Goal: Task Accomplishment & Management: Use online tool/utility

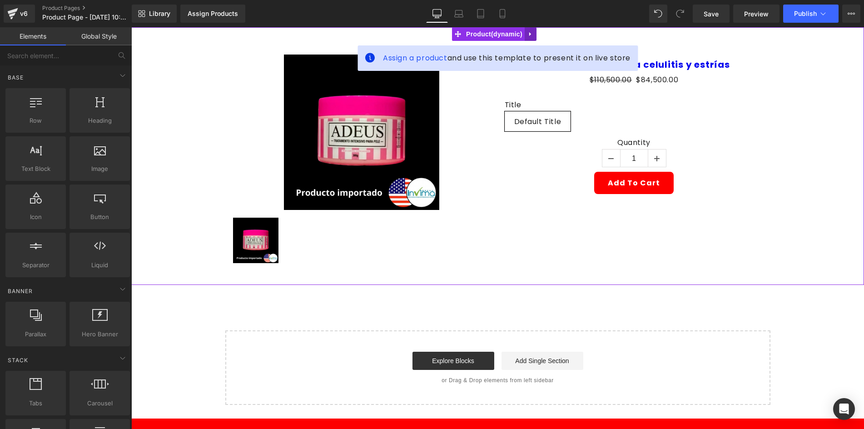
click at [530, 38] on link at bounding box center [531, 34] width 12 height 14
click at [532, 38] on link at bounding box center [537, 34] width 12 height 14
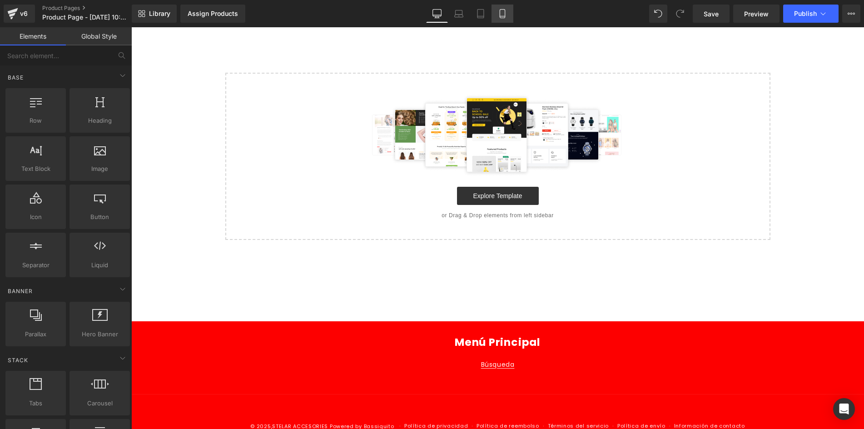
click at [503, 14] on icon at bounding box center [502, 13] width 9 height 9
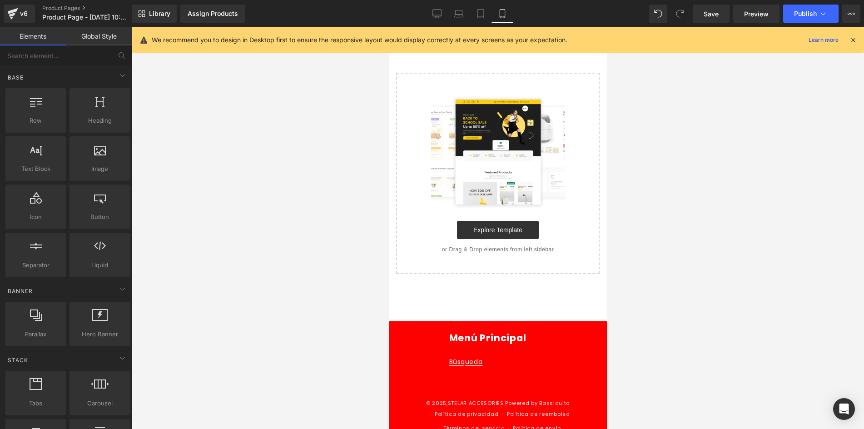
click at [853, 38] on icon at bounding box center [853, 40] width 8 height 8
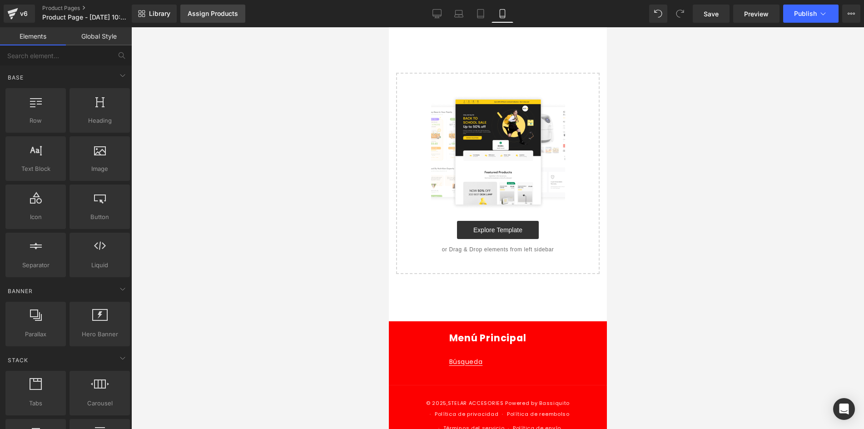
click at [238, 21] on link "Assign Products" at bounding box center [212, 14] width 65 height 18
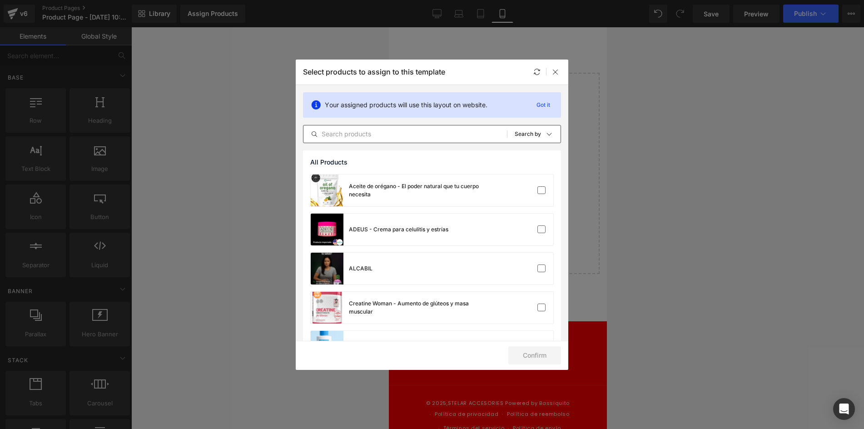
click at [355, 129] on input "text" at bounding box center [406, 134] width 204 height 11
click at [393, 234] on div "ADEUS - Crema para celulitis y estrías" at bounding box center [380, 230] width 138 height 32
click at [554, 355] on button "Confirm" at bounding box center [535, 355] width 53 height 18
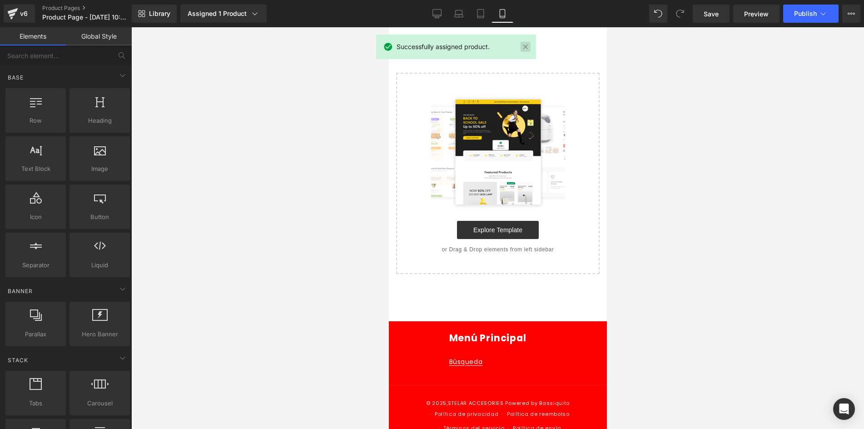
click at [523, 50] on link at bounding box center [526, 47] width 10 height 10
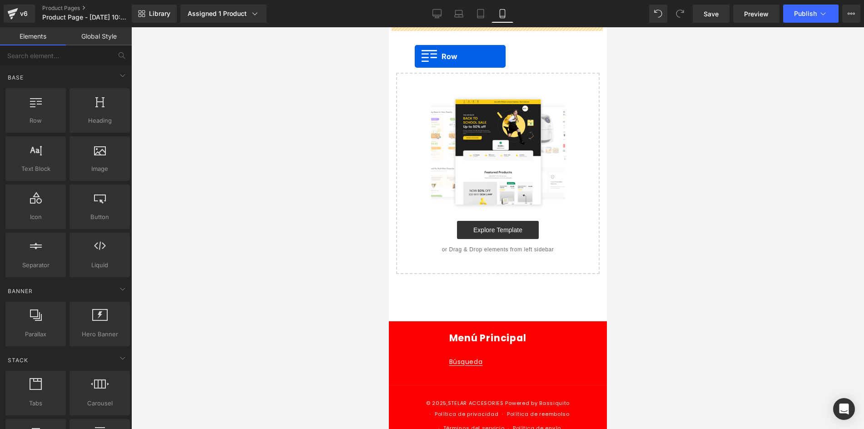
drag, startPoint x: 435, startPoint y: 141, endPoint x: 414, endPoint y: 56, distance: 87.1
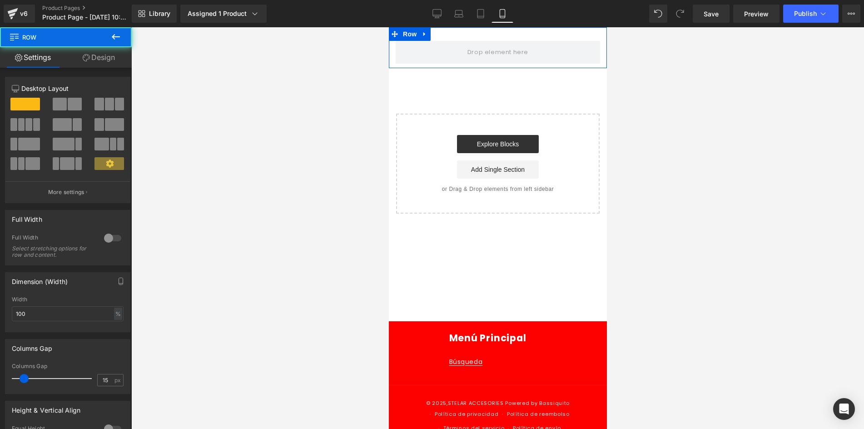
click at [110, 60] on link "Design" at bounding box center [99, 57] width 66 height 20
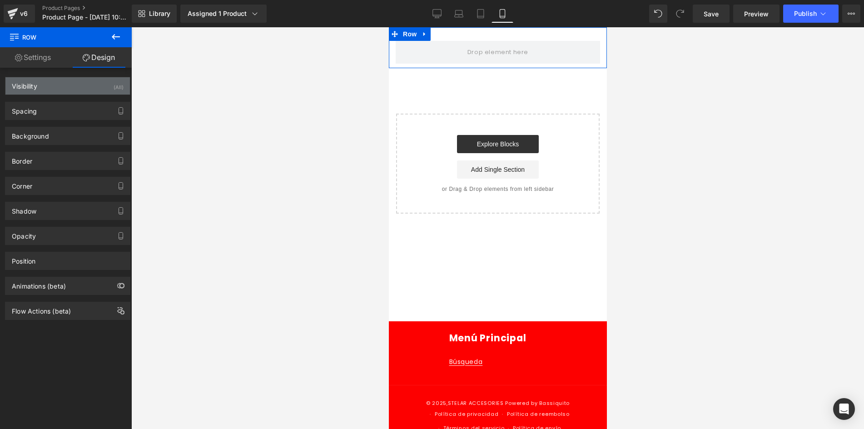
click at [108, 88] on div "Visibility (All)" at bounding box center [67, 85] width 125 height 17
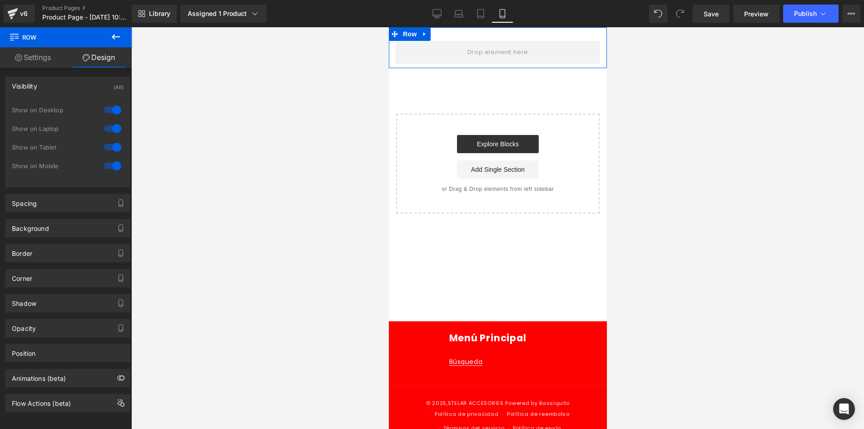
click at [107, 107] on div at bounding box center [113, 110] width 22 height 15
click at [109, 127] on div at bounding box center [113, 128] width 22 height 15
click at [31, 63] on link "Settings" at bounding box center [33, 57] width 66 height 20
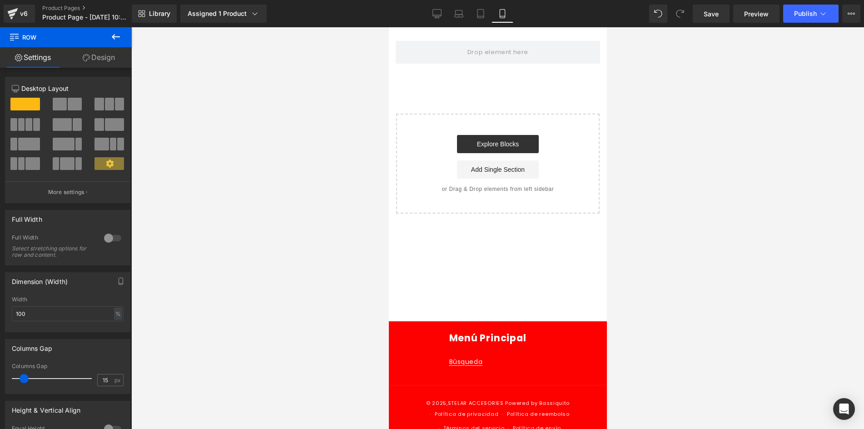
click at [115, 37] on icon at bounding box center [116, 36] width 8 height 5
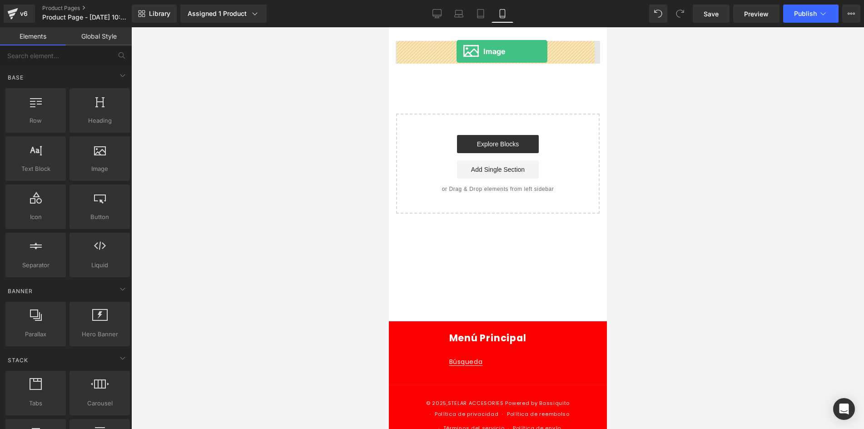
drag, startPoint x: 483, startPoint y: 204, endPoint x: 456, endPoint y: 51, distance: 154.5
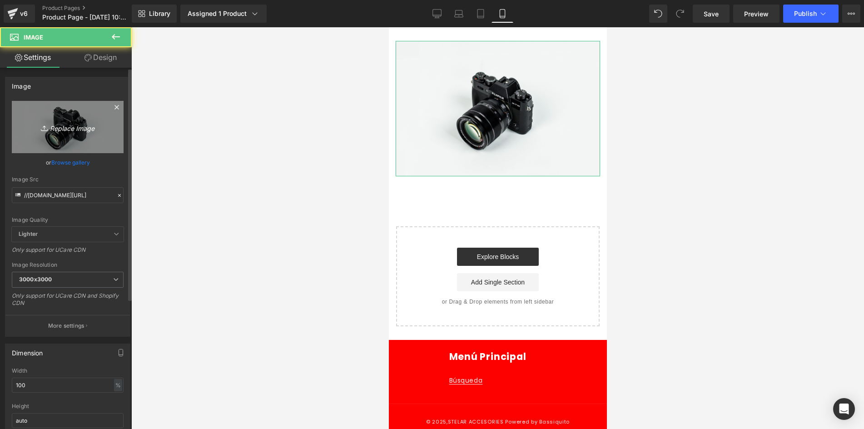
click at [62, 120] on link "Replace Image" at bounding box center [68, 127] width 112 height 52
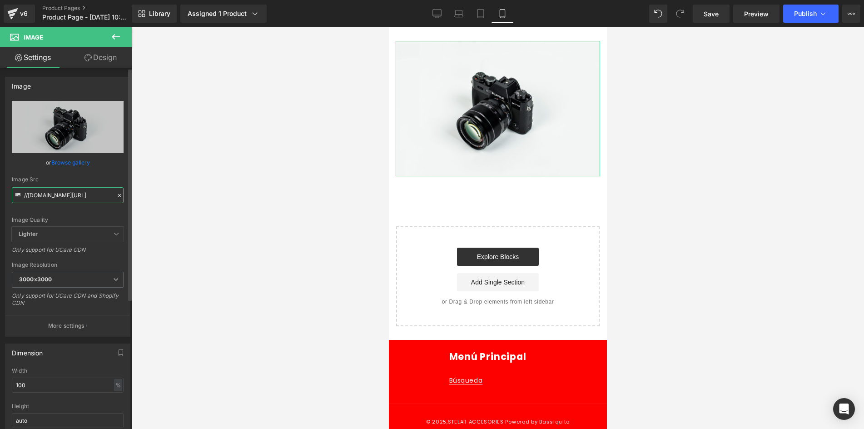
click at [33, 199] on input "//[DOMAIN_NAME][URL]" at bounding box center [68, 195] width 112 height 16
paste input "[URL][DOMAIN_NAME]"
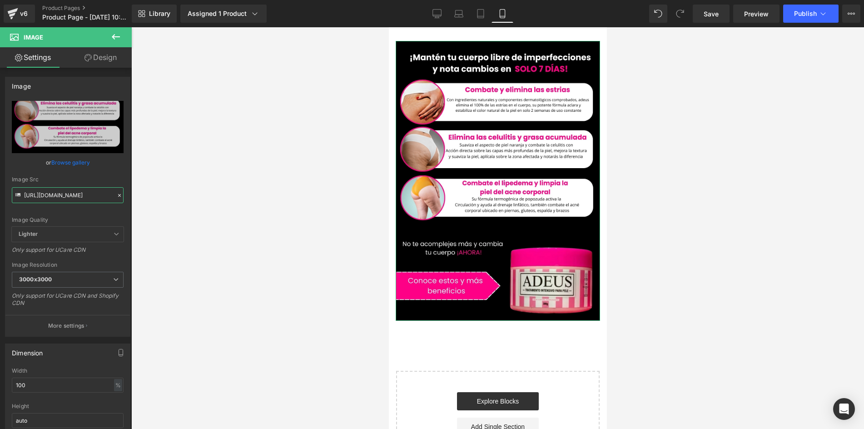
type input "[URL][DOMAIN_NAME]"
click at [97, 55] on link "Design" at bounding box center [101, 57] width 66 height 20
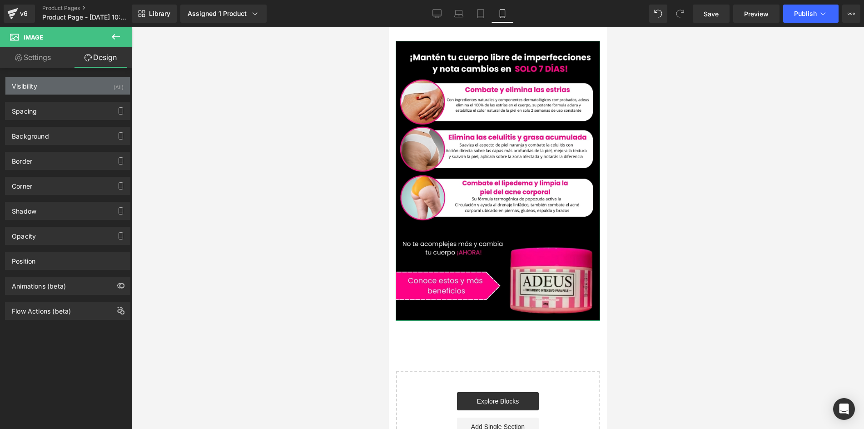
click at [77, 82] on div "Visibility (All)" at bounding box center [67, 85] width 125 height 17
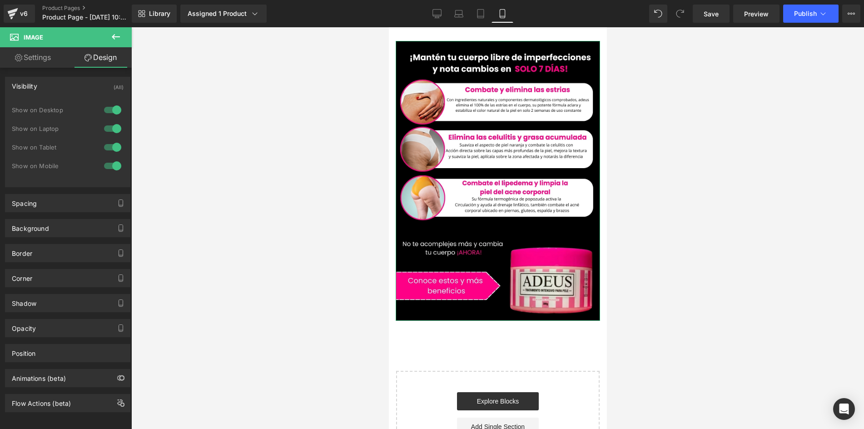
click at [106, 105] on div at bounding box center [113, 110] width 22 height 15
click at [112, 129] on div at bounding box center [113, 128] width 22 height 15
click at [61, 201] on div "Spacing" at bounding box center [67, 203] width 125 height 17
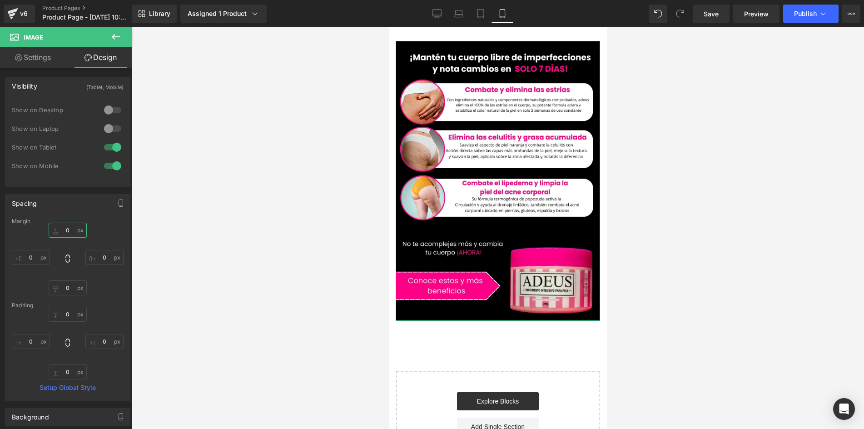
click at [74, 235] on input "0" at bounding box center [68, 230] width 38 height 15
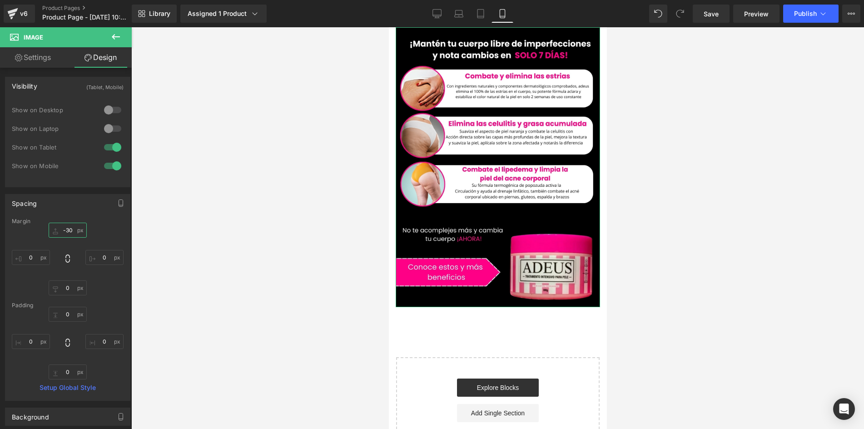
type input "-30"
click at [35, 267] on div "-30 -30 0px 0 0px 0 0px 0" at bounding box center [68, 259] width 112 height 73
click at [33, 262] on input "0" at bounding box center [31, 257] width 38 height 15
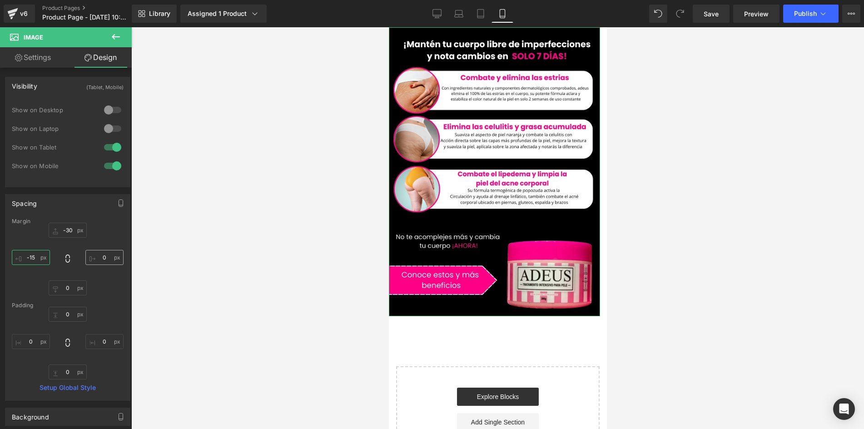
type input "-15"
click at [108, 259] on input "0" at bounding box center [104, 257] width 38 height 15
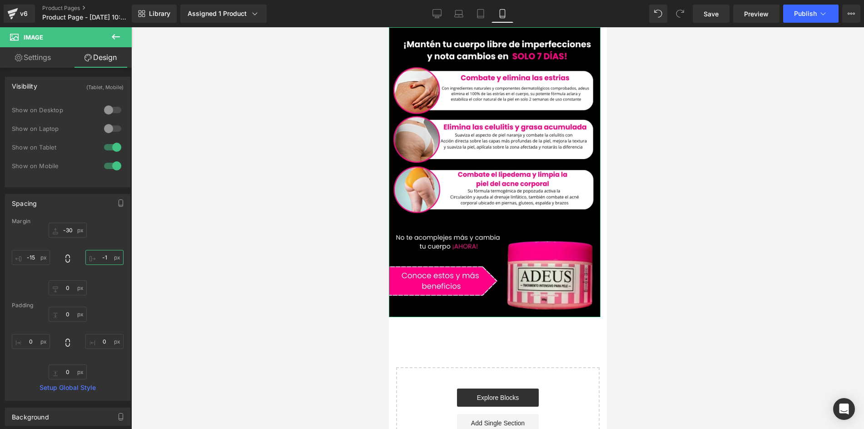
type input "-15"
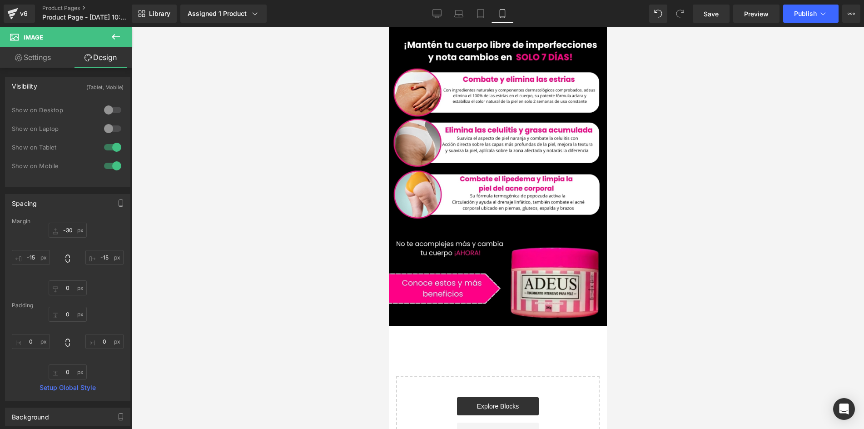
click at [352, 246] on div at bounding box center [497, 228] width 733 height 402
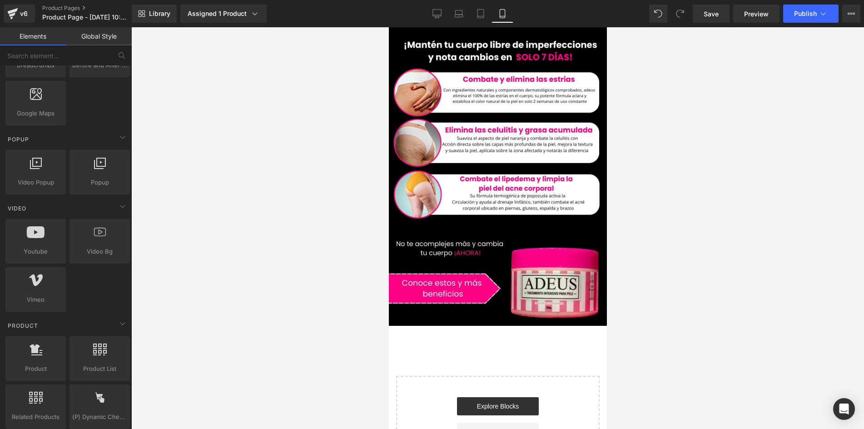
scroll to position [591, 0]
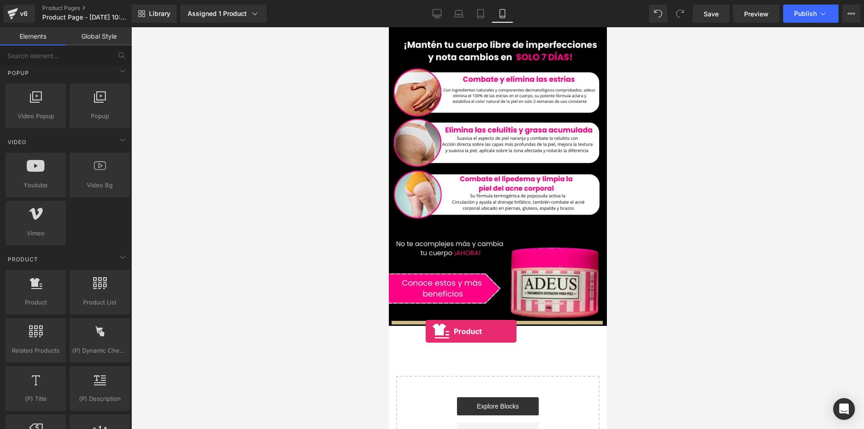
drag, startPoint x: 421, startPoint y: 327, endPoint x: 425, endPoint y: 331, distance: 6.4
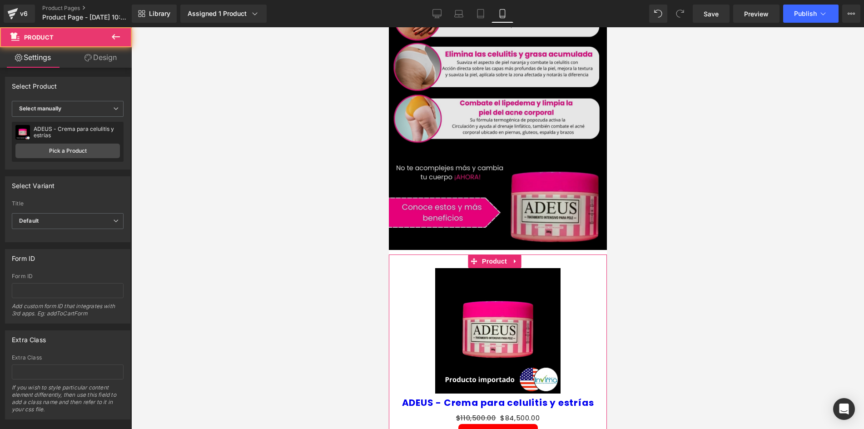
scroll to position [91, 0]
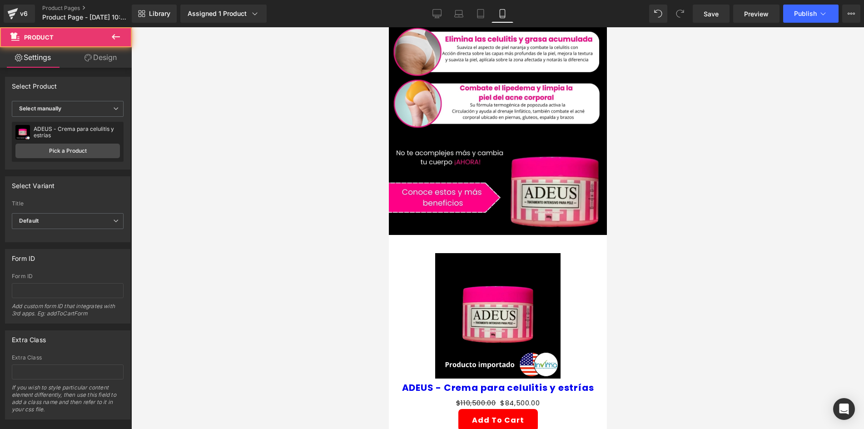
click at [459, 253] on img at bounding box center [497, 315] width 125 height 125
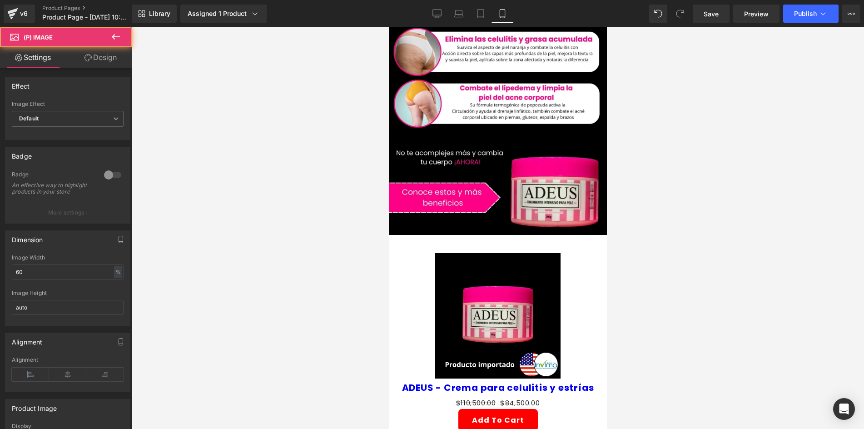
click at [94, 57] on link "Design" at bounding box center [101, 57] width 66 height 20
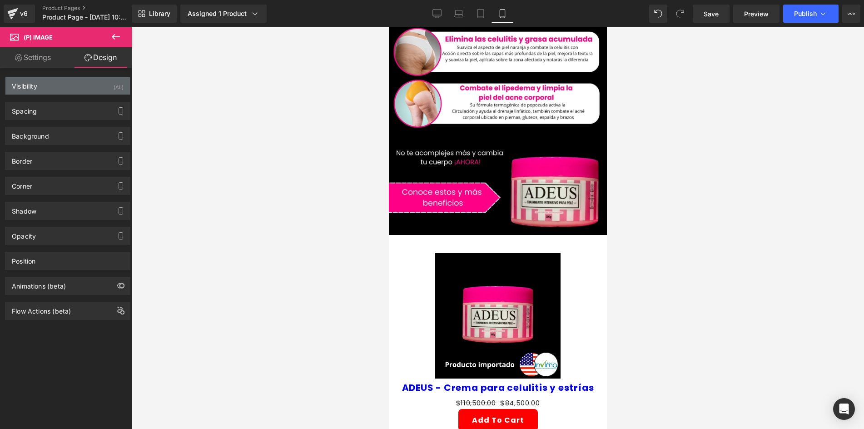
type input "0"
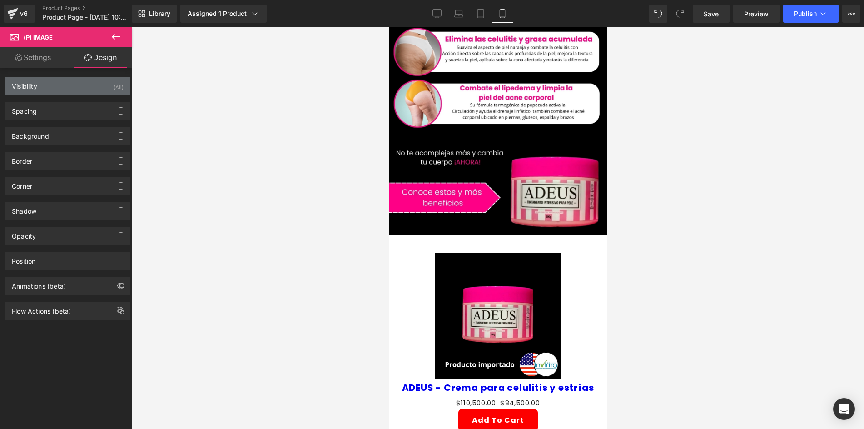
type input "0"
click at [100, 88] on div "Visibility (All)" at bounding box center [67, 85] width 125 height 17
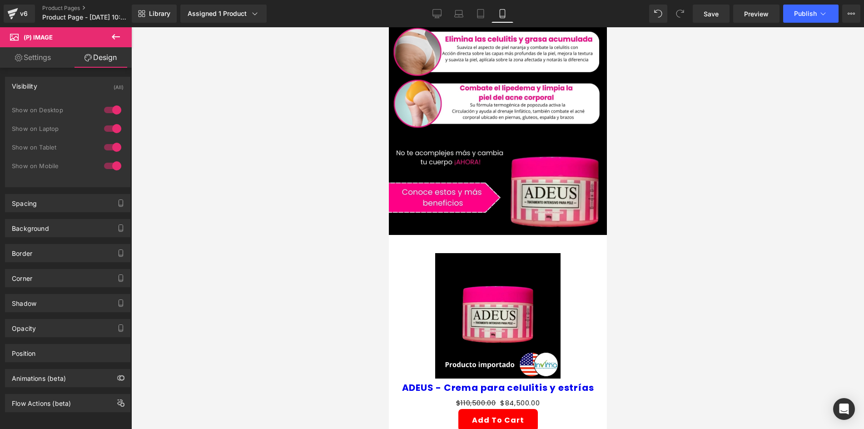
click at [106, 105] on div at bounding box center [113, 110] width 22 height 15
click at [107, 126] on div at bounding box center [113, 128] width 22 height 15
click at [85, 191] on div "Spacing [GEOGRAPHIC_DATA] 0px 0 0px 0 0px 0 0px 0 [GEOGRAPHIC_DATA] 0px 0 0px 0…" at bounding box center [68, 199] width 136 height 25
click at [81, 199] on div "Spacing" at bounding box center [67, 203] width 125 height 17
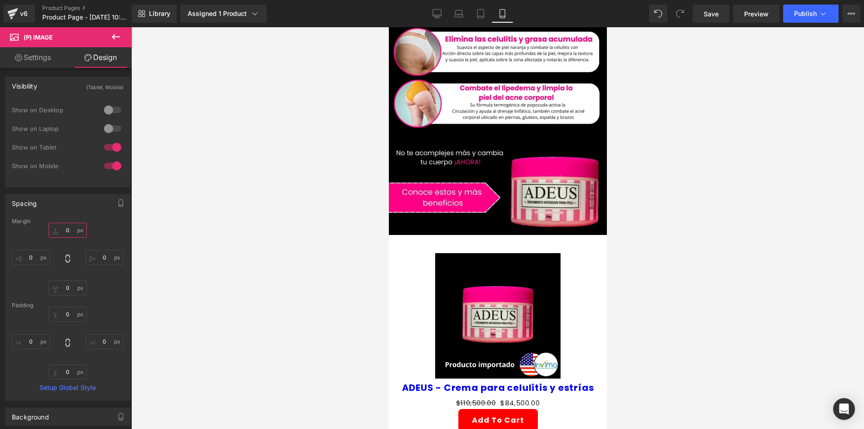
click at [72, 237] on input "0" at bounding box center [68, 230] width 38 height 15
type input "-10"
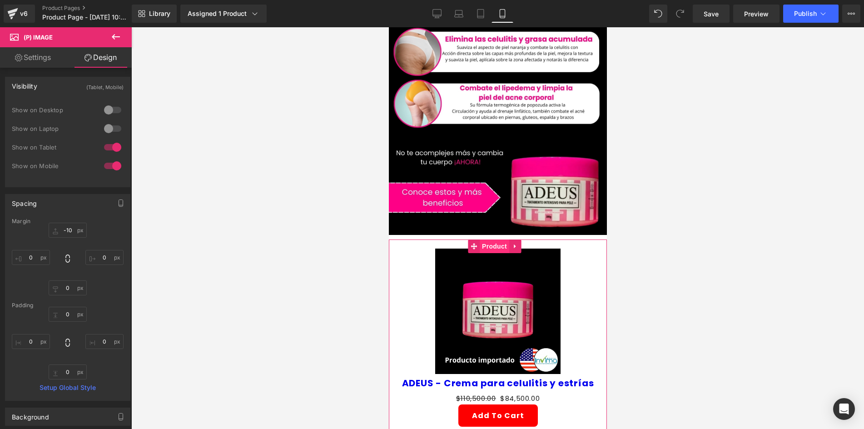
click at [495, 240] on span "Product" at bounding box center [494, 247] width 30 height 14
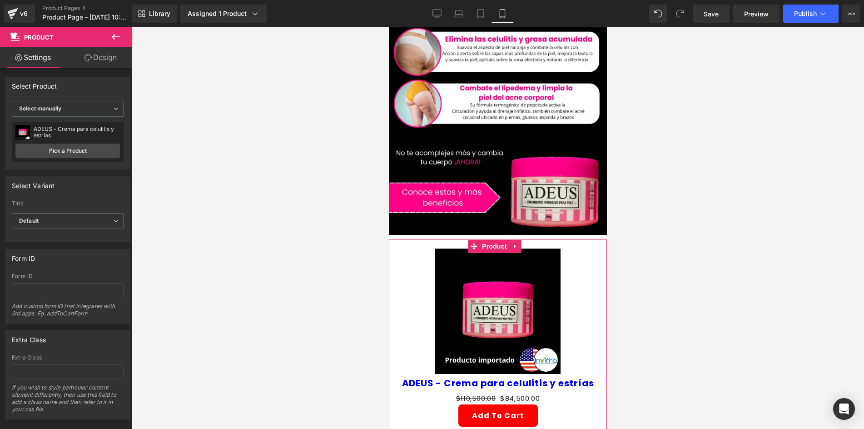
click at [90, 53] on link "Design" at bounding box center [101, 57] width 66 height 20
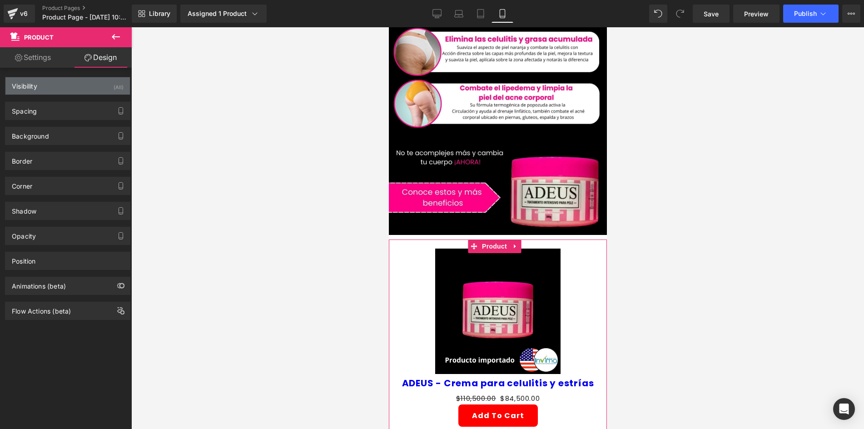
click at [92, 85] on div "Visibility (All)" at bounding box center [67, 85] width 125 height 17
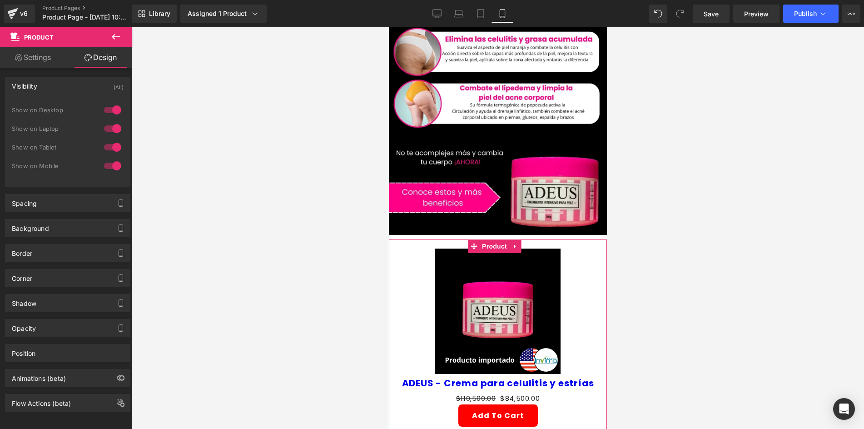
click at [111, 110] on div at bounding box center [113, 110] width 22 height 15
click at [110, 126] on div at bounding box center [113, 128] width 22 height 15
click at [45, 227] on div "Background" at bounding box center [30, 226] width 37 height 13
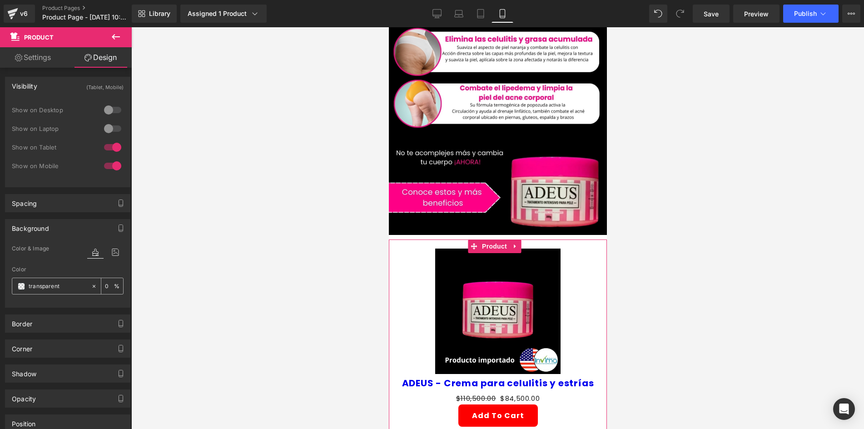
click at [20, 292] on div "transparent" at bounding box center [51, 286] width 79 height 16
click at [22, 287] on span at bounding box center [21, 286] width 7 height 7
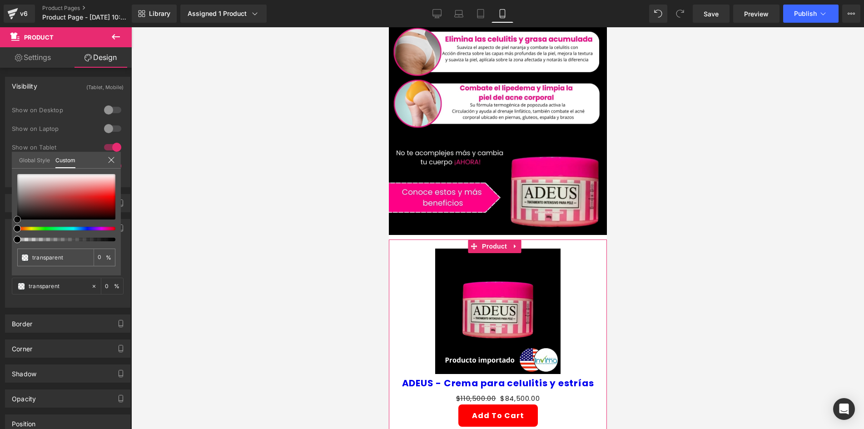
type input "#552f2f"
type input "100"
type input "#552f2f"
type input "100"
type input "#583030"
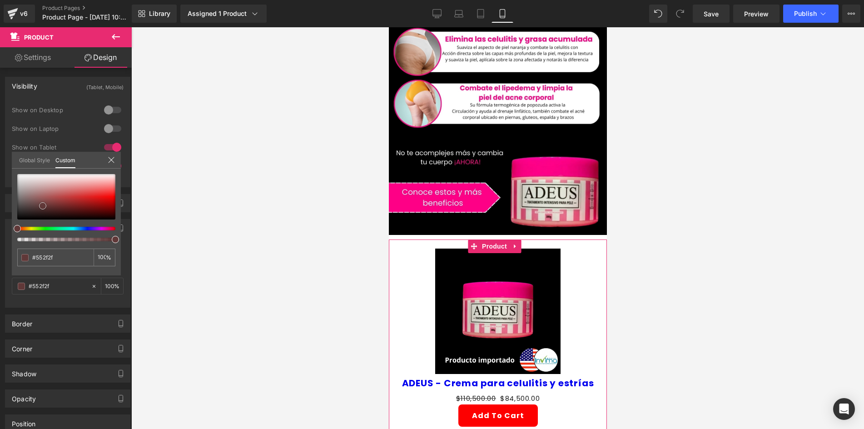
type input "#583030"
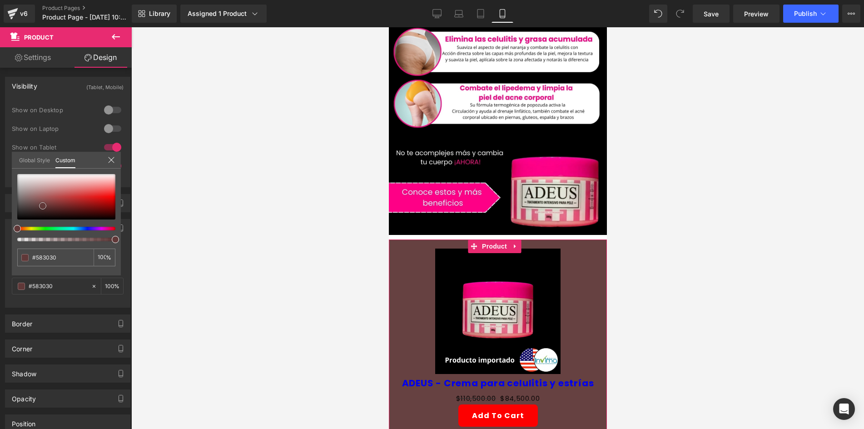
type input "#664141"
type input "#6f5757"
type input "#686363"
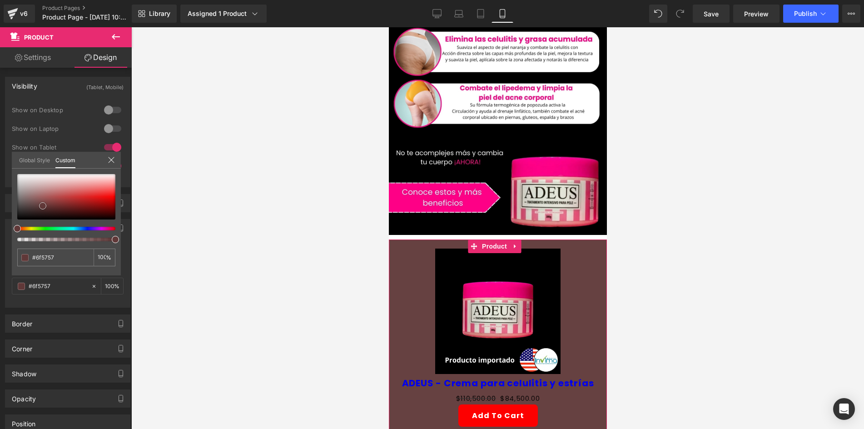
type input "#686363"
type input "#666666"
type input "#636363"
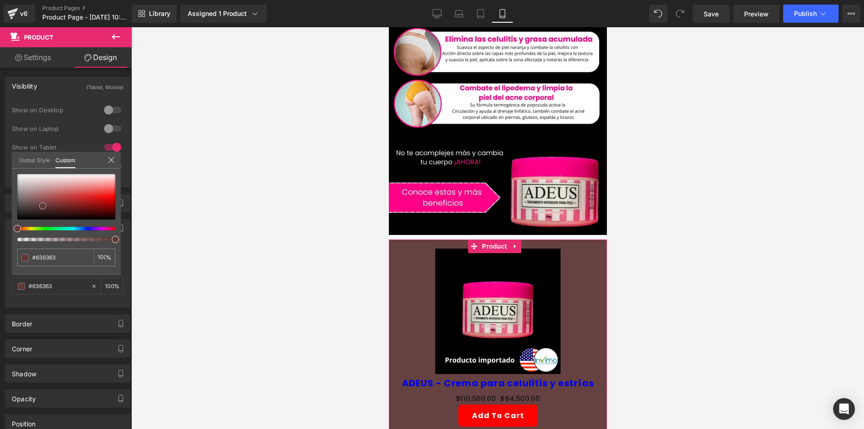
type input "#5e5e5e"
type input "#494949"
type input "#303030"
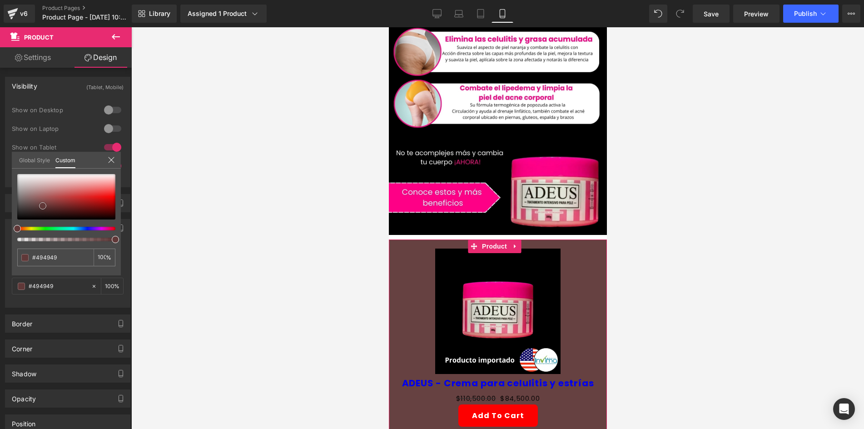
type input "#303030"
type input "#111111"
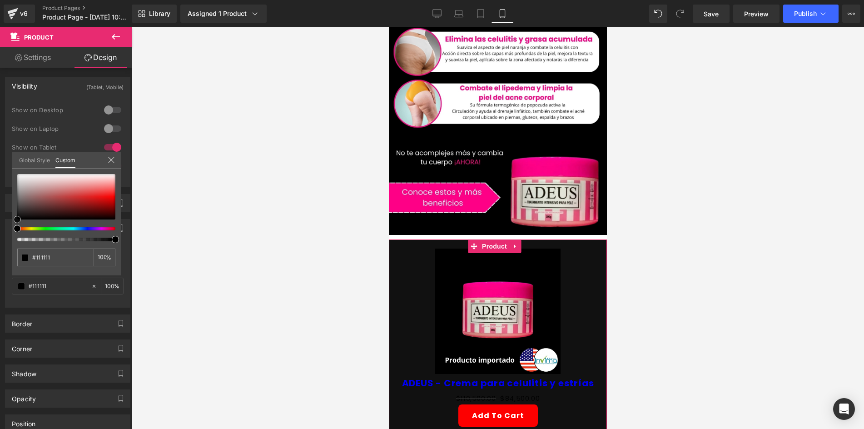
type input "#000000"
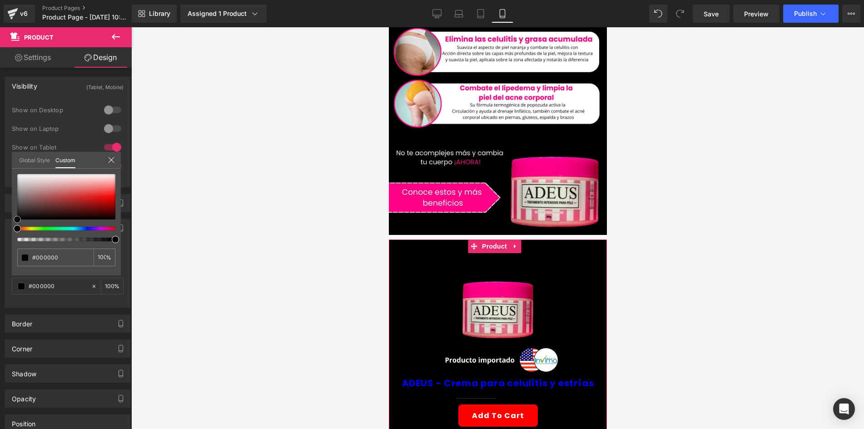
drag, startPoint x: 43, startPoint y: 206, endPoint x: 11, endPoint y: 243, distance: 49.0
click at [11, 243] on div "Background Color & Image color rgba(0, 0, 0, 1) Color #000000 100 % Image Repla…" at bounding box center [68, 259] width 136 height 95
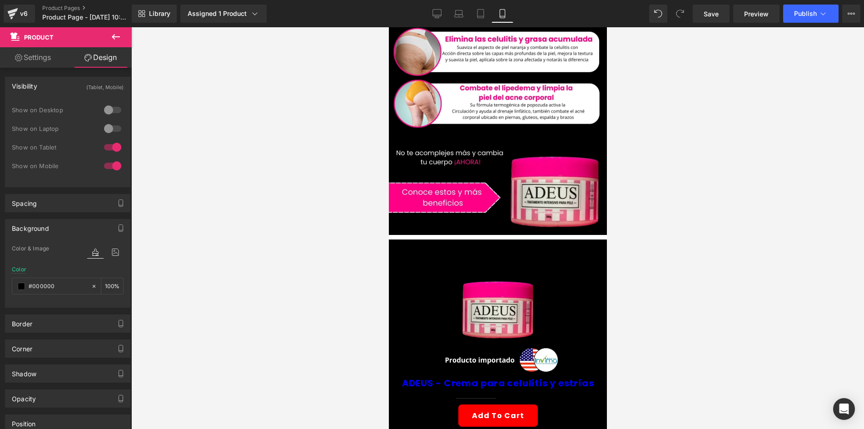
drag, startPoint x: 350, startPoint y: 256, endPoint x: 344, endPoint y: 255, distance: 6.4
click at [344, 255] on div at bounding box center [497, 228] width 733 height 402
click at [492, 240] on span "Product" at bounding box center [494, 247] width 30 height 14
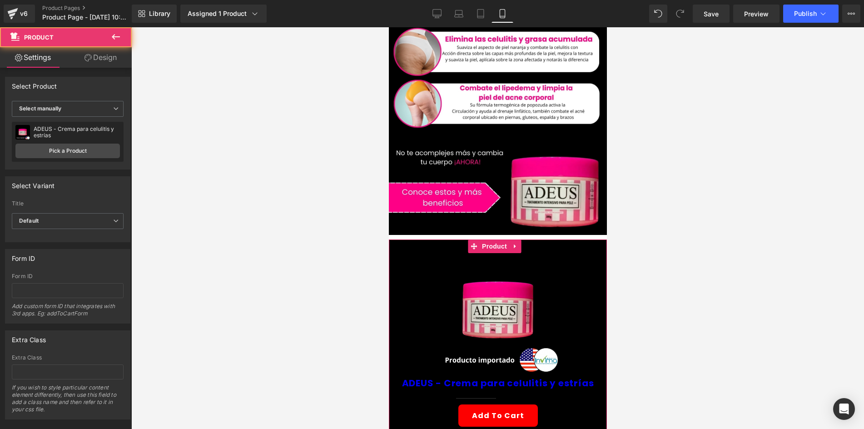
click at [99, 65] on link "Design" at bounding box center [101, 57] width 66 height 20
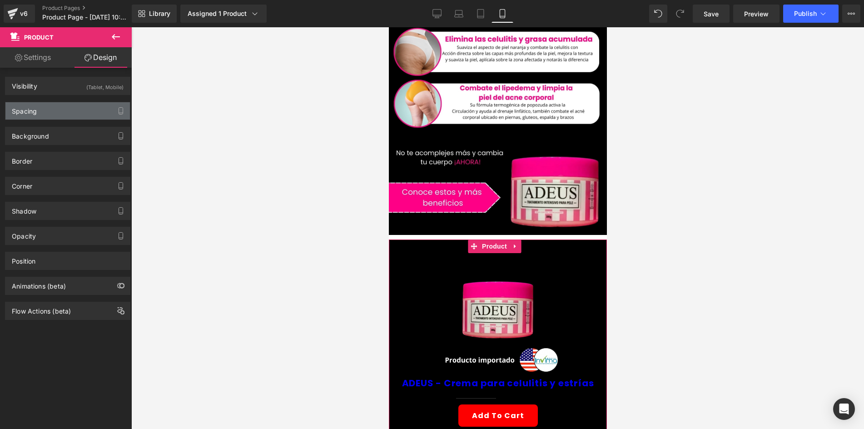
click at [51, 116] on div "Spacing" at bounding box center [67, 110] width 125 height 17
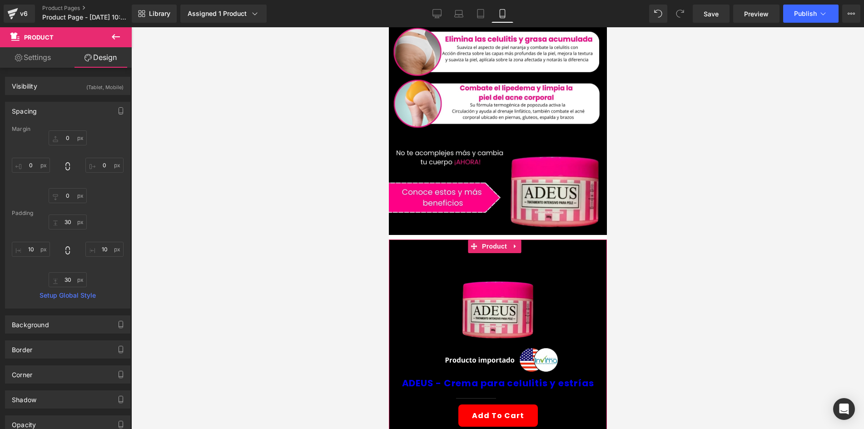
click at [65, 147] on div "0px 0 0px 0 0px 0 0px 0" at bounding box center [68, 166] width 112 height 73
click at [64, 140] on input "0" at bounding box center [68, 137] width 38 height 15
type input "-10"
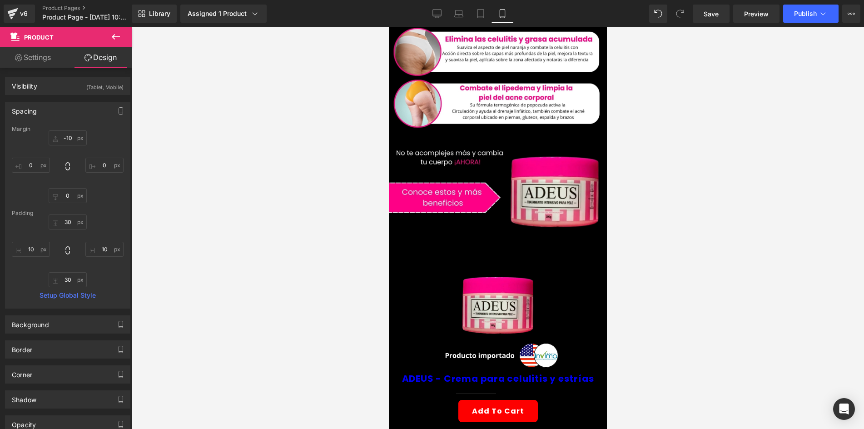
click at [290, 155] on div at bounding box center [497, 228] width 733 height 402
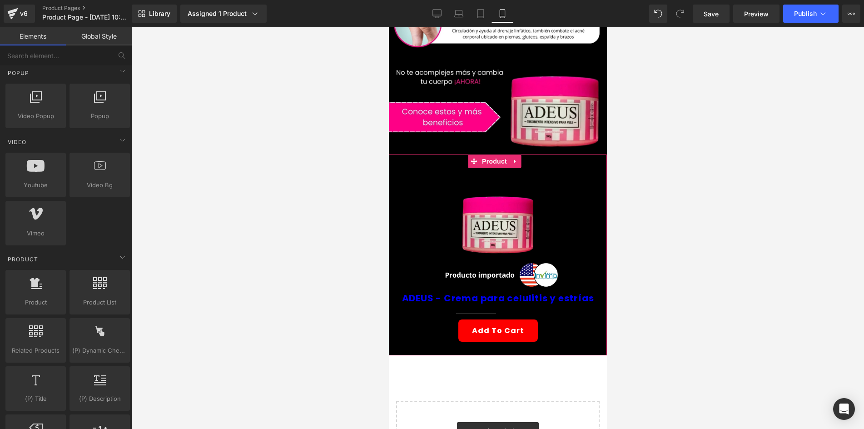
scroll to position [227, 0]
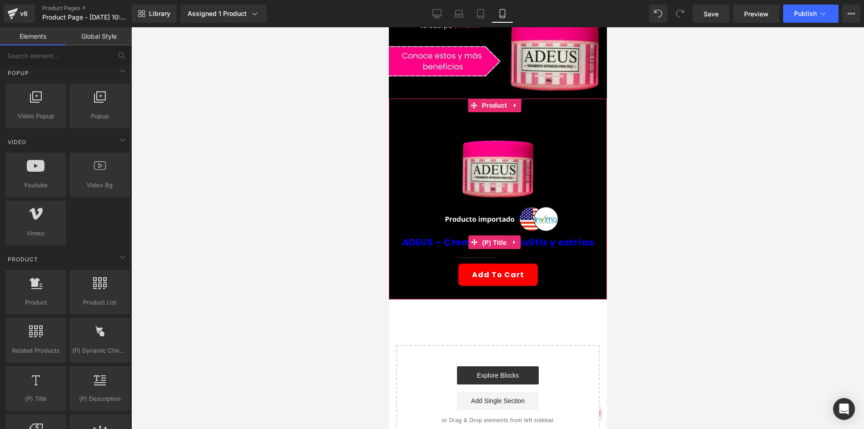
click at [496, 236] on span "(P) Title" at bounding box center [494, 243] width 29 height 14
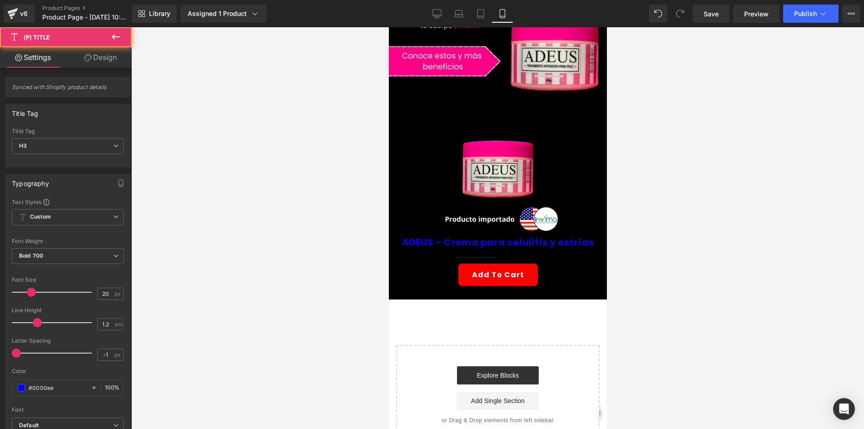
click at [95, 53] on link "Design" at bounding box center [101, 57] width 66 height 20
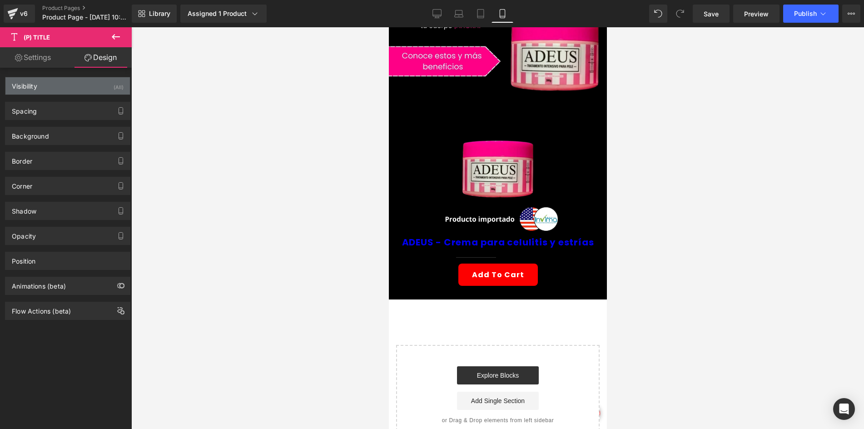
click at [54, 86] on div "Visibility (All)" at bounding box center [67, 85] width 125 height 17
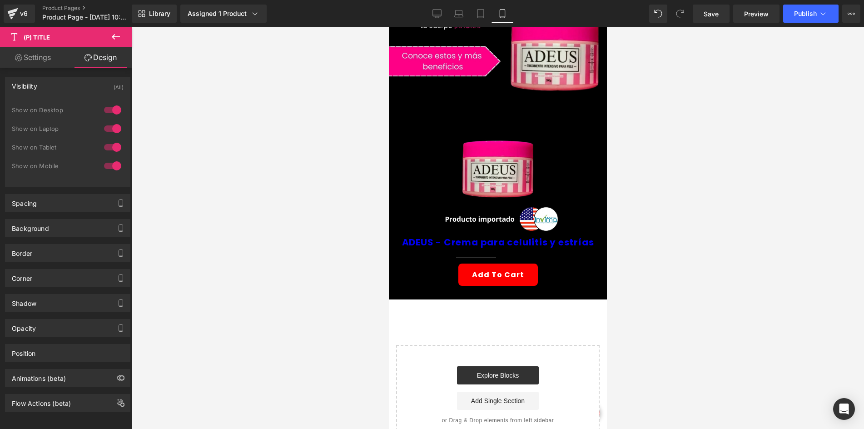
click at [104, 110] on div at bounding box center [113, 110] width 22 height 15
click at [108, 125] on div at bounding box center [113, 128] width 22 height 15
click at [20, 59] on icon at bounding box center [18, 57] width 7 height 7
type input "100"
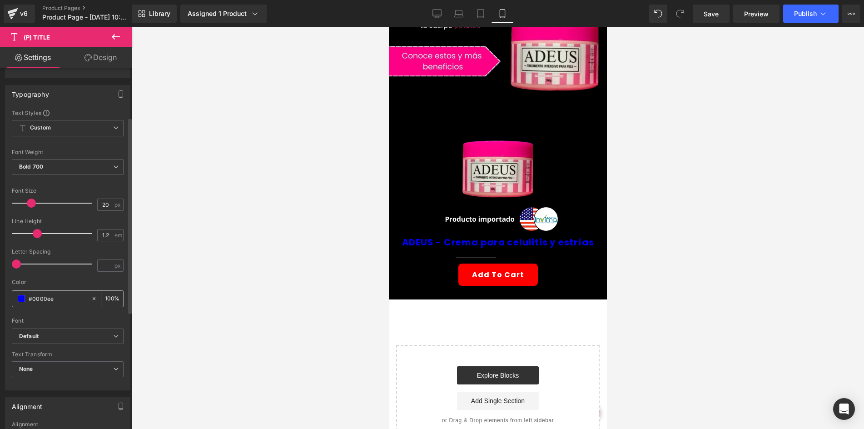
scroll to position [91, 0]
click at [9, 294] on div "Text Styles Custom Custom Setup Global Style Custom Setup Global Style Thin 100…" at bounding box center [67, 247] width 125 height 281
click at [20, 296] on span at bounding box center [21, 296] width 7 height 7
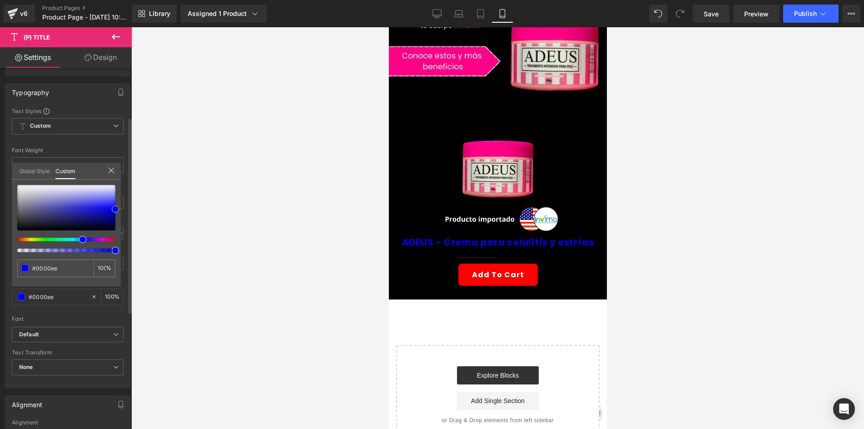
type input "#23237a"
type input "#2c2c8a"
type input "#373799"
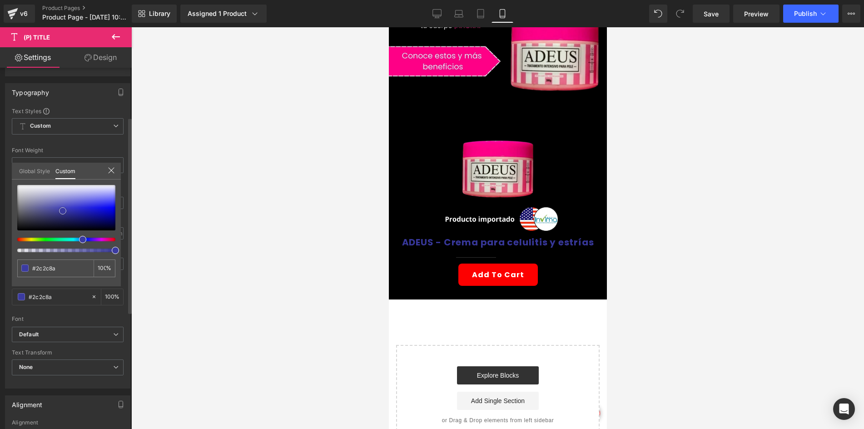
type input "#373799"
type input "#6d6dba"
type input "#d3d3de"
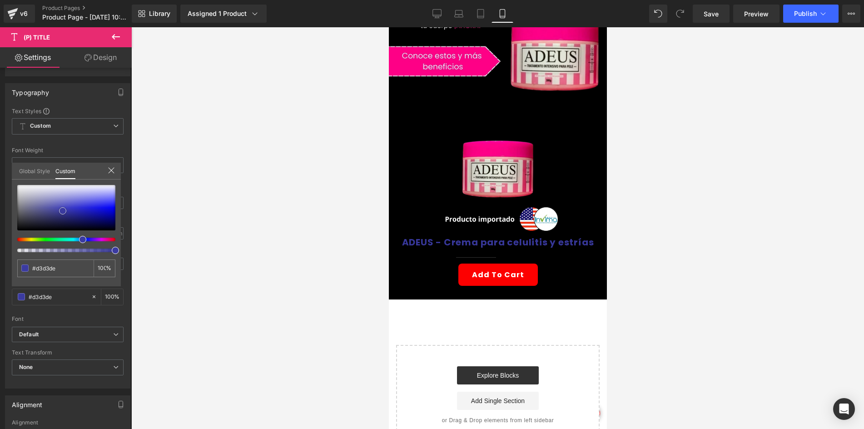
type input "#ffffff"
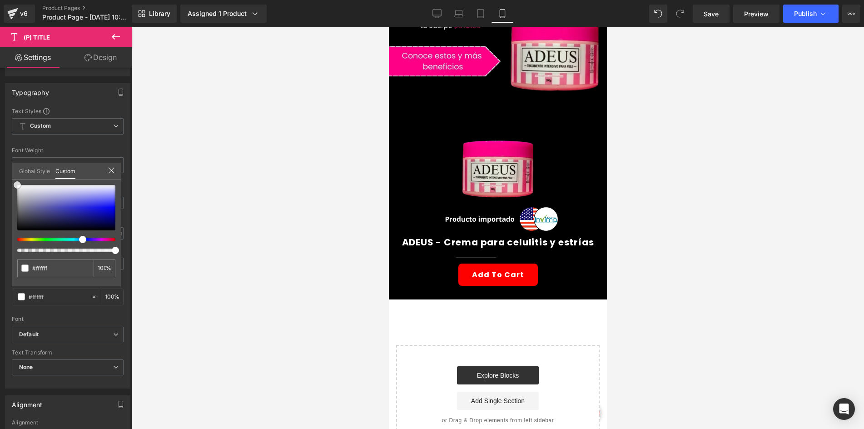
drag, startPoint x: 71, startPoint y: 216, endPoint x: -4, endPoint y: 161, distance: 92.9
click at [0, 161] on html "(P) Title You are previewing how the will restyle your page. You can not edit E…" at bounding box center [432, 214] width 864 height 429
click at [234, 164] on div at bounding box center [497, 228] width 733 height 402
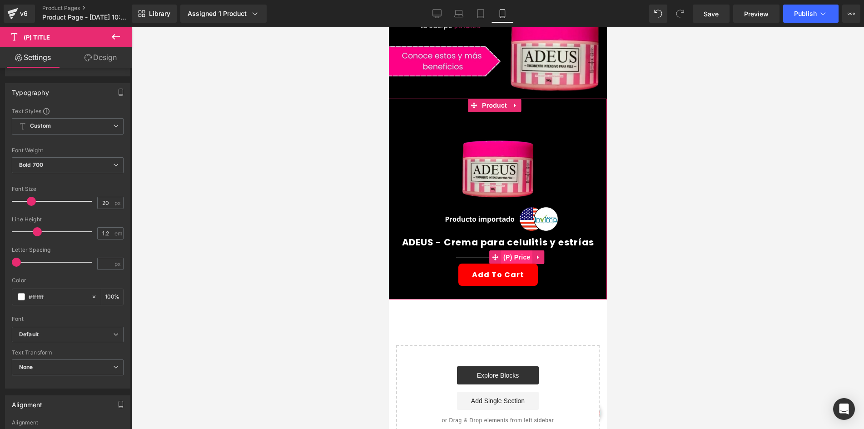
click at [504, 250] on span "(P) Price" at bounding box center [517, 257] width 32 height 14
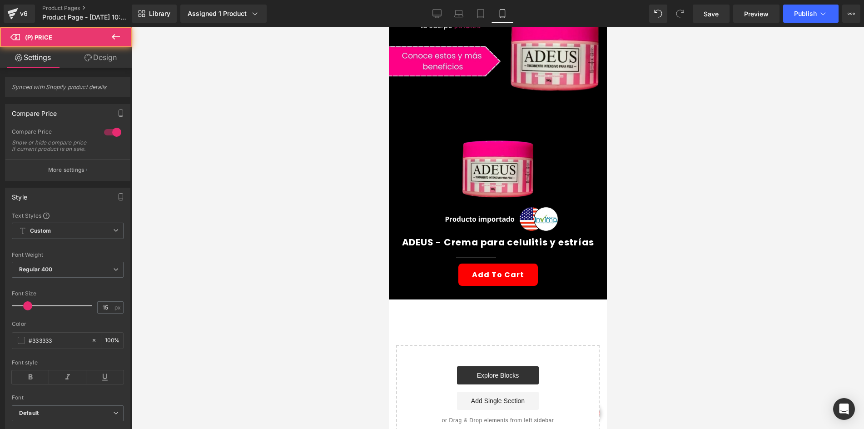
click at [103, 62] on link "Design" at bounding box center [101, 57] width 66 height 20
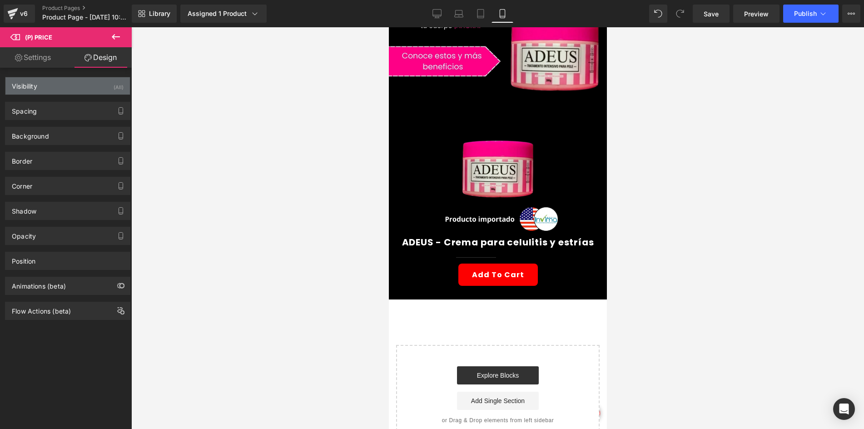
click at [88, 93] on div "Visibility (All)" at bounding box center [67, 85] width 125 height 17
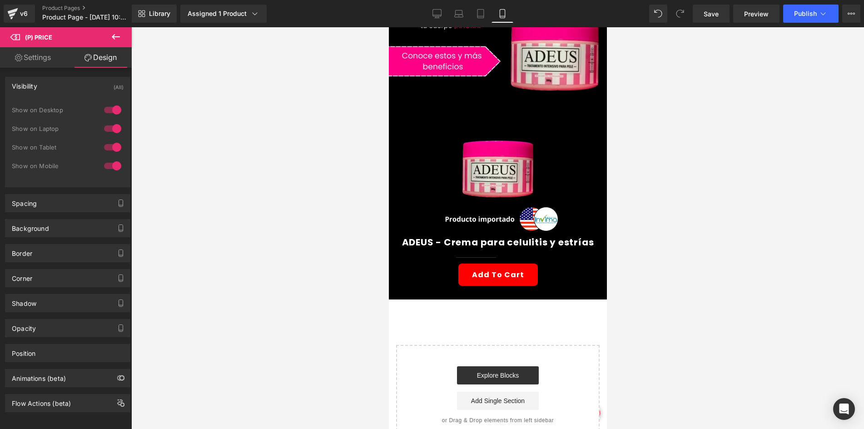
click at [109, 115] on div at bounding box center [113, 110] width 22 height 15
click at [113, 132] on div at bounding box center [113, 128] width 22 height 15
click at [28, 54] on link "Settings" at bounding box center [33, 57] width 66 height 20
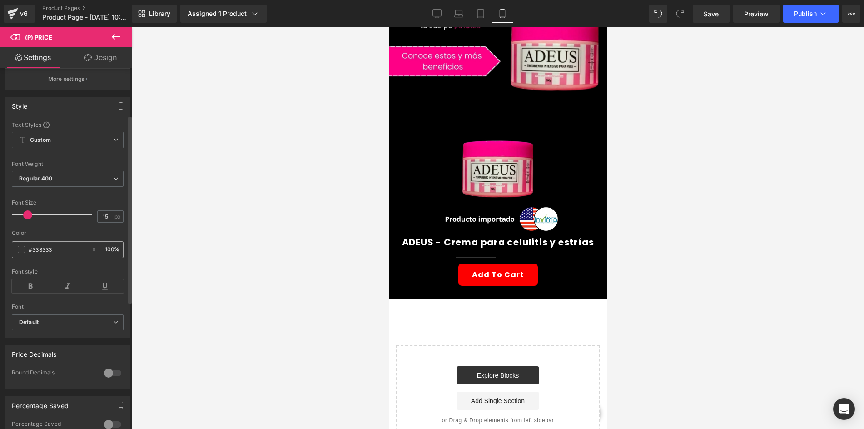
click at [22, 253] on span at bounding box center [21, 249] width 7 height 7
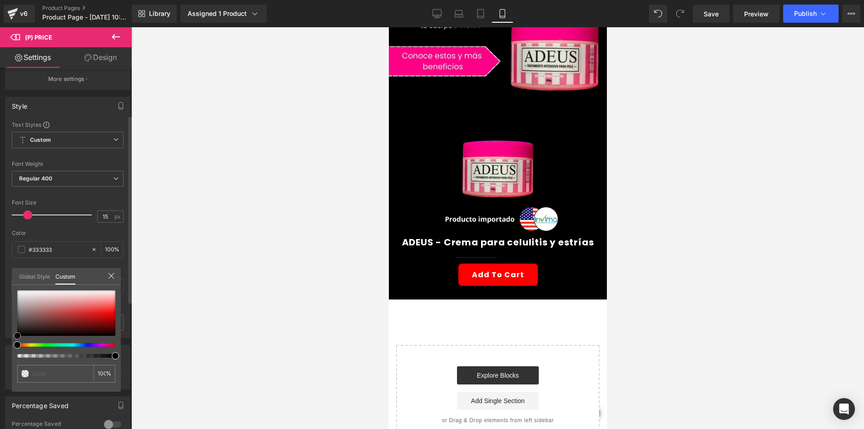
type input "#cf1a1a"
type input "#d73131"
type input "#db9898"
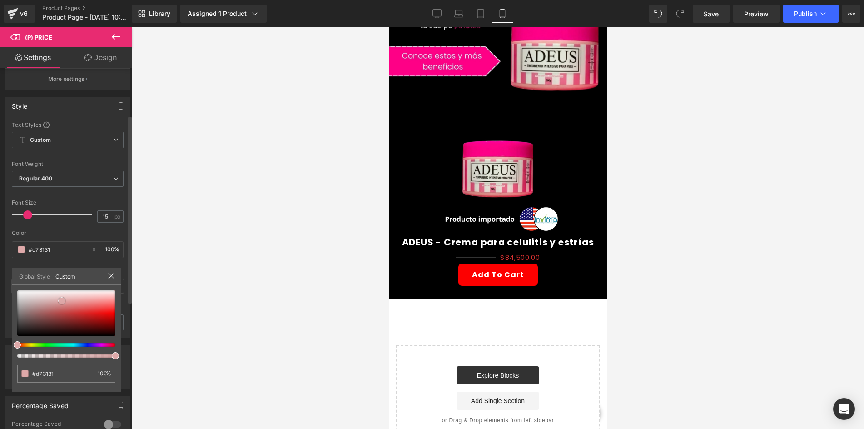
type input "#db9898"
type input "#fdfbfb"
type input "#ffffff"
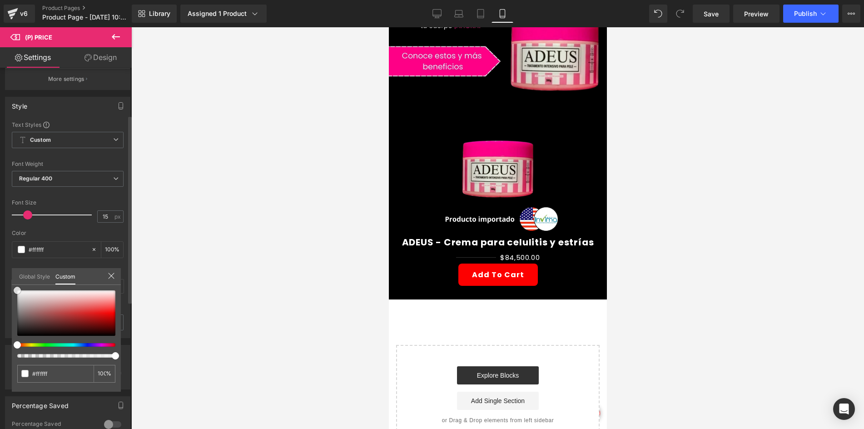
drag, startPoint x: 62, startPoint y: 301, endPoint x: 2, endPoint y: 279, distance: 63.7
click at [2, 279] on div "Style Text Styles Custom Custom Setup Global Style Custom Setup Global Style Th…" at bounding box center [68, 214] width 136 height 248
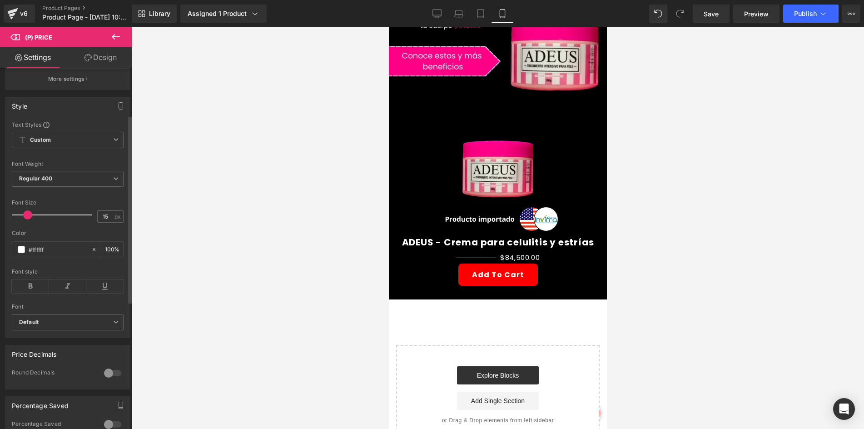
drag, startPoint x: 22, startPoint y: 221, endPoint x: 33, endPoint y: 222, distance: 11.4
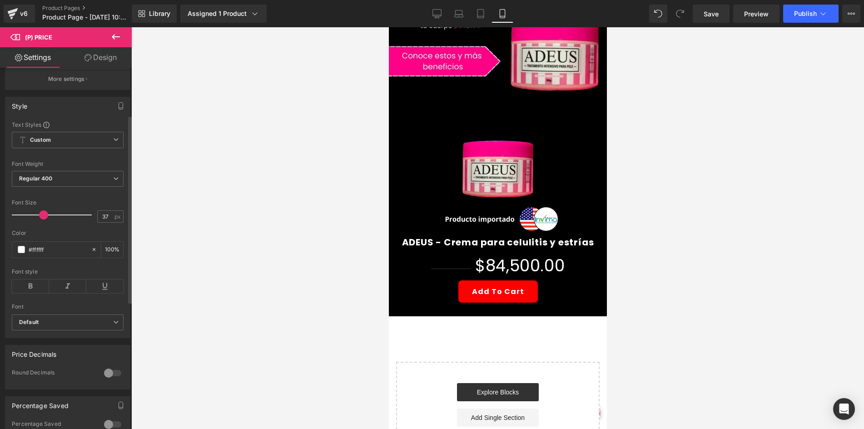
type input "38"
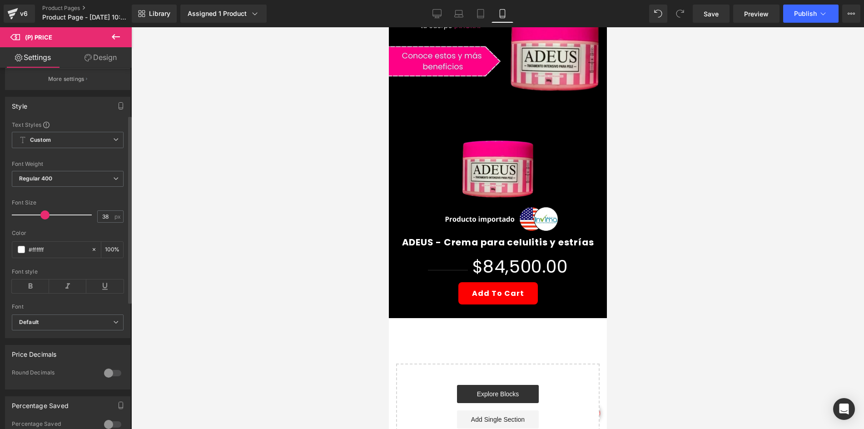
drag, startPoint x: 30, startPoint y: 223, endPoint x: 47, endPoint y: 224, distance: 16.8
click at [47, 220] on span at bounding box center [44, 214] width 9 height 9
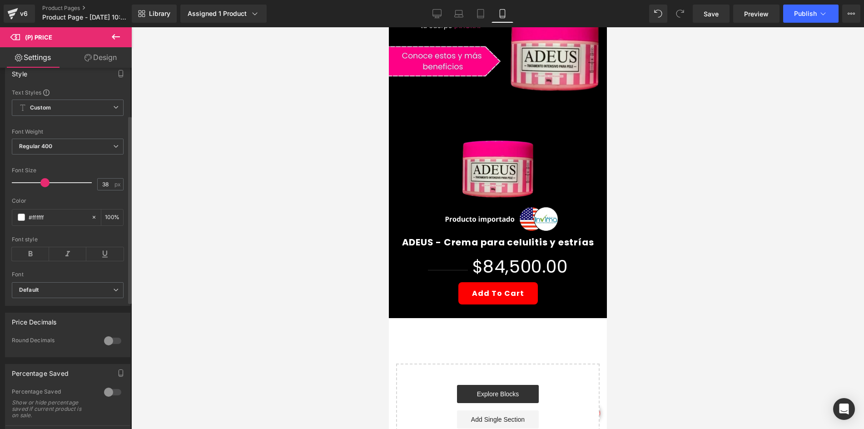
scroll to position [227, 0]
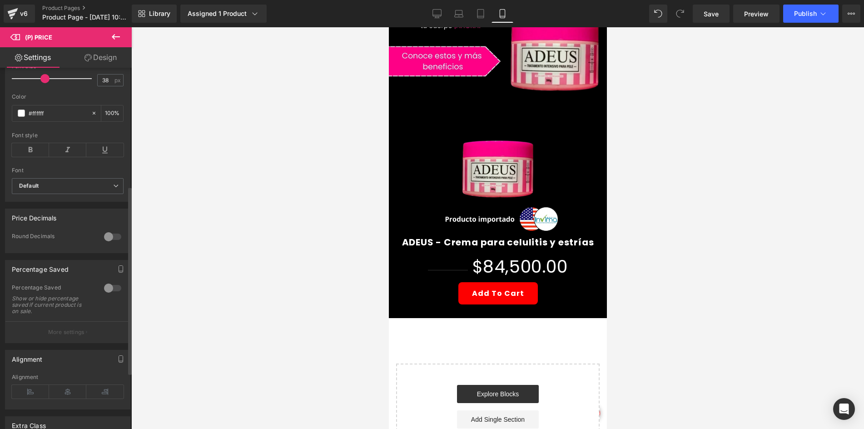
click at [102, 295] on div at bounding box center [113, 288] width 22 height 15
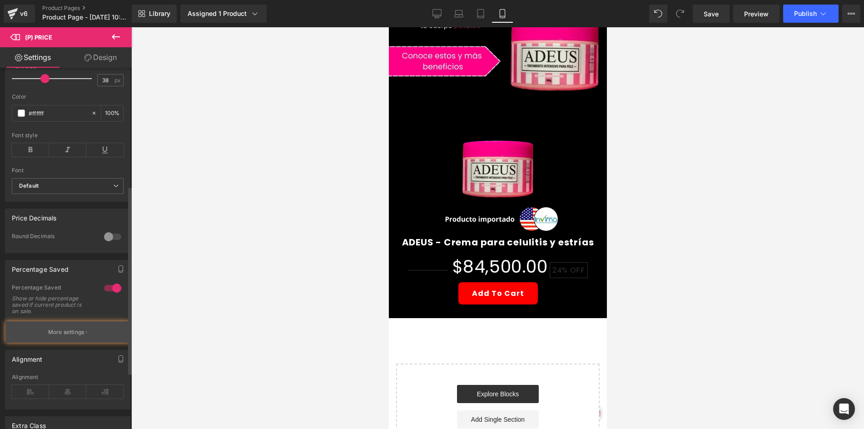
click at [83, 334] on p "More settings" at bounding box center [66, 332] width 36 height 8
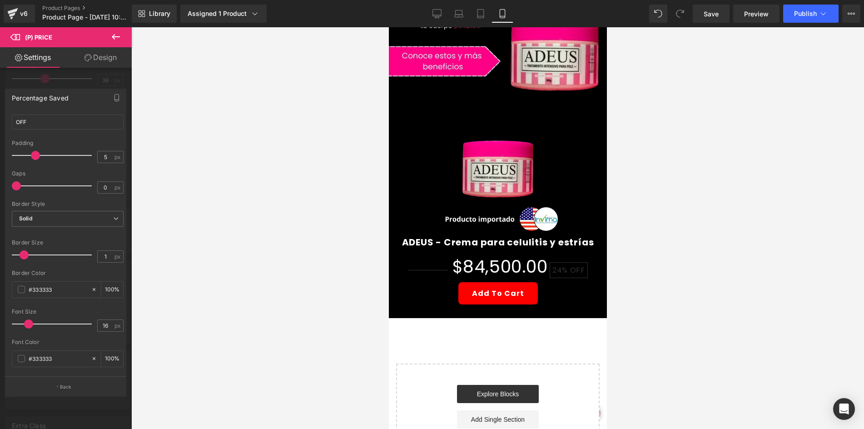
scroll to position [91, 0]
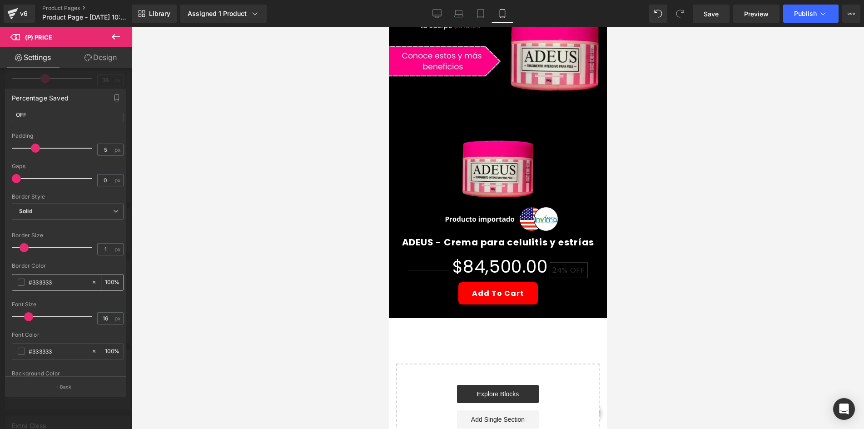
drag, startPoint x: 14, startPoint y: 281, endPoint x: 19, endPoint y: 281, distance: 5.5
click at [14, 281] on div "#333333" at bounding box center [51, 282] width 79 height 16
click at [21, 281] on span at bounding box center [21, 282] width 7 height 7
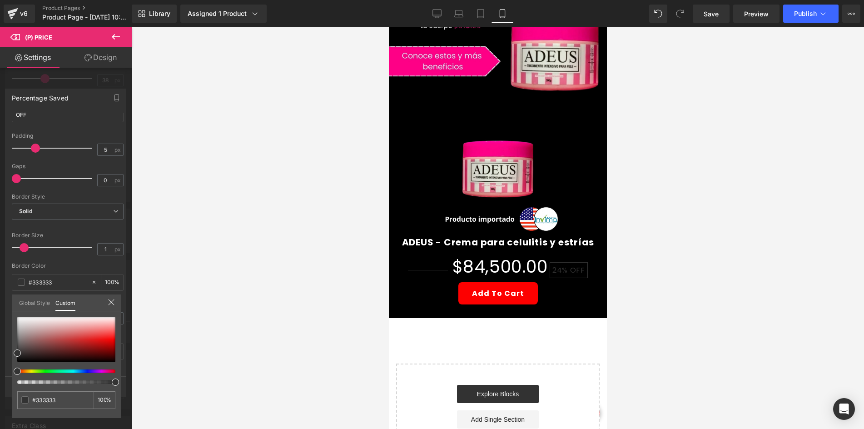
click at [47, 372] on div at bounding box center [66, 350] width 98 height 67
click at [43, 373] on div at bounding box center [66, 350] width 98 height 67
drag, startPoint x: 42, startPoint y: 374, endPoint x: 48, endPoint y: 371, distance: 6.1
click at [48, 371] on div at bounding box center [66, 350] width 98 height 67
drag, startPoint x: 17, startPoint y: 372, endPoint x: 46, endPoint y: 367, distance: 29.5
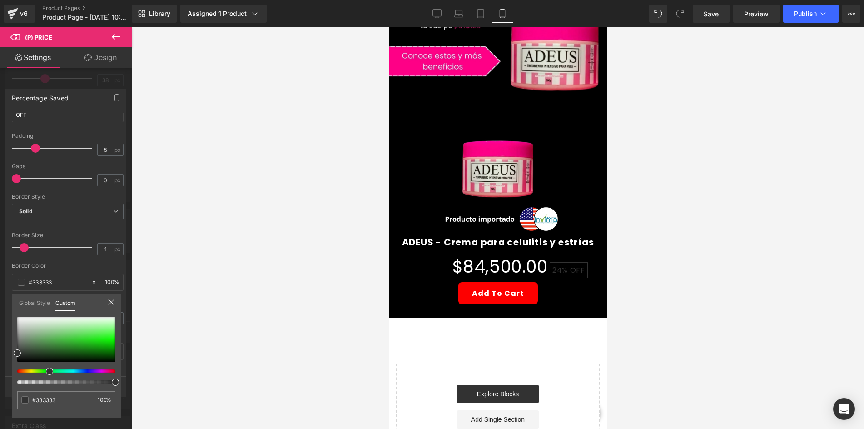
click at [46, 367] on div at bounding box center [66, 350] width 98 height 67
drag, startPoint x: 83, startPoint y: 334, endPoint x: 114, endPoint y: 344, distance: 33.1
click at [114, 322] on div "#333333 100 %" at bounding box center [66, 316] width 109 height 11
type input "#19d712"
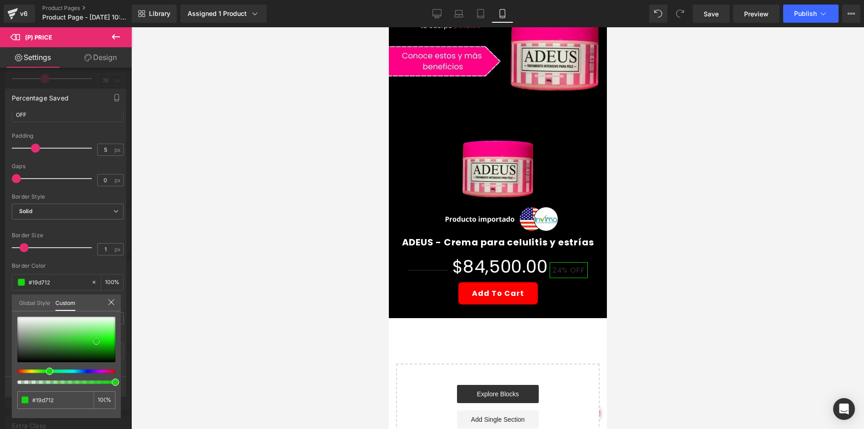
type input "#1cd416"
type input "#1ed118"
type input "#1fd019"
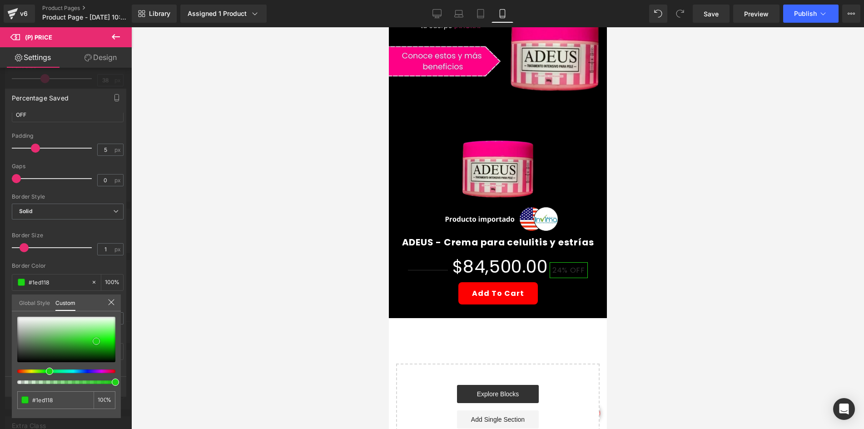
type input "#1fd019"
type input "#1cda15"
type input "#18e311"
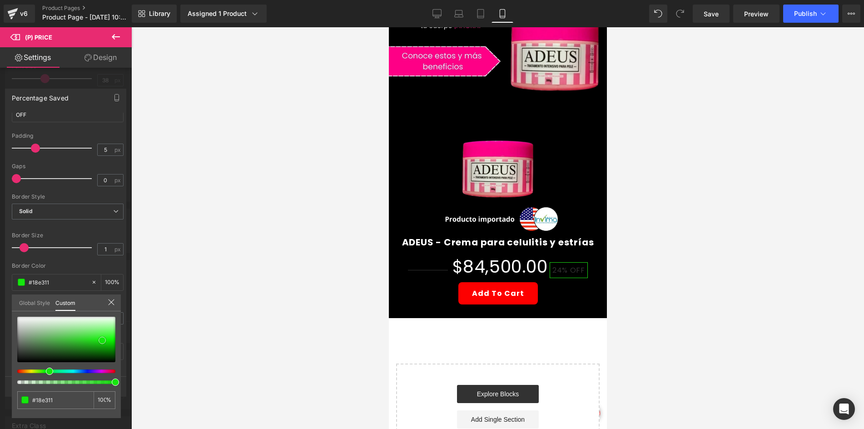
type input "#15e60e"
type input "#14e70d"
type input "#12e90b"
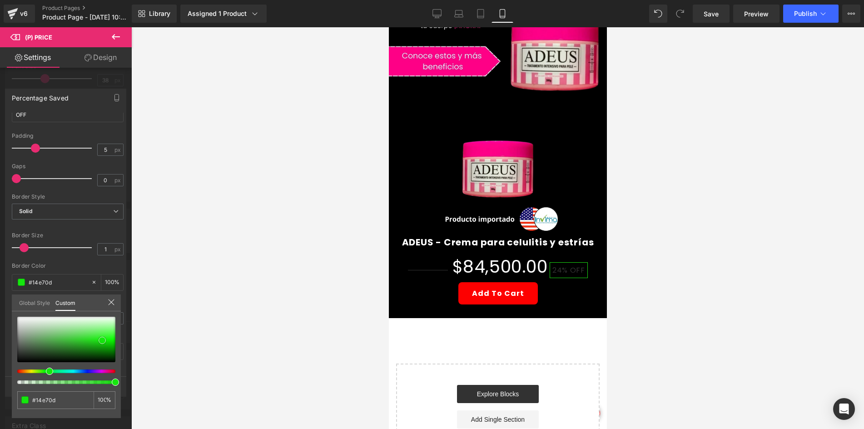
type input "#12e90b"
type input "#10e609"
type input "#0ee807"
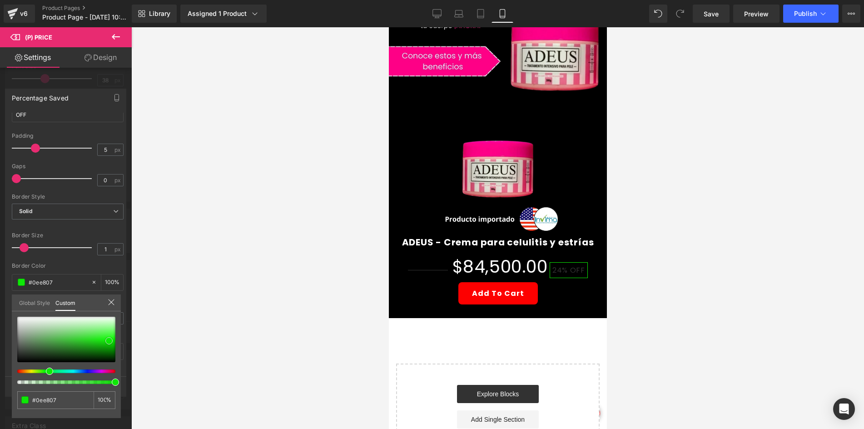
drag, startPoint x: 99, startPoint y: 341, endPoint x: 109, endPoint y: 341, distance: 10.0
click at [109, 341] on div at bounding box center [66, 339] width 98 height 45
click at [227, 323] on div at bounding box center [497, 228] width 733 height 402
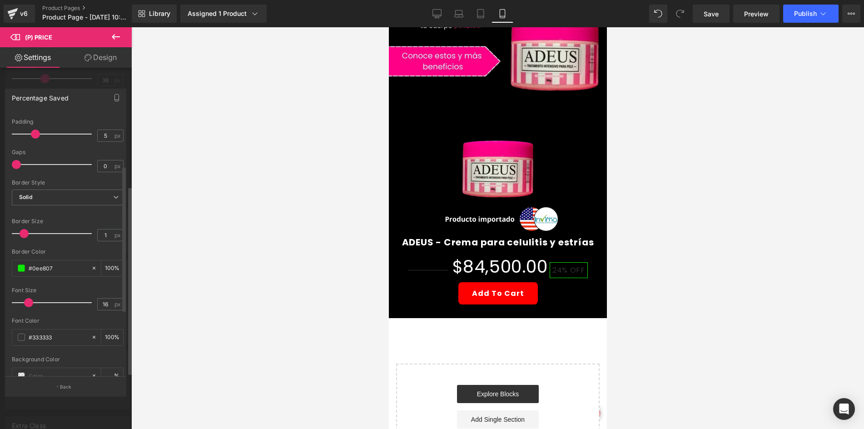
scroll to position [136, 0]
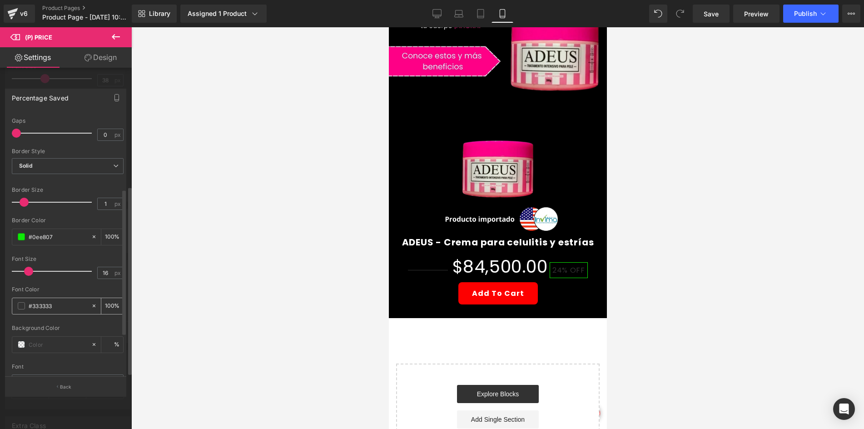
click at [20, 306] on span at bounding box center [21, 305] width 7 height 7
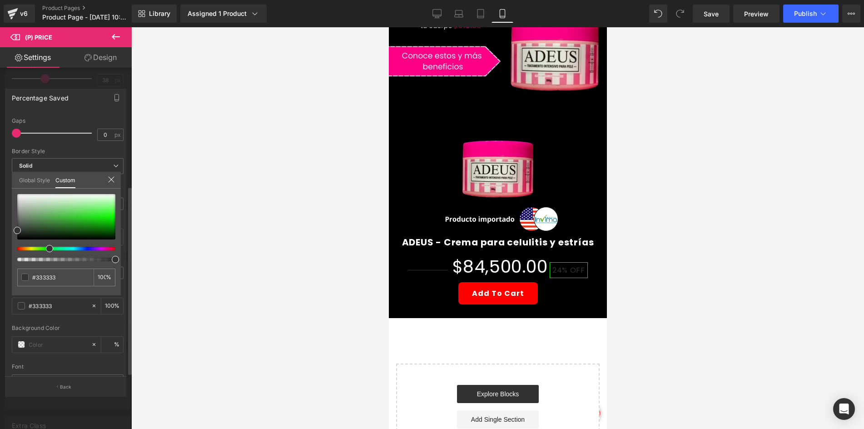
click at [45, 249] on div at bounding box center [63, 249] width 98 height 4
click at [45, 250] on div at bounding box center [63, 249] width 98 height 4
type input "#21862a"
type input "#228a2b"
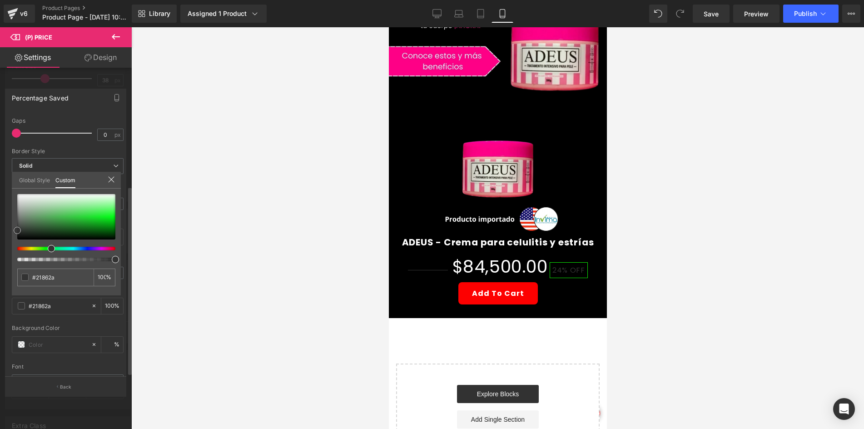
type input "#228a2b"
type input "#198f23"
type input "#14941e"
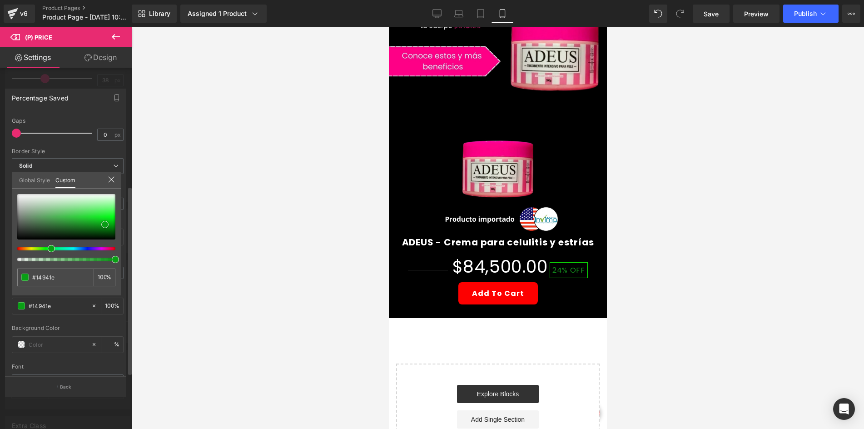
type input "#0a9e16"
type input "#05a212"
type input "#05ad13"
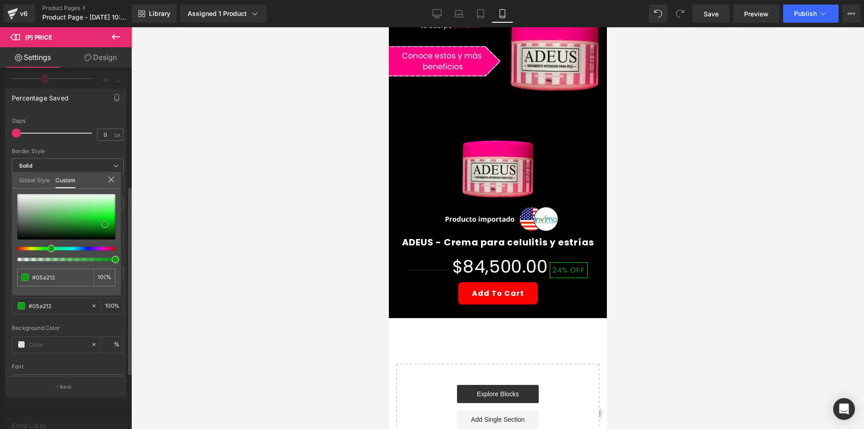
type input "#05ad13"
type input "#02e315"
type input "#03ec16"
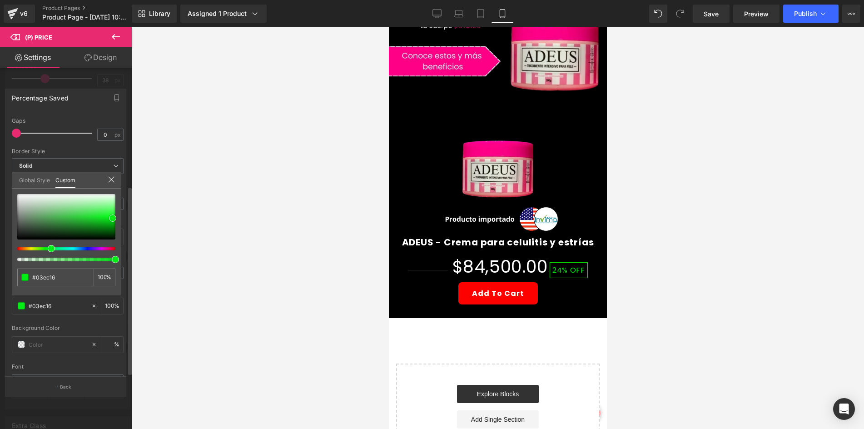
type input "#03f117"
type input "#0cfc20"
type input "#21fb34"
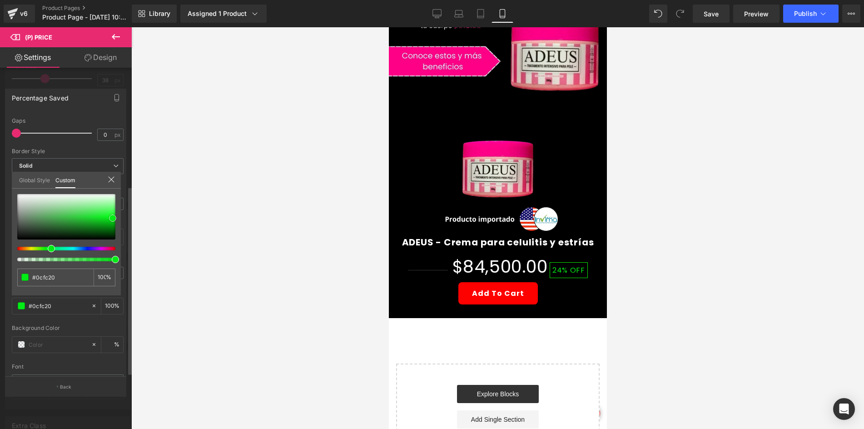
type input "#21fb34"
drag, startPoint x: 78, startPoint y: 224, endPoint x: 113, endPoint y: 214, distance: 36.5
click at [113, 214] on div at bounding box center [66, 216] width 98 height 45
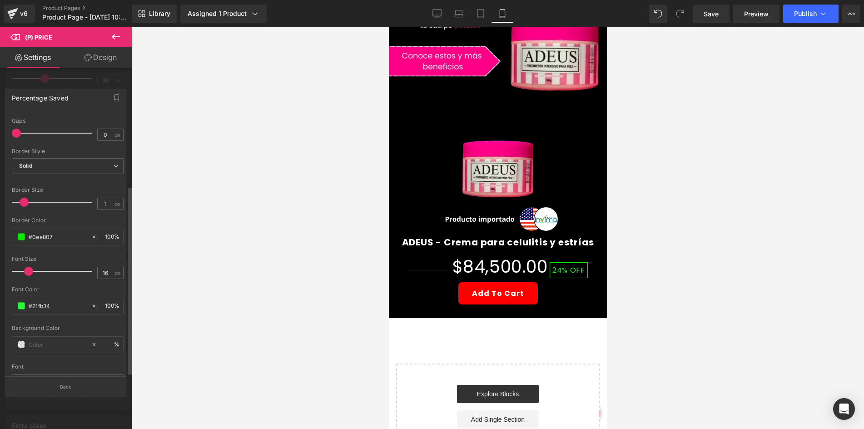
click at [262, 210] on div at bounding box center [497, 228] width 733 height 402
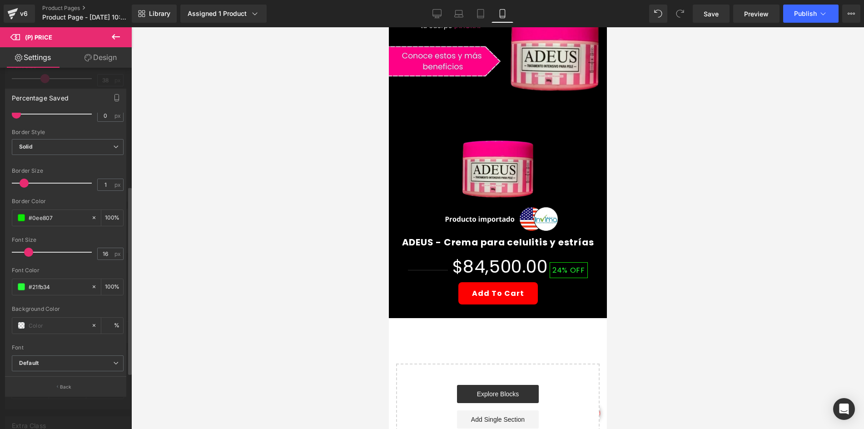
scroll to position [208, 0]
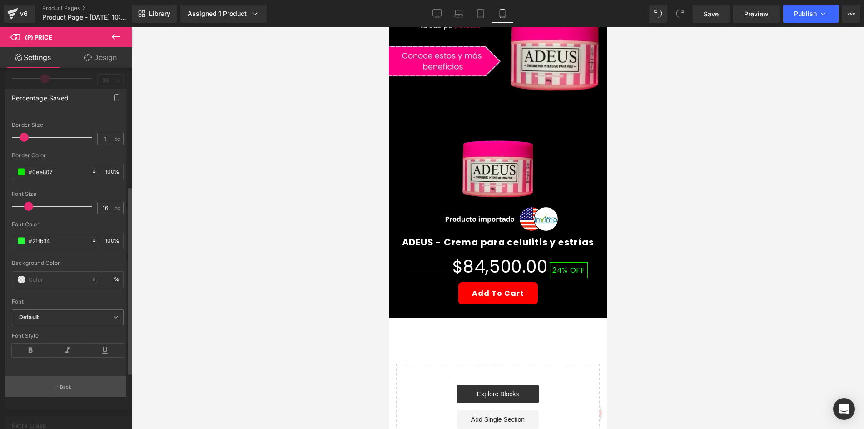
click at [67, 386] on p "Back" at bounding box center [66, 387] width 12 height 7
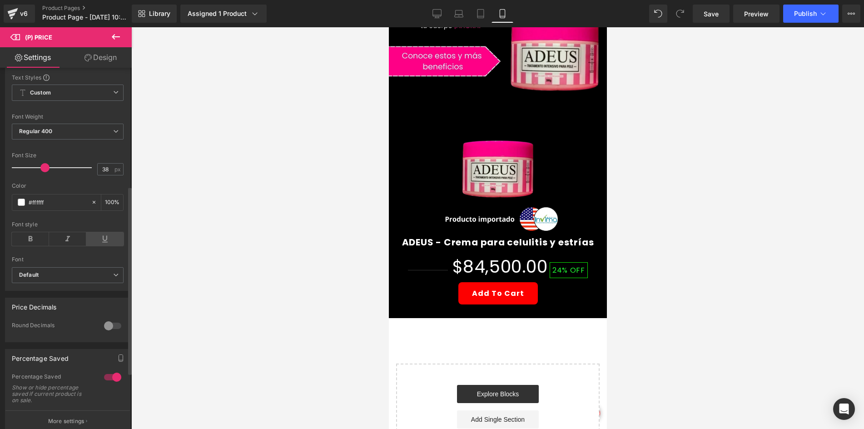
scroll to position [0, 0]
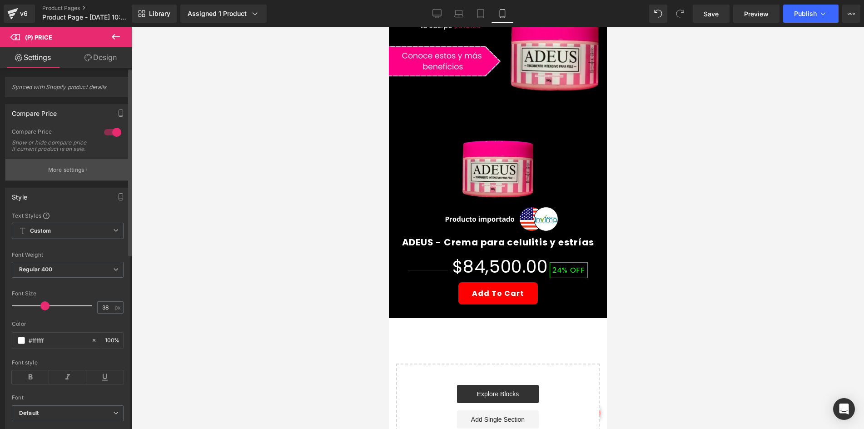
click at [95, 180] on button "More settings" at bounding box center [67, 169] width 125 height 21
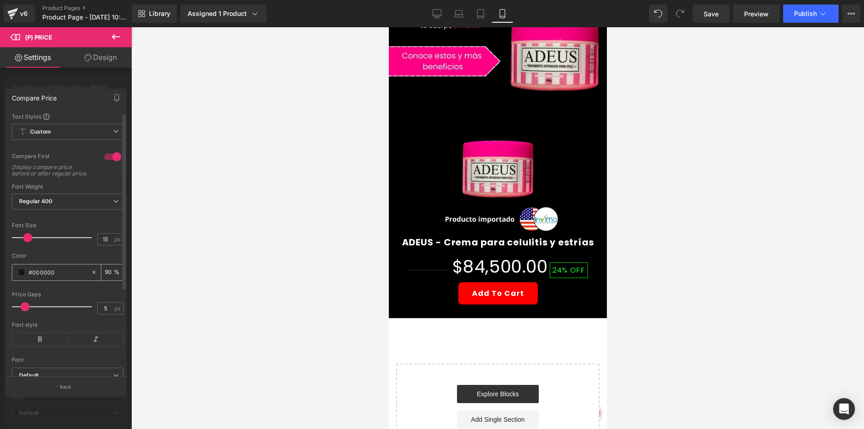
click at [20, 276] on span at bounding box center [21, 272] width 7 height 7
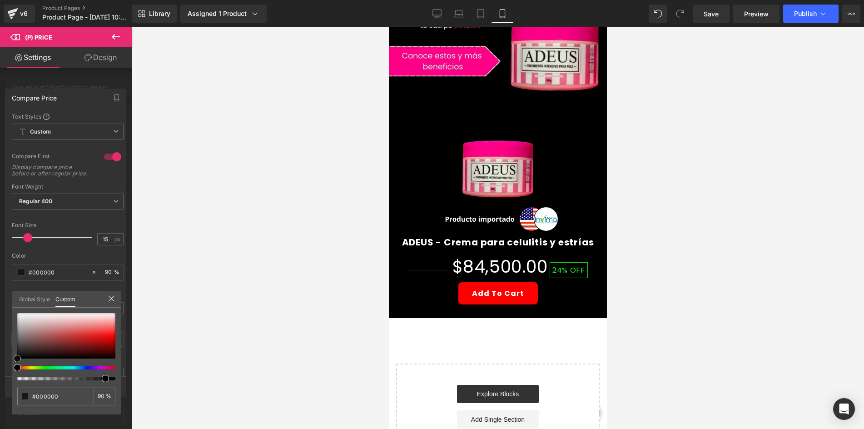
type input "#b53f3f"
type input "#ba3434"
type input "#b91818"
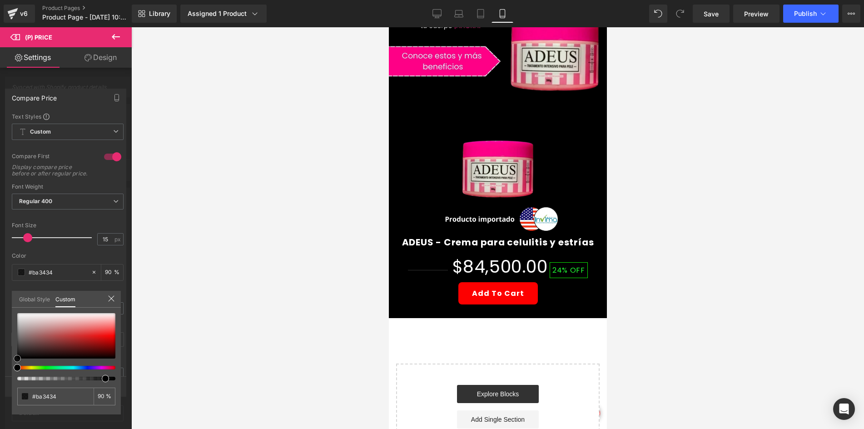
type input "#b91818"
type input "#ca0101"
type input "#cc0000"
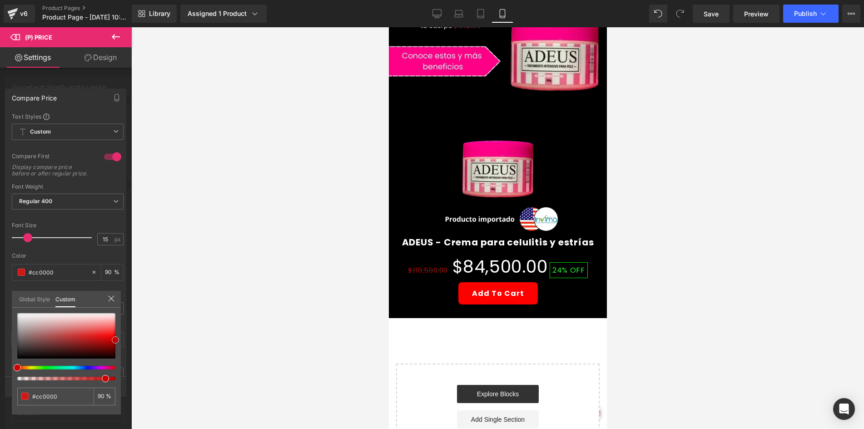
type input "#d10000"
type input "#db0000"
drag, startPoint x: 128, startPoint y: 340, endPoint x: 134, endPoint y: 339, distance: 6.2
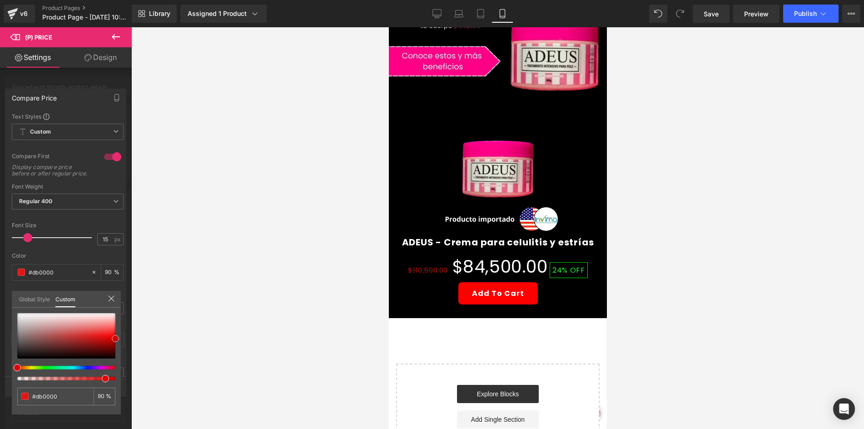
click at [134, 339] on div "(P) Price You are previewing how the will restyle your page. You can not edit E…" at bounding box center [432, 222] width 864 height 444
click at [190, 296] on div at bounding box center [497, 228] width 733 height 402
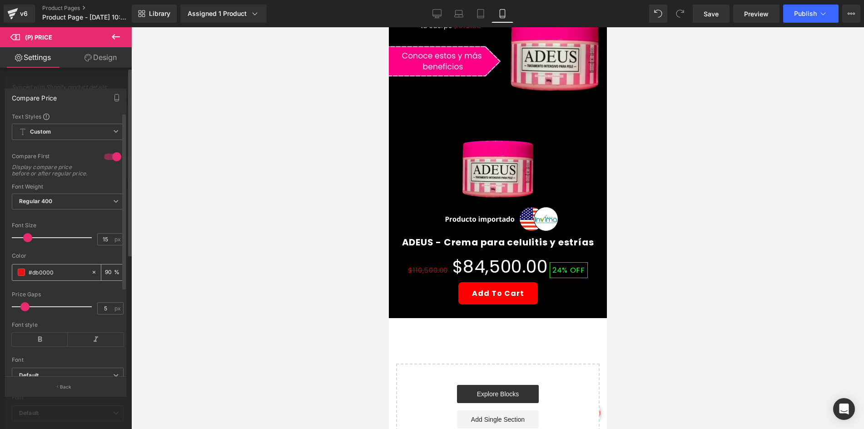
click at [20, 276] on span at bounding box center [21, 272] width 7 height 7
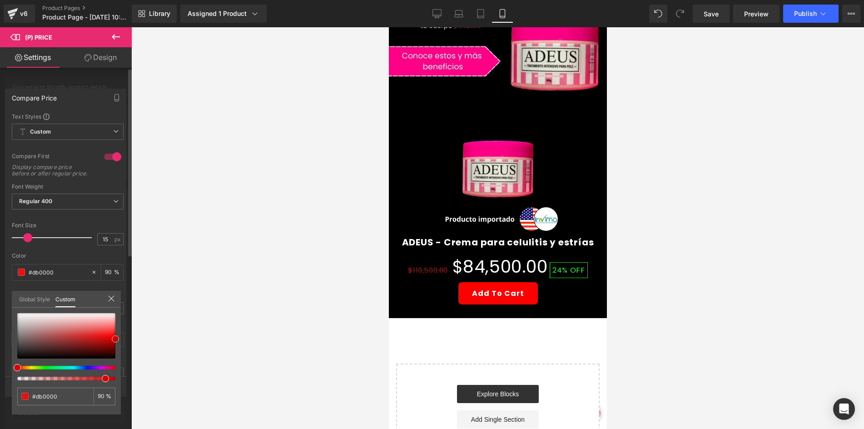
type input "#de1616"
type input "#d71212"
type input "#d41111"
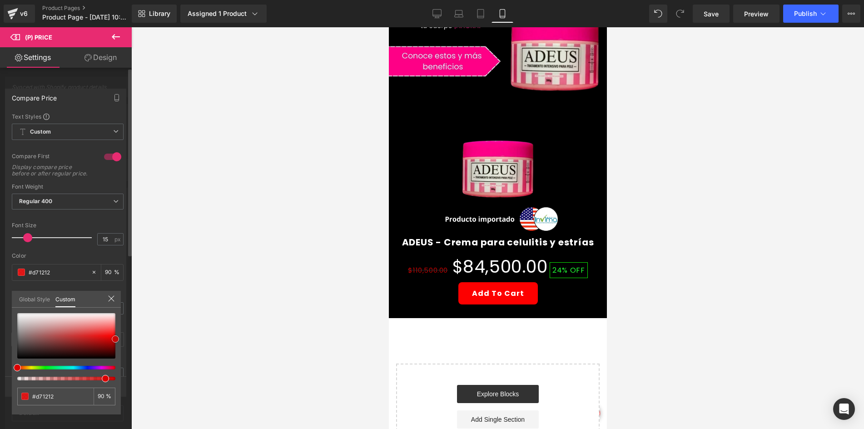
type input "#d41111"
type input "#d70d0d"
type input "#e00a0a"
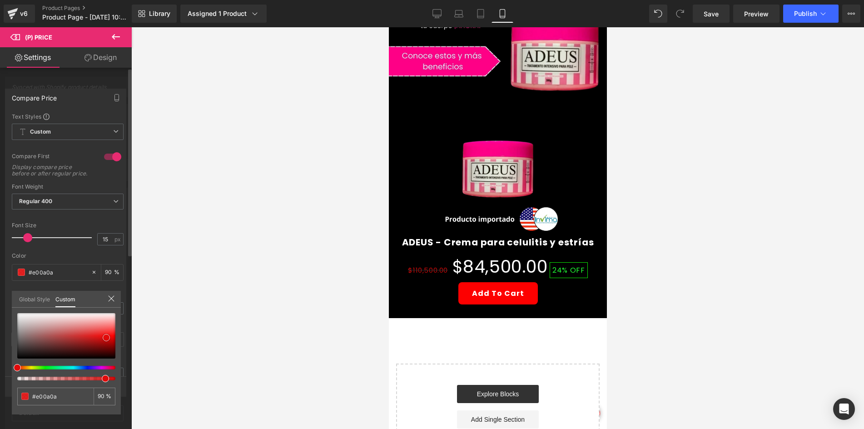
type input "#f80606"
type input "#fc1111"
drag, startPoint x: 100, startPoint y: 338, endPoint x: 113, endPoint y: 334, distance: 14.0
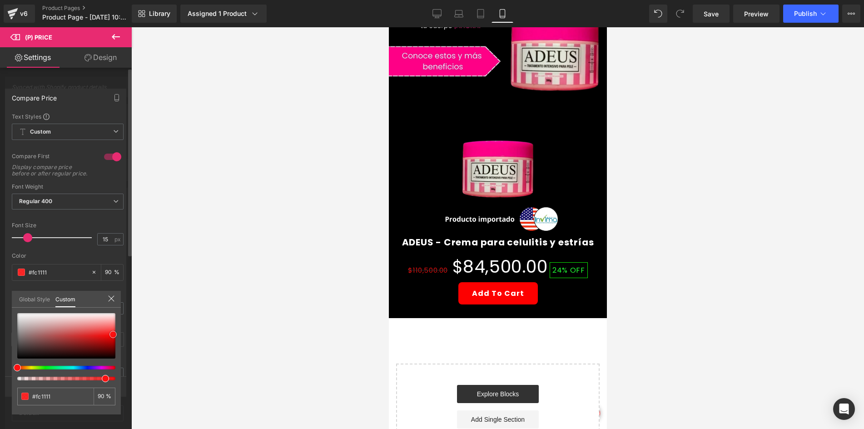
click at [113, 334] on div at bounding box center [66, 335] width 98 height 45
click at [306, 286] on div at bounding box center [497, 228] width 733 height 402
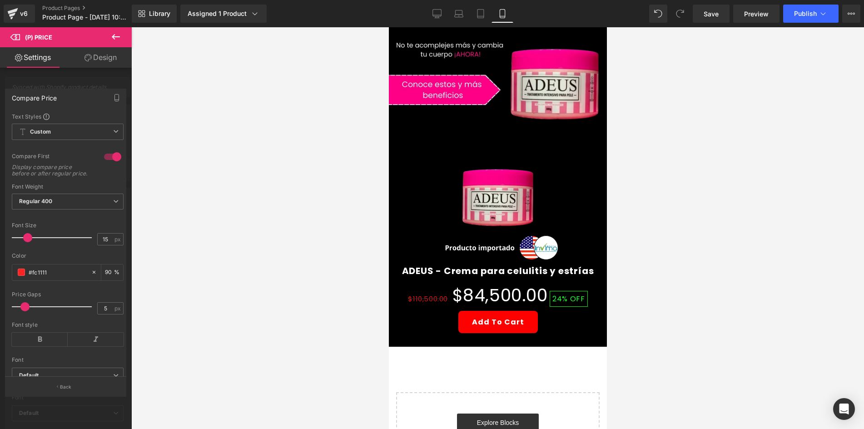
scroll to position [318, 0]
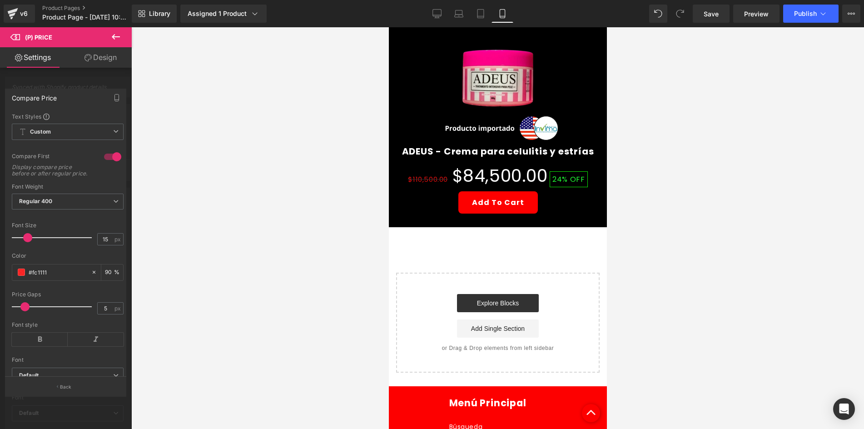
click at [115, 41] on icon at bounding box center [115, 36] width 11 height 11
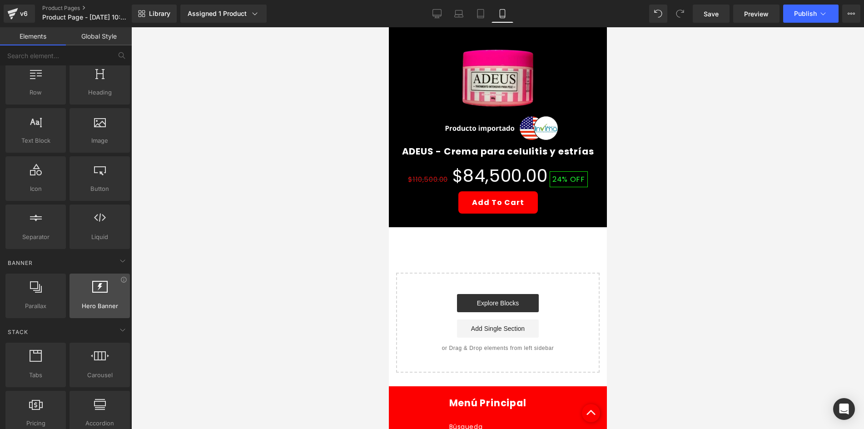
scroll to position [0, 0]
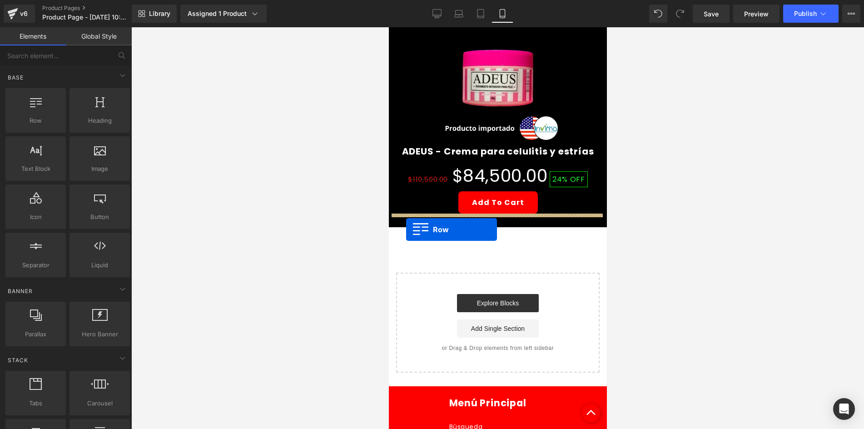
drag, startPoint x: 427, startPoint y: 143, endPoint x: 406, endPoint y: 230, distance: 89.4
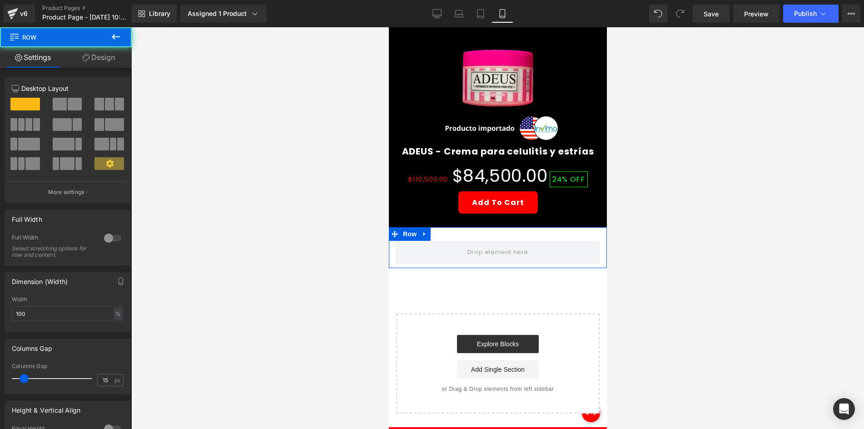
click at [87, 61] on link "Design" at bounding box center [99, 57] width 66 height 20
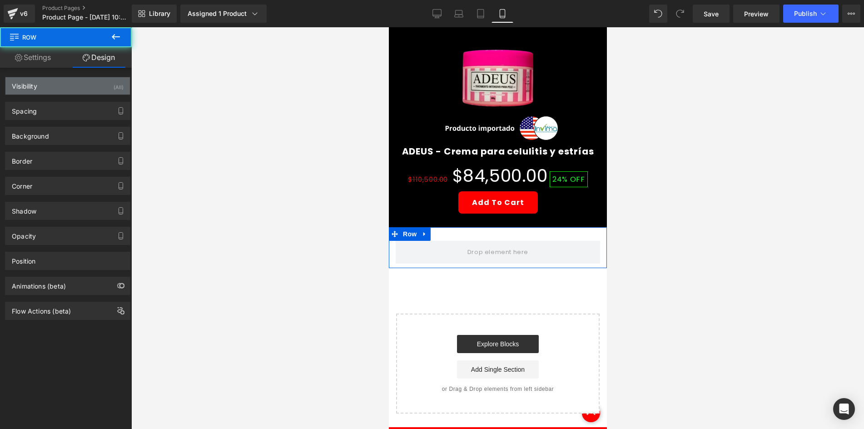
click at [104, 80] on div "Visibility (All)" at bounding box center [67, 85] width 125 height 17
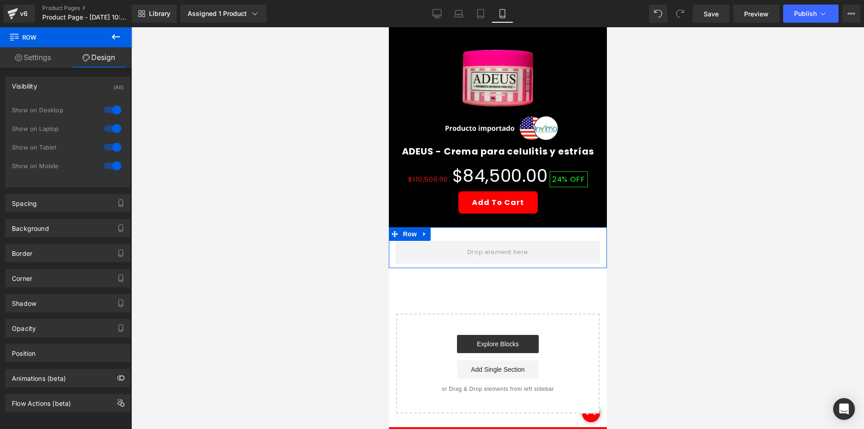
click at [108, 126] on div at bounding box center [113, 128] width 22 height 15
click at [104, 107] on div at bounding box center [113, 110] width 22 height 15
click at [109, 31] on button at bounding box center [116, 37] width 32 height 20
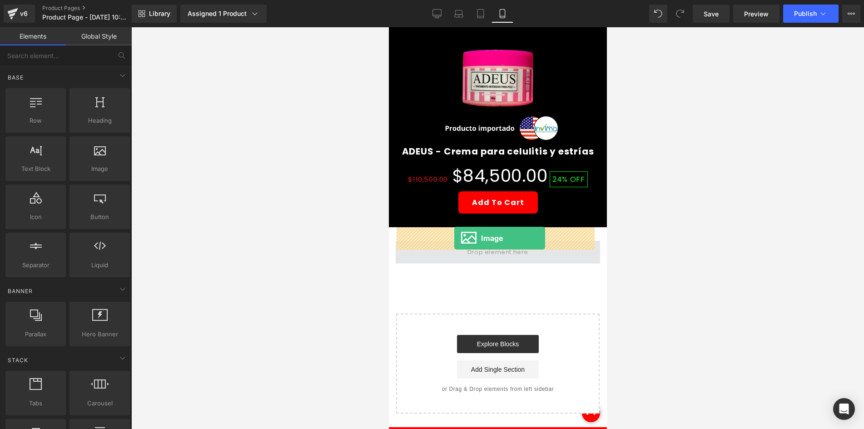
drag, startPoint x: 514, startPoint y: 197, endPoint x: 454, endPoint y: 238, distance: 73.0
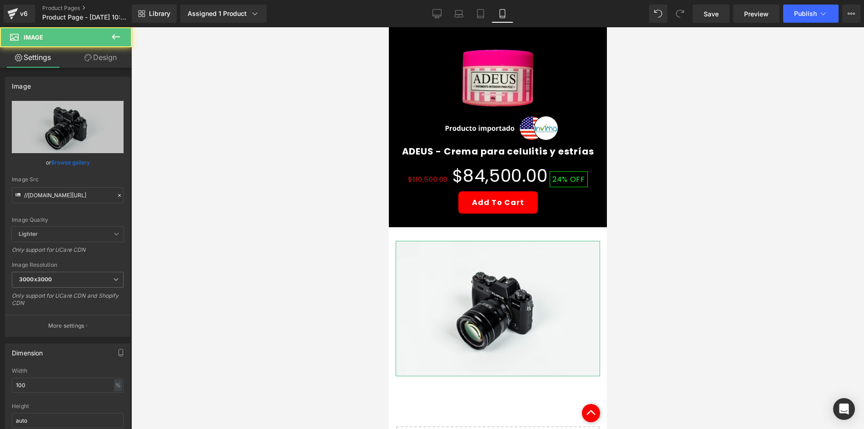
click at [105, 55] on link "Design" at bounding box center [101, 57] width 66 height 20
click at [0, 0] on div "Visibility 0|0|0|0" at bounding box center [0, 0] width 0 height 0
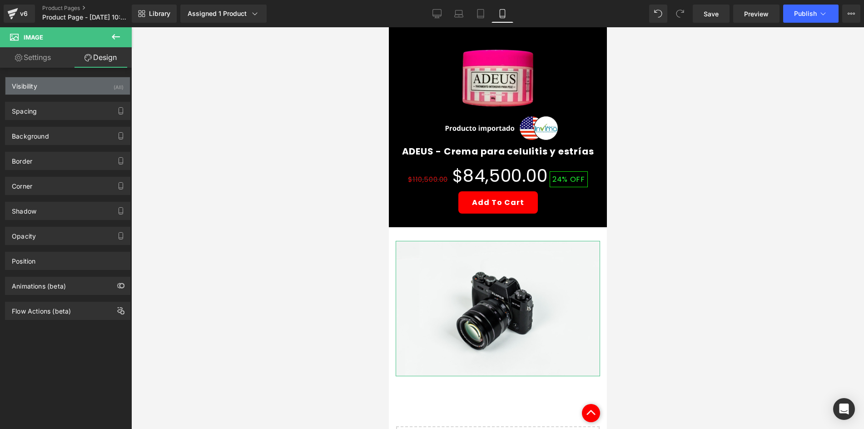
click at [114, 89] on div "(All)" at bounding box center [119, 84] width 10 height 15
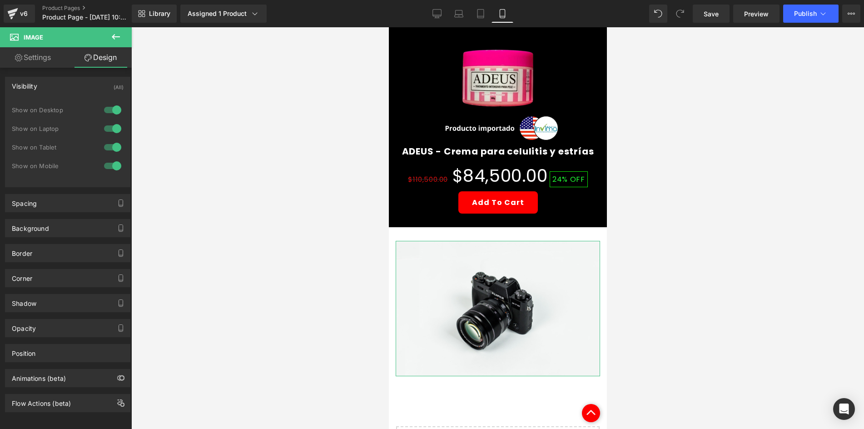
click at [113, 104] on div at bounding box center [113, 110] width 22 height 15
click at [113, 126] on div at bounding box center [113, 128] width 22 height 15
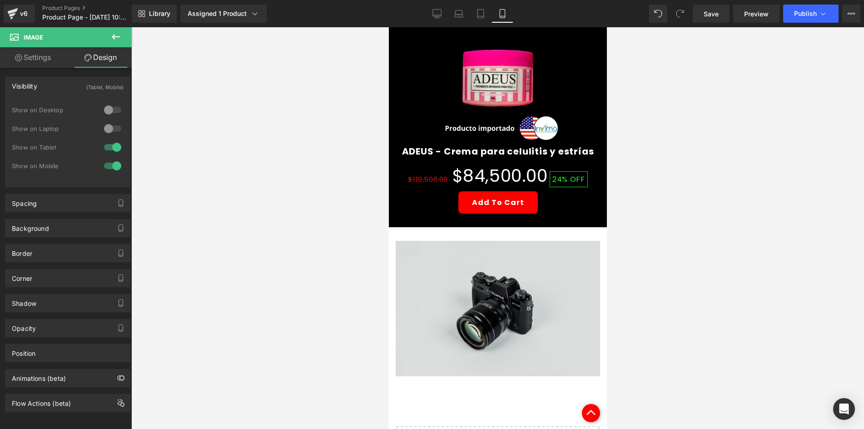
click at [493, 248] on img at bounding box center [497, 308] width 205 height 135
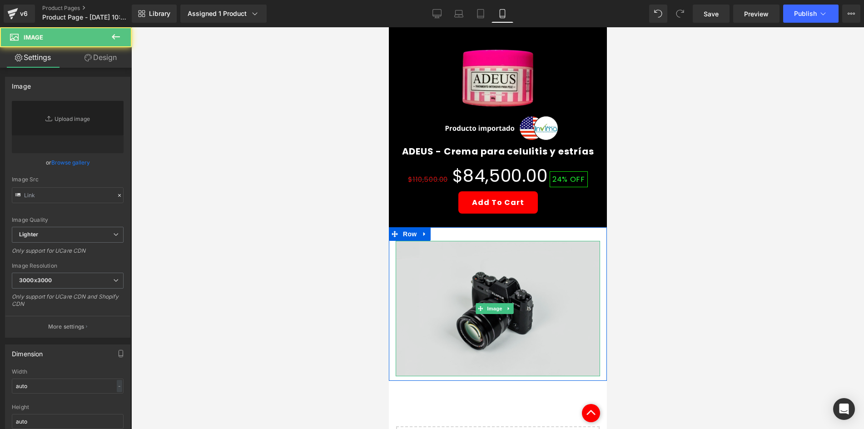
type input "//[DOMAIN_NAME][URL]"
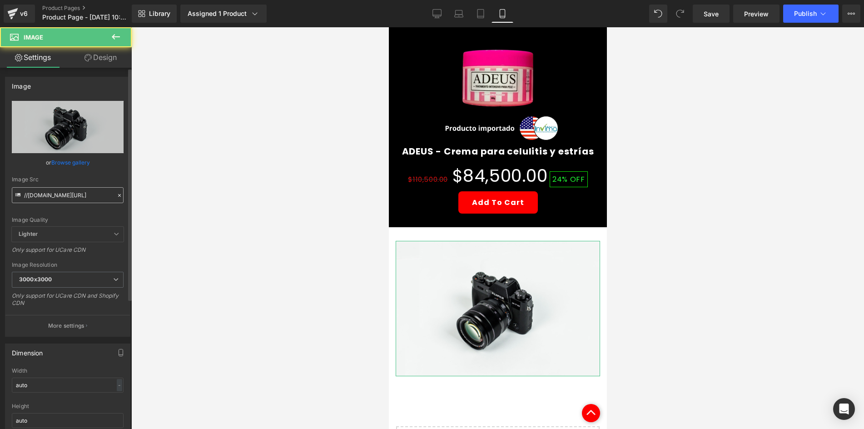
click at [42, 194] on input "//[DOMAIN_NAME][URL]" at bounding box center [68, 195] width 112 height 16
click at [42, 195] on input "//[DOMAIN_NAME][URL]" at bounding box center [68, 195] width 112 height 16
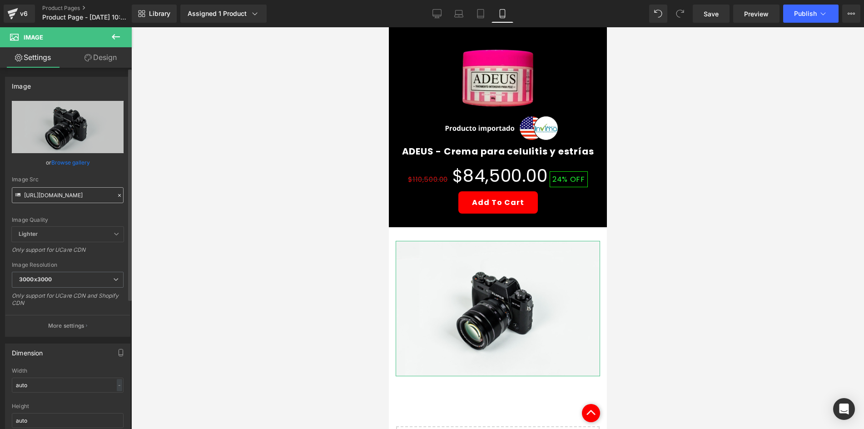
scroll to position [0, 3]
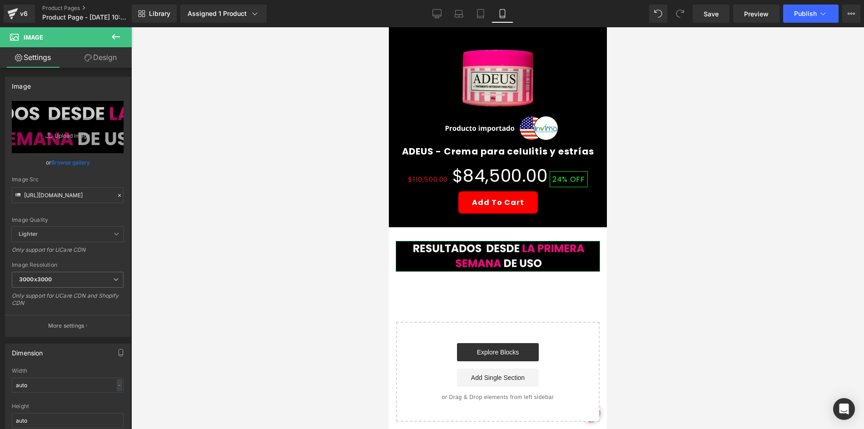
type input "[URL][DOMAIN_NAME]"
click at [100, 56] on link "Design" at bounding box center [101, 57] width 66 height 20
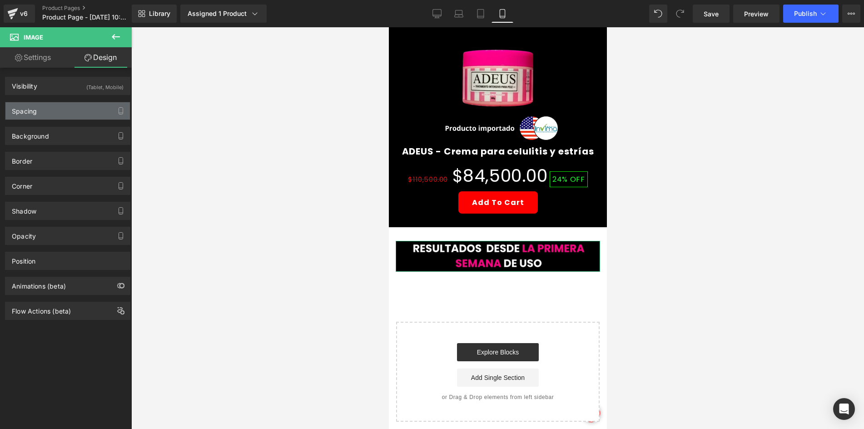
click at [85, 110] on div "Spacing" at bounding box center [67, 110] width 125 height 17
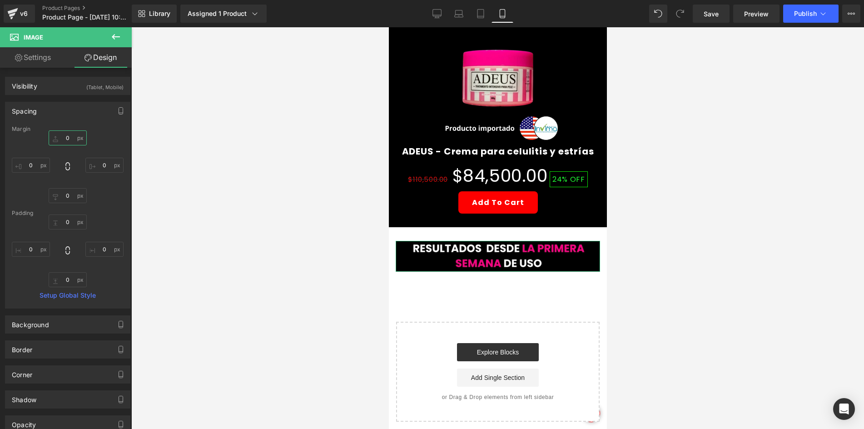
click at [64, 136] on input "0" at bounding box center [68, 137] width 38 height 15
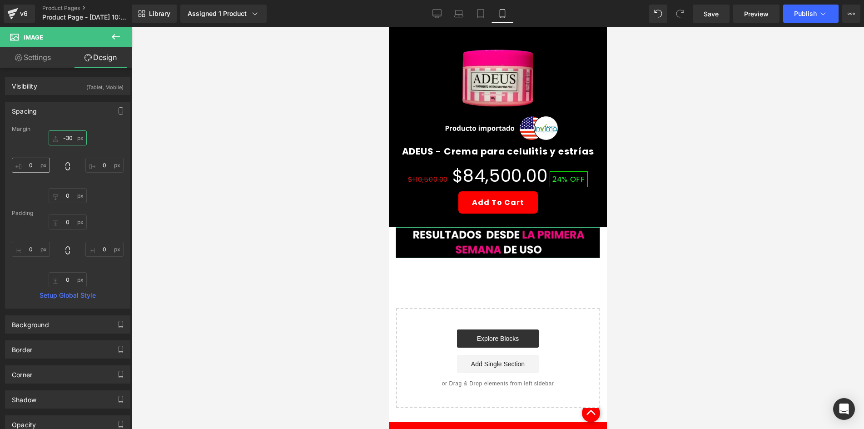
type input "-30"
click at [45, 170] on input "0" at bounding box center [31, 165] width 38 height 15
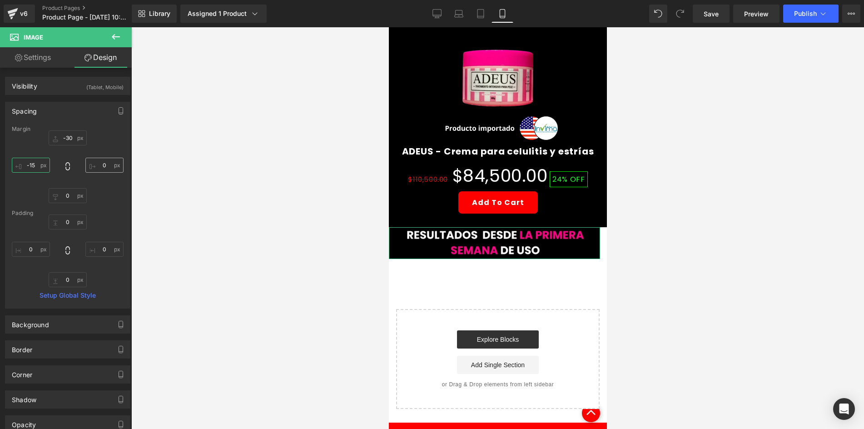
type input "-15"
click at [98, 171] on input "0" at bounding box center [104, 165] width 38 height 15
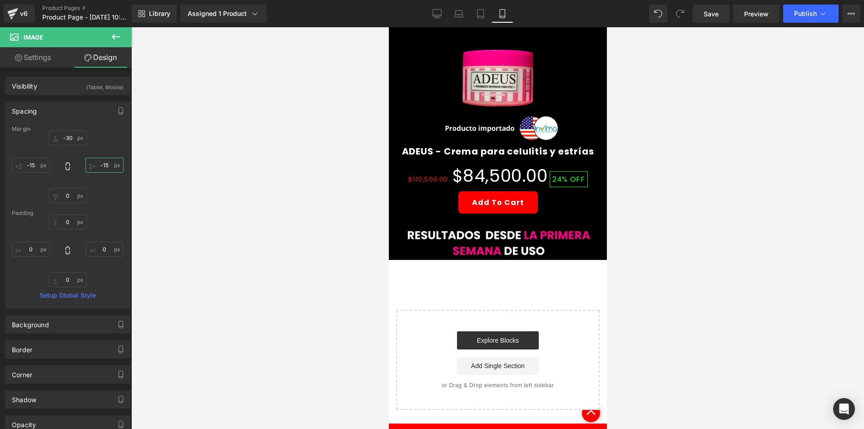
type input "-15"
click at [294, 160] on div at bounding box center [497, 228] width 733 height 402
click at [116, 32] on icon at bounding box center [115, 36] width 11 height 11
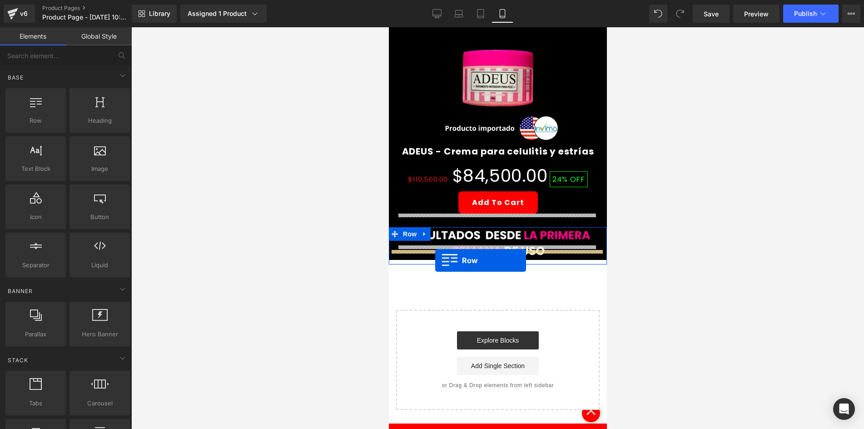
drag, startPoint x: 762, startPoint y: 308, endPoint x: 435, endPoint y: 260, distance: 330.7
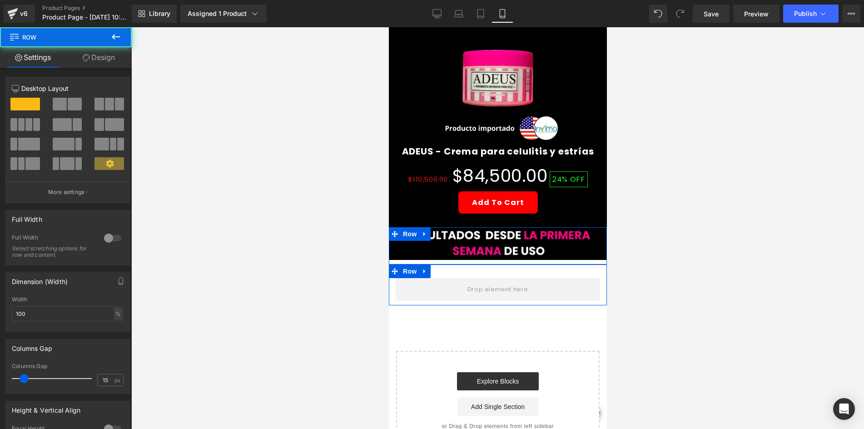
click at [84, 203] on div "Column Size Customizer 12 Desktop Layout Laptop Layout Tablet Layout Mobile Lay…" at bounding box center [67, 140] width 125 height 126
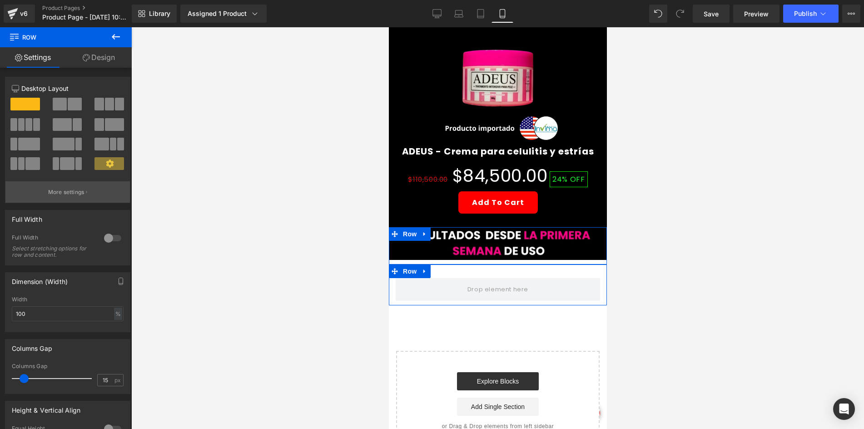
click at [83, 200] on button "More settings" at bounding box center [67, 191] width 125 height 21
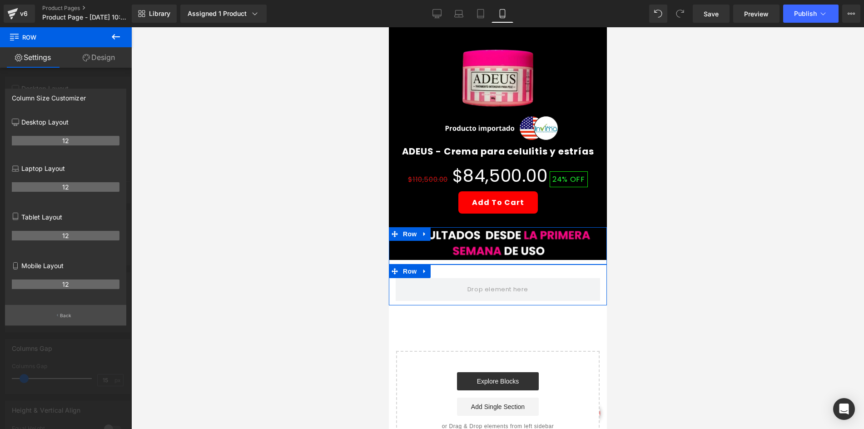
click at [77, 316] on button "Back" at bounding box center [65, 315] width 121 height 20
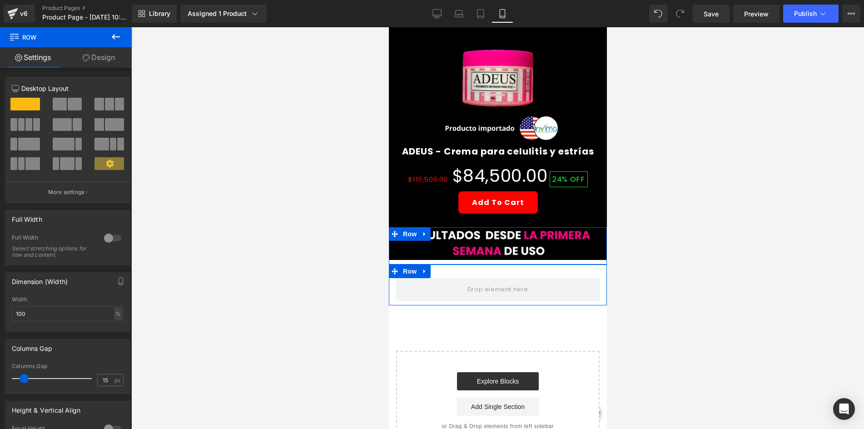
click at [68, 108] on span at bounding box center [75, 104] width 14 height 13
type input "1200"
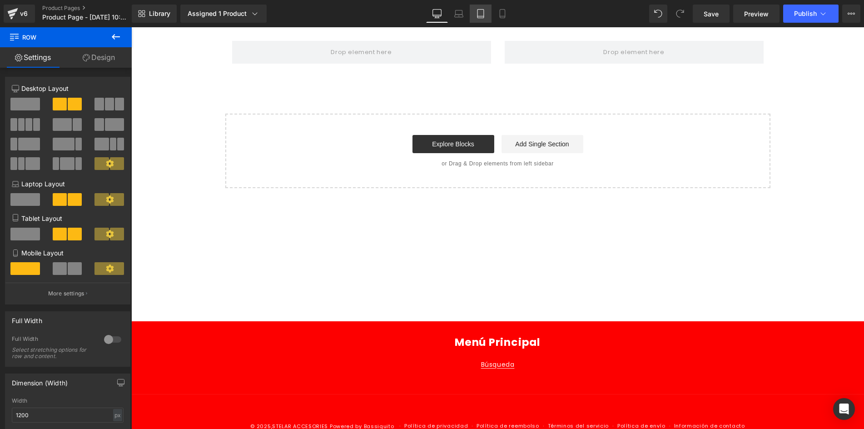
click at [479, 17] on icon at bounding box center [480, 13] width 9 height 9
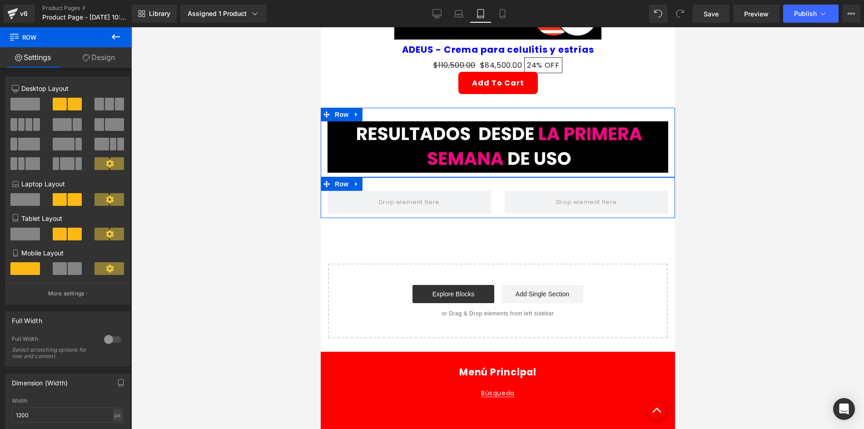
click at [68, 264] on span at bounding box center [75, 268] width 14 height 13
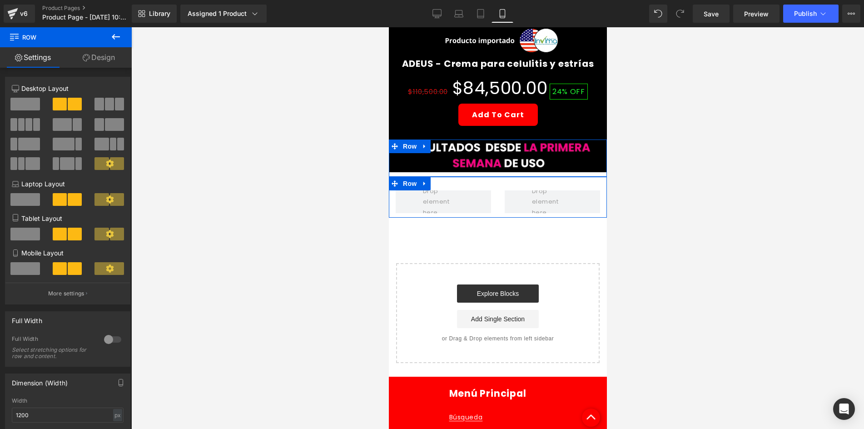
scroll to position [405, 0]
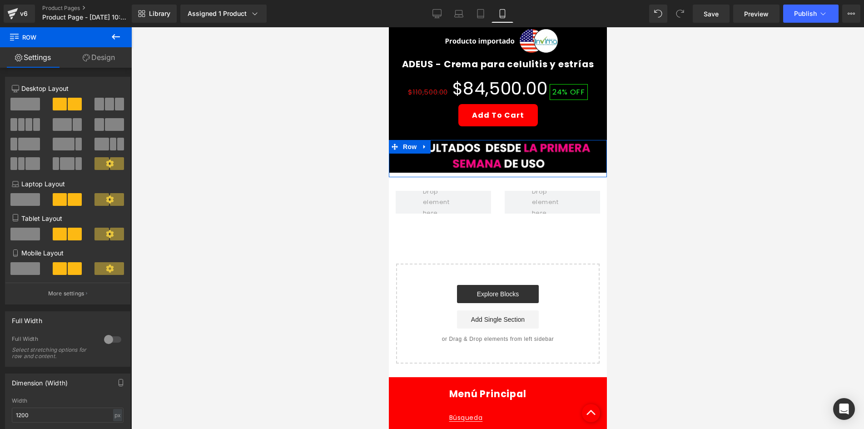
click at [338, 227] on div at bounding box center [497, 228] width 733 height 402
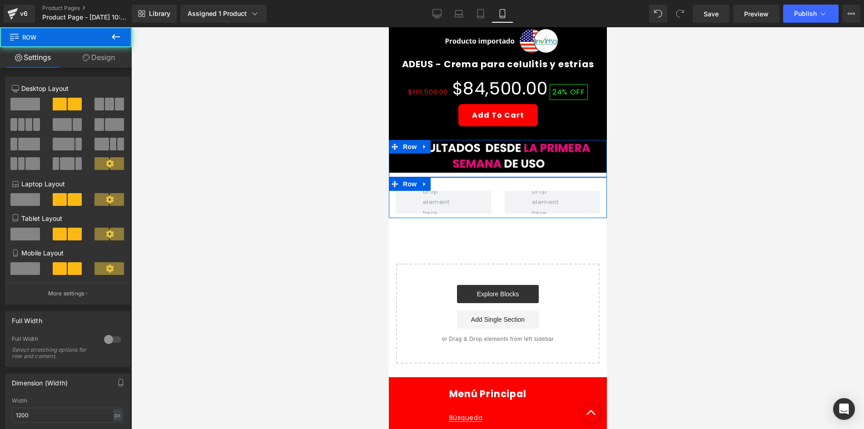
click at [461, 177] on div "Row" at bounding box center [498, 197] width 218 height 41
click at [377, 190] on div at bounding box center [497, 228] width 733 height 402
click at [335, 195] on div at bounding box center [497, 228] width 733 height 402
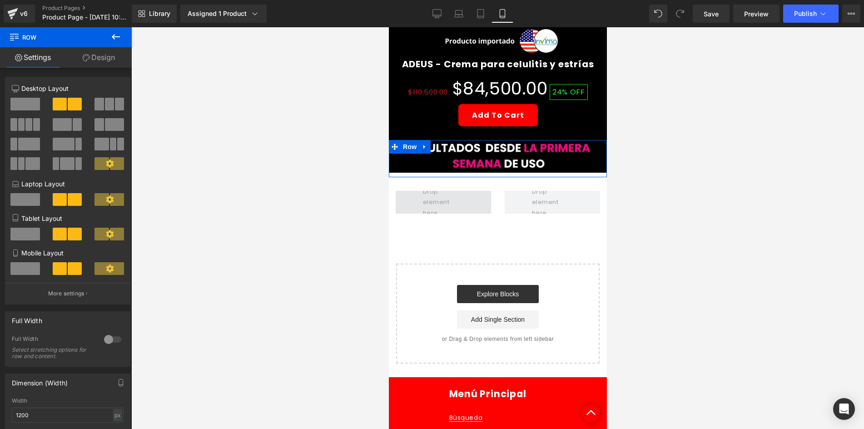
click at [430, 189] on span at bounding box center [443, 202] width 48 height 36
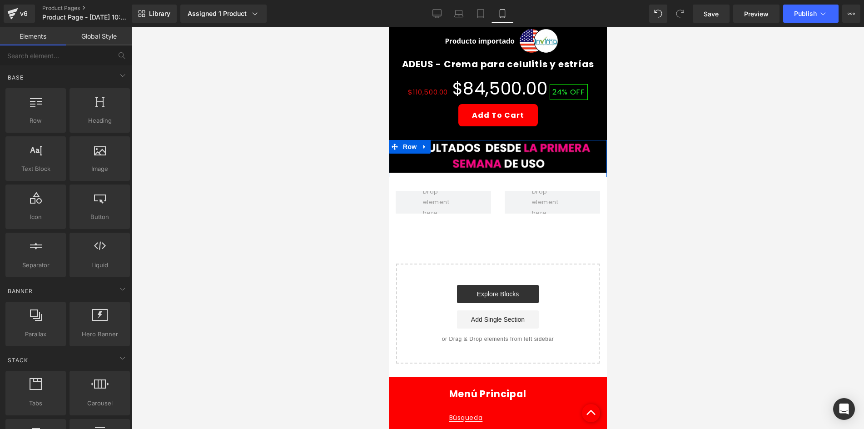
click at [341, 234] on div at bounding box center [497, 228] width 733 height 402
click at [431, 185] on span at bounding box center [443, 202] width 48 height 36
click at [412, 140] on span "Row" at bounding box center [409, 147] width 18 height 14
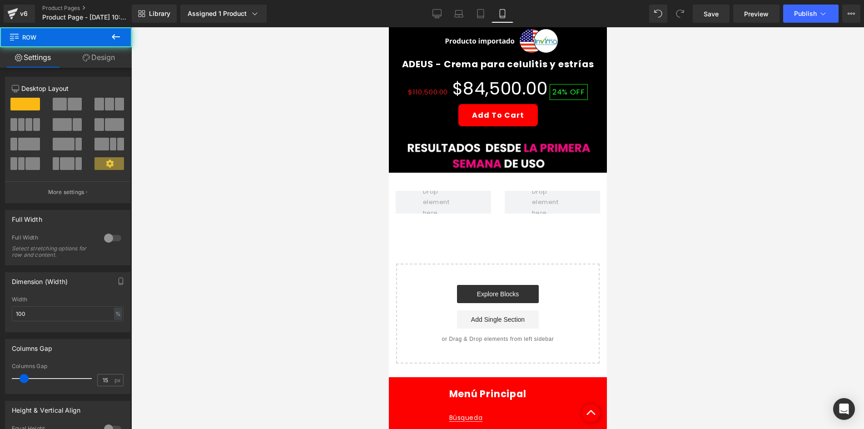
click at [335, 190] on div at bounding box center [497, 228] width 733 height 402
click at [419, 177] on div "Row" at bounding box center [498, 197] width 218 height 41
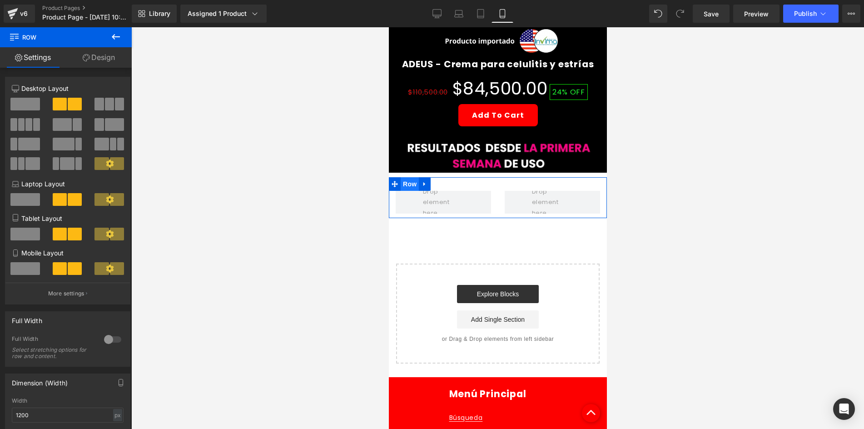
click at [409, 177] on span "Row" at bounding box center [409, 184] width 18 height 14
click at [88, 53] on link "Design" at bounding box center [99, 57] width 66 height 20
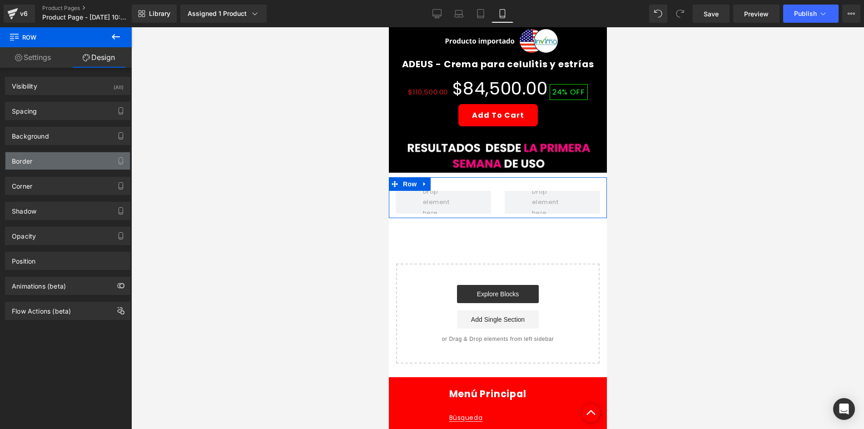
type input "transparent"
type input "0"
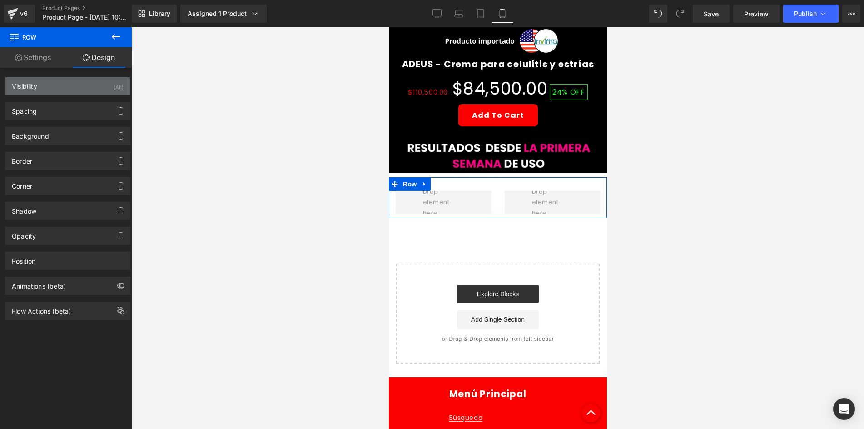
click at [70, 90] on div "Visibility (All)" at bounding box center [67, 85] width 125 height 17
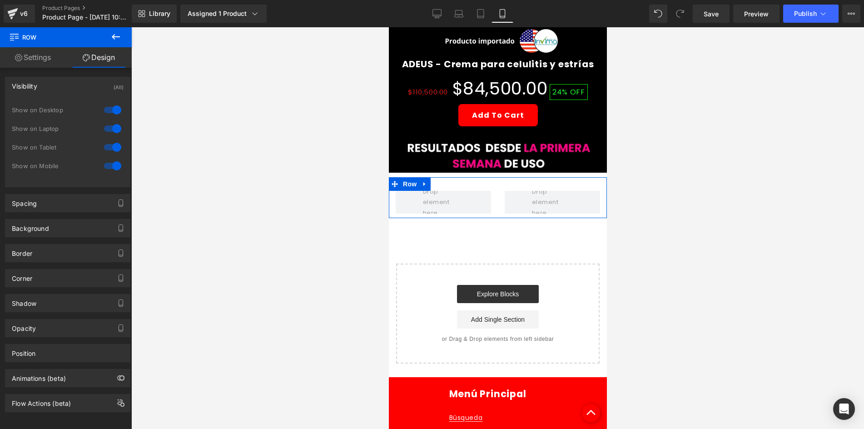
click at [123, 115] on div "0|0|0|0 1 Show on Desktop 1 Show on Laptop 1 Show on Tablet 1 Show on Mobile" at bounding box center [67, 144] width 125 height 86
click at [112, 111] on div at bounding box center [113, 110] width 22 height 15
click at [111, 129] on div at bounding box center [113, 128] width 22 height 15
click at [45, 229] on div "Background" at bounding box center [30, 226] width 37 height 13
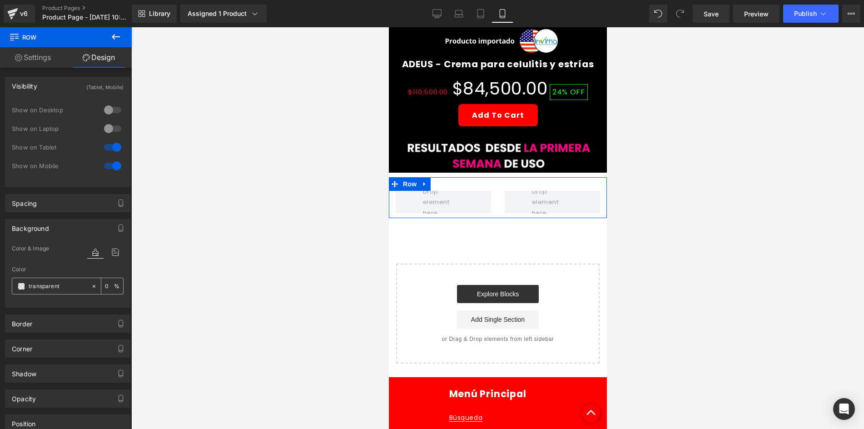
click at [25, 281] on div "transparent" at bounding box center [51, 286] width 79 height 16
click at [22, 284] on span at bounding box center [21, 286] width 7 height 7
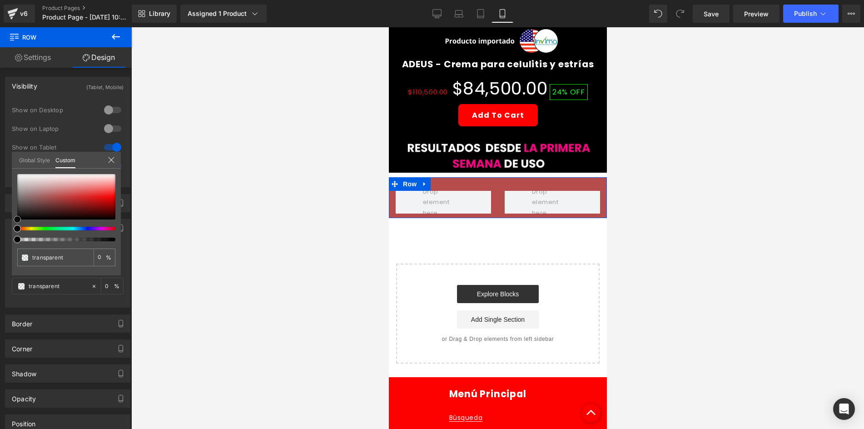
type input "#b74c4c"
type input "100"
type input "#b74c4c"
type input "100"
type input "#b94f4f"
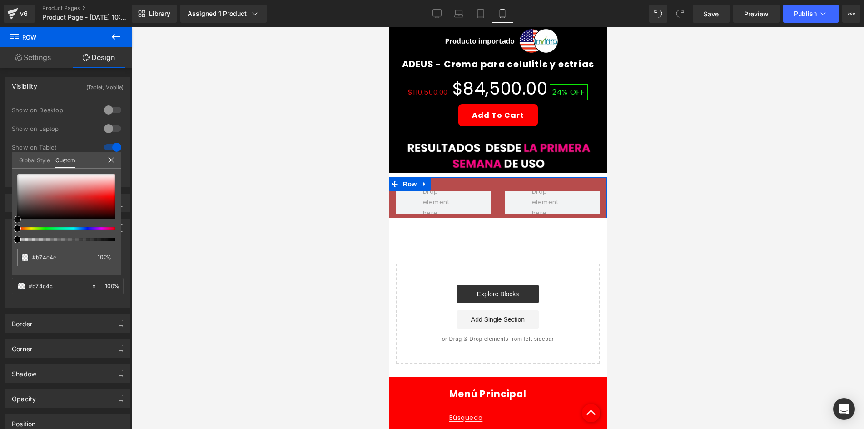
type input "#b94f4f"
type input "#a74747"
type input "#4a2525"
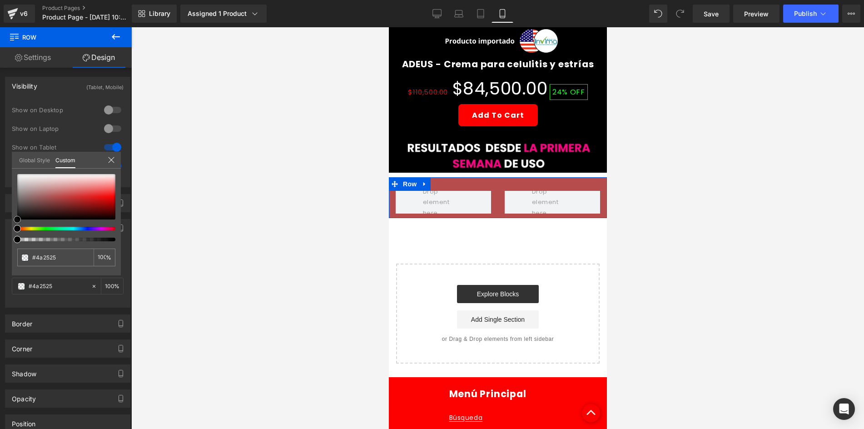
type input "#000000"
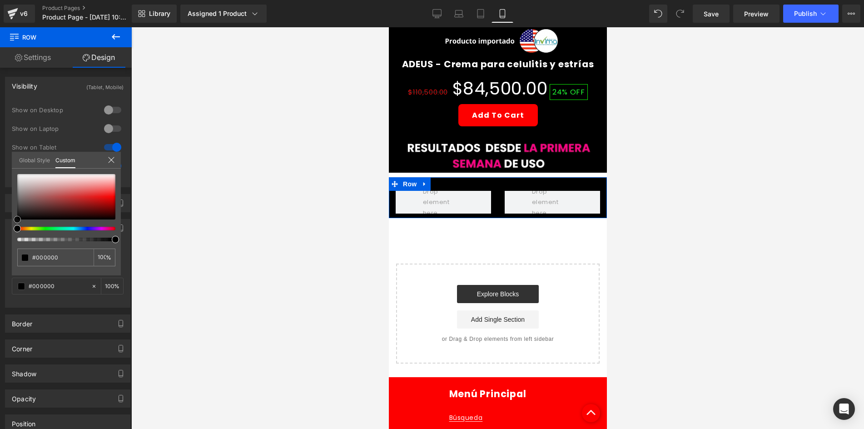
drag, startPoint x: 60, startPoint y: 196, endPoint x: 27, endPoint y: 225, distance: 43.1
click at [17, 220] on div at bounding box center [66, 196] width 98 height 45
click at [280, 188] on div at bounding box center [497, 228] width 733 height 402
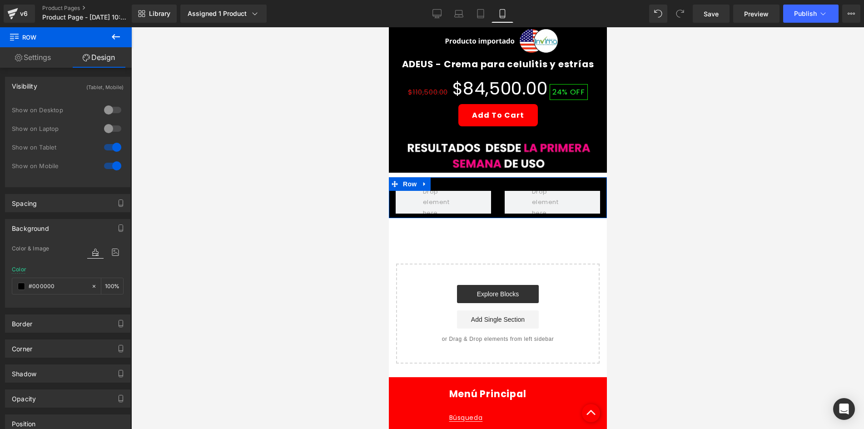
click at [88, 327] on div "Border" at bounding box center [67, 323] width 125 height 17
click at [69, 206] on div "Spacing" at bounding box center [67, 203] width 125 height 17
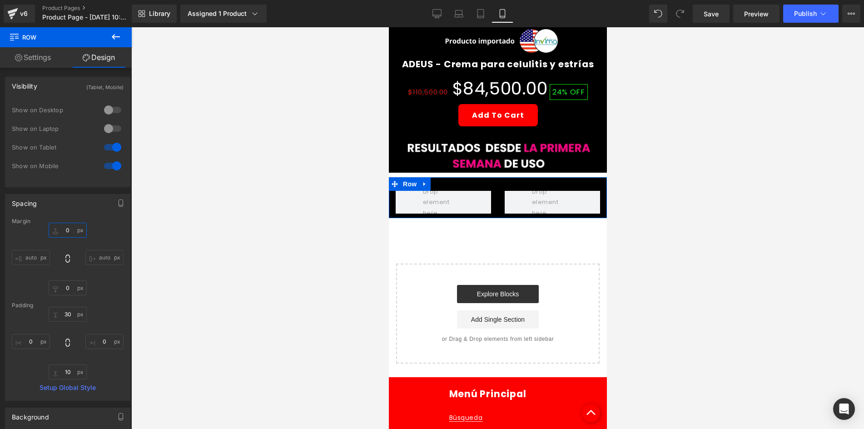
click at [72, 234] on input "0" at bounding box center [68, 230] width 38 height 15
type input "-10"
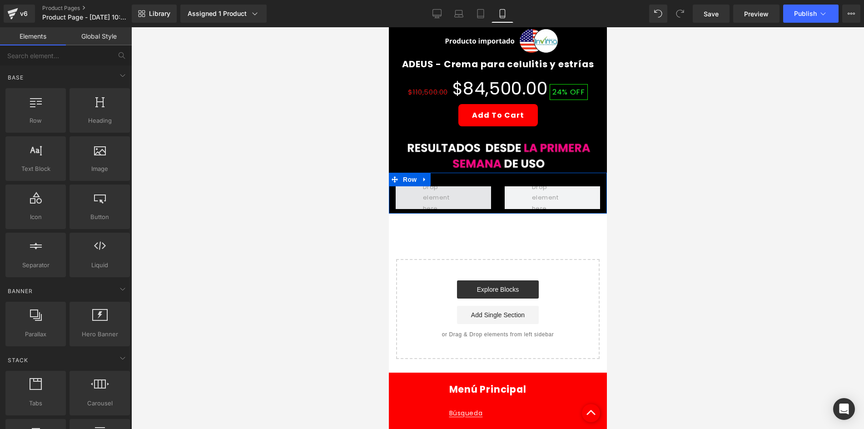
click at [431, 180] on span at bounding box center [443, 198] width 48 height 36
drag, startPoint x: 495, startPoint y: 186, endPoint x: 416, endPoint y: 182, distance: 79.2
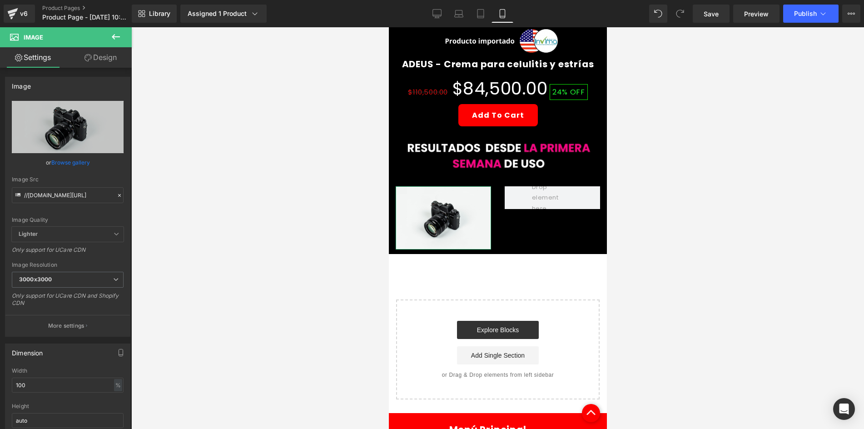
click at [97, 50] on link "Design" at bounding box center [101, 57] width 66 height 20
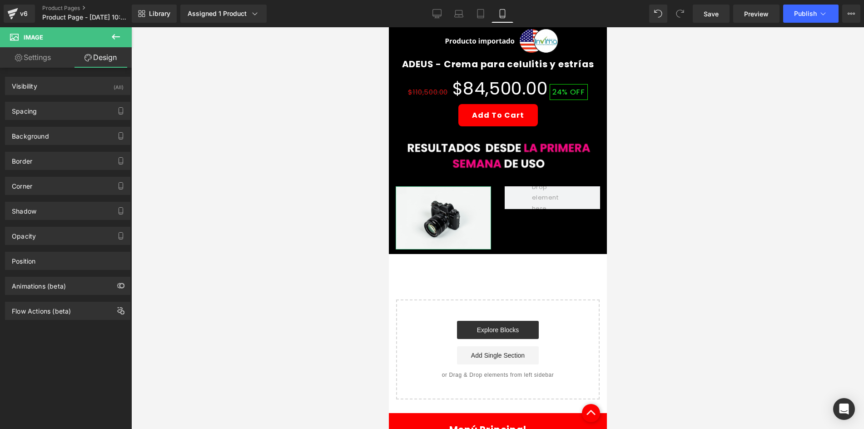
click at [102, 95] on div "Visibility (All) 0|0|0|0 1 Show on Desktop 1 Show on Laptop 1 Show on Tablet 1 …" at bounding box center [67, 86] width 125 height 18
click at [108, 81] on div "Visibility (All)" at bounding box center [67, 85] width 125 height 17
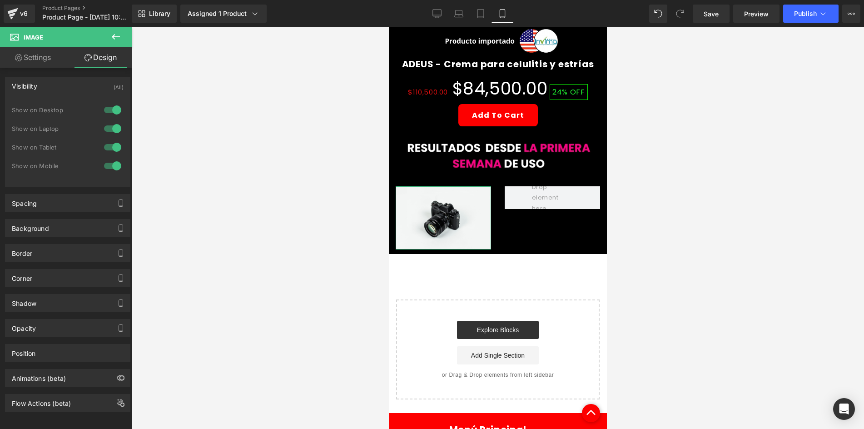
click at [114, 105] on div at bounding box center [113, 110] width 22 height 15
click at [107, 126] on div at bounding box center [113, 128] width 22 height 15
click at [132, 19] on link "Library" at bounding box center [154, 14] width 45 height 18
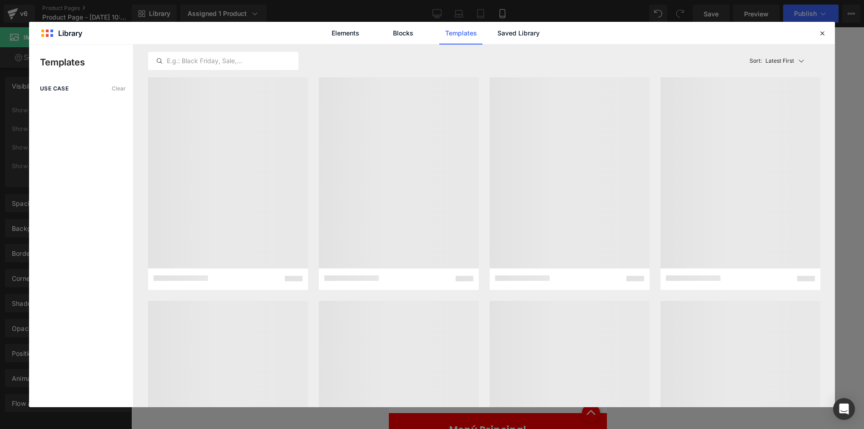
click at [115, 36] on div "Elements Blocks Templates Saved Library" at bounding box center [432, 33] width 806 height 22
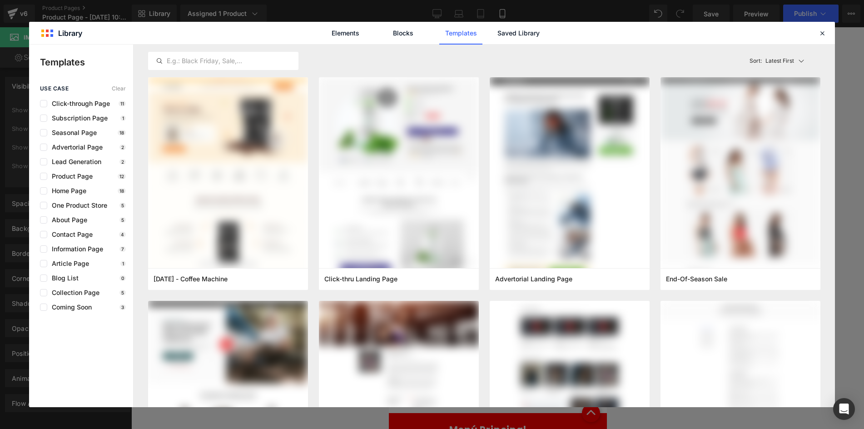
click at [818, 40] on div "Elements Blocks Templates Saved Library" at bounding box center [432, 33] width 806 height 22
click at [824, 35] on icon at bounding box center [822, 33] width 8 height 8
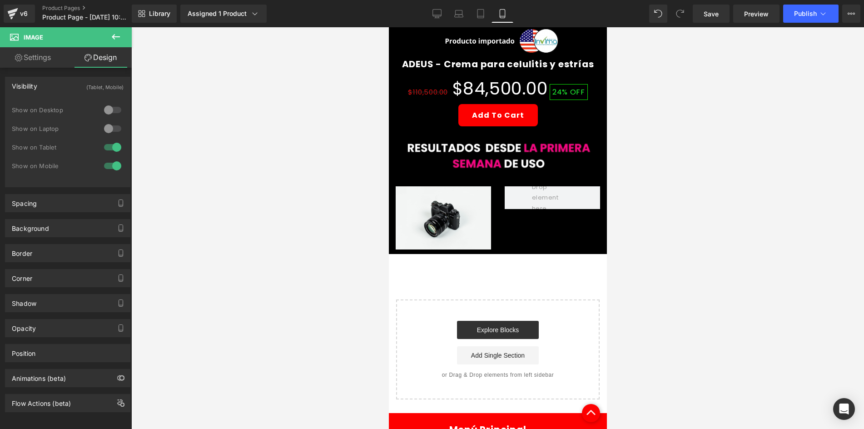
click at [121, 38] on button at bounding box center [116, 37] width 32 height 20
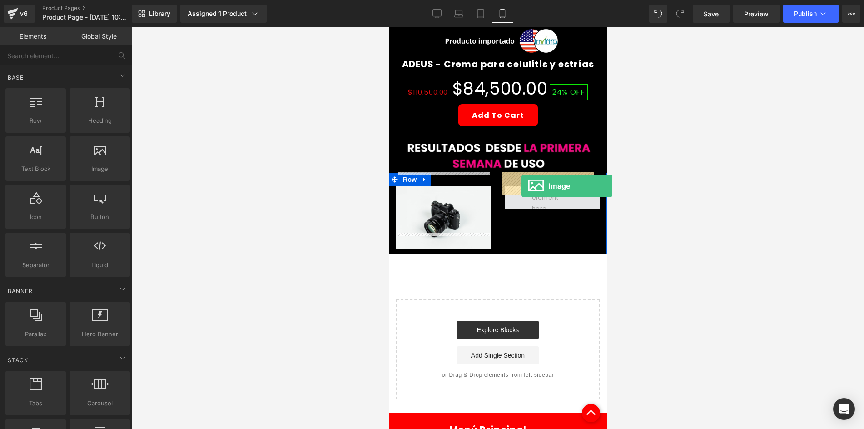
drag, startPoint x: 484, startPoint y: 202, endPoint x: 521, endPoint y: 186, distance: 40.9
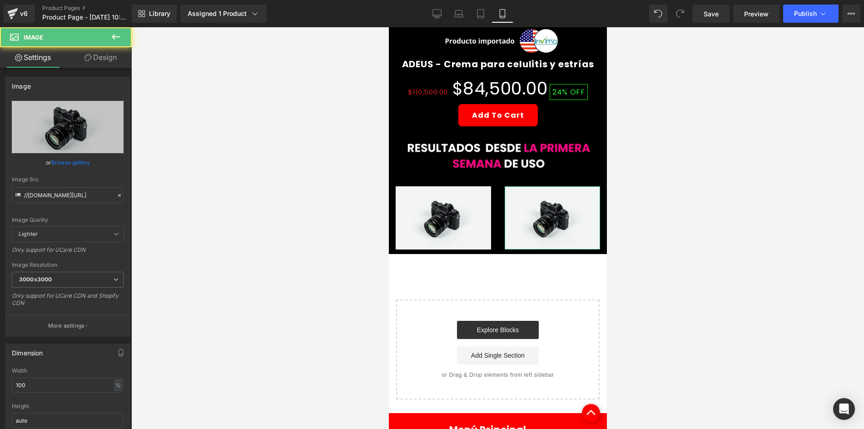
click at [90, 58] on icon at bounding box center [88, 57] width 7 height 7
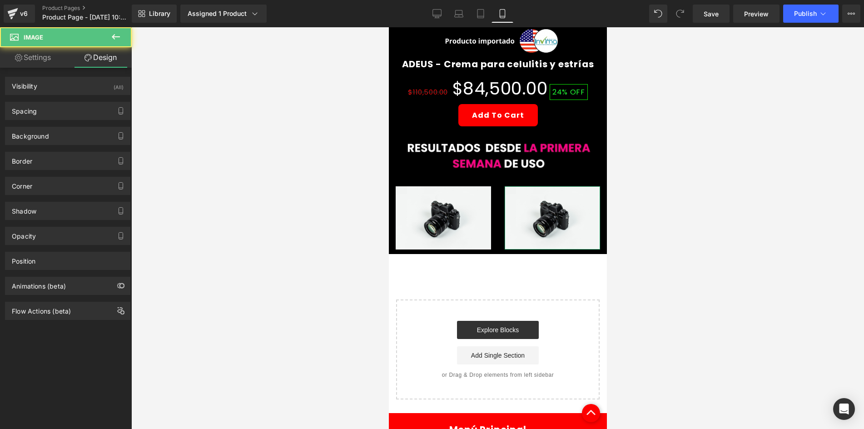
click at [114, 81] on div "(All)" at bounding box center [119, 84] width 10 height 15
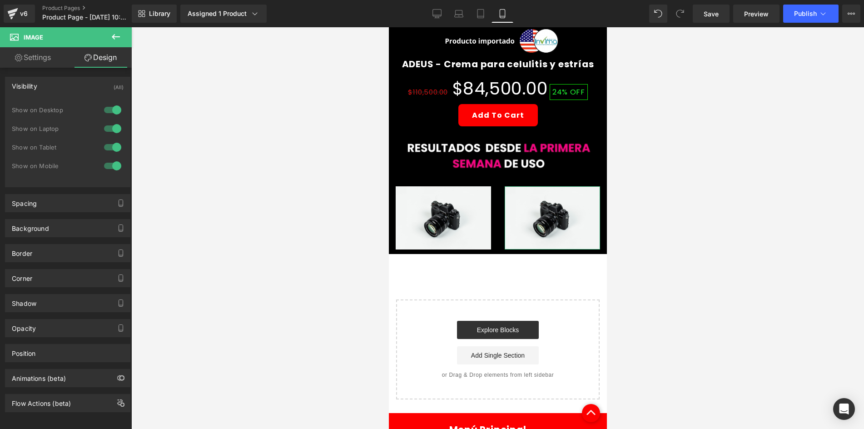
click at [101, 118] on div "Show on Desktop" at bounding box center [68, 114] width 112 height 19
click at [106, 132] on div at bounding box center [113, 128] width 22 height 15
click at [104, 110] on div at bounding box center [113, 110] width 22 height 15
click at [33, 60] on link "Settings" at bounding box center [33, 57] width 66 height 20
type input "auto"
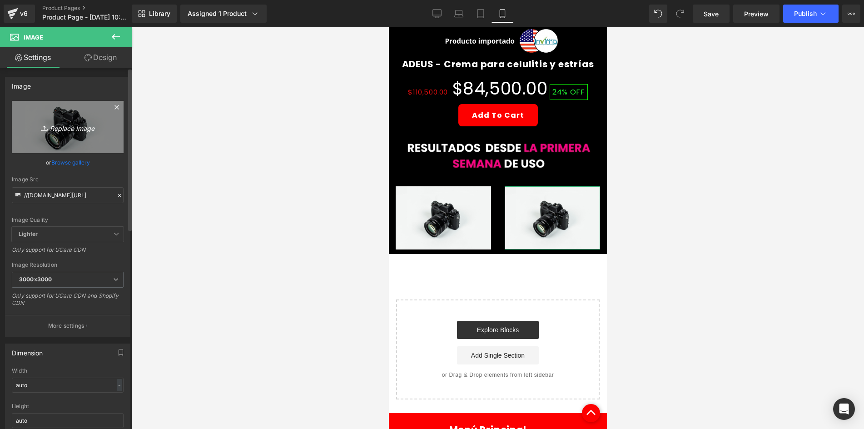
click at [63, 124] on icon "Replace Image" at bounding box center [67, 126] width 73 height 11
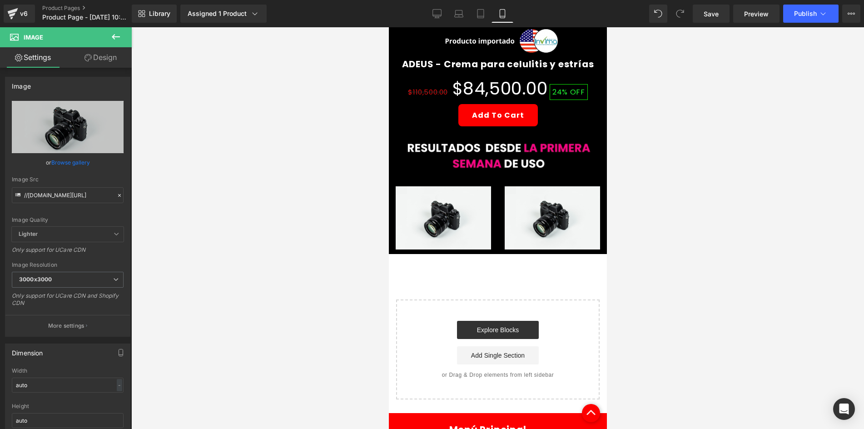
click at [449, 213] on span "Image" at bounding box center [443, 218] width 19 height 11
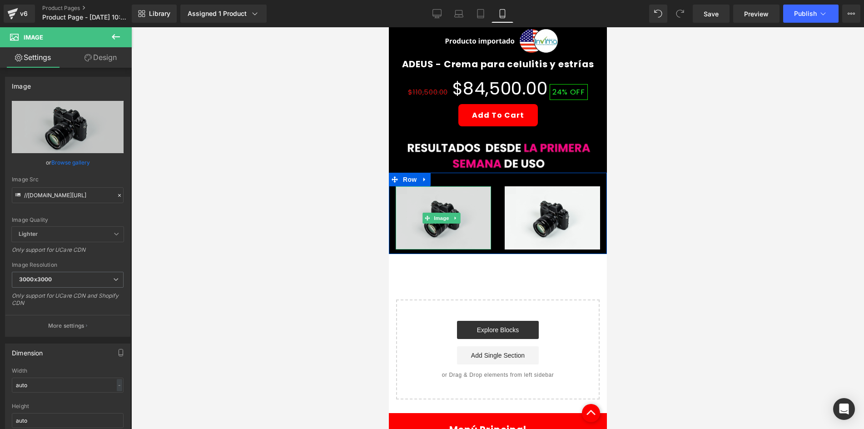
click at [452, 195] on img at bounding box center [442, 217] width 95 height 63
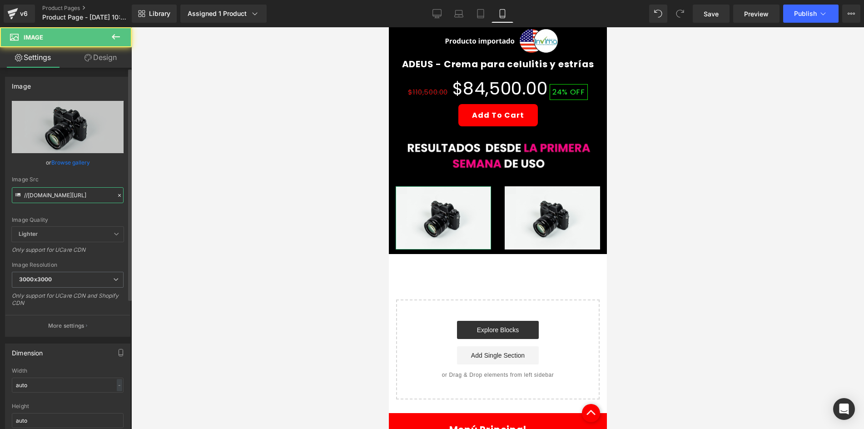
click at [59, 195] on input "//[DOMAIN_NAME][URL]" at bounding box center [68, 195] width 112 height 16
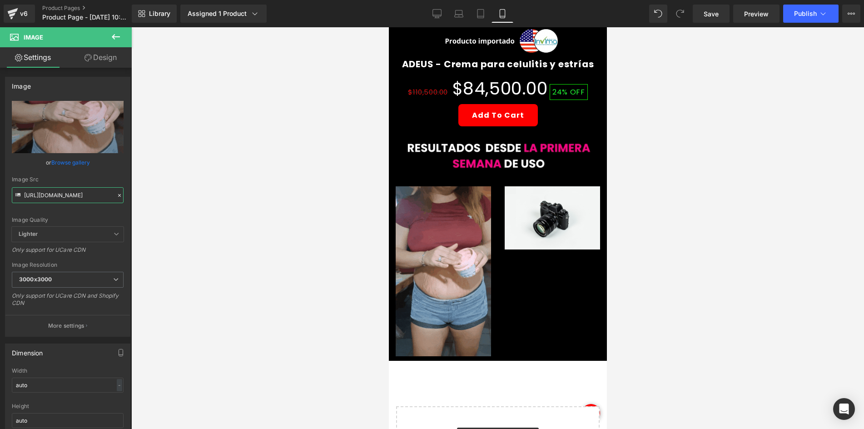
type input "[URL][DOMAIN_NAME]"
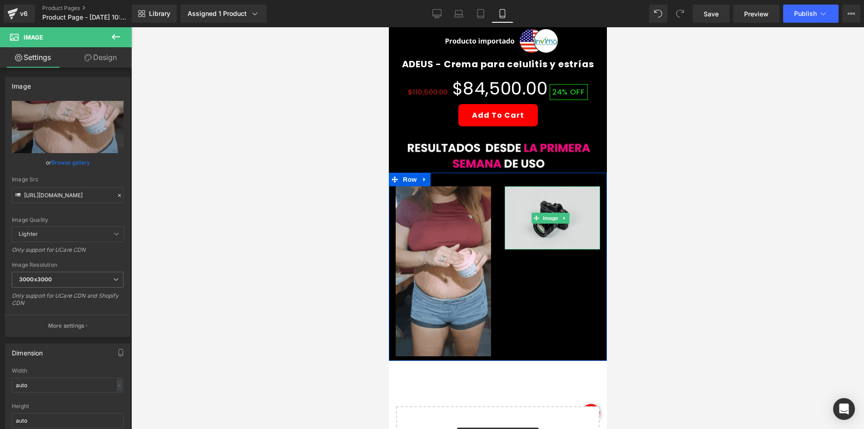
click at [528, 203] on img at bounding box center [551, 217] width 95 height 63
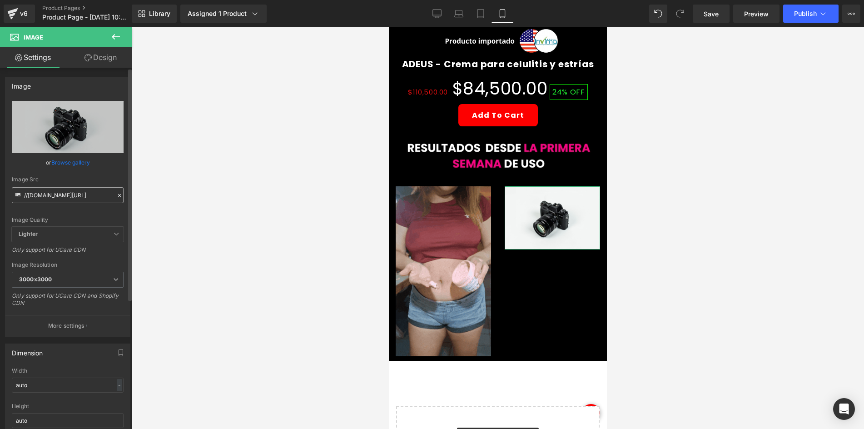
click at [53, 195] on input "//[DOMAIN_NAME][URL]" at bounding box center [68, 195] width 112 height 16
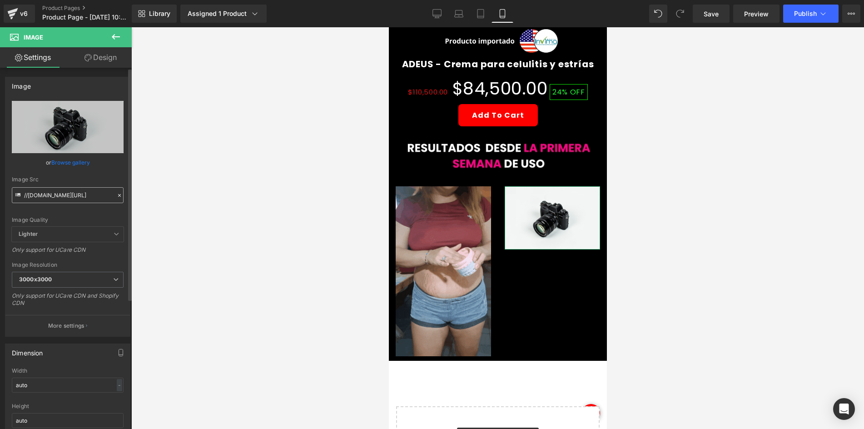
click at [53, 195] on input "//[DOMAIN_NAME][URL]" at bounding box center [68, 195] width 112 height 16
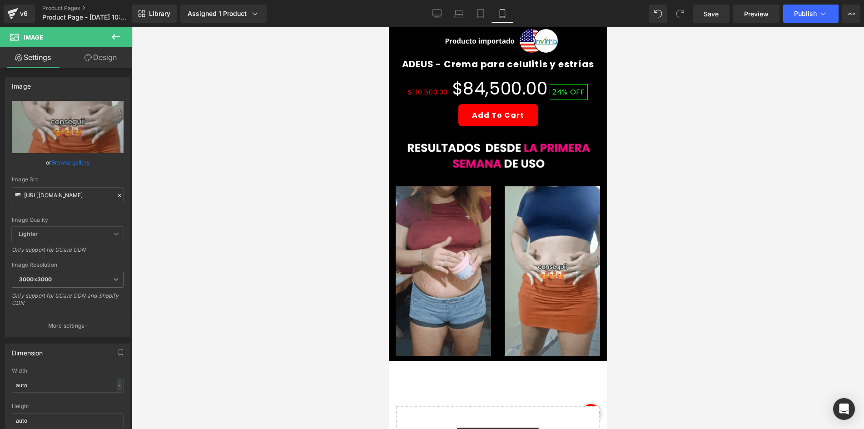
type input "[URL][DOMAIN_NAME]"
click at [243, 232] on div at bounding box center [497, 228] width 733 height 402
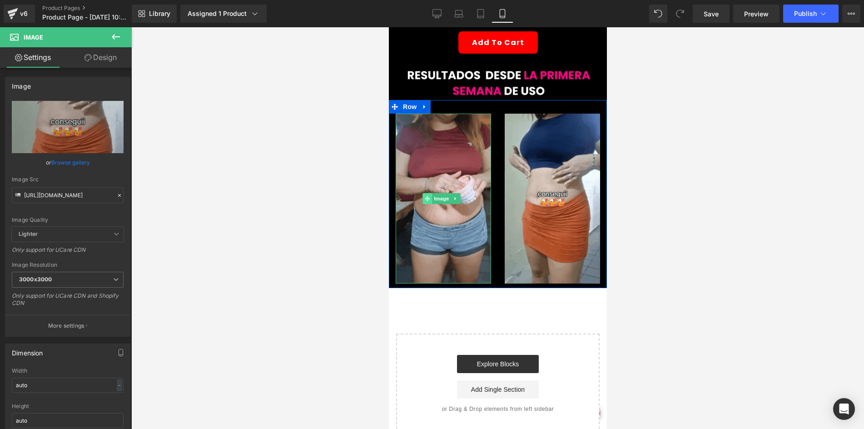
scroll to position [496, 0]
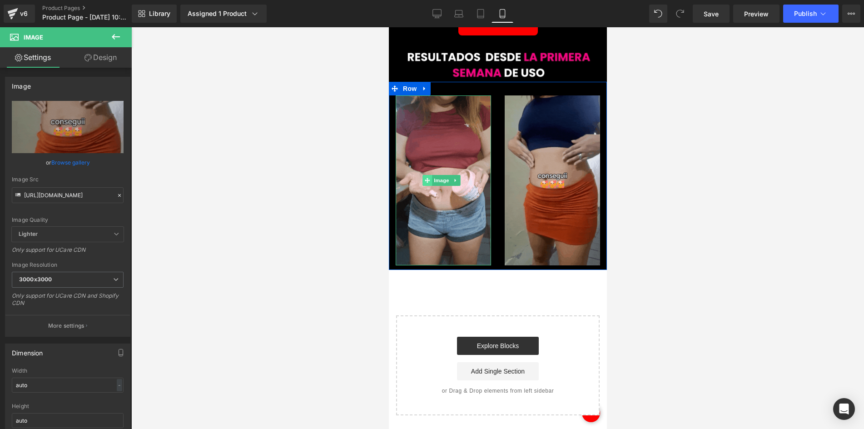
drag, startPoint x: 426, startPoint y: 159, endPoint x: 721, endPoint y: 194, distance: 296.6
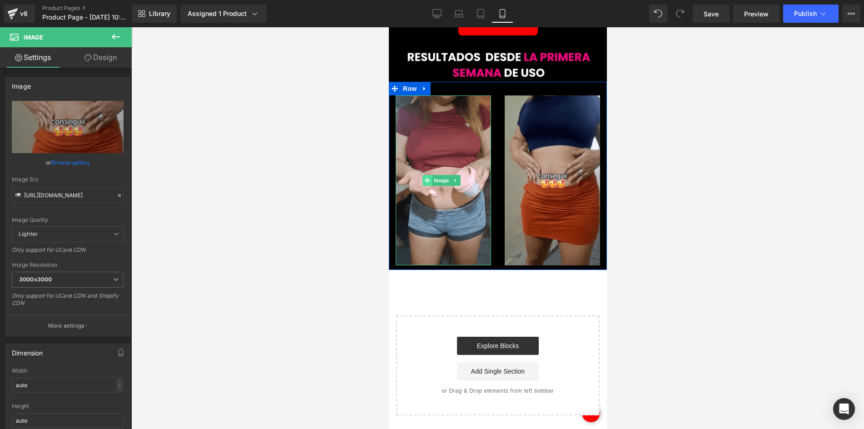
click at [426, 175] on span at bounding box center [428, 180] width 10 height 11
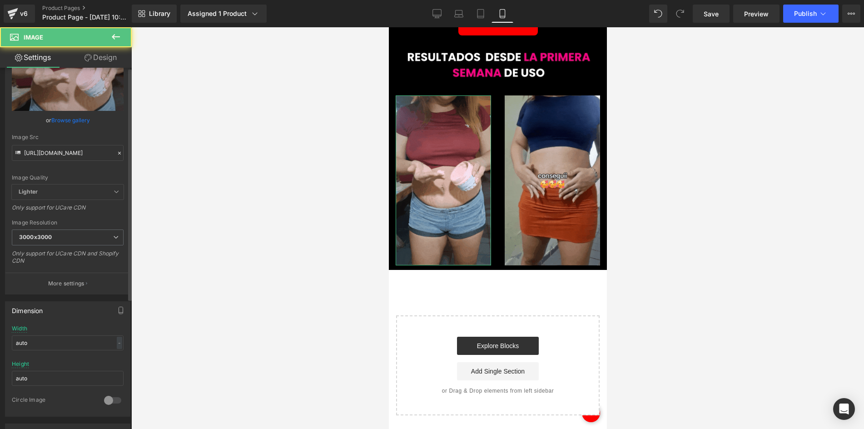
scroll to position [45, 0]
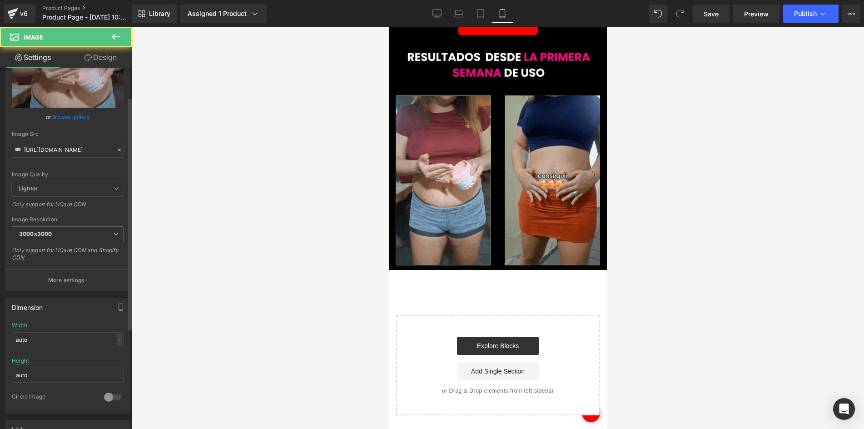
click at [54, 329] on div "Width auto - % px" at bounding box center [68, 339] width 112 height 35
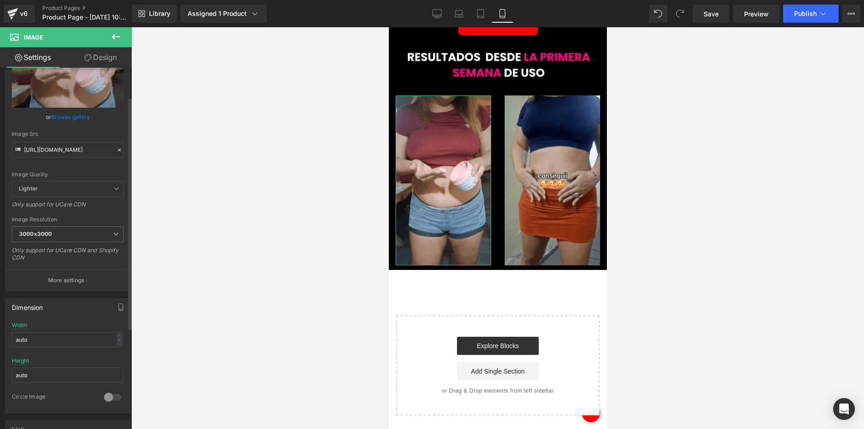
click at [54, 329] on div "Width auto - % px" at bounding box center [68, 339] width 112 height 35
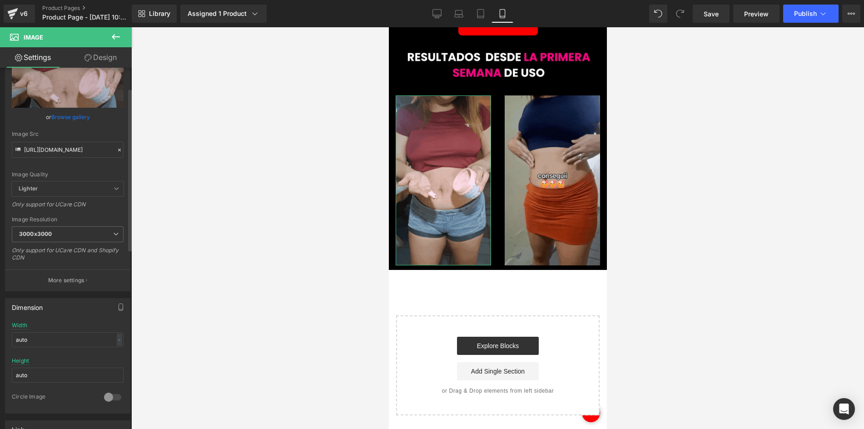
click at [42, 389] on div at bounding box center [68, 390] width 112 height 6
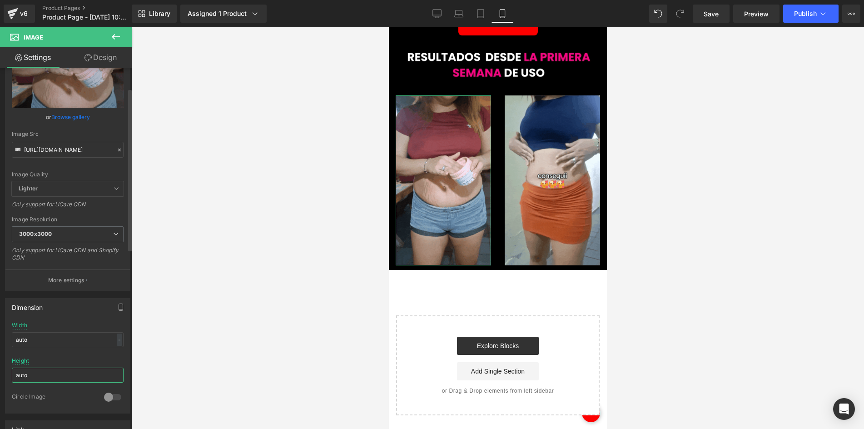
click at [37, 374] on input "auto" at bounding box center [68, 375] width 112 height 15
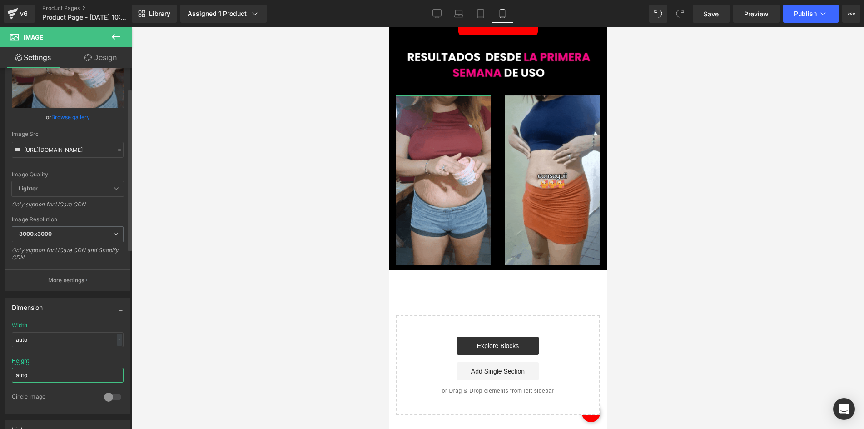
click at [37, 374] on input "auto" at bounding box center [68, 375] width 112 height 15
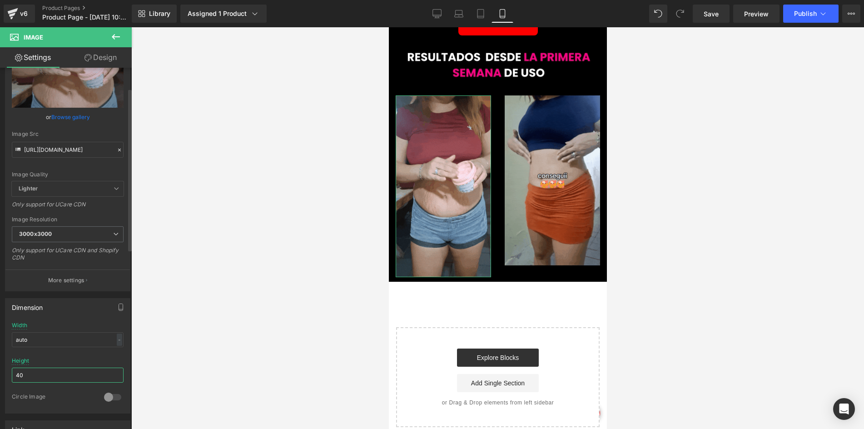
type input "4"
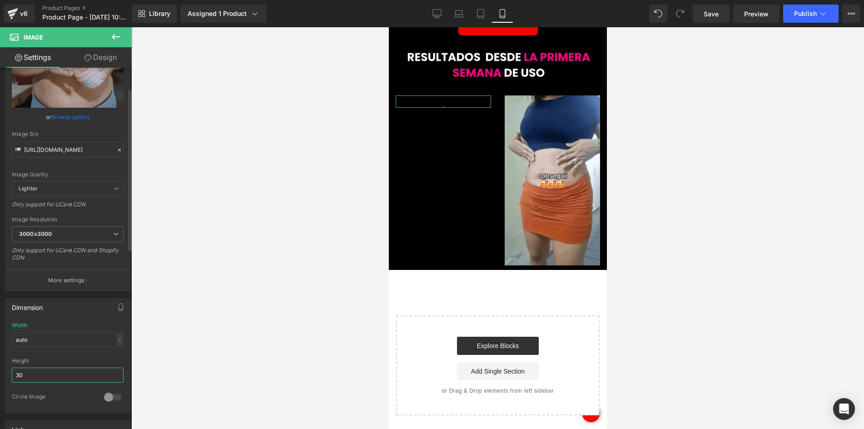
type input "300"
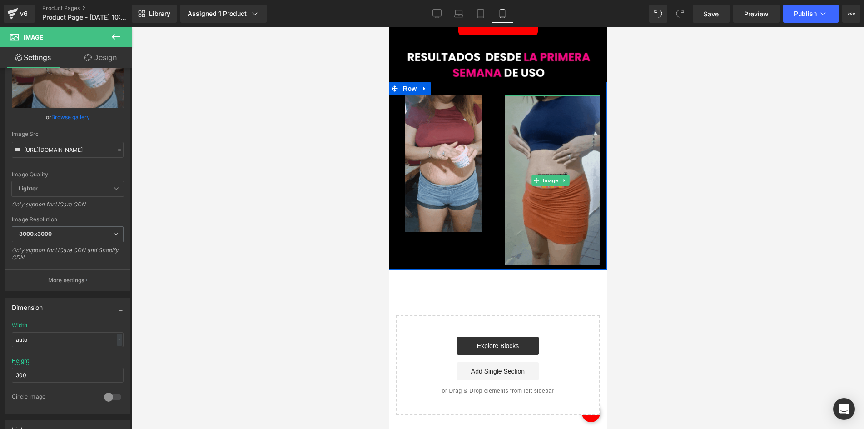
click at [560, 175] on img at bounding box center [551, 180] width 95 height 170
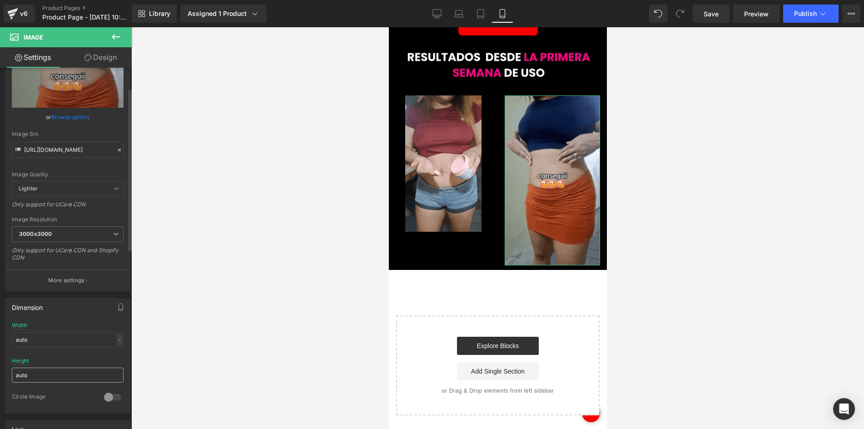
click at [36, 377] on input "auto" at bounding box center [68, 375] width 112 height 15
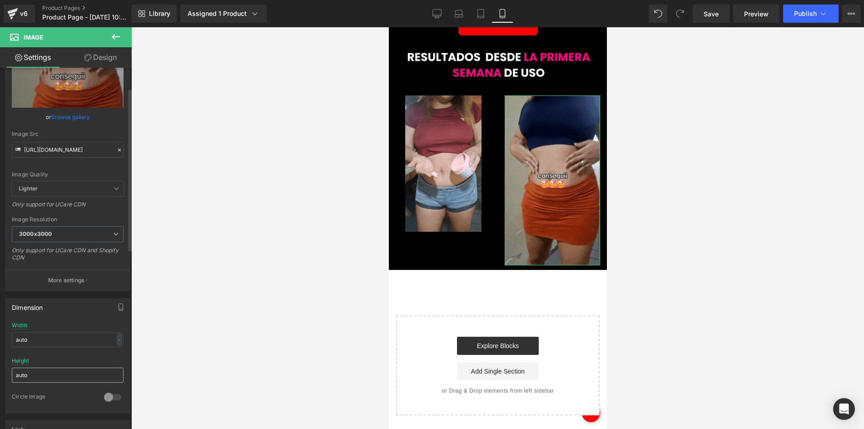
click at [36, 377] on input "auto" at bounding box center [68, 375] width 112 height 15
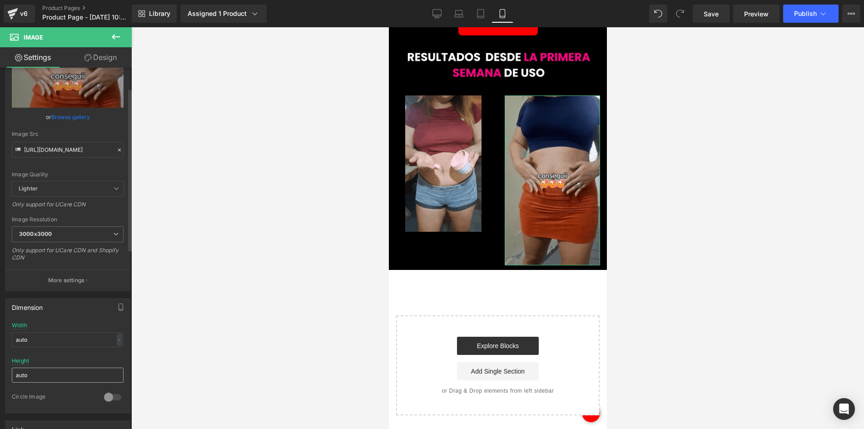
click at [36, 377] on input "auto" at bounding box center [68, 375] width 112 height 15
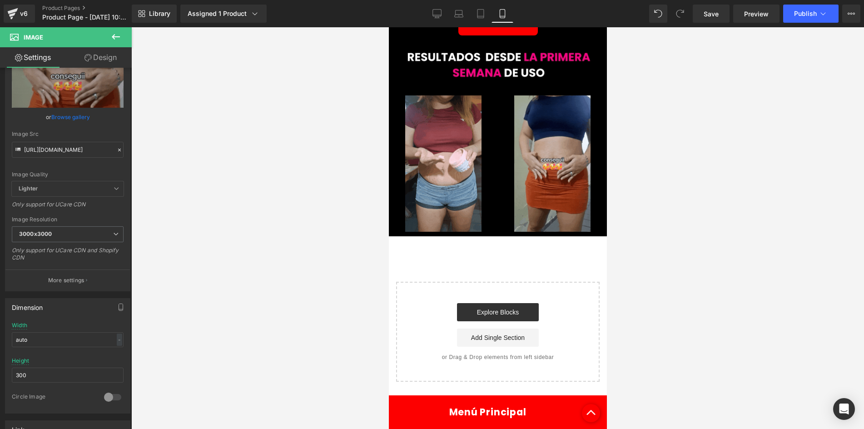
type input "300"
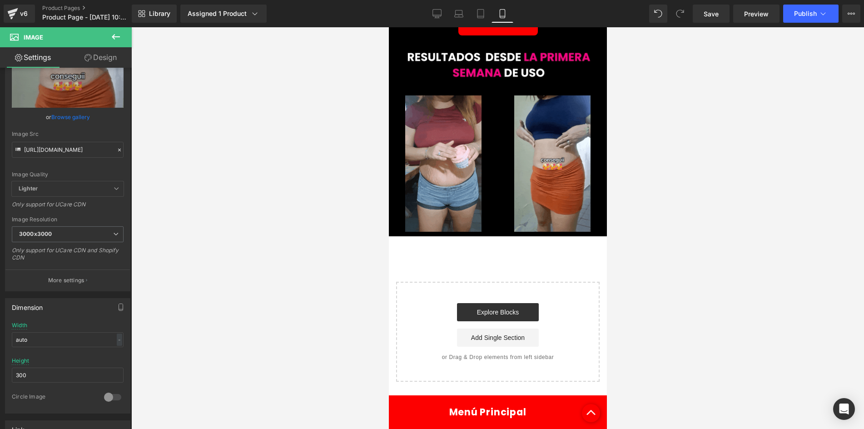
click at [283, 248] on div at bounding box center [497, 228] width 733 height 402
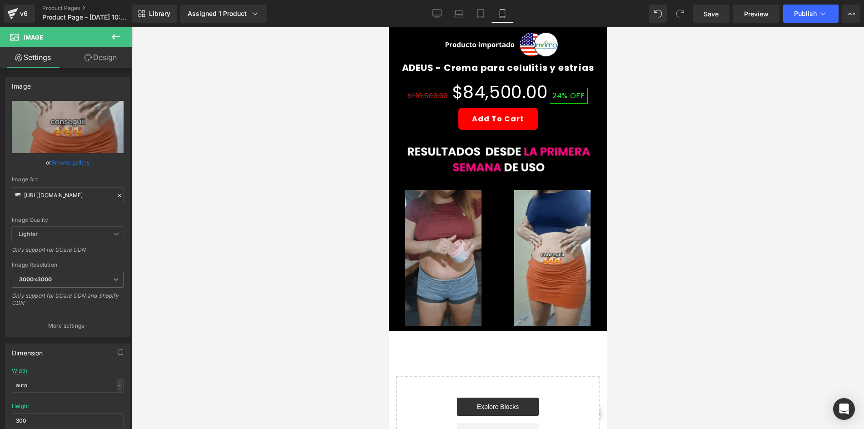
scroll to position [405, 0]
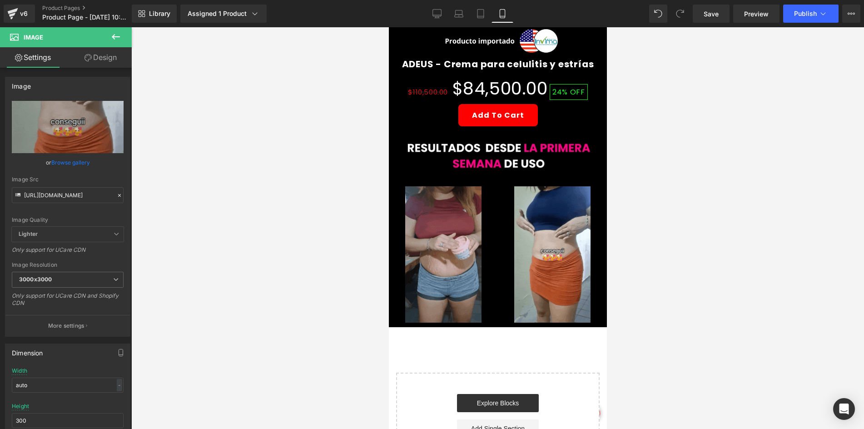
click at [436, 227] on img at bounding box center [443, 254] width 77 height 136
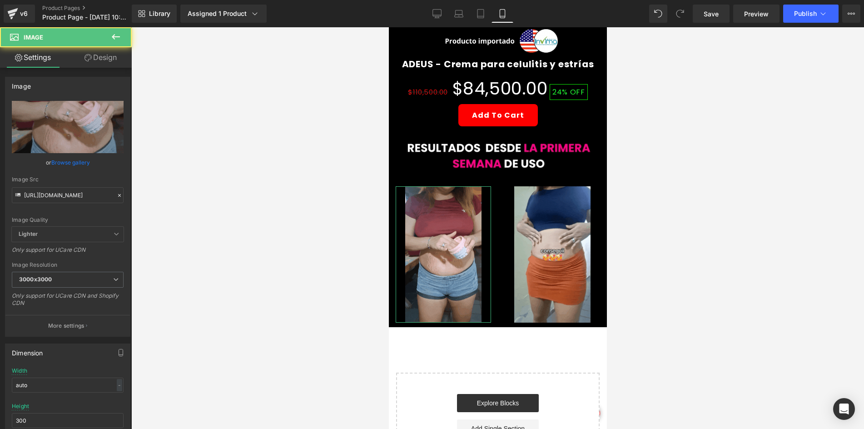
drag, startPoint x: 94, startPoint y: 50, endPoint x: 90, endPoint y: 68, distance: 18.2
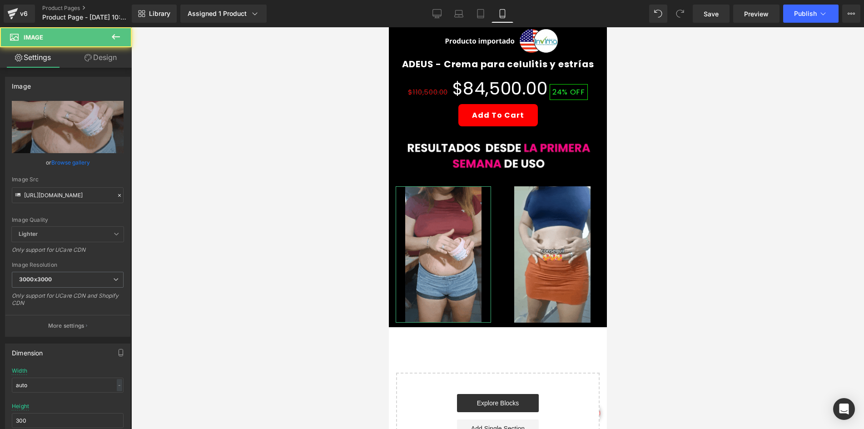
click at [94, 50] on link "Design" at bounding box center [101, 57] width 66 height 20
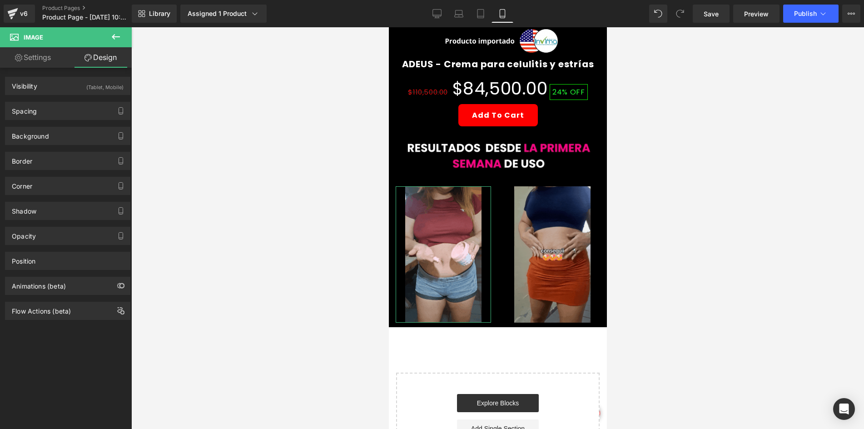
type input "#000000"
type input "90"
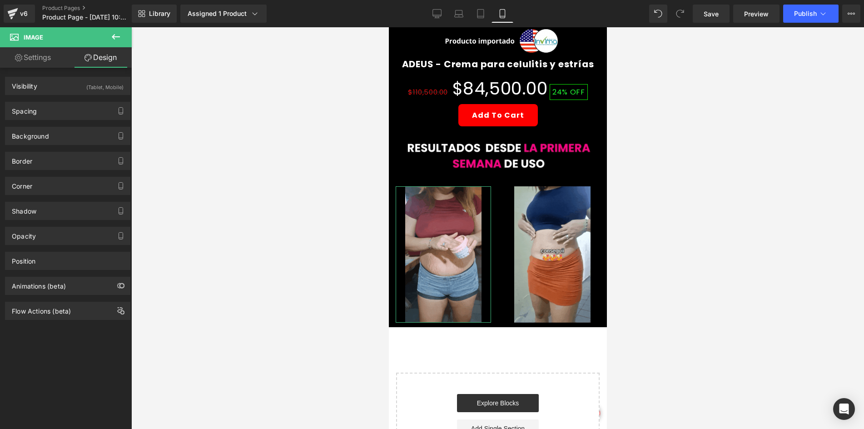
type input "0"
click at [26, 164] on div "Border" at bounding box center [22, 158] width 20 height 13
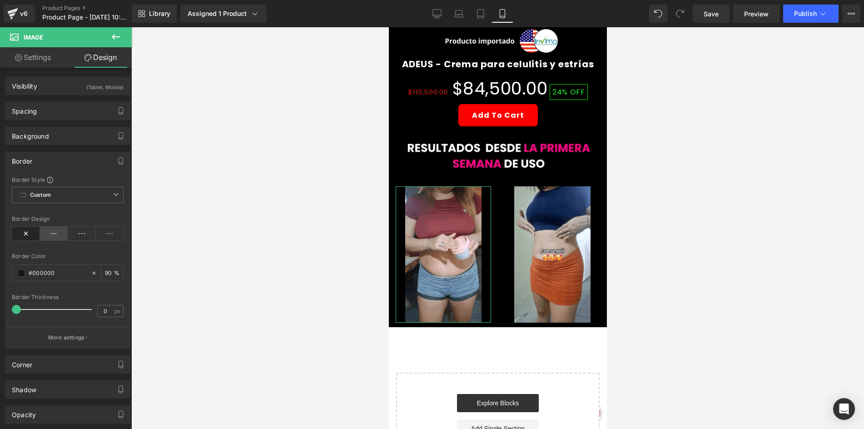
click at [46, 234] on icon at bounding box center [54, 234] width 28 height 14
click at [55, 269] on input "#000000" at bounding box center [58, 273] width 58 height 10
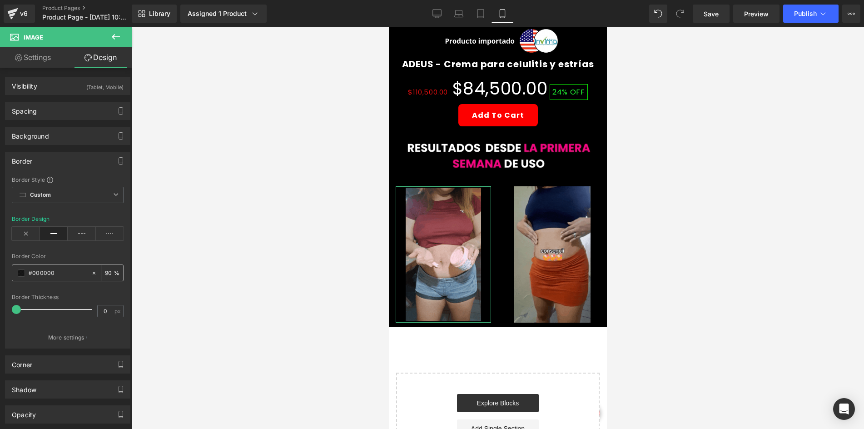
paste input "fe0085"
type input "fe0085"
type input "100"
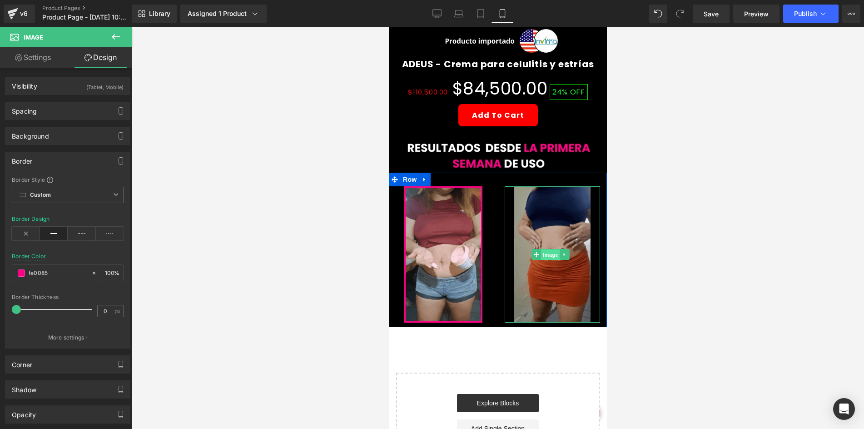
click at [541, 249] on span "Image" at bounding box center [550, 254] width 19 height 11
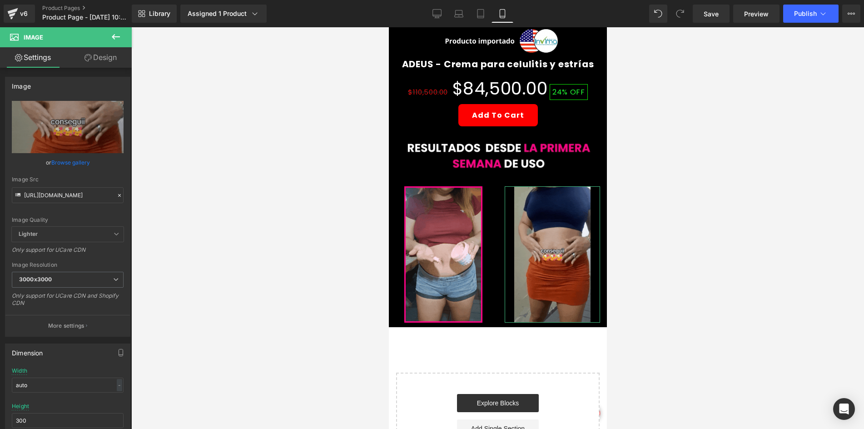
click at [99, 55] on link "Design" at bounding box center [101, 57] width 66 height 20
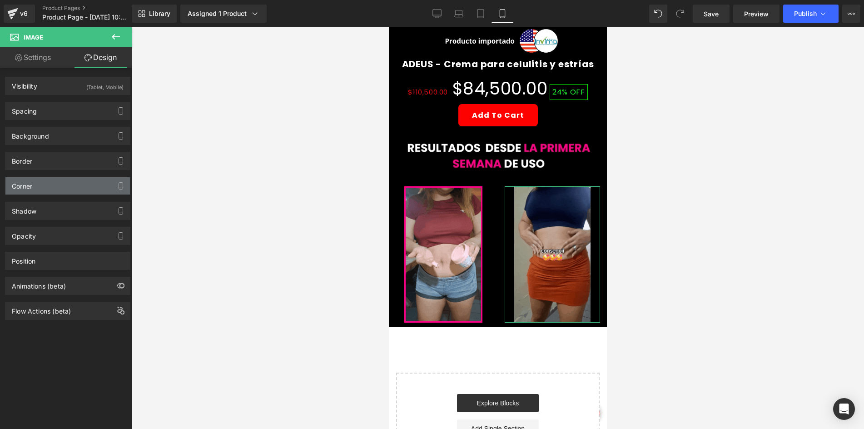
click at [39, 189] on div "Corner" at bounding box center [67, 185] width 125 height 17
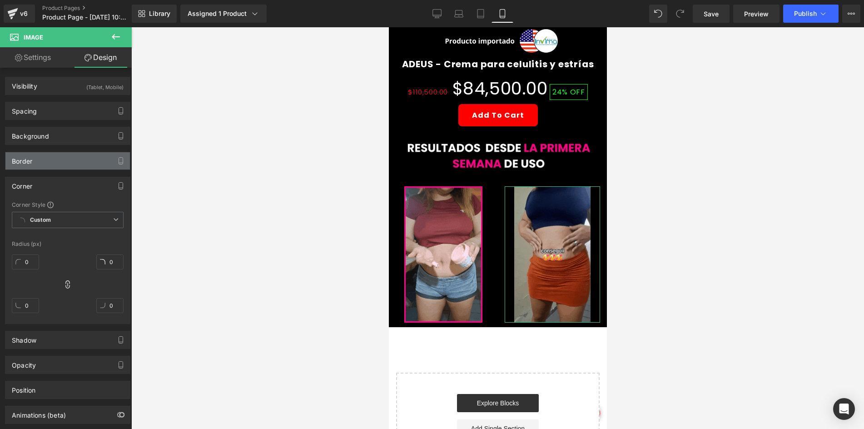
click at [40, 162] on div "Border" at bounding box center [67, 160] width 125 height 17
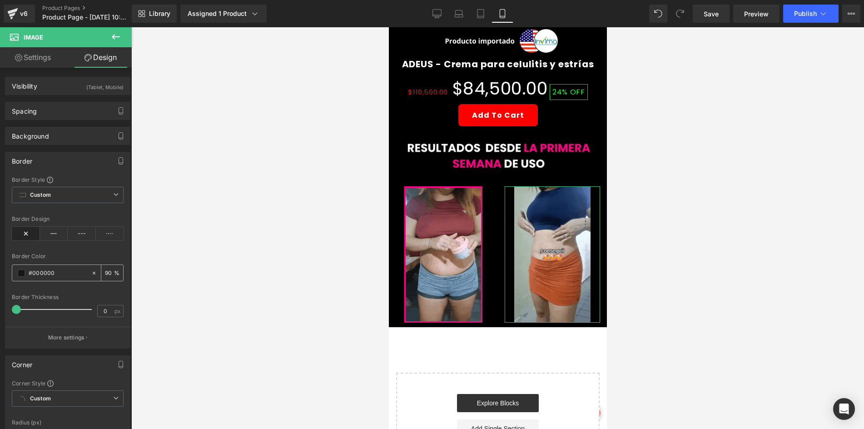
click at [44, 269] on input "#000000" at bounding box center [58, 273] width 58 height 10
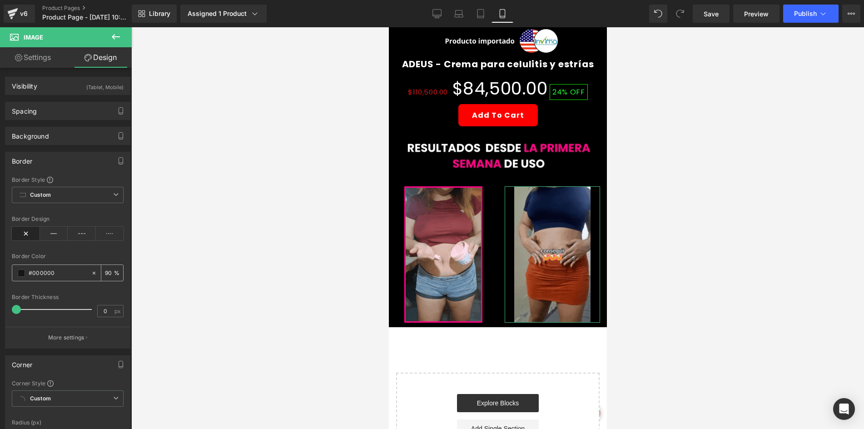
click at [44, 269] on input "#000000" at bounding box center [58, 273] width 58 height 10
paste input "fe0085"
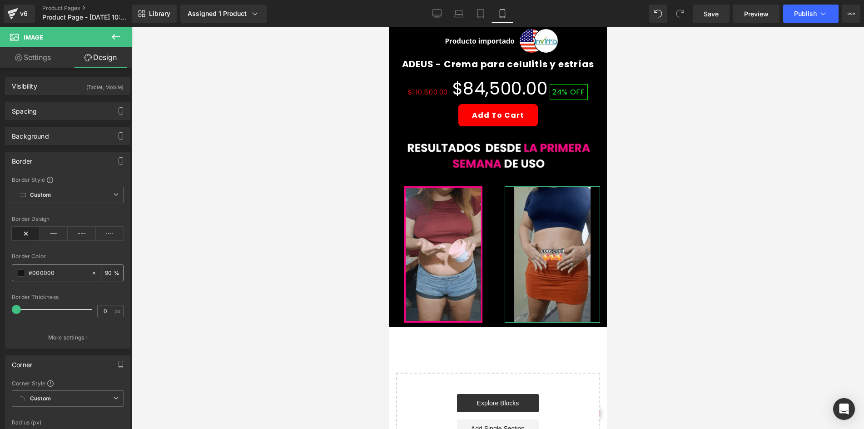
type input "fe0085"
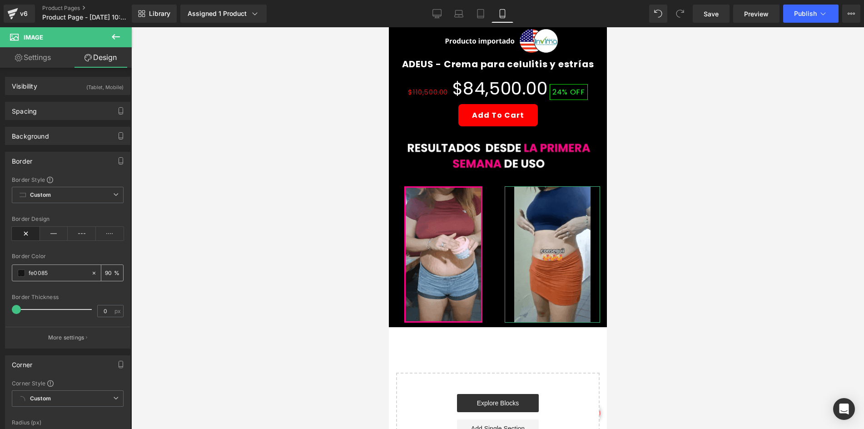
type input "100"
type input "#fe0085"
click at [190, 269] on div at bounding box center [497, 228] width 733 height 402
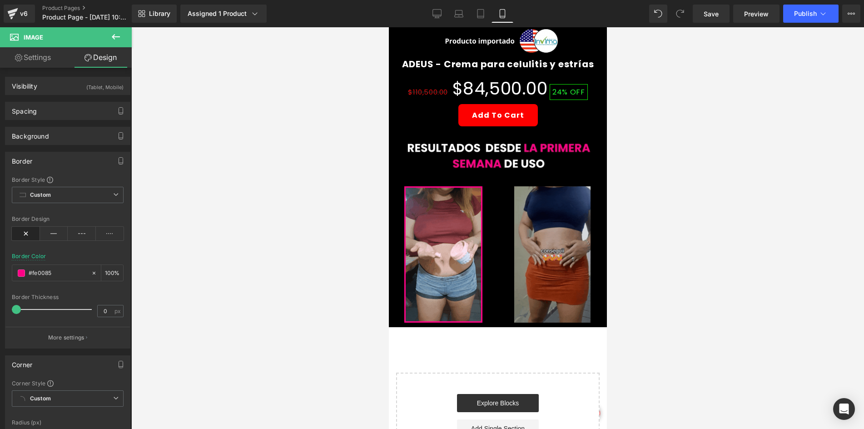
click at [565, 224] on img at bounding box center [552, 254] width 77 height 136
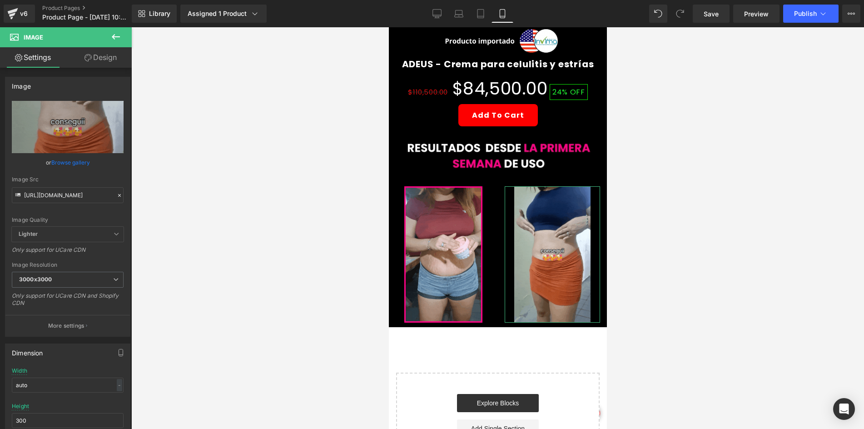
click at [120, 57] on link "Design" at bounding box center [101, 57] width 66 height 20
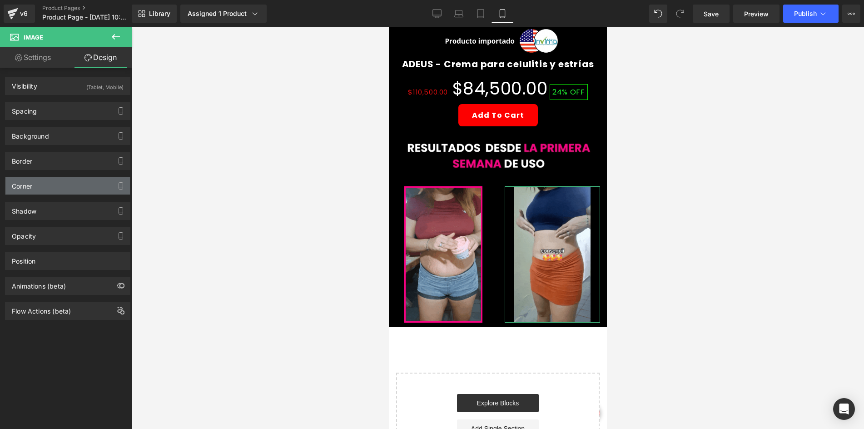
type input "#fe0085"
type input "100"
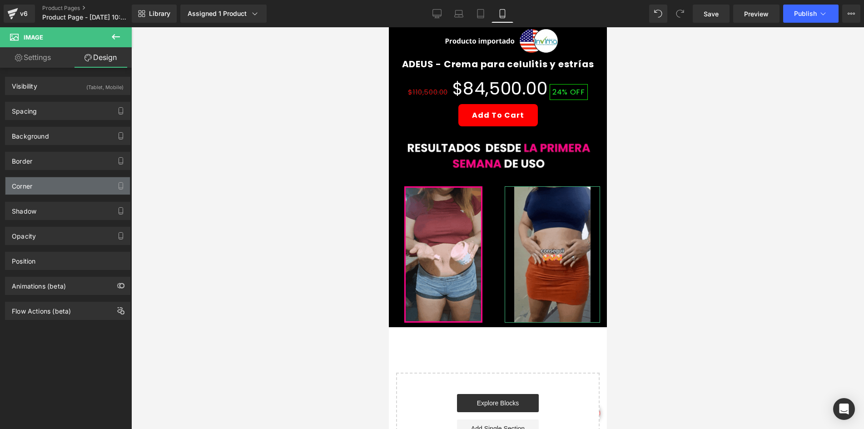
type input "0"
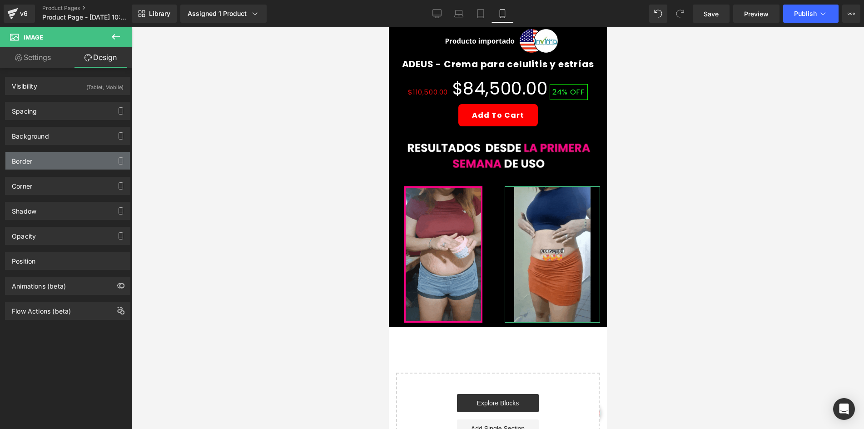
click at [30, 155] on div "Border" at bounding box center [22, 158] width 20 height 13
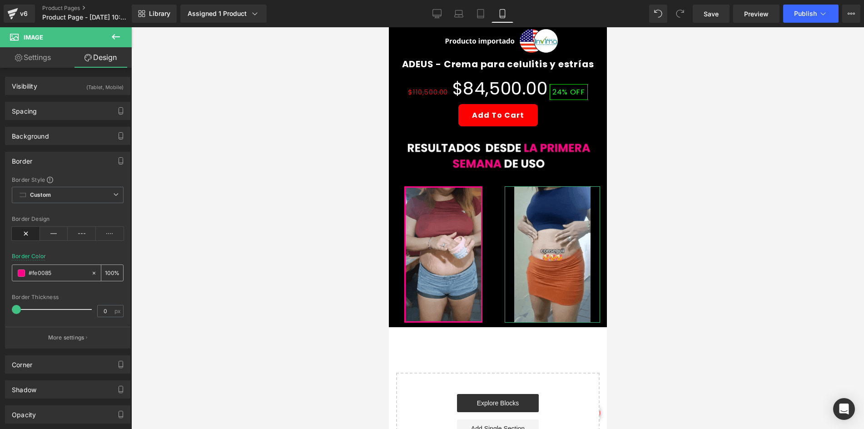
click at [48, 277] on input "#fe0085" at bounding box center [58, 273] width 58 height 10
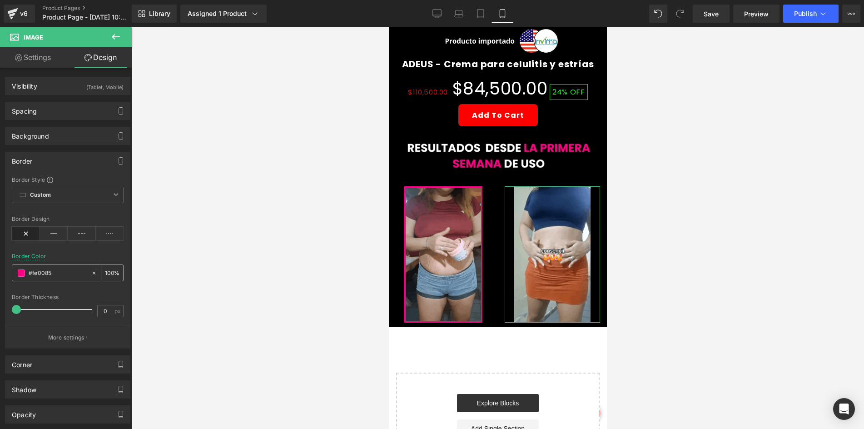
click at [48, 277] on input "#fe0085" at bounding box center [58, 273] width 58 height 10
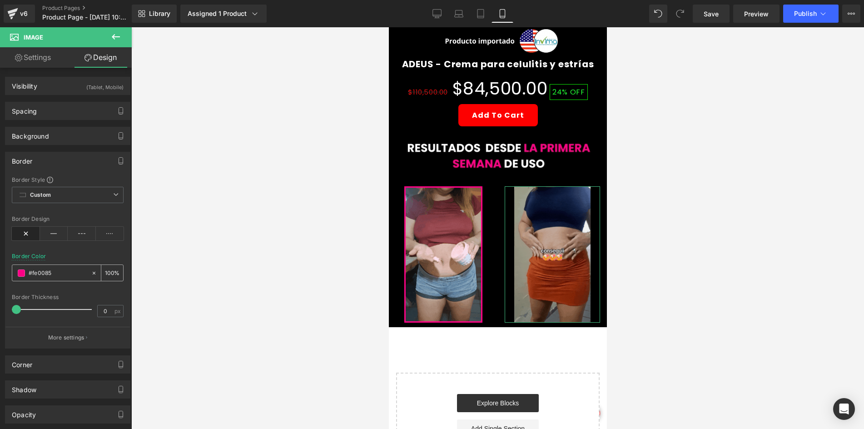
paste input "text"
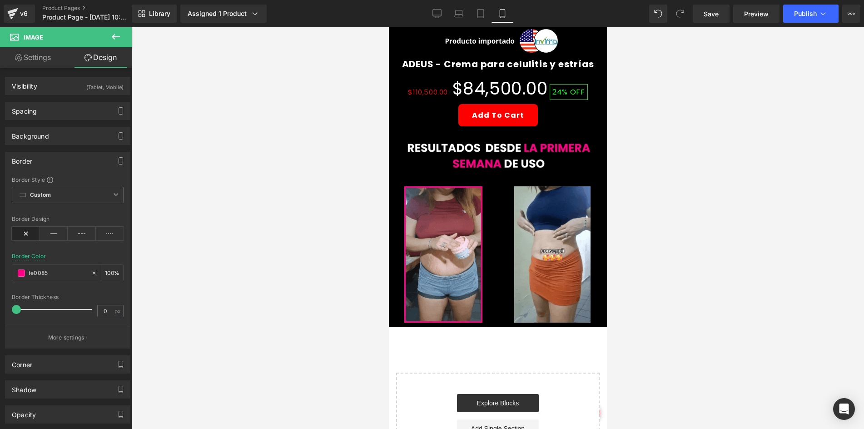
type input "#fe0085"
click at [284, 245] on div at bounding box center [497, 228] width 733 height 402
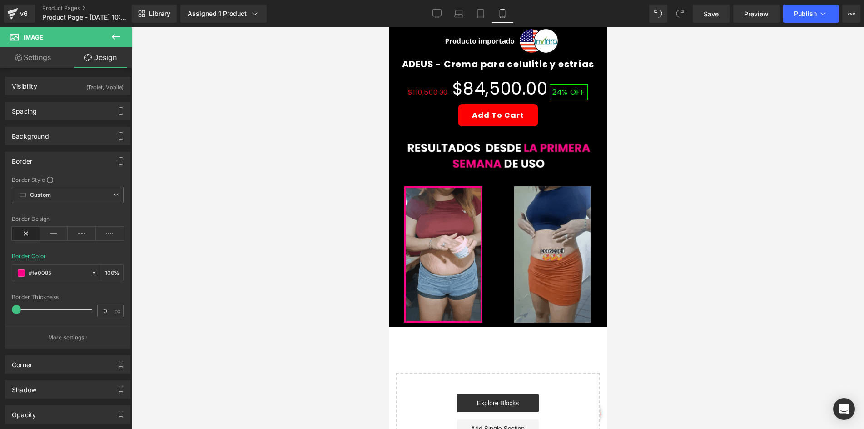
click at [537, 226] on img at bounding box center [552, 254] width 77 height 136
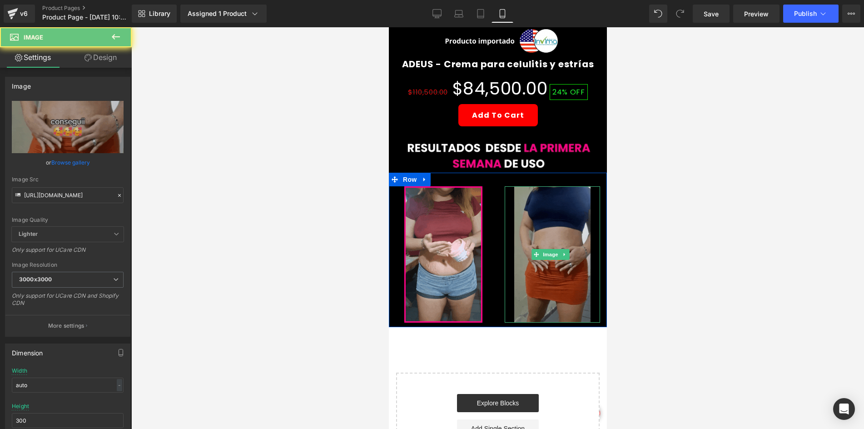
click at [545, 216] on img at bounding box center [552, 254] width 77 height 136
click at [545, 215] on img at bounding box center [552, 254] width 77 height 136
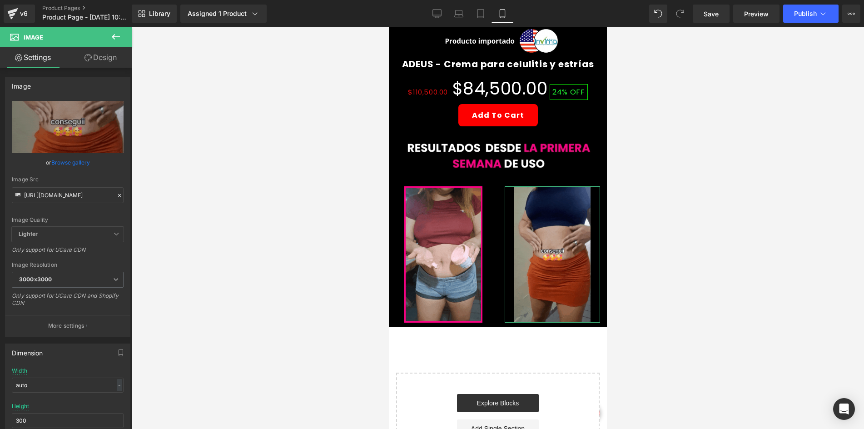
click at [100, 52] on link "Design" at bounding box center [101, 57] width 66 height 20
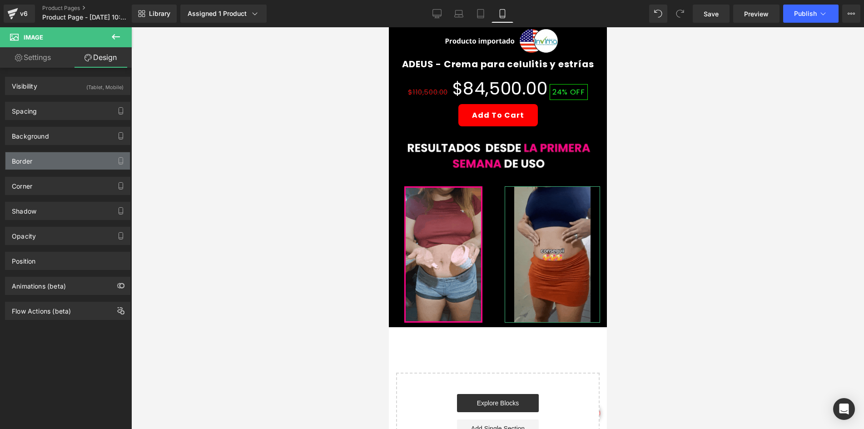
click at [40, 161] on div "Border" at bounding box center [67, 160] width 125 height 17
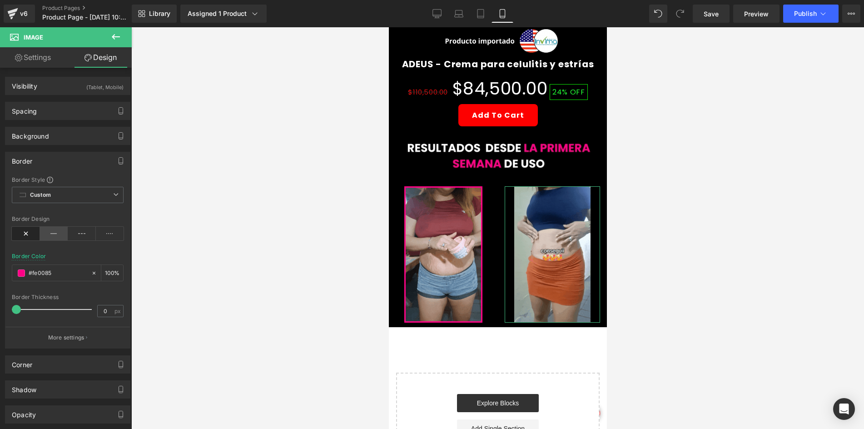
click at [49, 237] on icon at bounding box center [54, 234] width 28 height 14
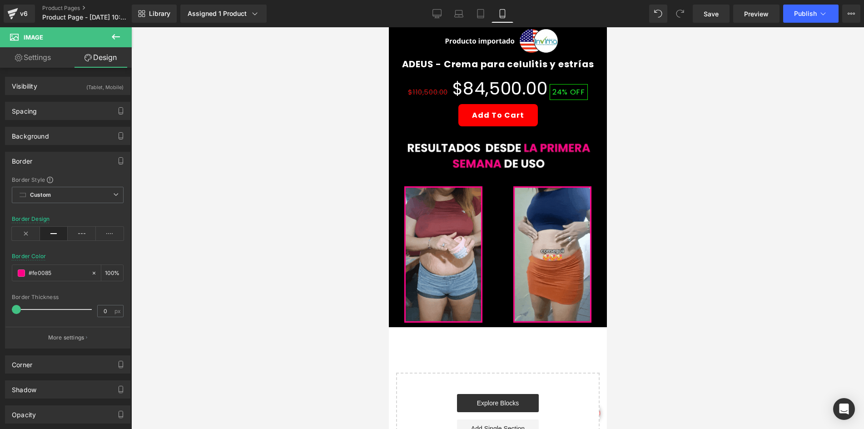
click at [269, 209] on div at bounding box center [497, 228] width 733 height 402
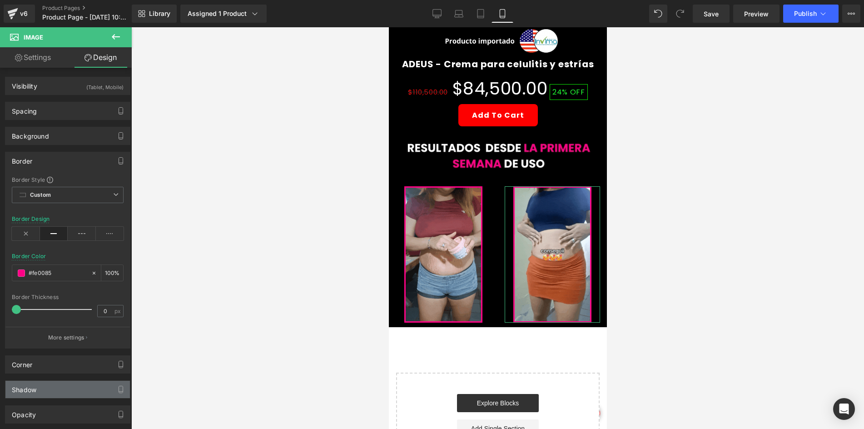
click at [48, 392] on div "Shadow" at bounding box center [67, 389] width 125 height 17
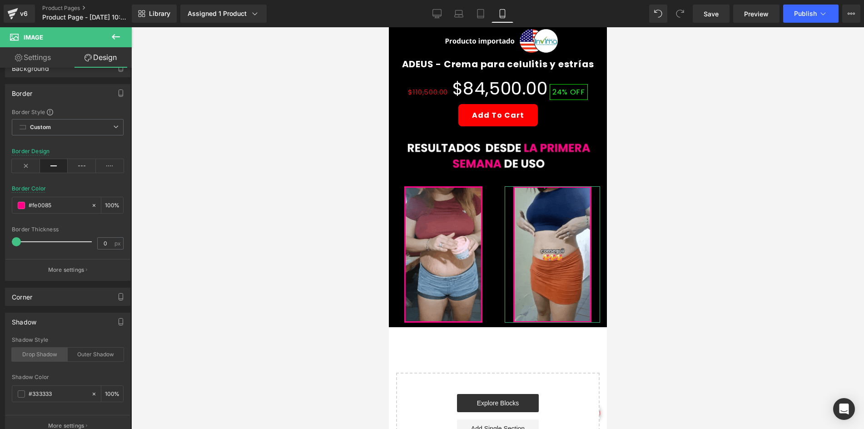
scroll to position [136, 0]
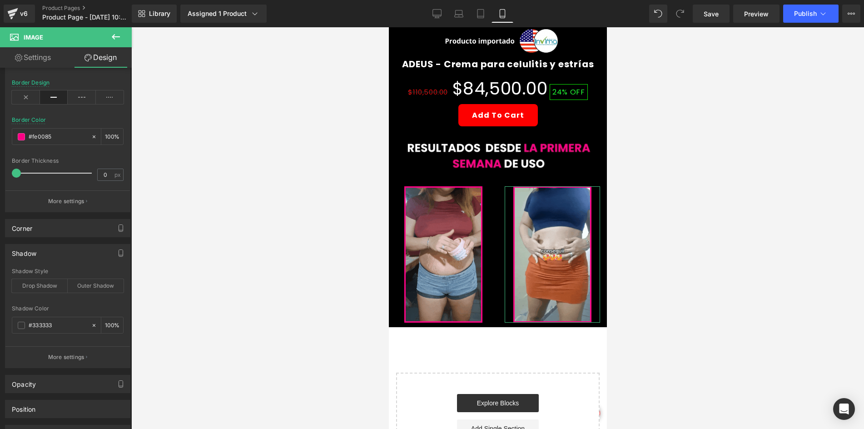
click at [53, 314] on div "Shadow Color #333333 100 %" at bounding box center [68, 324] width 112 height 39
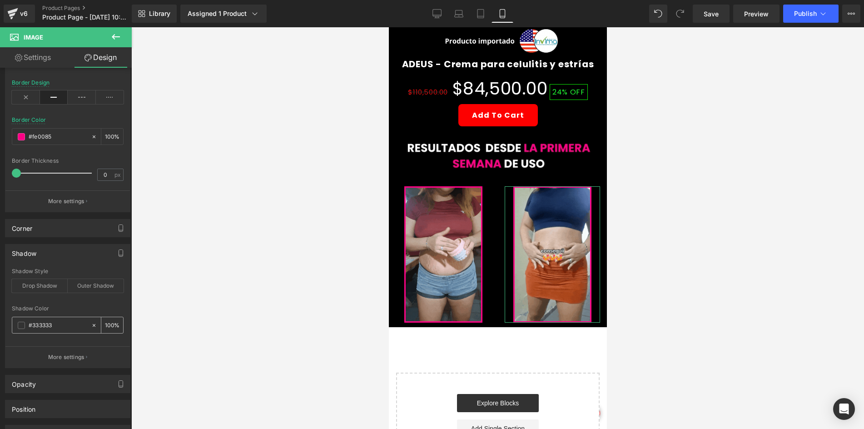
click at [51, 333] on div "#333333" at bounding box center [51, 325] width 79 height 16
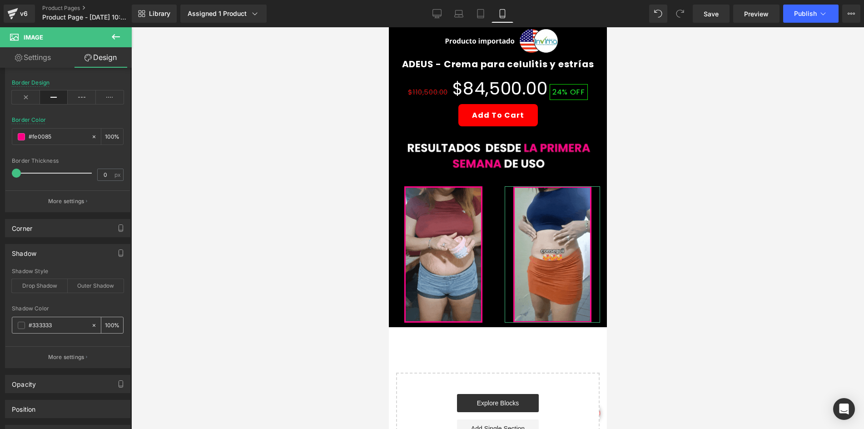
click at [50, 325] on input "#333333" at bounding box center [58, 325] width 58 height 10
paste input "fe0085"
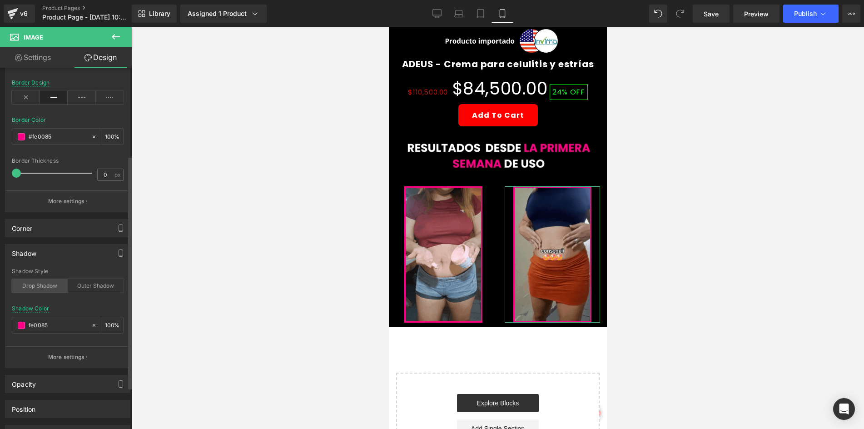
type input "#fe0085"
click at [36, 289] on div "Drop Shadow" at bounding box center [40, 286] width 56 height 14
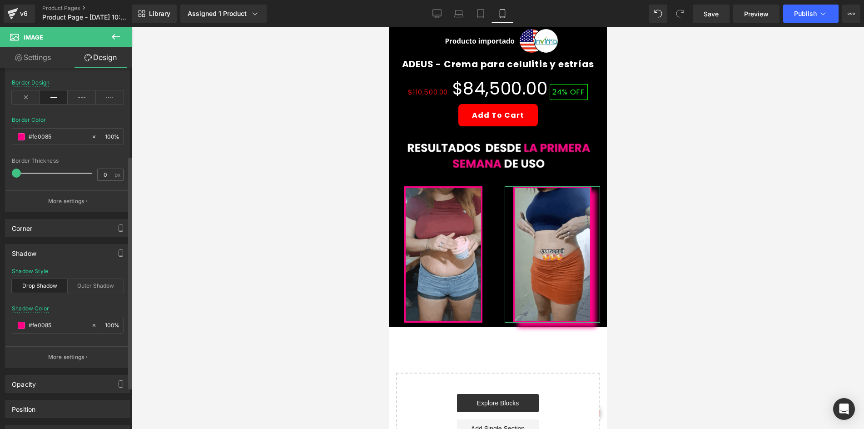
click at [100, 278] on div "Shadow Style Drop Shadow Outer Shadow" at bounding box center [68, 285] width 112 height 35
click at [47, 286] on div "Drop Shadow" at bounding box center [40, 286] width 56 height 14
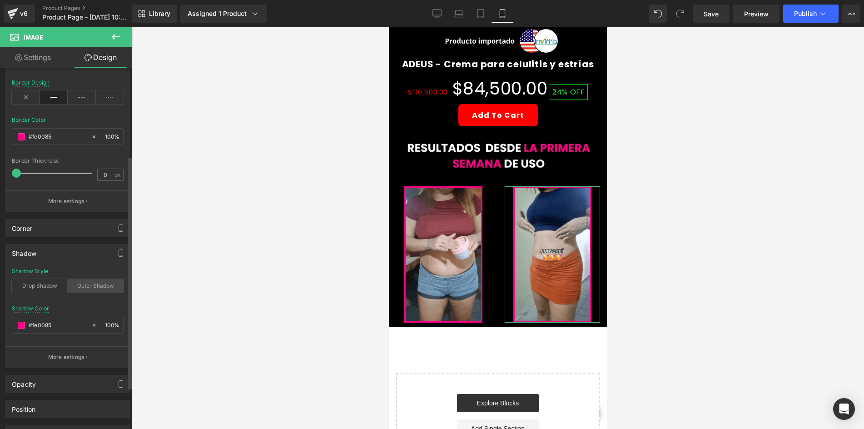
click at [83, 280] on div "Outer Shadow" at bounding box center [96, 286] width 56 height 14
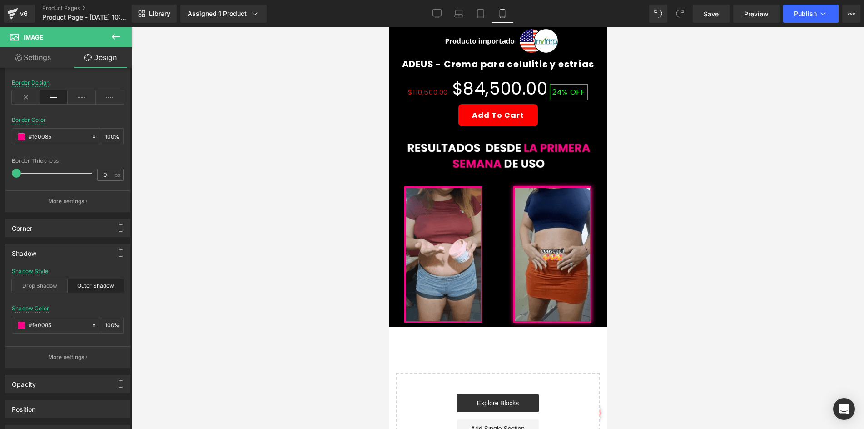
click at [226, 271] on div at bounding box center [497, 228] width 733 height 402
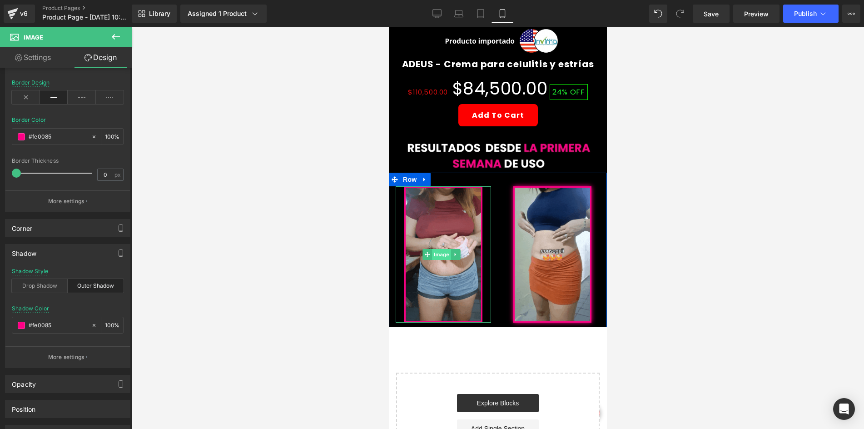
click at [440, 249] on span "Image" at bounding box center [441, 254] width 19 height 11
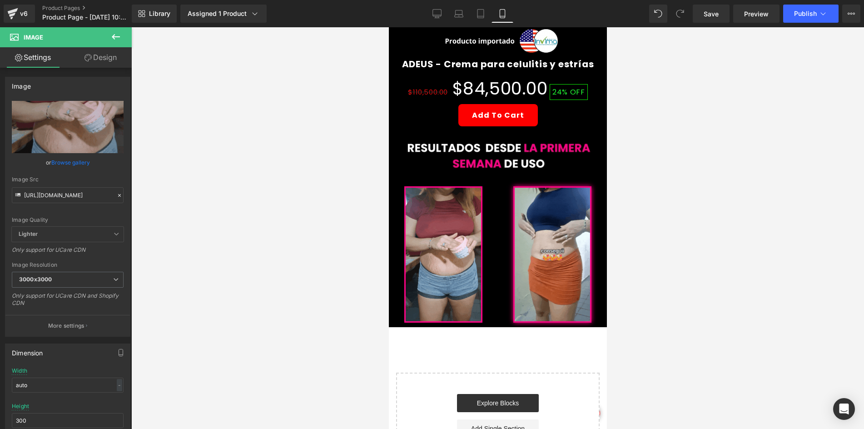
click at [109, 45] on button at bounding box center [116, 37] width 32 height 20
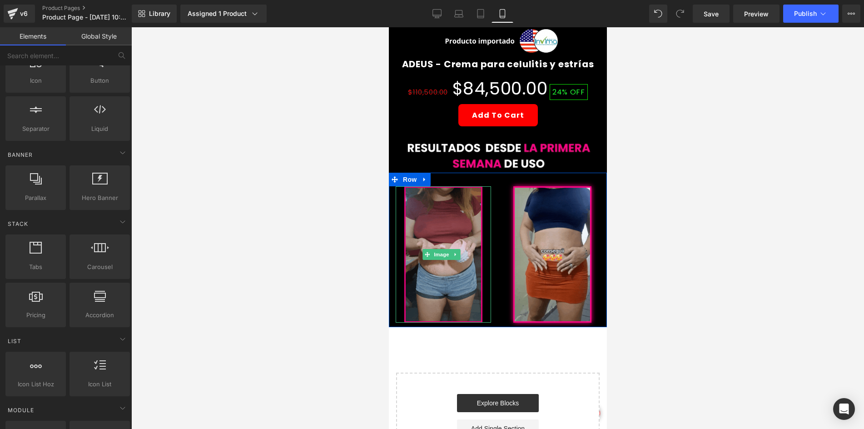
click at [449, 223] on img at bounding box center [443, 254] width 78 height 136
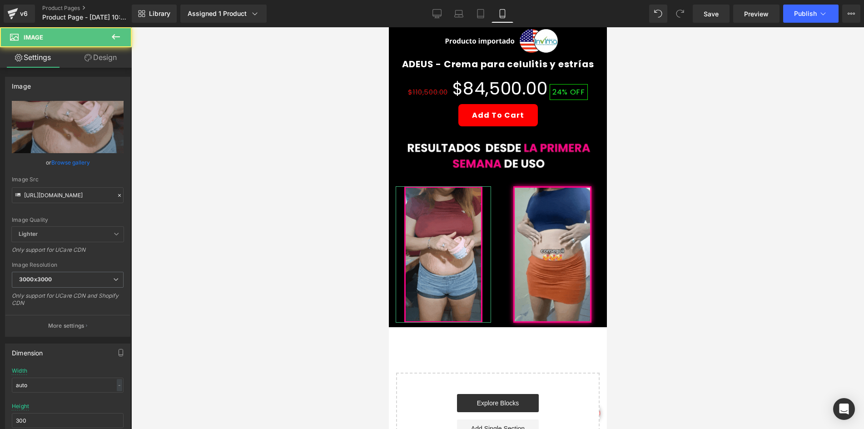
click at [96, 60] on link "Design" at bounding box center [101, 57] width 66 height 20
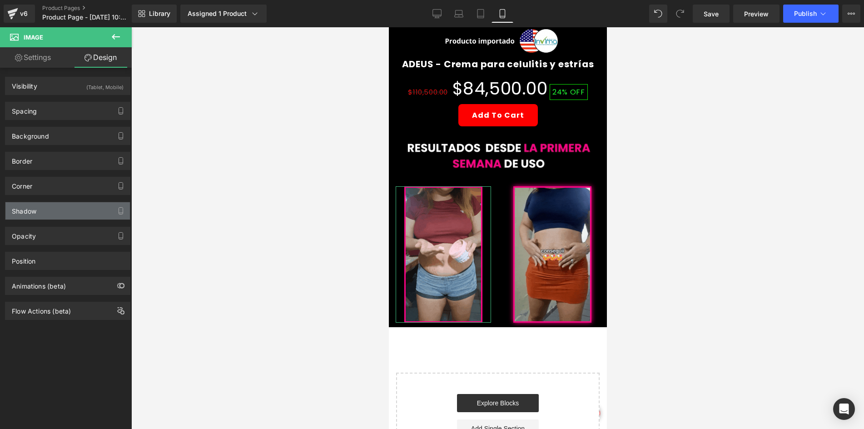
click at [50, 207] on div "Shadow" at bounding box center [67, 210] width 125 height 17
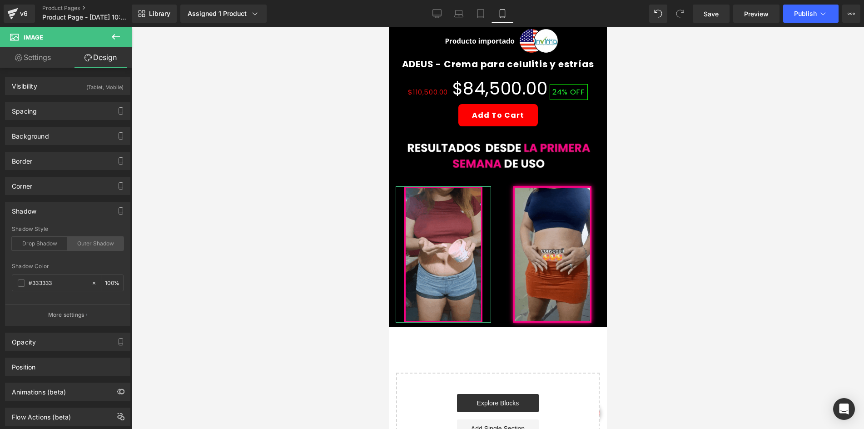
click at [69, 246] on div "Outer Shadow" at bounding box center [96, 244] width 56 height 14
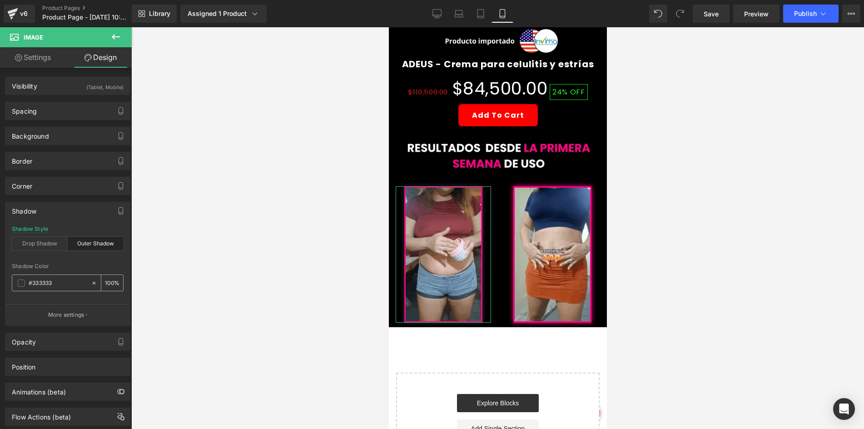
click at [50, 284] on input "#333333" at bounding box center [58, 283] width 58 height 10
paste input "fe0085"
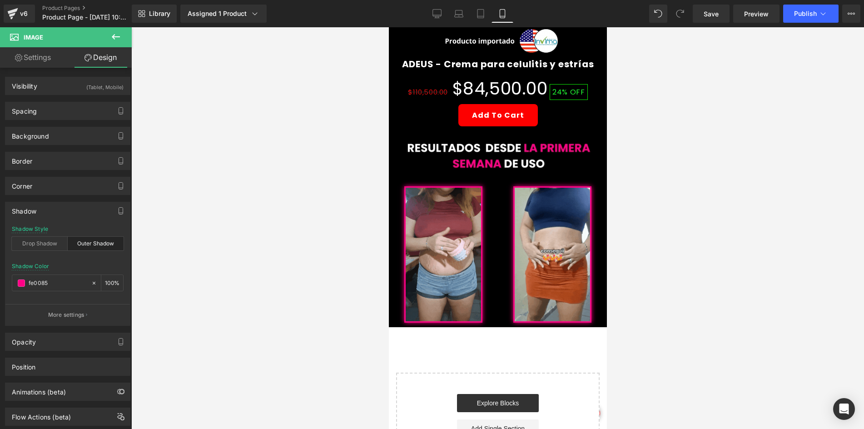
type input "#fe0085"
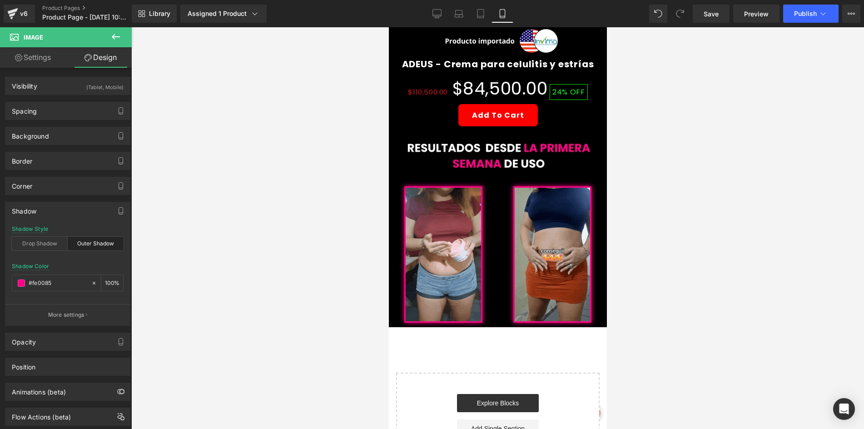
click at [225, 237] on div at bounding box center [497, 228] width 733 height 402
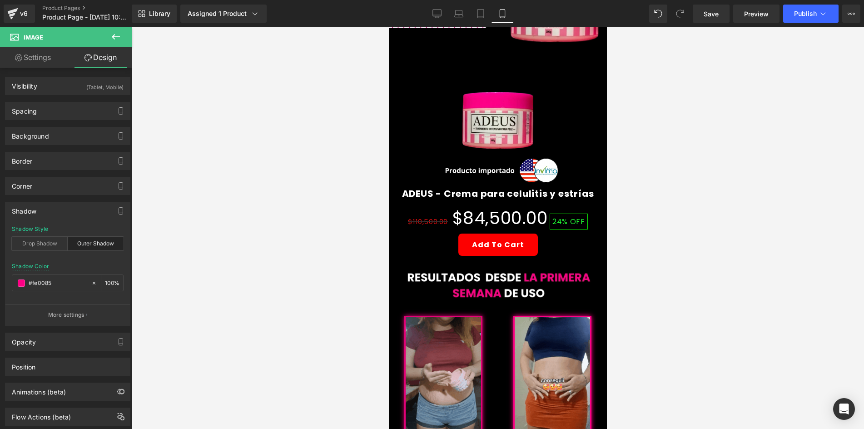
scroll to position [454, 0]
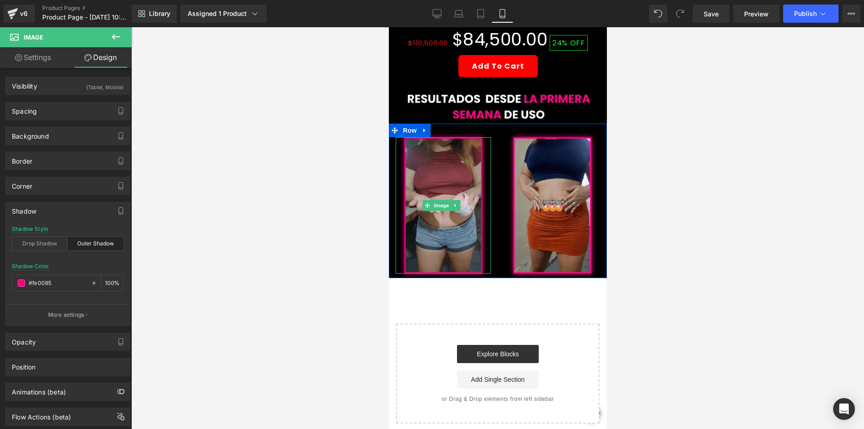
click at [437, 146] on img at bounding box center [443, 205] width 78 height 136
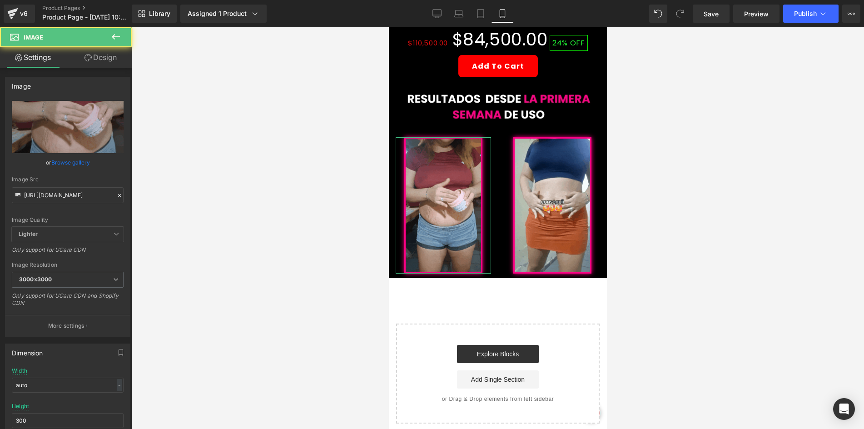
click at [117, 63] on link "Design" at bounding box center [101, 57] width 66 height 20
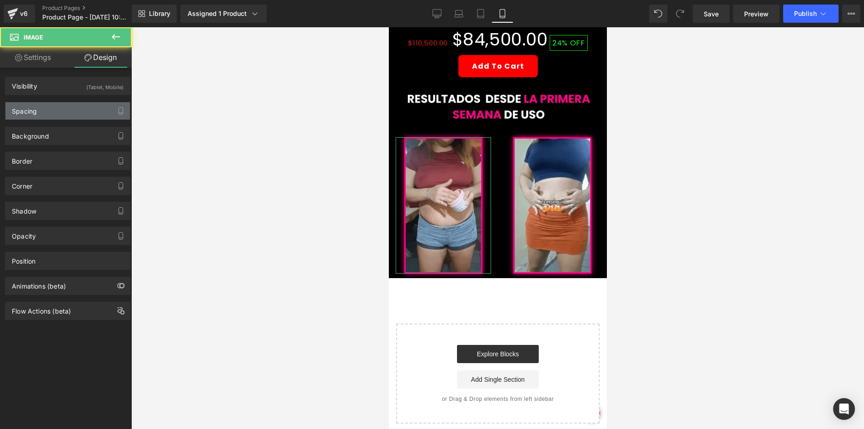
type input "0"
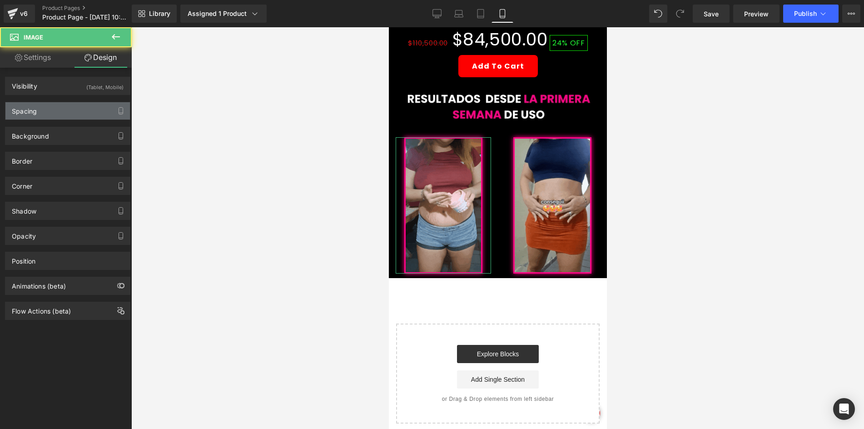
type input "0"
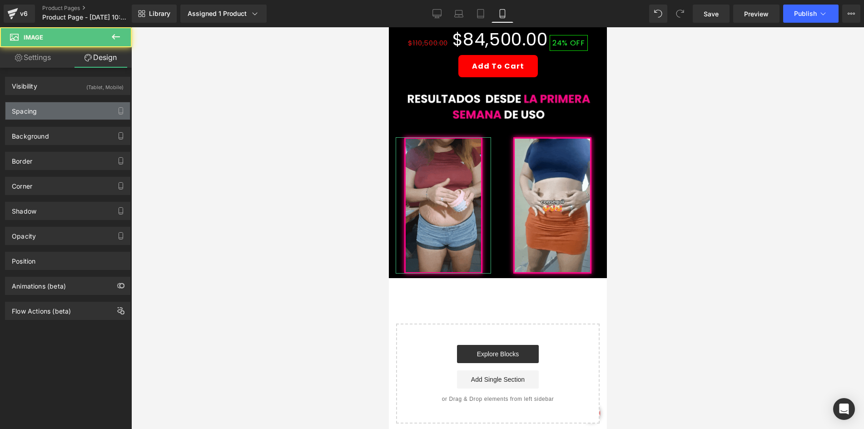
type input "0"
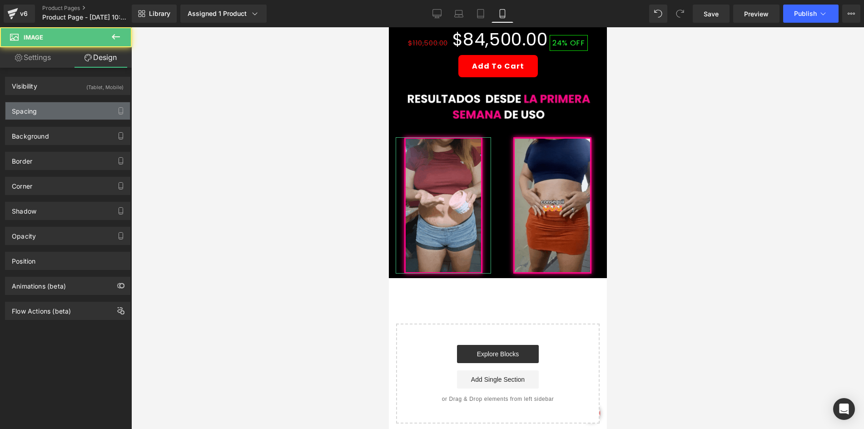
type input "0"
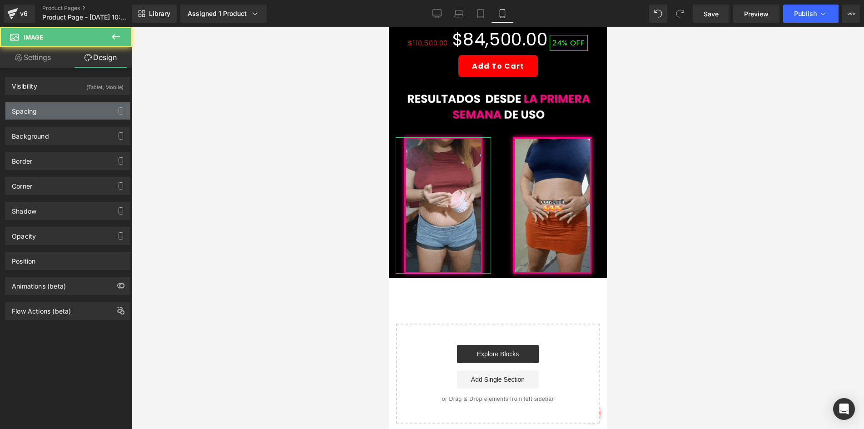
type input "0"
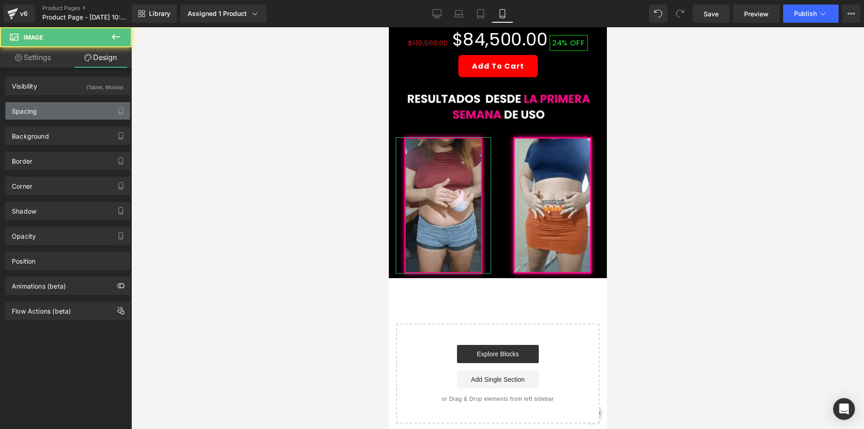
type input "0"
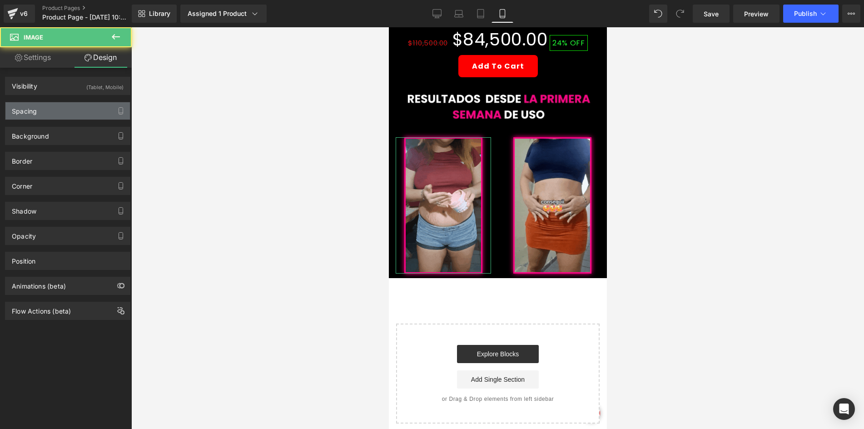
type input "0"
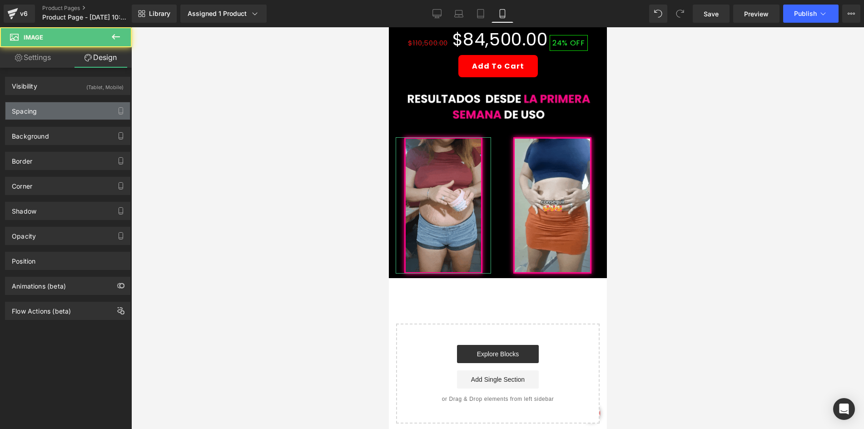
type input "0"
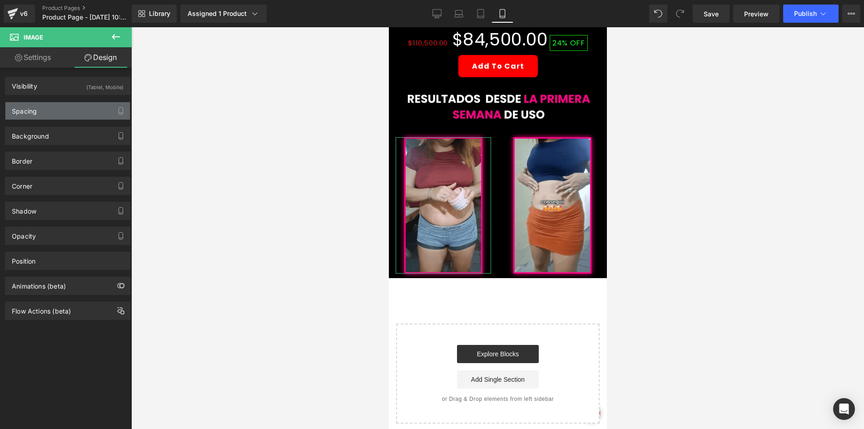
click at [78, 105] on div "Spacing" at bounding box center [67, 110] width 125 height 17
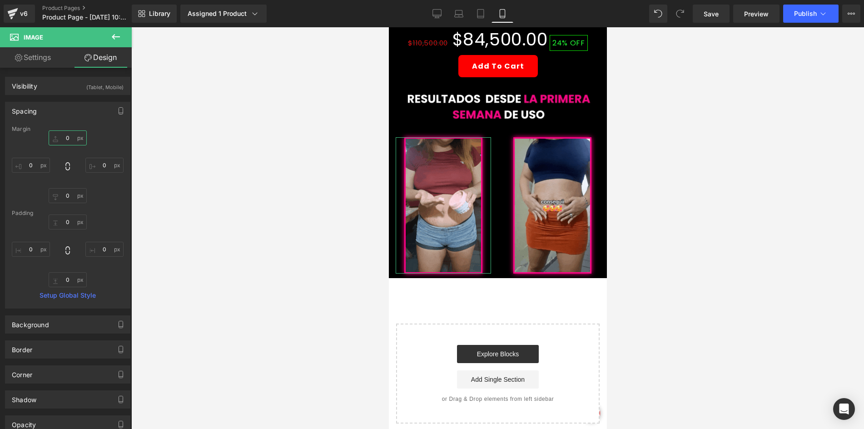
click at [63, 142] on input "0" at bounding box center [68, 137] width 38 height 15
type input "-20"
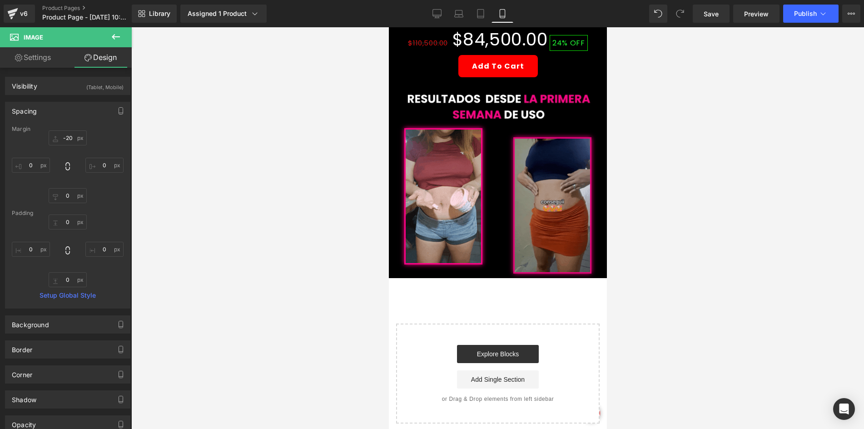
click at [561, 156] on img at bounding box center [552, 205] width 78 height 136
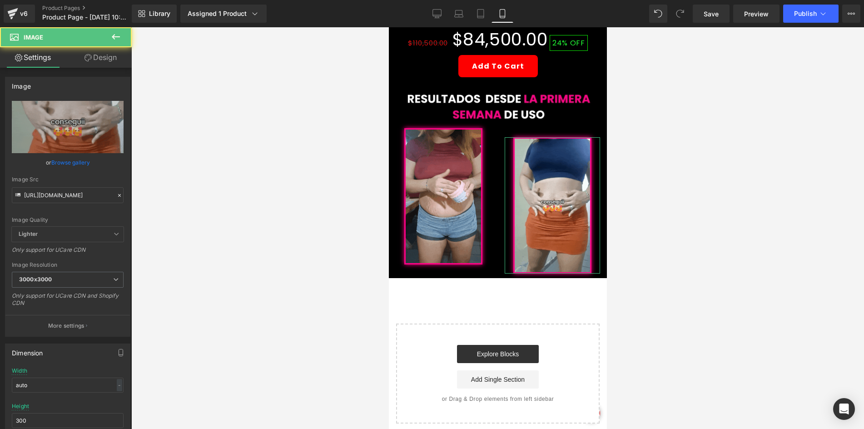
click at [102, 59] on link "Design" at bounding box center [101, 57] width 66 height 20
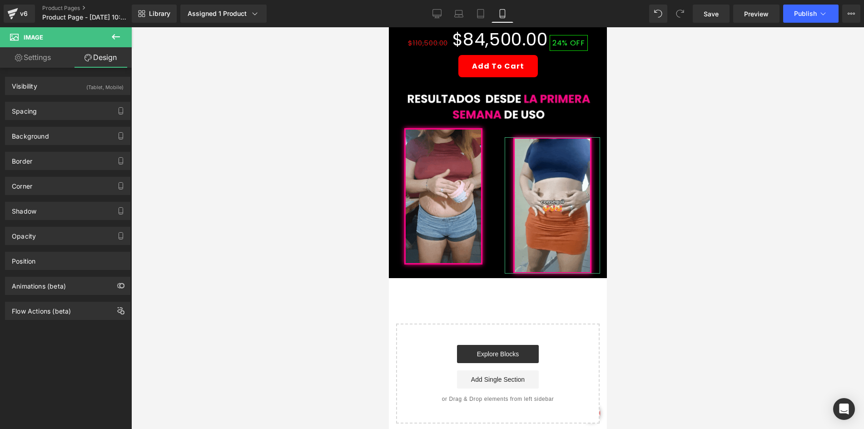
type input "0"
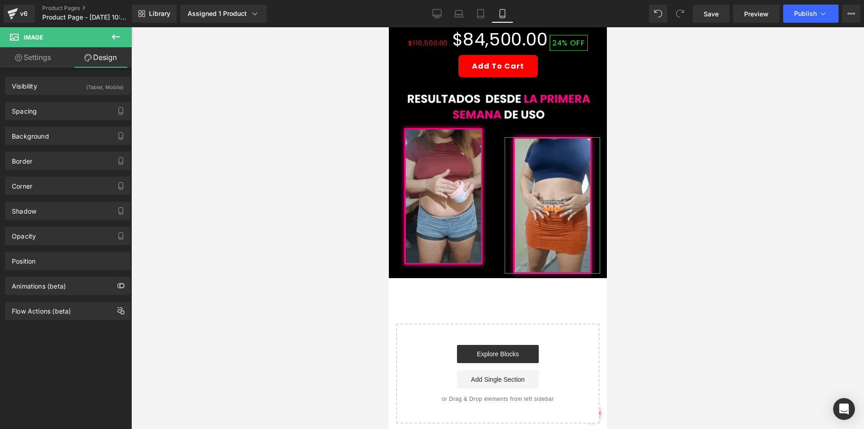
type input "0"
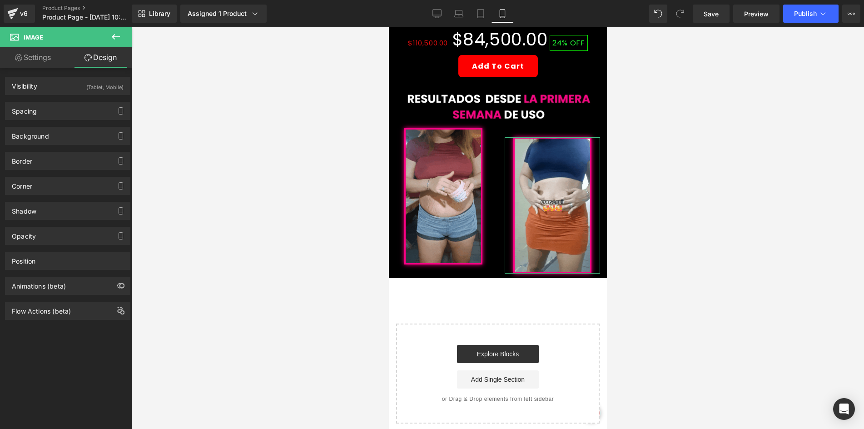
type input "0"
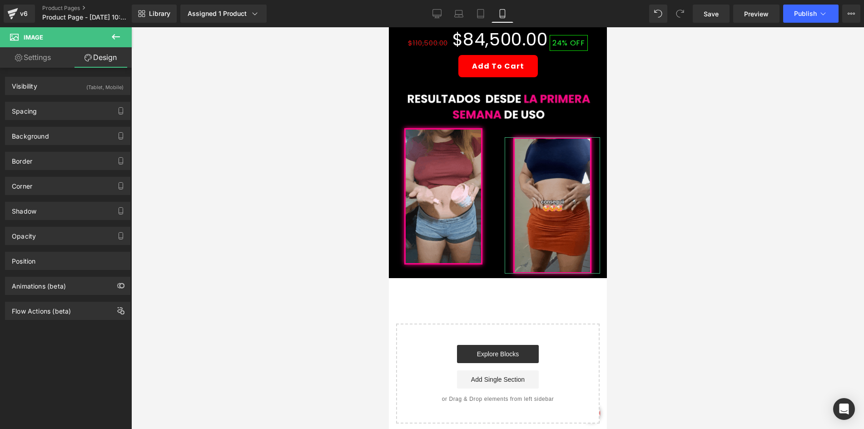
type input "0"
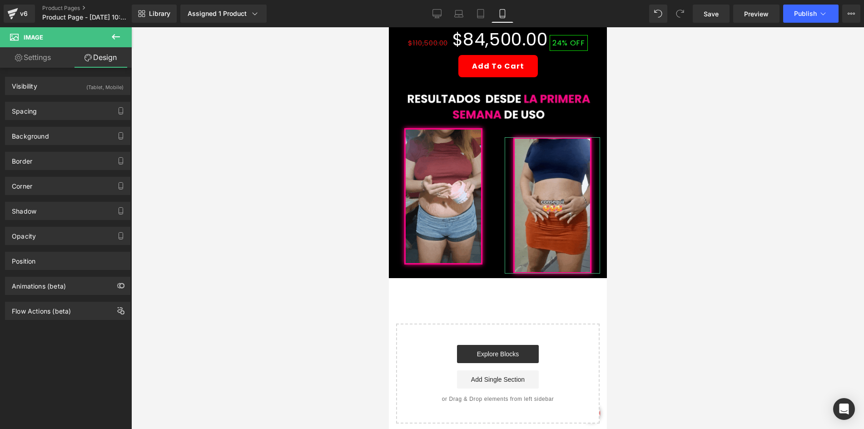
type input "0"
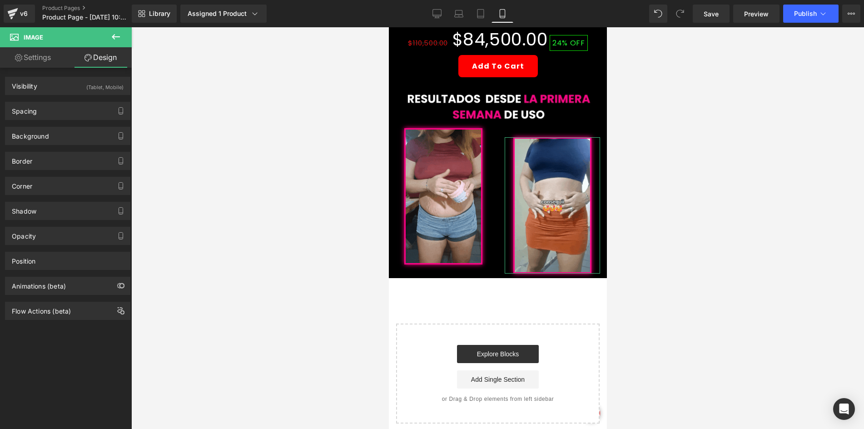
type input "0"
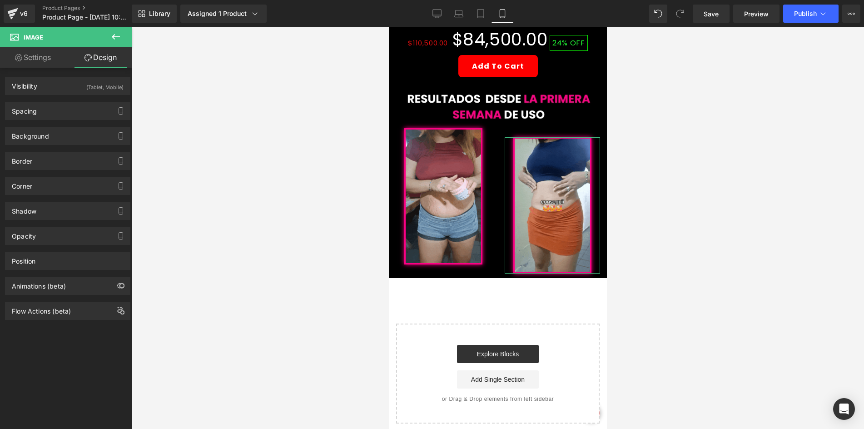
type input "0"
click at [64, 112] on div "Spacing" at bounding box center [67, 110] width 125 height 17
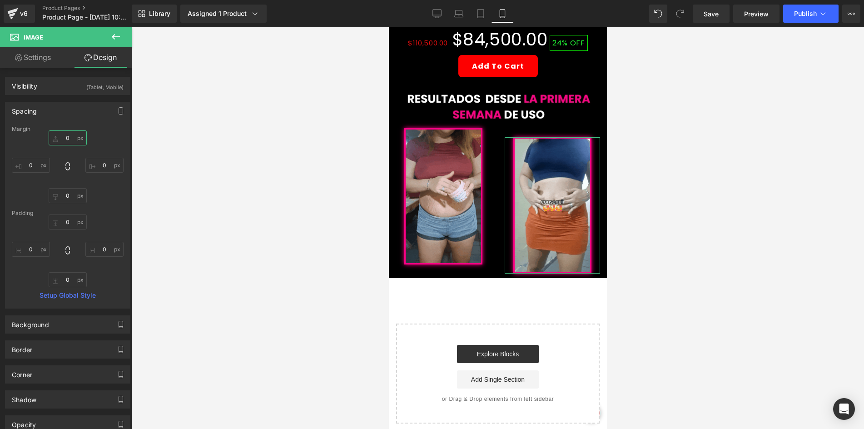
click at [70, 137] on input "0" at bounding box center [68, 137] width 38 height 15
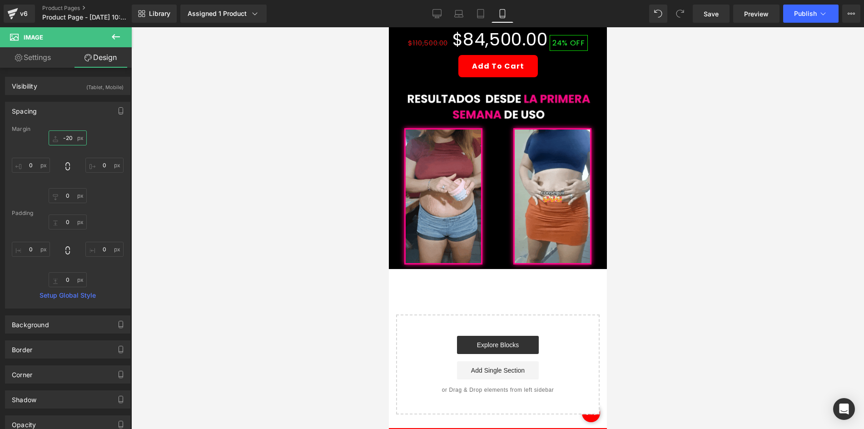
type input "-20"
click at [223, 124] on div at bounding box center [497, 228] width 733 height 402
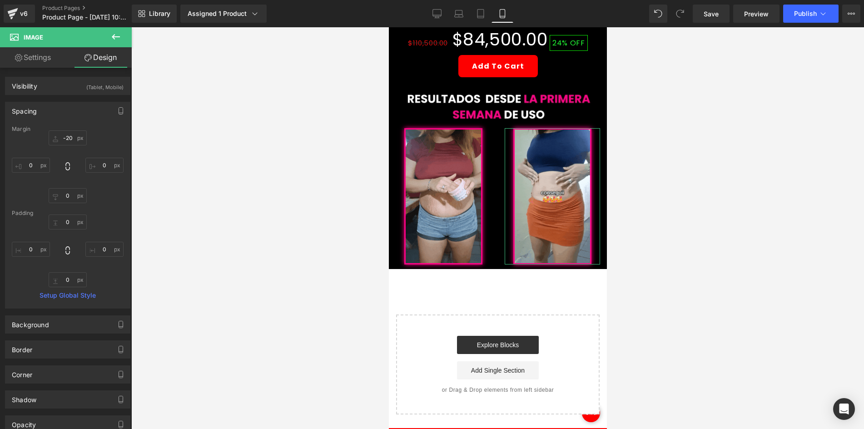
click at [112, 40] on icon at bounding box center [115, 36] width 11 height 11
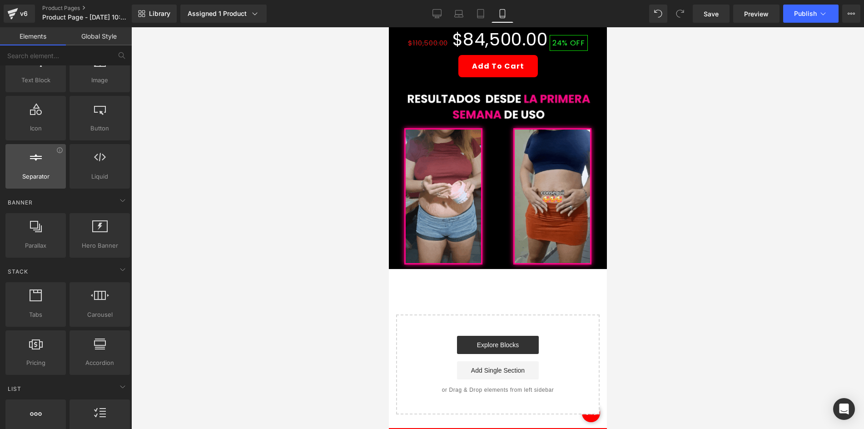
scroll to position [0, 0]
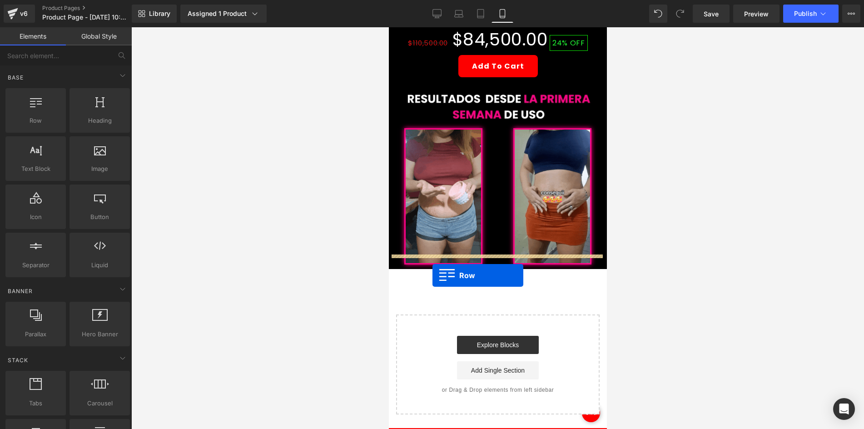
drag, startPoint x: 475, startPoint y: 183, endPoint x: 432, endPoint y: 275, distance: 102.5
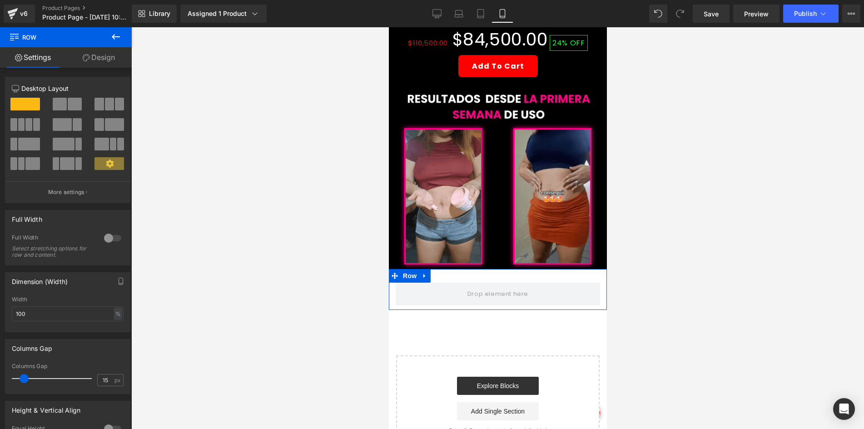
click at [100, 61] on link "Design" at bounding box center [99, 57] width 66 height 20
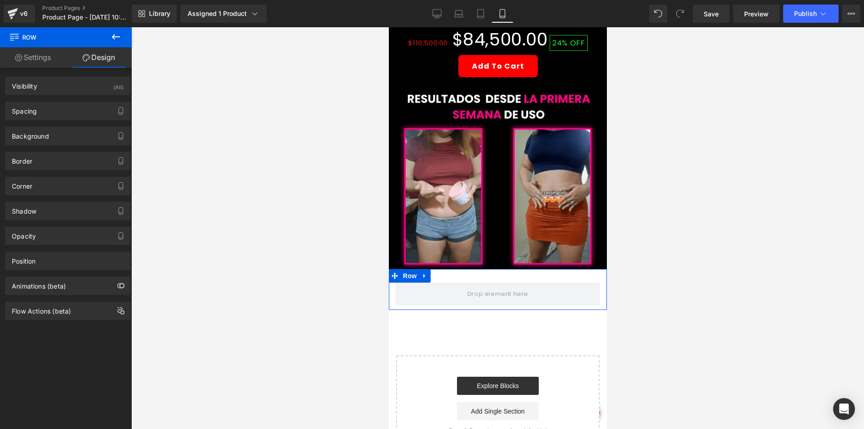
click at [114, 85] on div "(All)" at bounding box center [119, 84] width 10 height 15
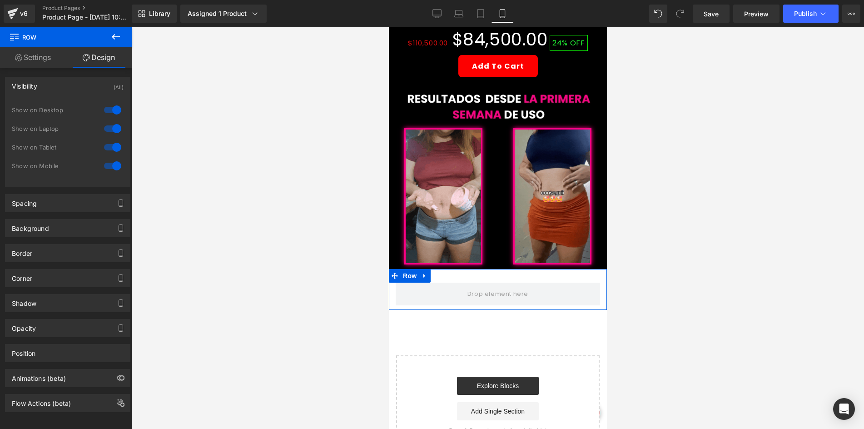
click at [111, 112] on div at bounding box center [113, 110] width 22 height 15
click at [110, 125] on div at bounding box center [113, 128] width 22 height 15
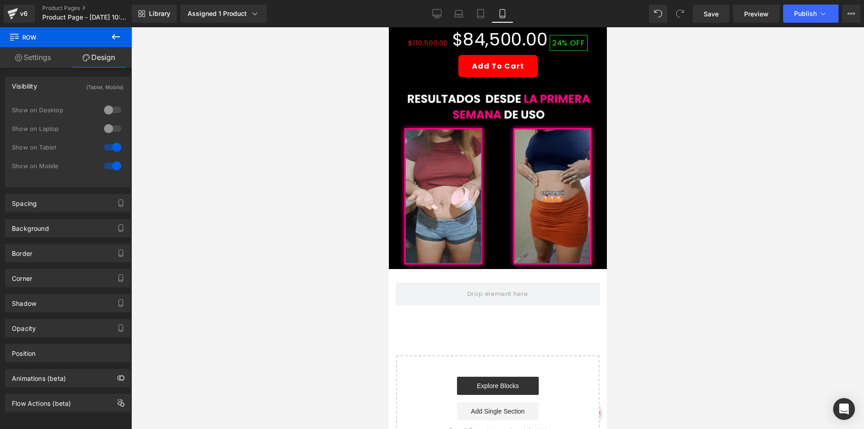
click at [120, 40] on icon at bounding box center [115, 36] width 11 height 11
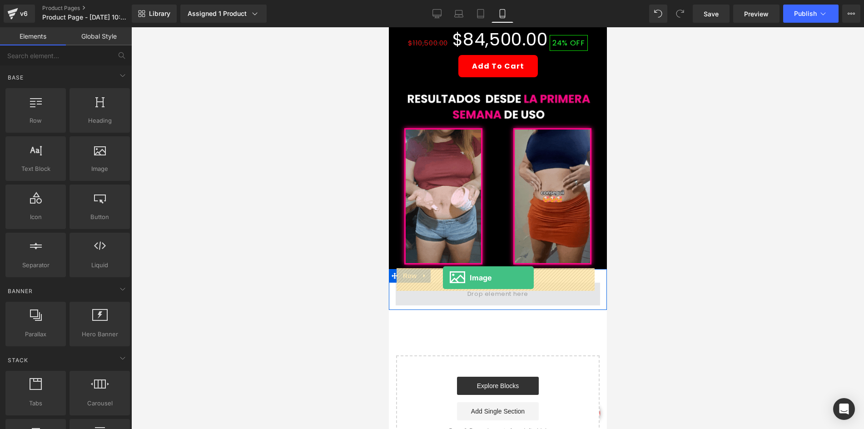
drag, startPoint x: 494, startPoint y: 186, endPoint x: 443, endPoint y: 278, distance: 104.8
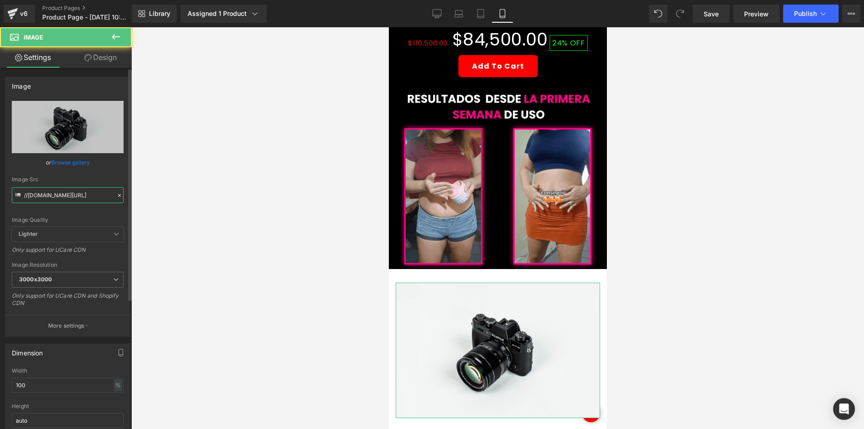
click at [66, 187] on input "//[DOMAIN_NAME][URL]" at bounding box center [68, 195] width 112 height 16
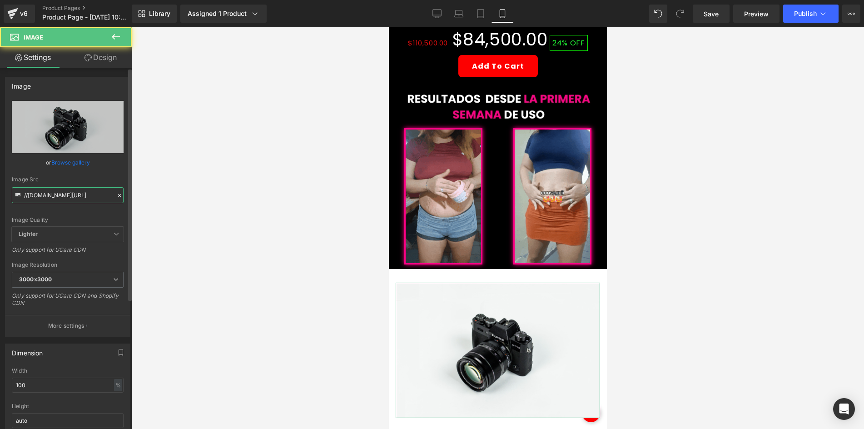
click at [66, 187] on input "//[DOMAIN_NAME][URL]" at bounding box center [68, 195] width 112 height 16
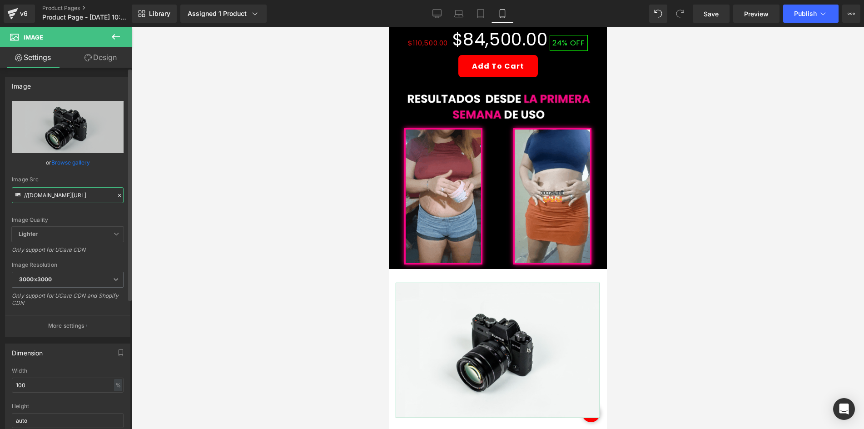
click at [66, 187] on input "//[DOMAIN_NAME][URL]" at bounding box center [68, 195] width 112 height 16
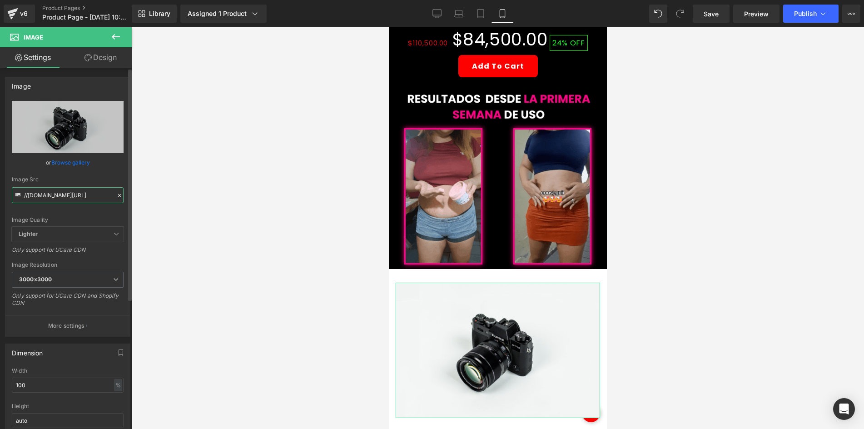
paste input "[URL][DOMAIN_NAME]"
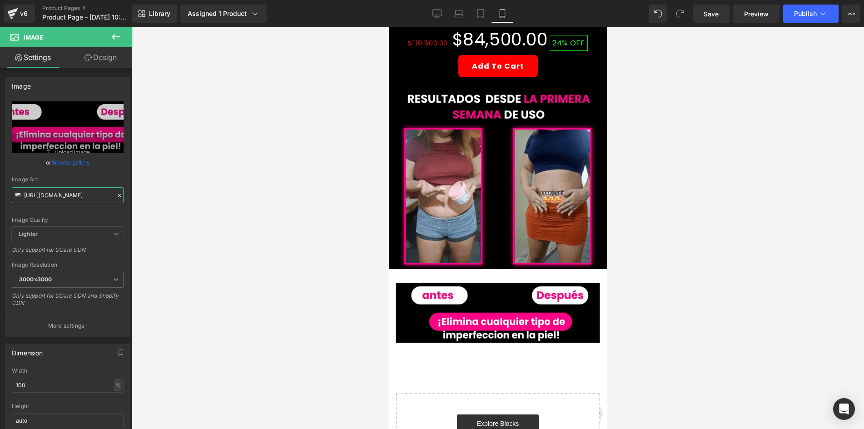
type input "[URL][DOMAIN_NAME]"
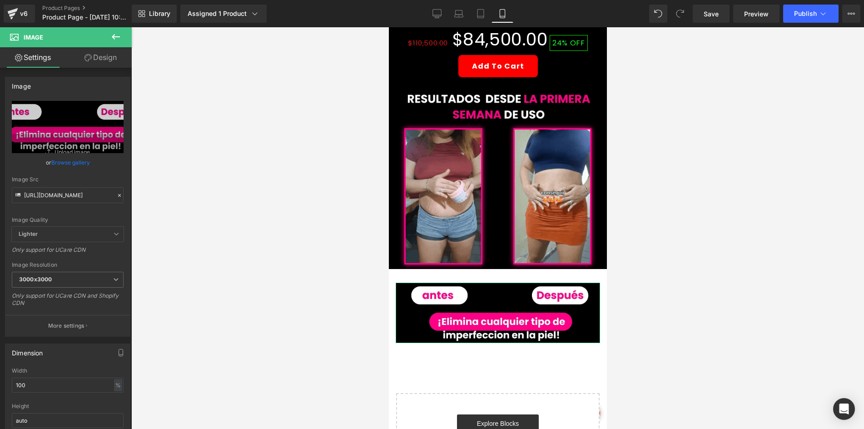
click at [116, 49] on link "Design" at bounding box center [101, 57] width 66 height 20
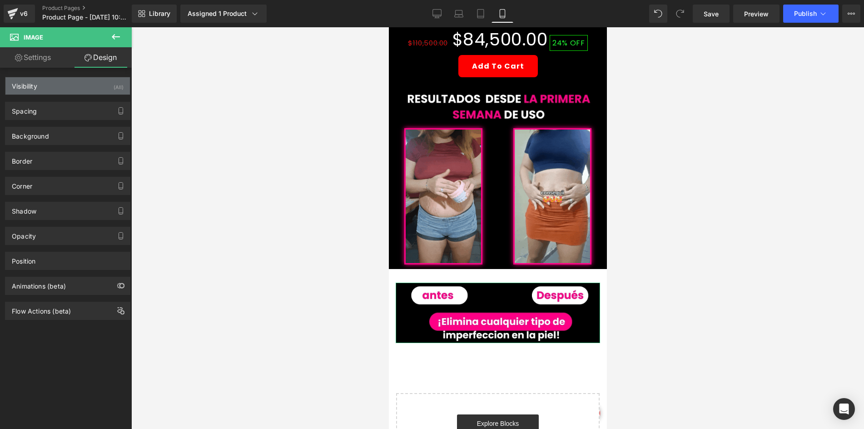
click at [79, 83] on div "Visibility (All)" at bounding box center [67, 85] width 125 height 17
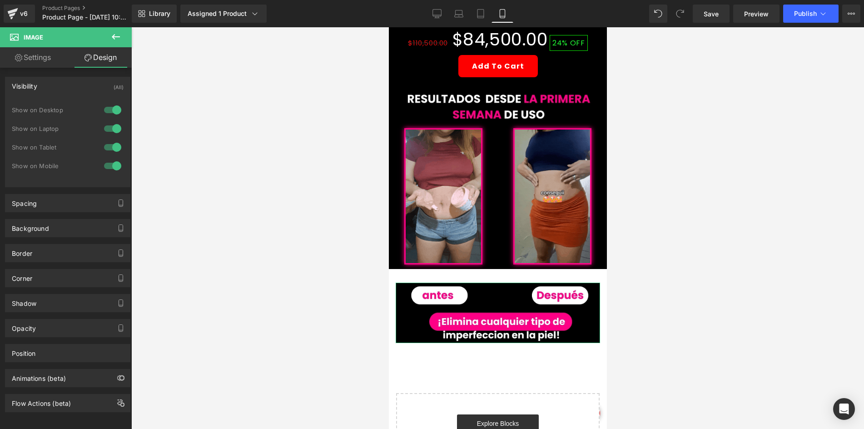
click at [109, 108] on div at bounding box center [113, 110] width 22 height 15
click at [110, 128] on div at bounding box center [113, 128] width 22 height 15
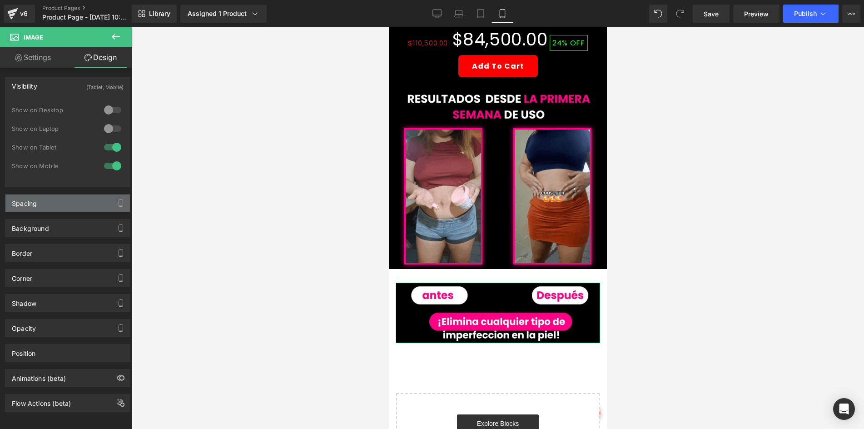
click at [45, 207] on div "Spacing" at bounding box center [67, 203] width 125 height 17
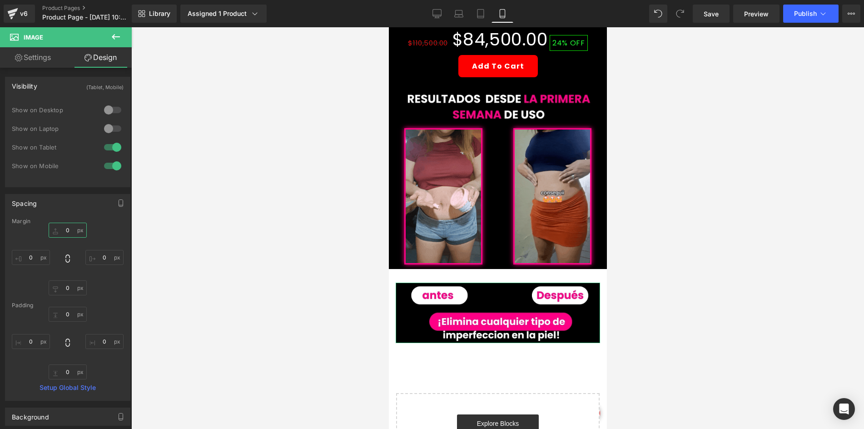
click at [67, 231] on input "0" at bounding box center [68, 230] width 38 height 15
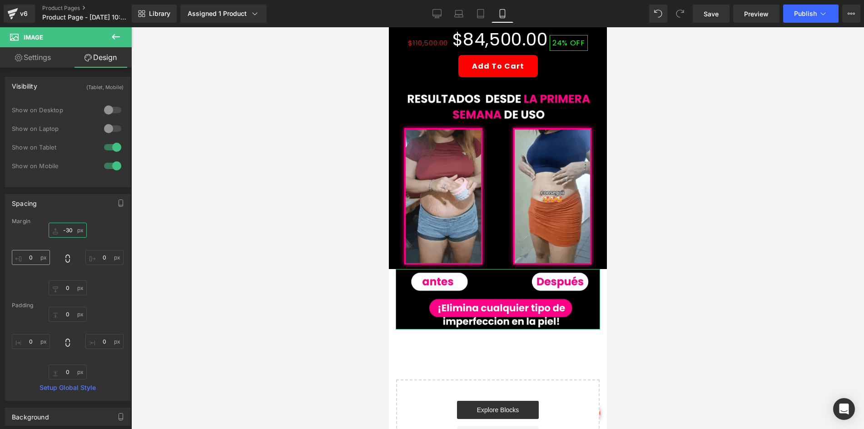
type input "-30"
click at [44, 264] on input "0" at bounding box center [31, 257] width 38 height 15
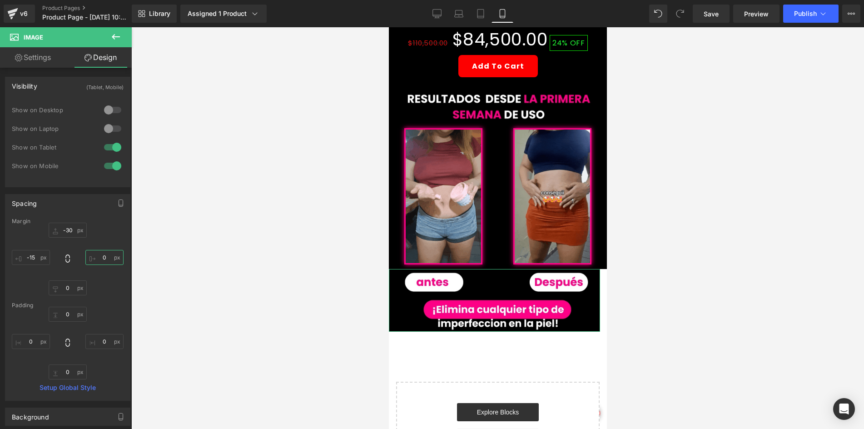
click at [109, 259] on input "0" at bounding box center [104, 257] width 38 height 15
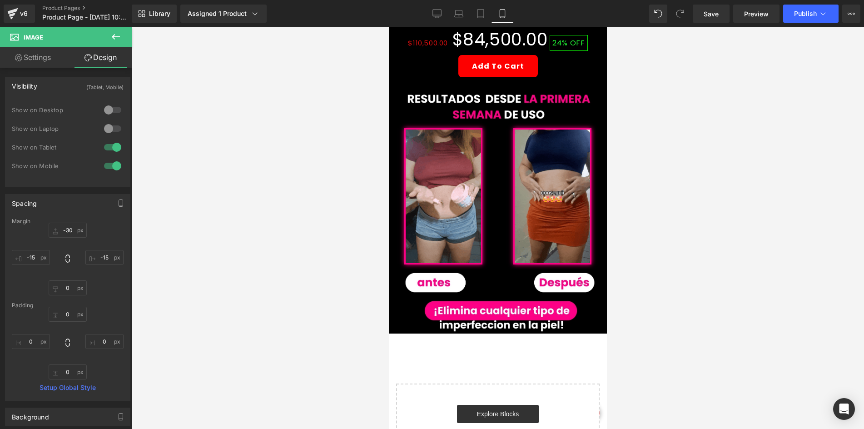
click at [269, 206] on div at bounding box center [497, 228] width 733 height 402
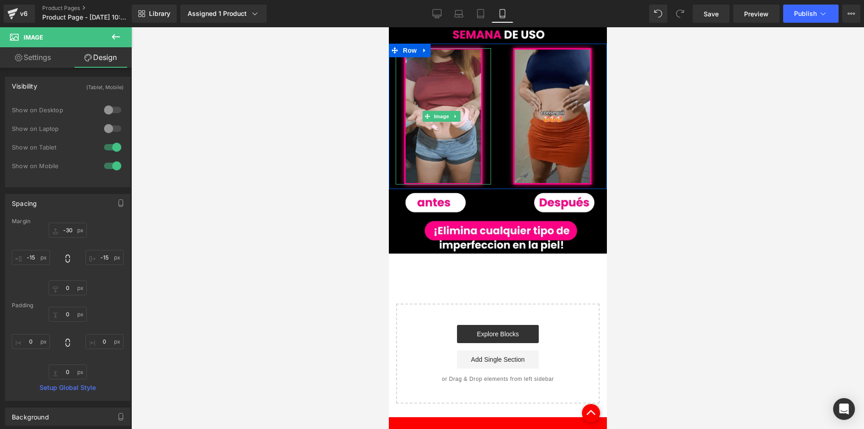
scroll to position [545, 0]
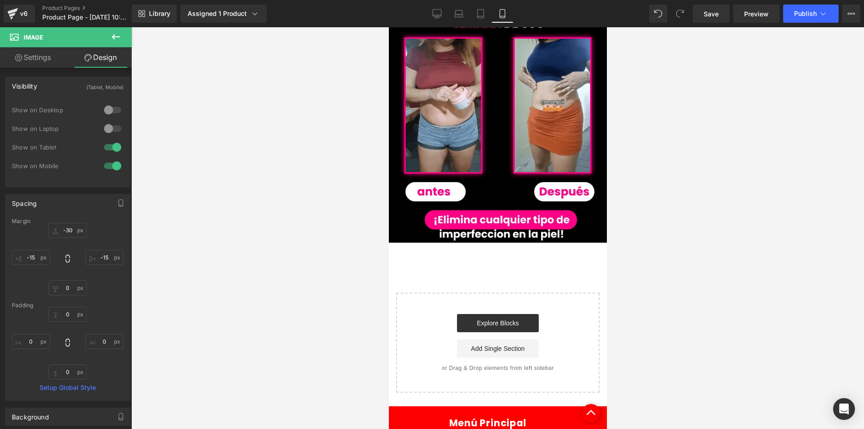
click at [120, 36] on icon at bounding box center [116, 36] width 8 height 5
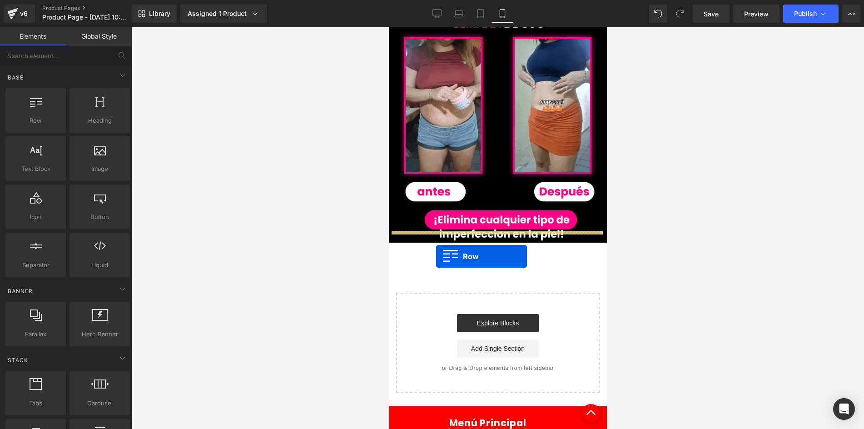
drag, startPoint x: 429, startPoint y: 127, endPoint x: 435, endPoint y: 256, distance: 129.2
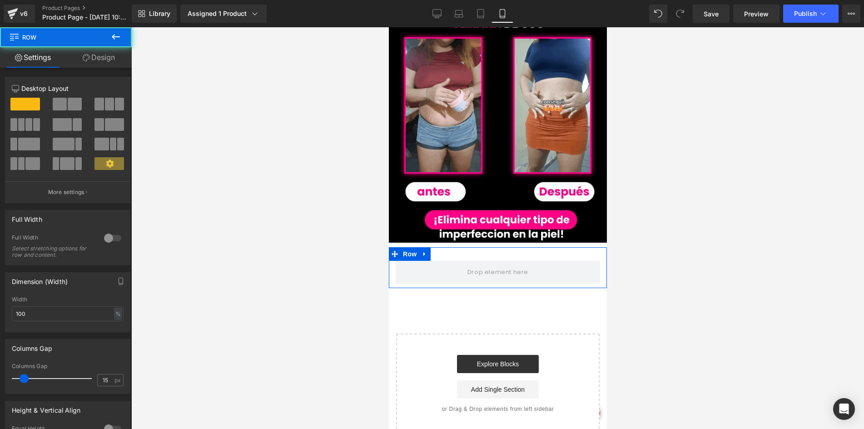
click at [99, 60] on link "Design" at bounding box center [99, 57] width 66 height 20
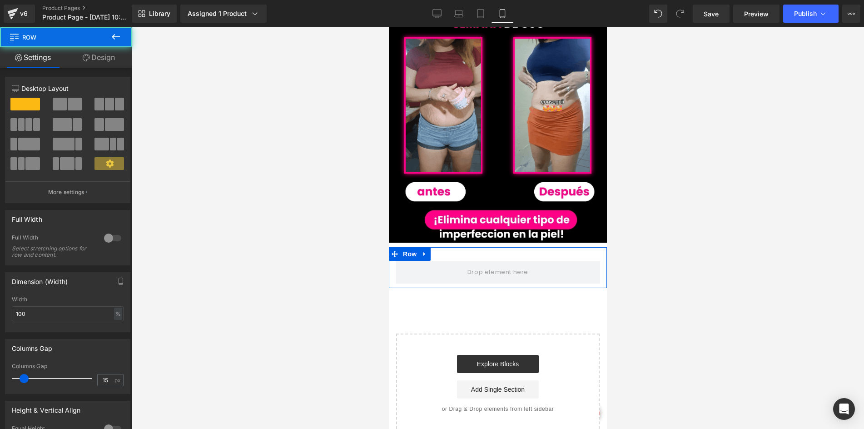
click at [0, 0] on div "Visibility" at bounding box center [0, 0] width 0 height 0
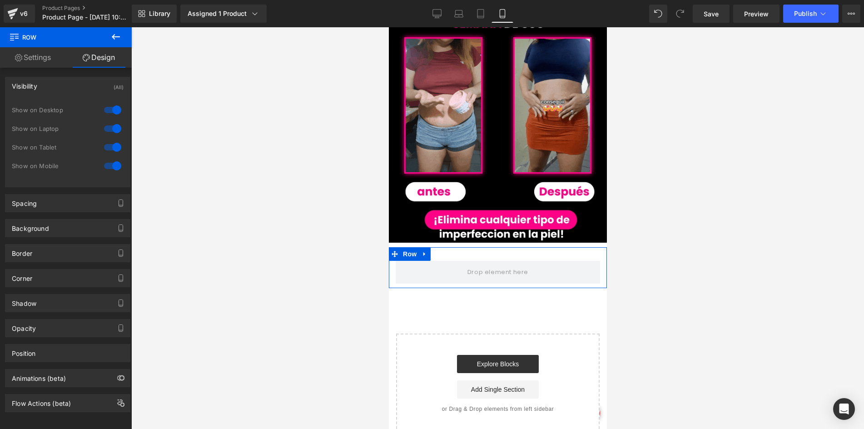
click at [112, 116] on div at bounding box center [113, 110] width 22 height 15
click at [110, 128] on div at bounding box center [113, 128] width 22 height 15
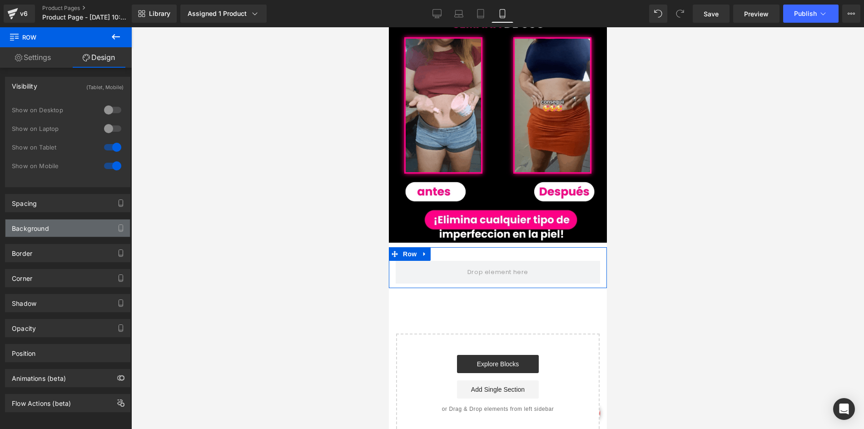
click at [58, 236] on div "Background" at bounding box center [67, 228] width 125 height 17
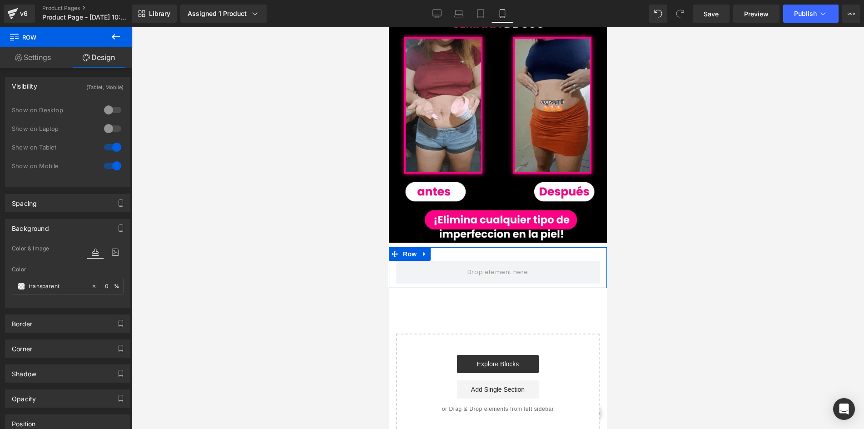
click at [29, 277] on div "Color transparent 0 %" at bounding box center [68, 285] width 112 height 39
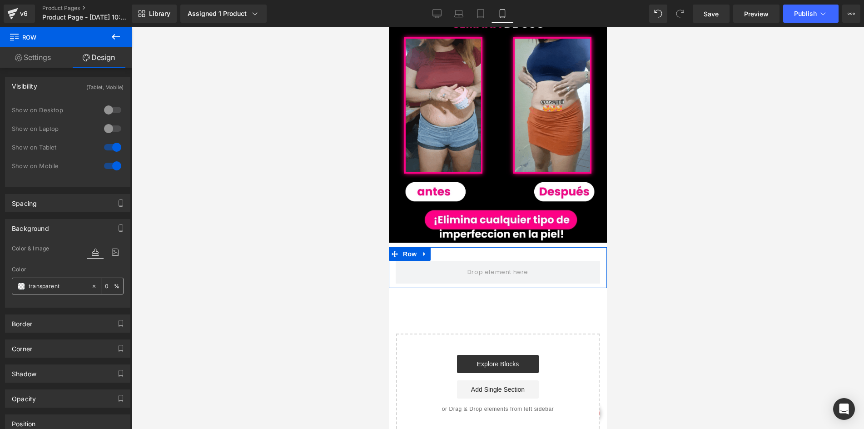
click at [28, 287] on div "transparent" at bounding box center [51, 286] width 79 height 16
click at [20, 290] on div "transparent" at bounding box center [51, 286] width 79 height 16
click at [20, 288] on span at bounding box center [21, 286] width 7 height 7
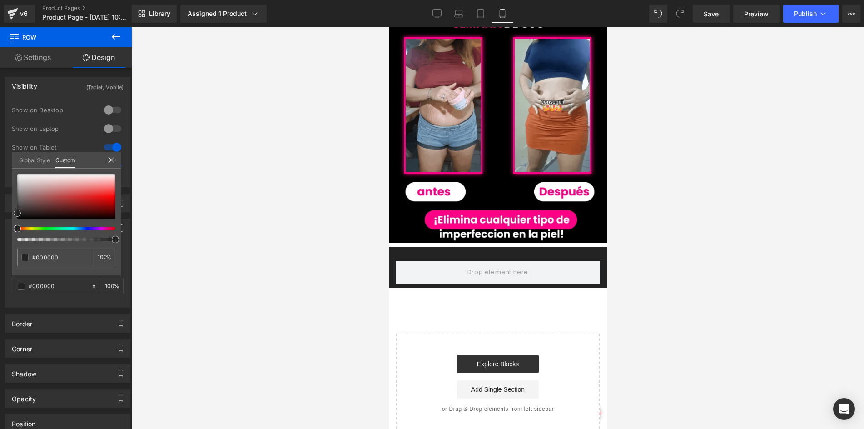
drag, startPoint x: 62, startPoint y: 197, endPoint x: -4, endPoint y: 231, distance: 73.8
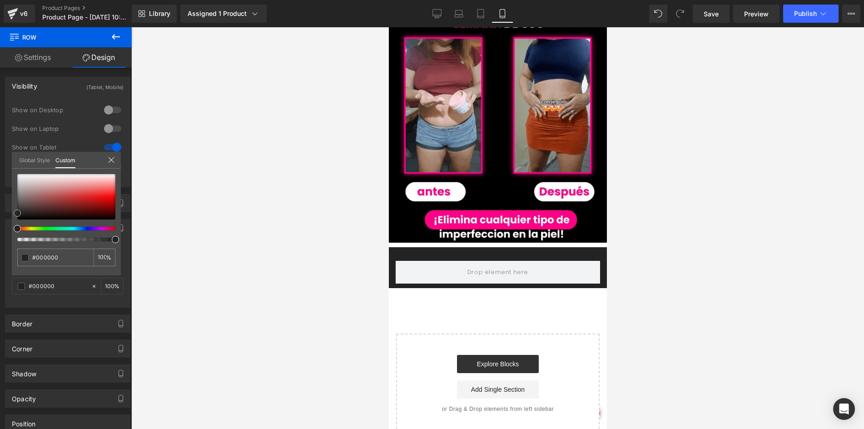
click at [0, 231] on html "Row You are previewing how the will restyle your page. You can not edit Element…" at bounding box center [432, 214] width 864 height 429
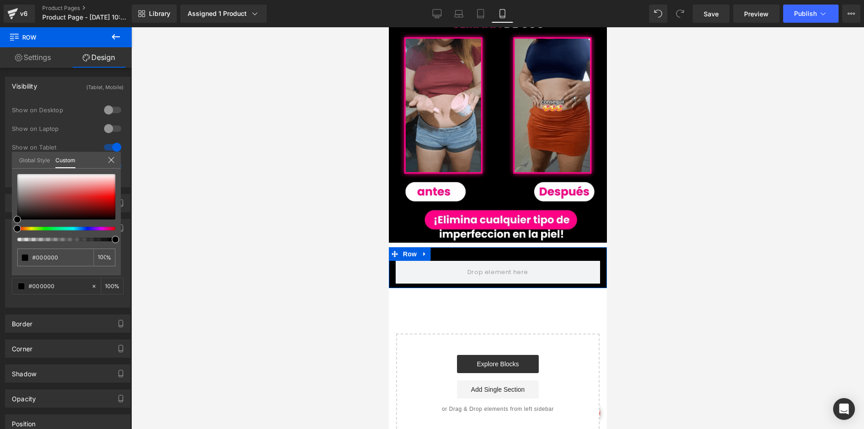
click at [52, 60] on link "Settings" at bounding box center [33, 57] width 66 height 20
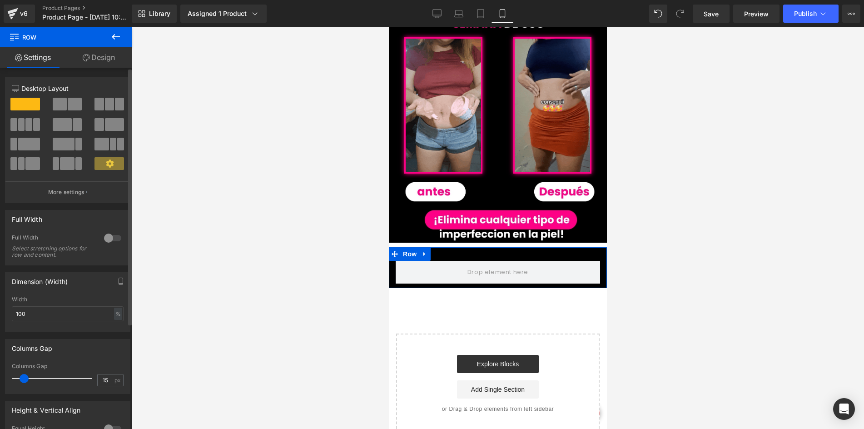
click at [92, 68] on div "12 12 12 Column Size Customizer 12 Desktop Layout Laptop Layout Tablet Layout M…" at bounding box center [68, 310] width 136 height 484
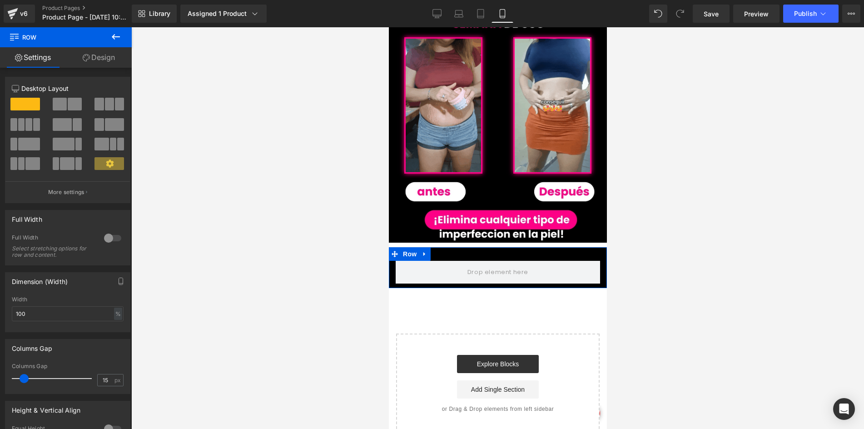
click at [90, 65] on link "Design" at bounding box center [99, 57] width 66 height 20
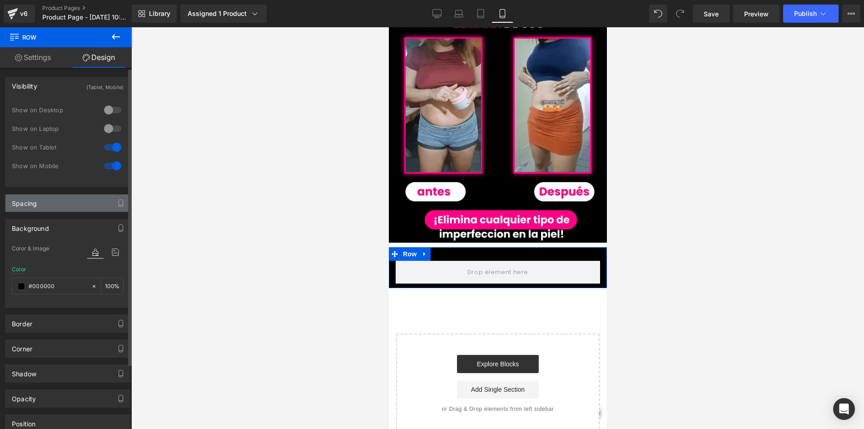
click at [55, 211] on div "Spacing" at bounding box center [67, 203] width 125 height 17
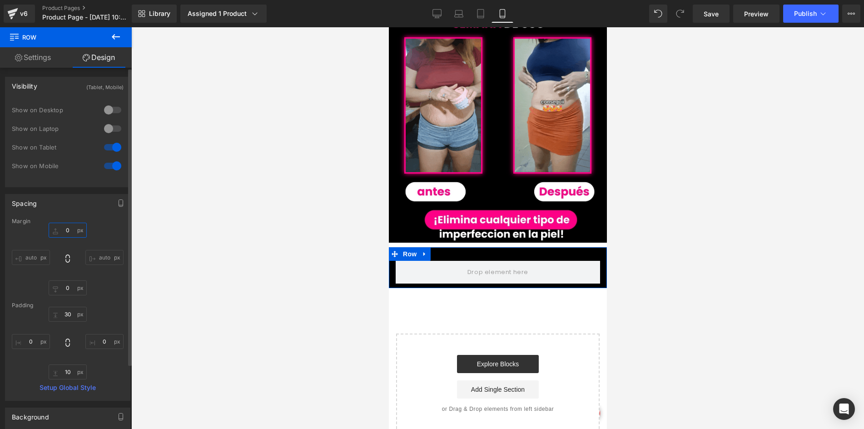
click at [67, 228] on input "0" at bounding box center [68, 230] width 38 height 15
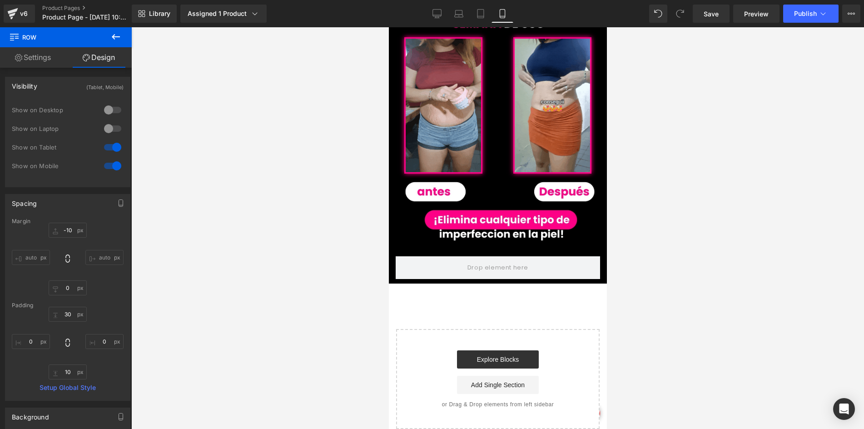
click at [370, 260] on div at bounding box center [497, 228] width 733 height 402
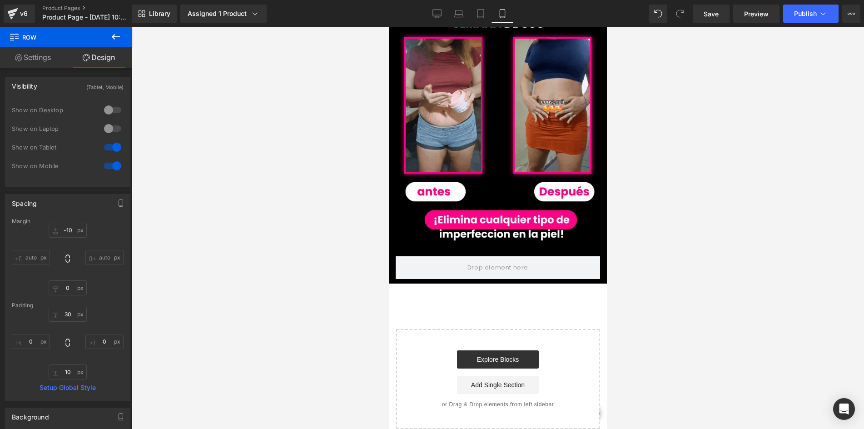
click at [125, 41] on button at bounding box center [116, 37] width 32 height 20
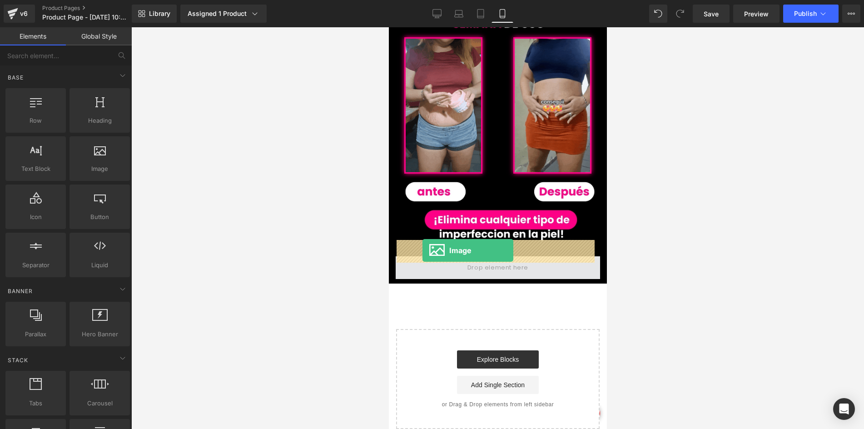
drag, startPoint x: 485, startPoint y: 184, endPoint x: 422, endPoint y: 250, distance: 91.6
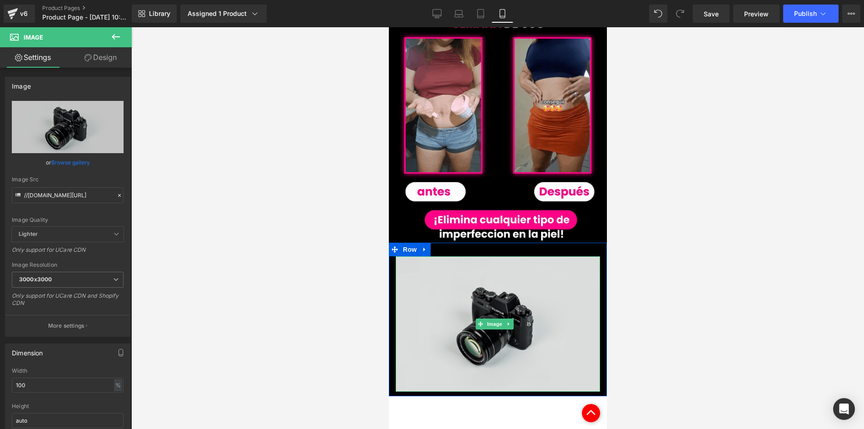
click at [467, 259] on img at bounding box center [497, 323] width 205 height 135
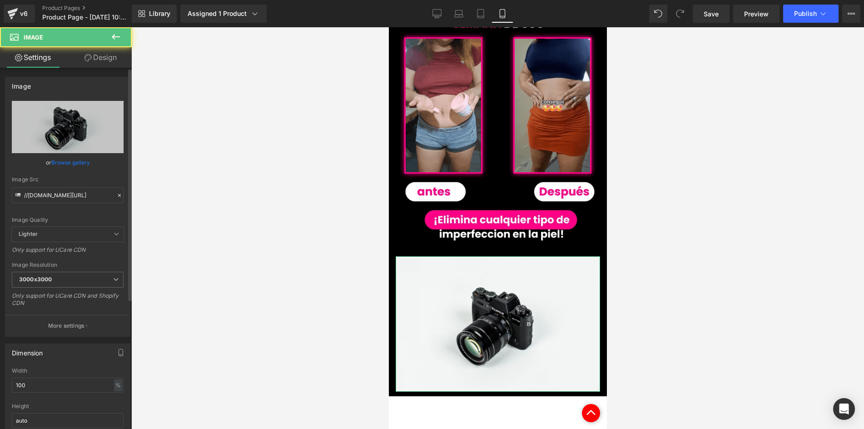
click at [78, 186] on div "Image Src //[DOMAIN_NAME][URL]" at bounding box center [68, 189] width 112 height 27
click at [80, 190] on input "//[DOMAIN_NAME][URL]" at bounding box center [68, 195] width 112 height 16
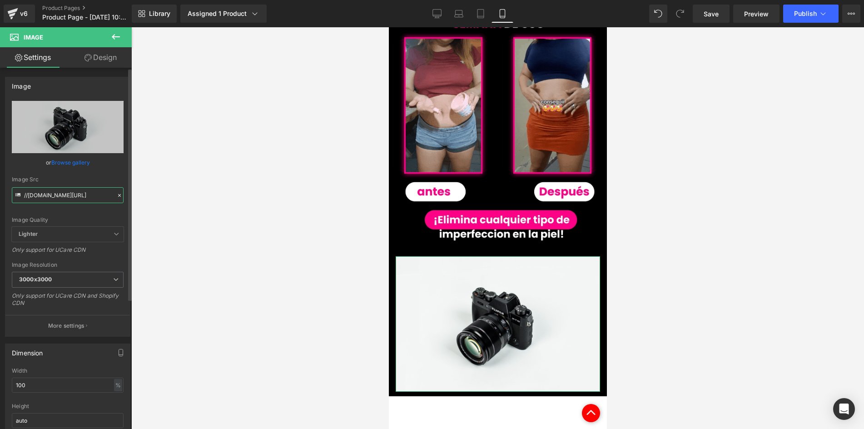
click at [80, 190] on input "//[DOMAIN_NAME][URL]" at bounding box center [68, 195] width 112 height 16
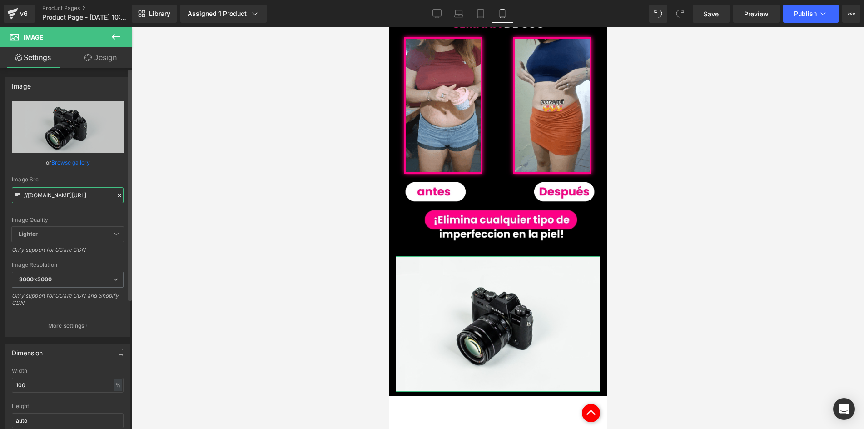
paste input "[URL][DOMAIN_NAME]"
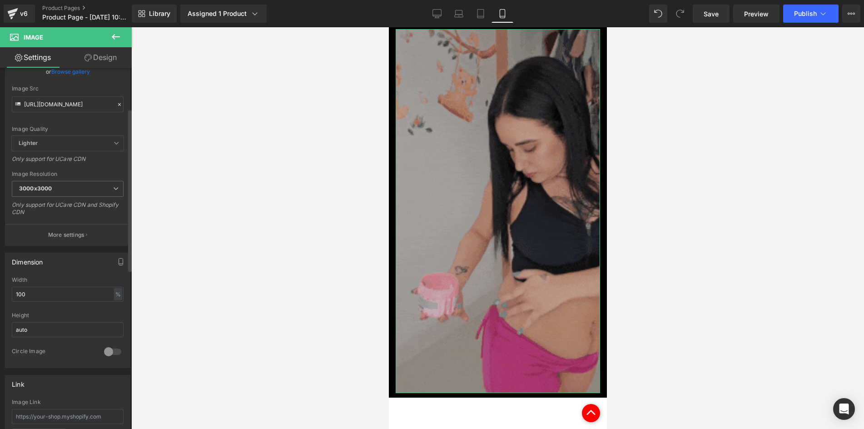
scroll to position [0, 0]
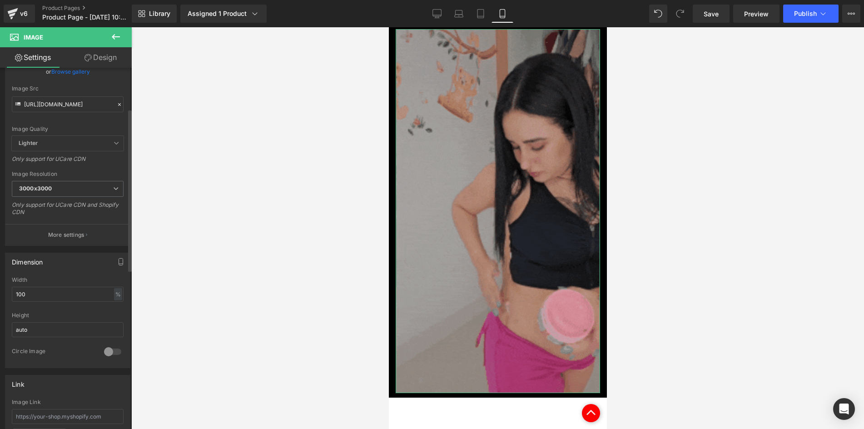
click at [31, 281] on div "Width" at bounding box center [68, 280] width 112 height 6
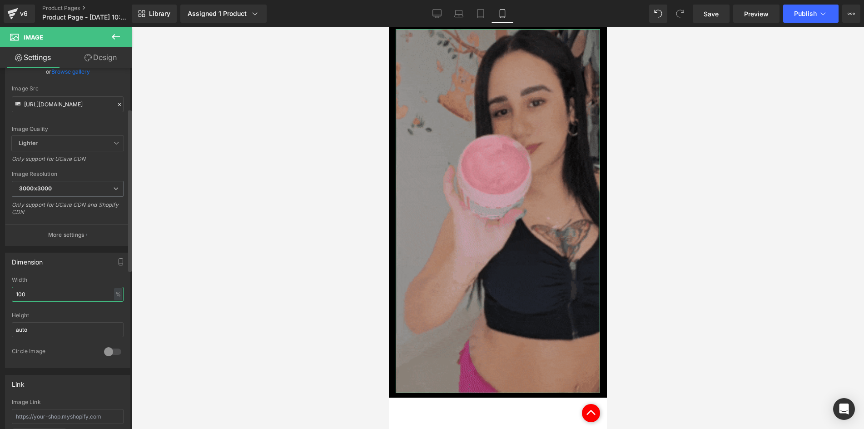
click at [30, 291] on input "100" at bounding box center [68, 294] width 112 height 15
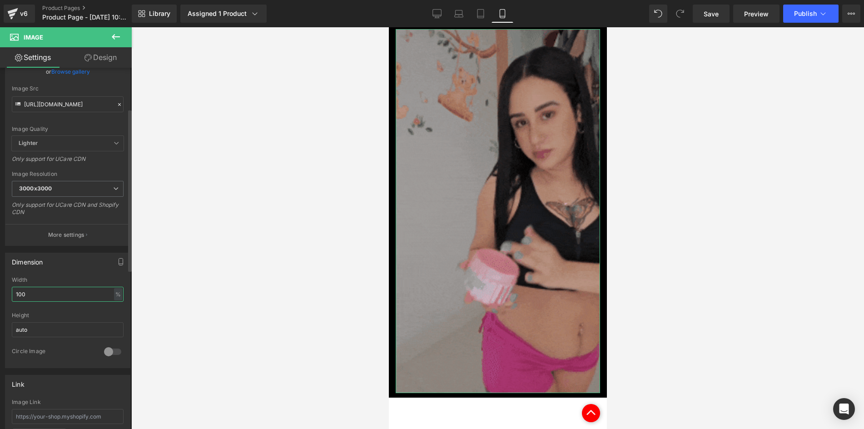
click at [30, 291] on input "100" at bounding box center [68, 294] width 112 height 15
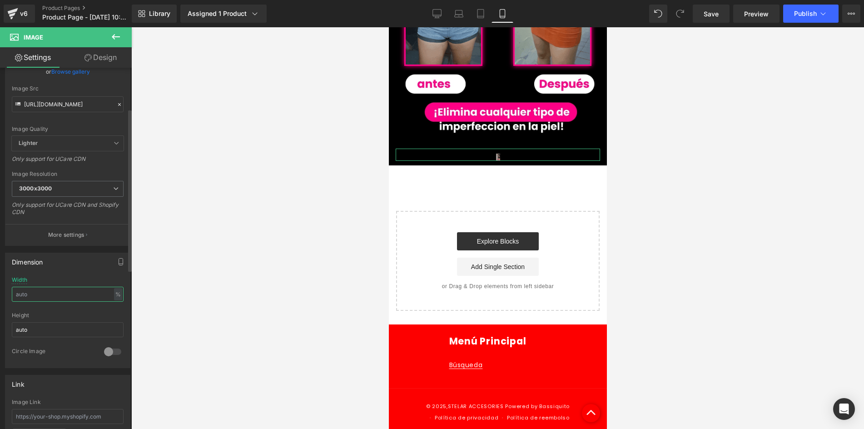
scroll to position [758, 0]
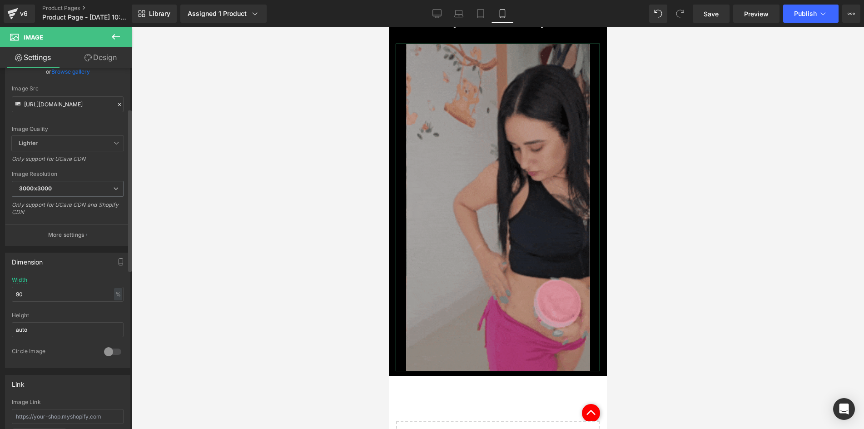
click at [52, 339] on div "Height auto" at bounding box center [68, 329] width 112 height 35
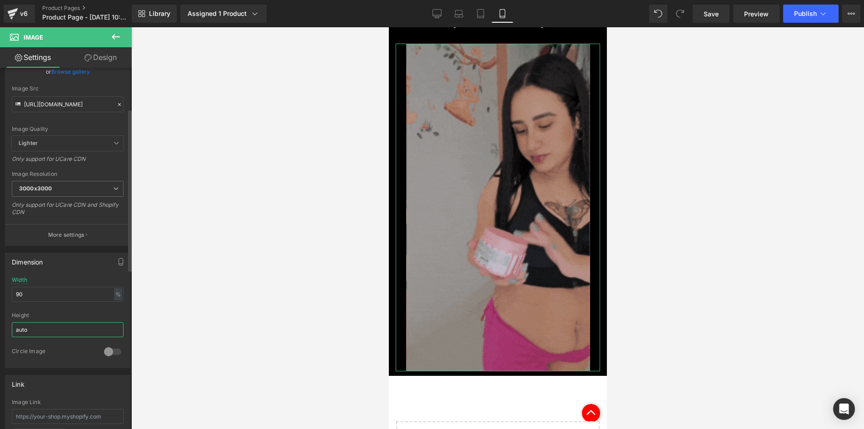
click at [50, 337] on input "auto" at bounding box center [68, 329] width 112 height 15
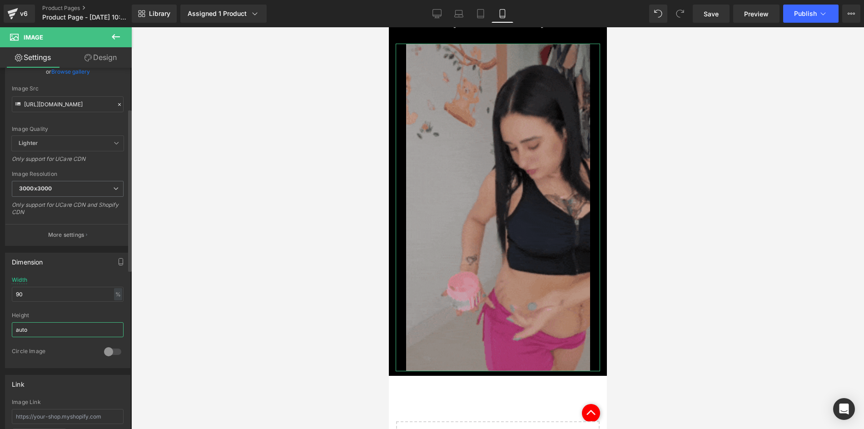
click at [50, 337] on input "auto" at bounding box center [68, 329] width 112 height 15
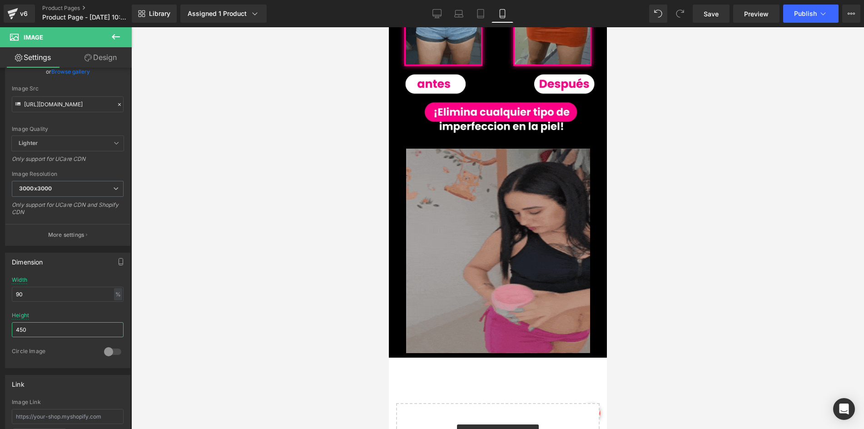
scroll to position [667, 0]
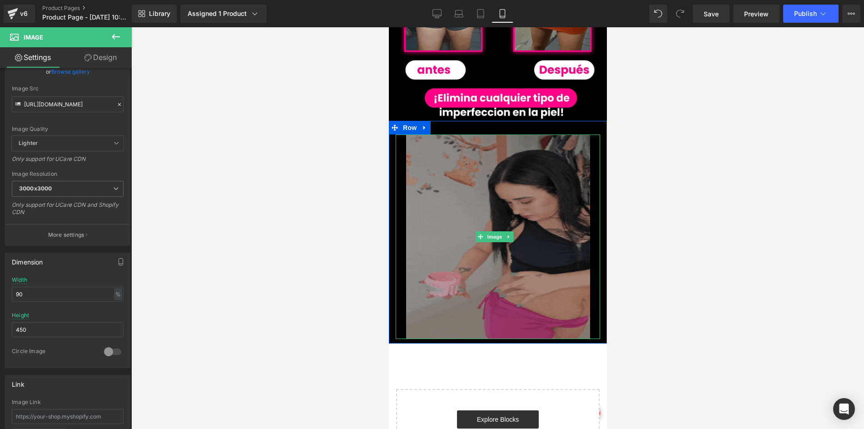
click at [438, 180] on img at bounding box center [498, 237] width 184 height 205
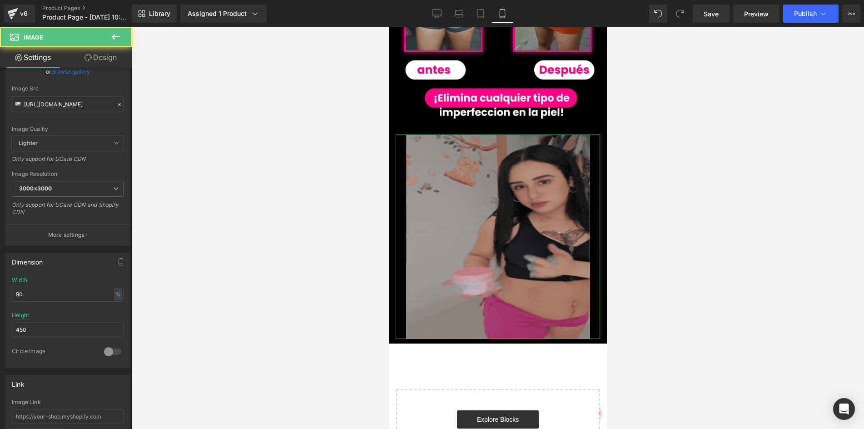
click at [110, 56] on link "Design" at bounding box center [101, 57] width 66 height 20
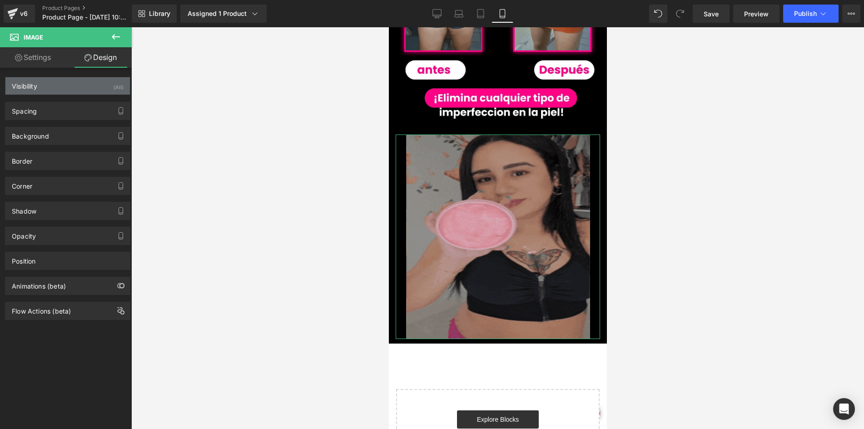
click at [76, 87] on div "Visibility (All)" at bounding box center [67, 85] width 125 height 17
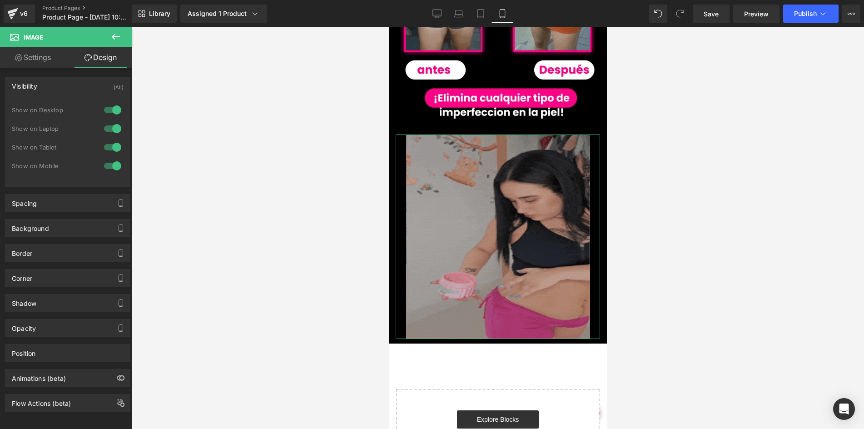
click at [108, 105] on div at bounding box center [113, 110] width 22 height 15
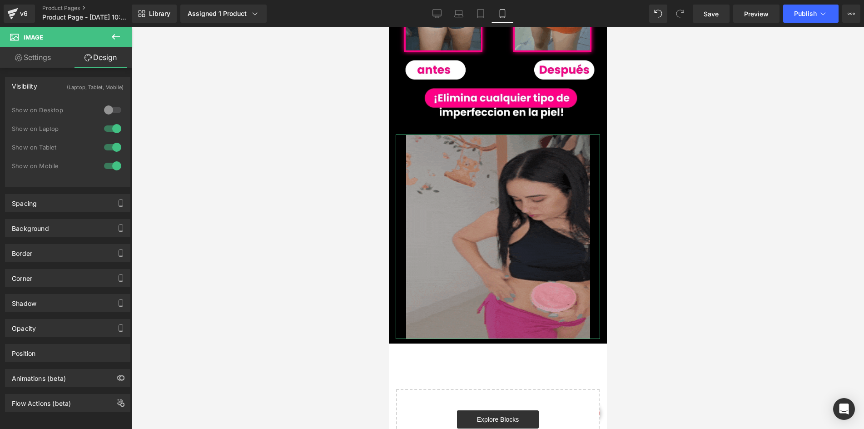
click at [109, 130] on div at bounding box center [113, 128] width 22 height 15
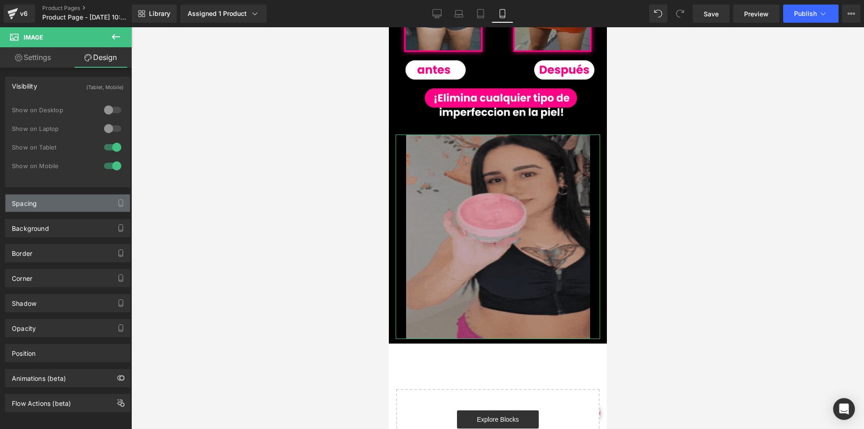
click at [57, 204] on div "Spacing" at bounding box center [67, 203] width 125 height 17
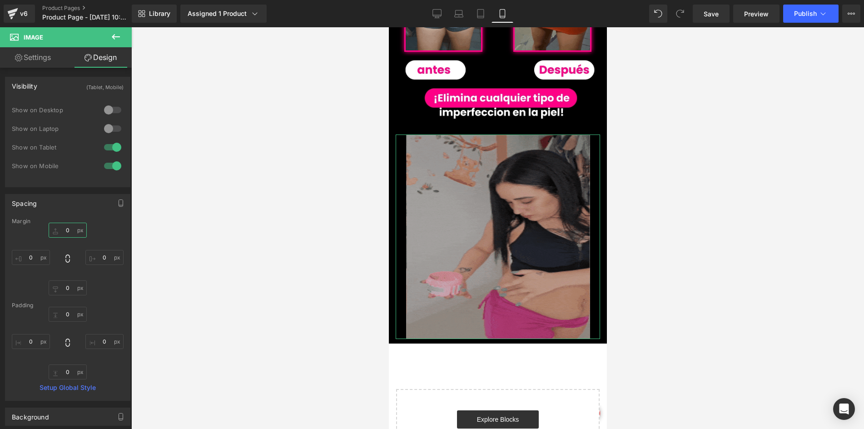
click at [74, 233] on input "0" at bounding box center [68, 230] width 38 height 15
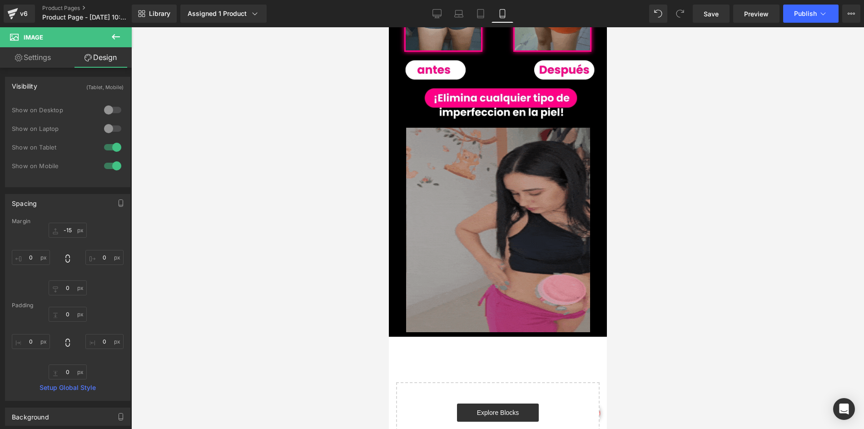
click at [267, 183] on div at bounding box center [497, 228] width 733 height 402
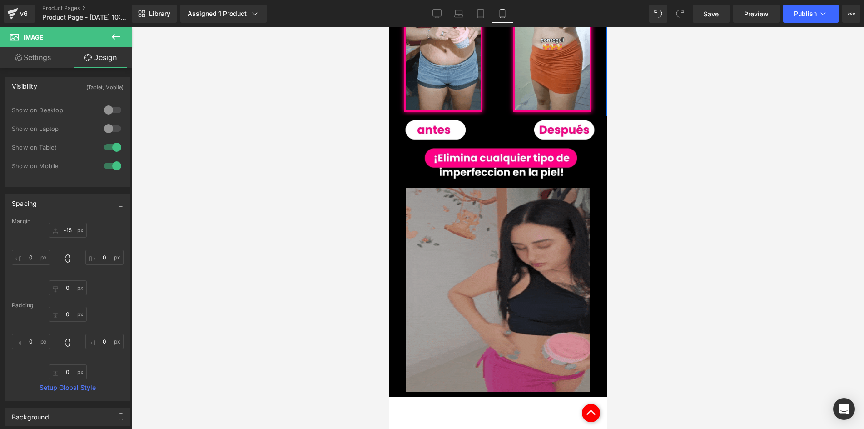
scroll to position [622, 0]
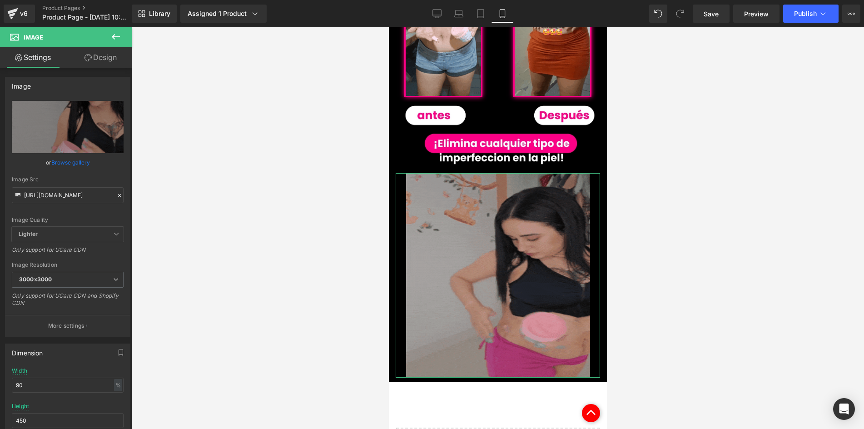
drag, startPoint x: 91, startPoint y: 58, endPoint x: 65, endPoint y: 95, distance: 44.9
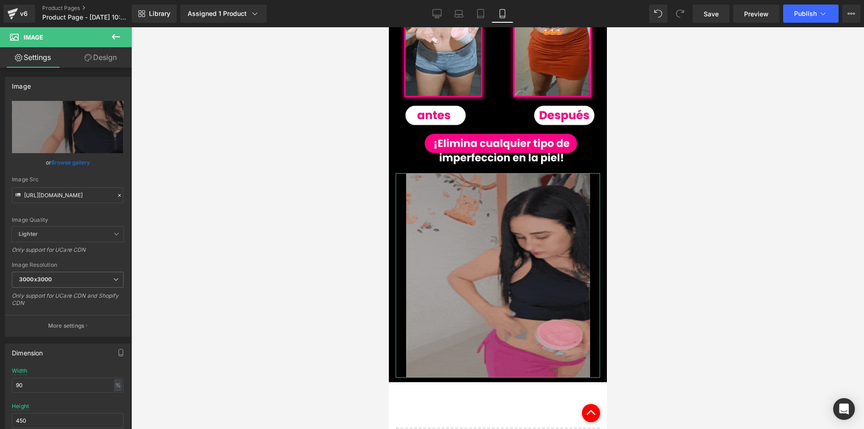
click at [91, 58] on link "Design" at bounding box center [101, 57] width 66 height 20
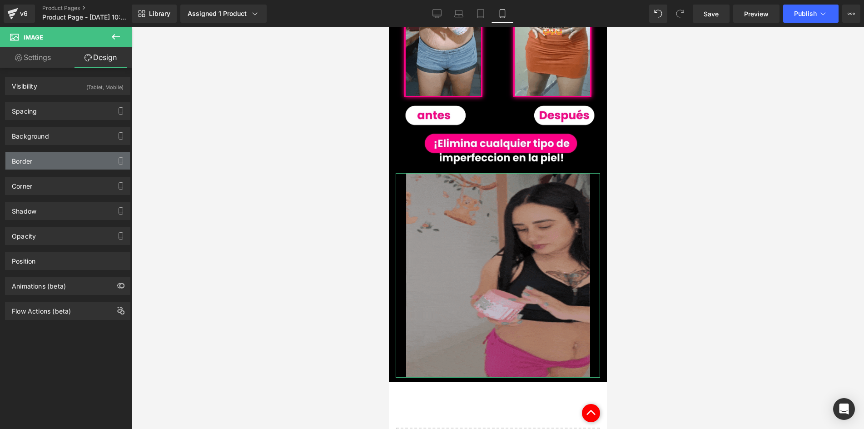
click at [45, 157] on div "Border" at bounding box center [67, 160] width 125 height 17
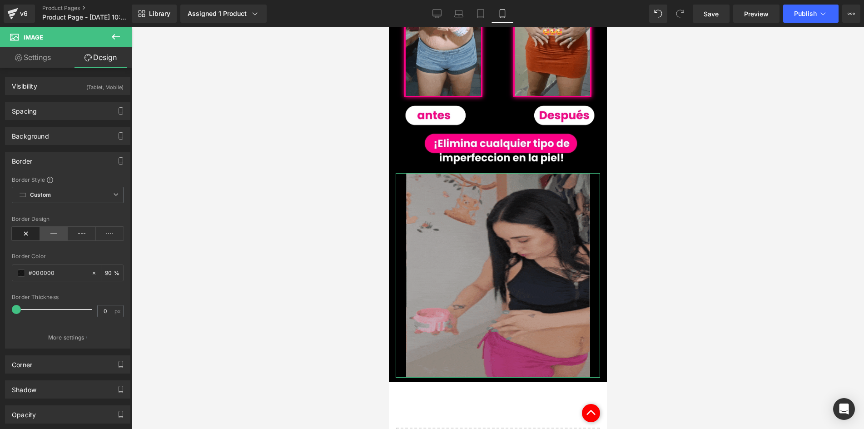
click at [60, 235] on icon at bounding box center [54, 234] width 28 height 14
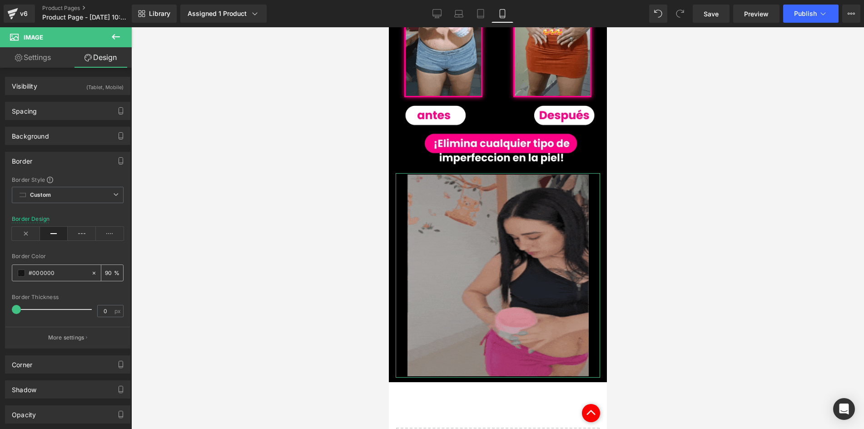
click at [24, 274] on span at bounding box center [21, 272] width 7 height 7
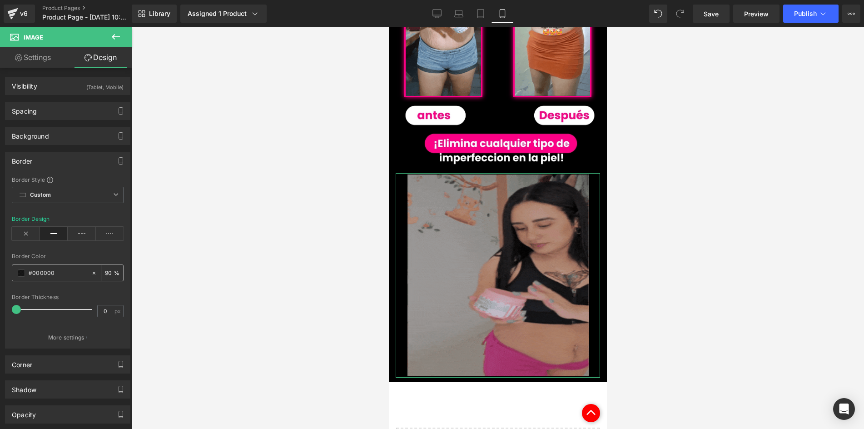
click at [54, 277] on input "#000000" at bounding box center [58, 273] width 58 height 10
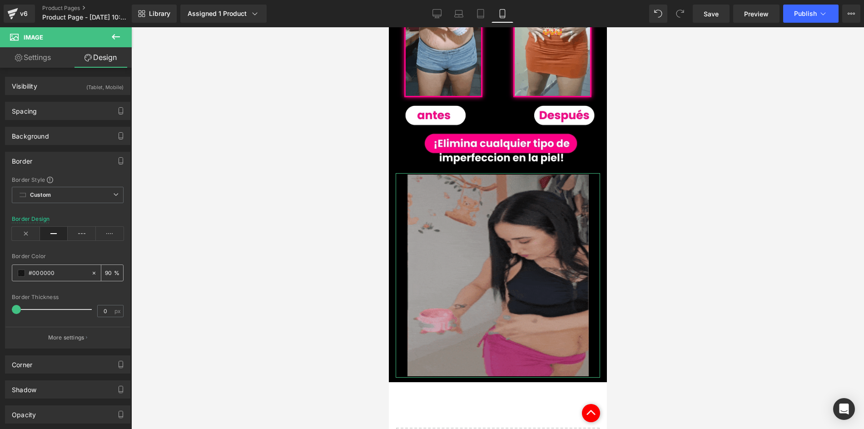
click at [54, 277] on input "#000000" at bounding box center [58, 273] width 58 height 10
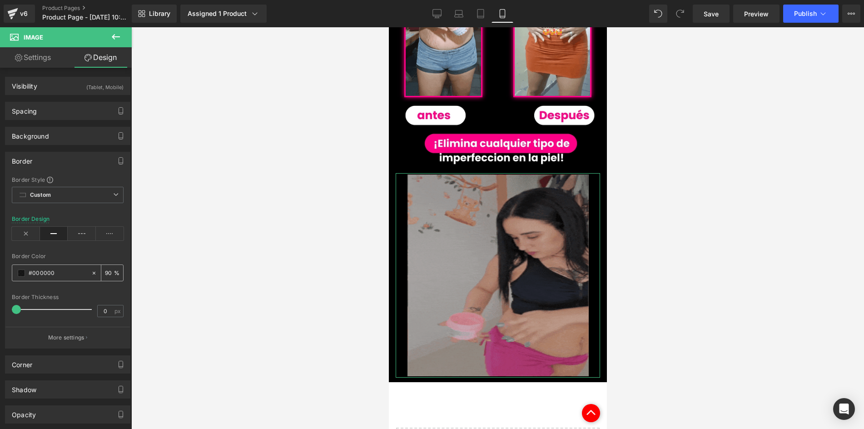
click at [54, 277] on input "#000000" at bounding box center [58, 273] width 58 height 10
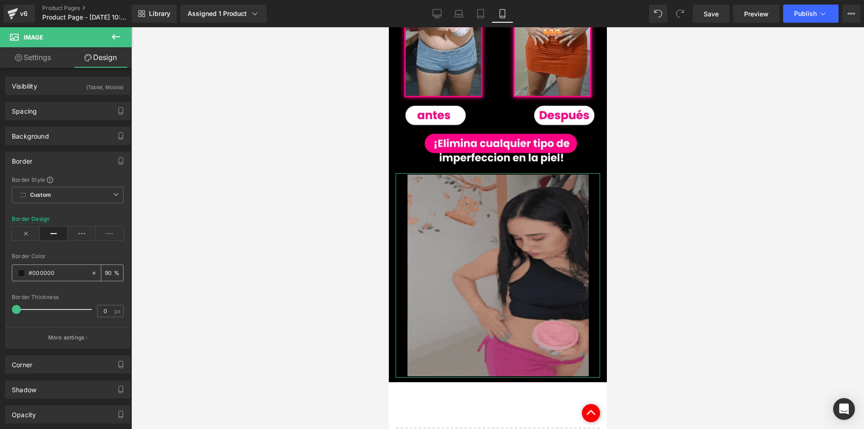
paste input "[URL][DOMAIN_NAME]"
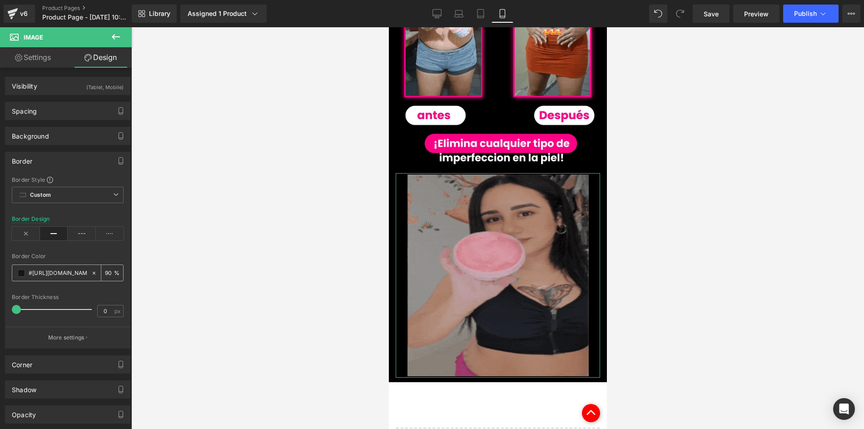
scroll to position [0, 503]
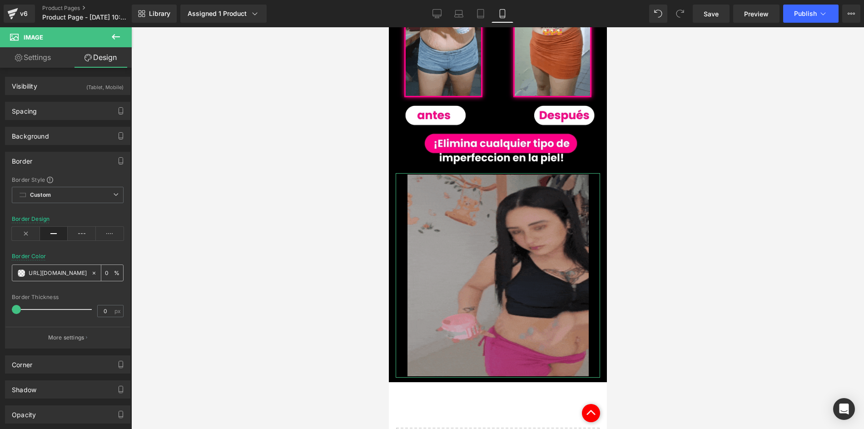
click at [62, 277] on input "#[URL][DOMAIN_NAME]" at bounding box center [58, 273] width 58 height 10
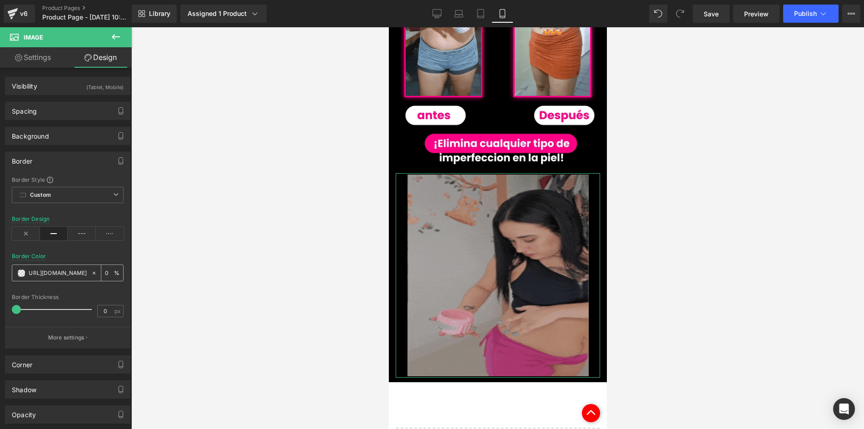
click at [62, 277] on input "#[URL][DOMAIN_NAME]" at bounding box center [58, 273] width 58 height 10
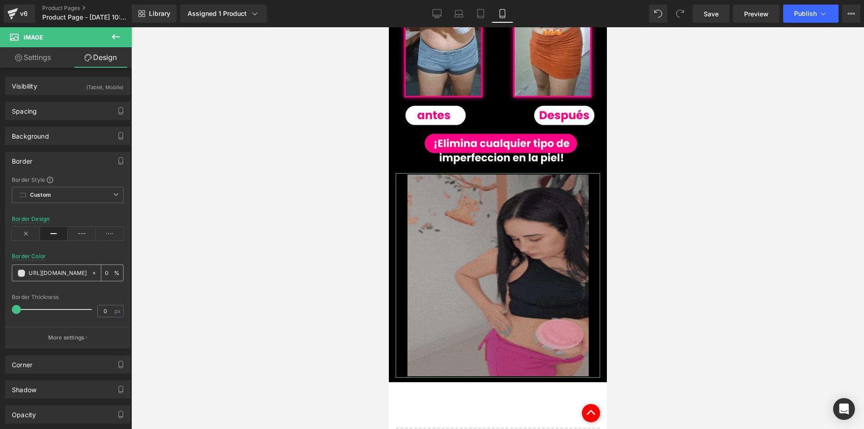
click at [62, 277] on input "#[URL][DOMAIN_NAME]" at bounding box center [58, 273] width 58 height 10
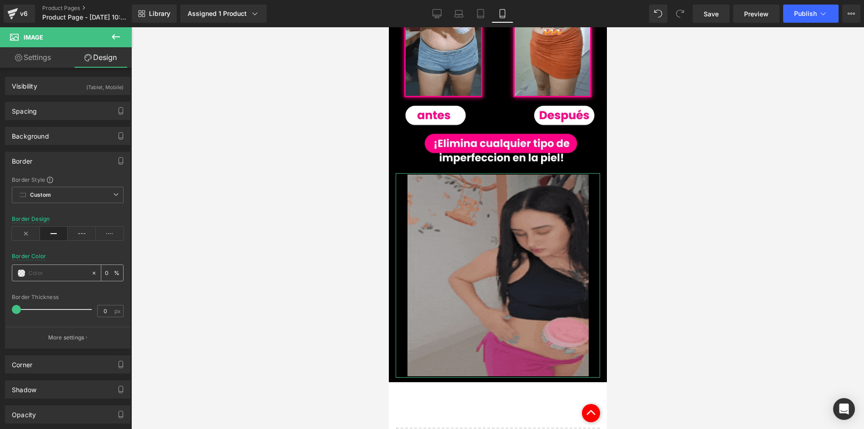
scroll to position [0, 0]
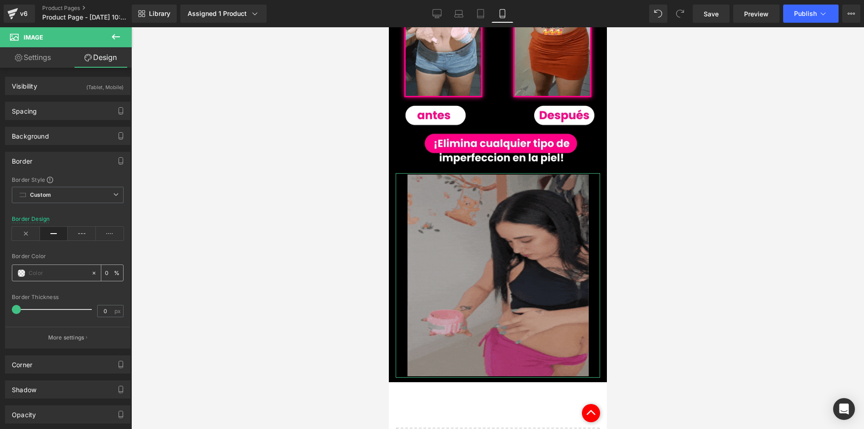
click at [50, 269] on input "text" at bounding box center [58, 273] width 58 height 10
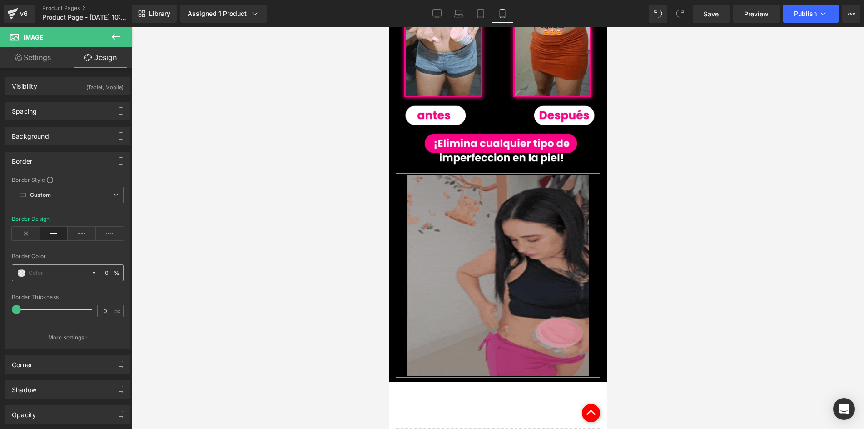
paste input "fe0085"
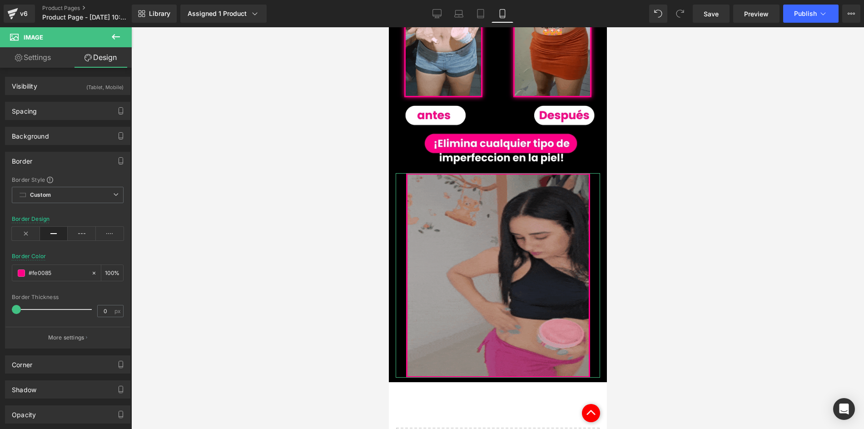
click at [48, 167] on div "Border" at bounding box center [67, 160] width 125 height 17
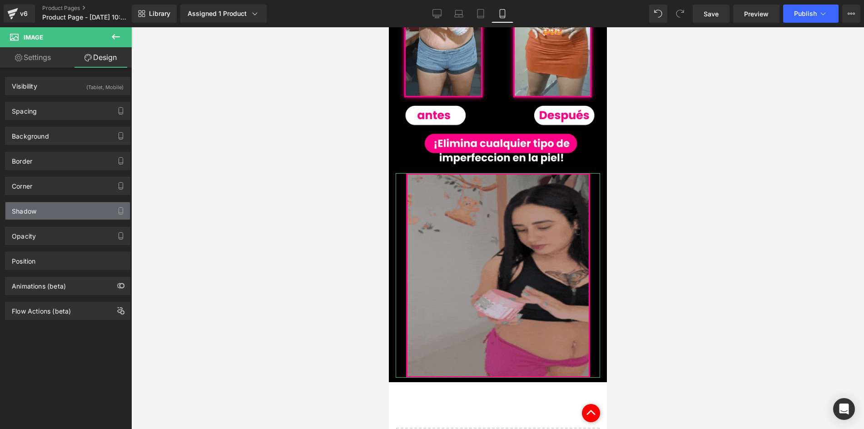
click at [28, 209] on div "Shadow" at bounding box center [24, 208] width 25 height 13
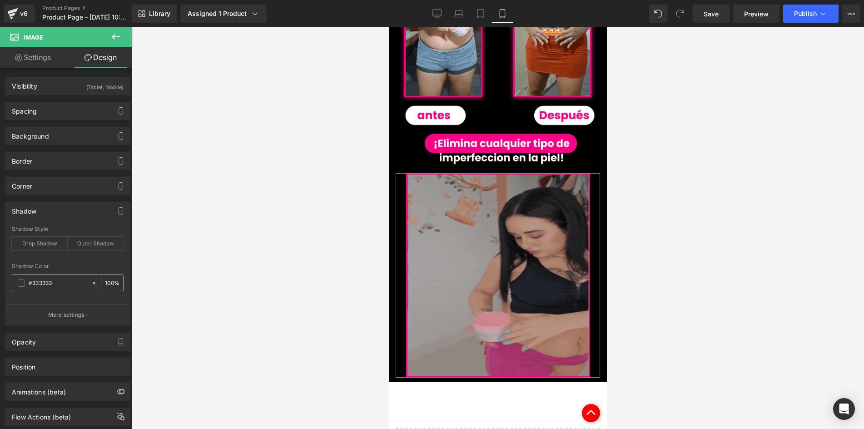
click at [39, 283] on input "#333333" at bounding box center [58, 283] width 58 height 10
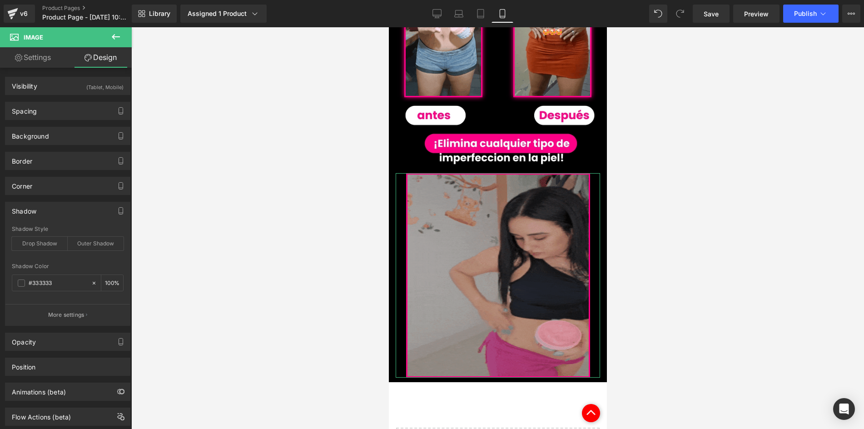
paste input "fe0085"
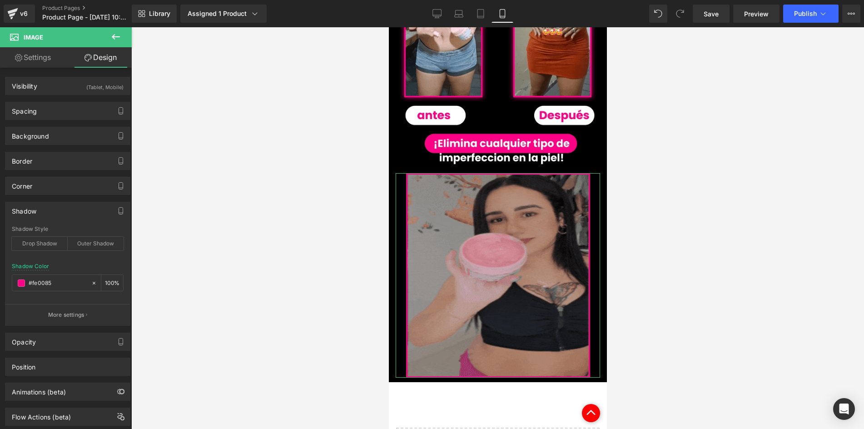
click at [87, 250] on div "Shadow Style Drop Shadow Outer Shadow" at bounding box center [68, 243] width 112 height 35
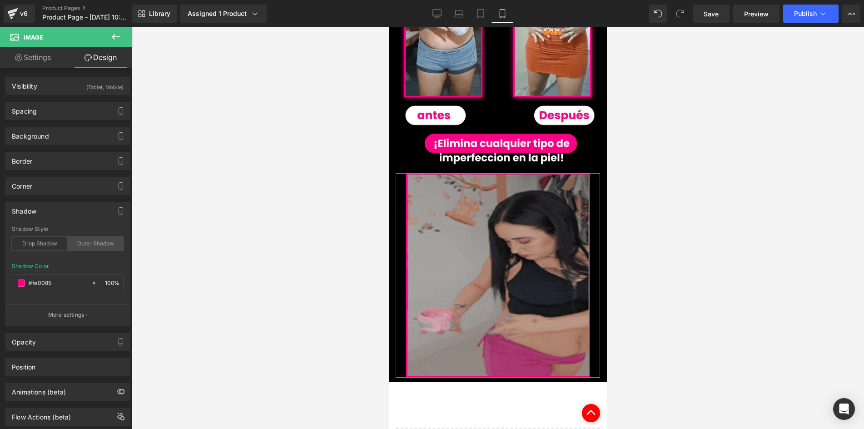
click at [115, 240] on div "Outer Shadow" at bounding box center [96, 244] width 56 height 14
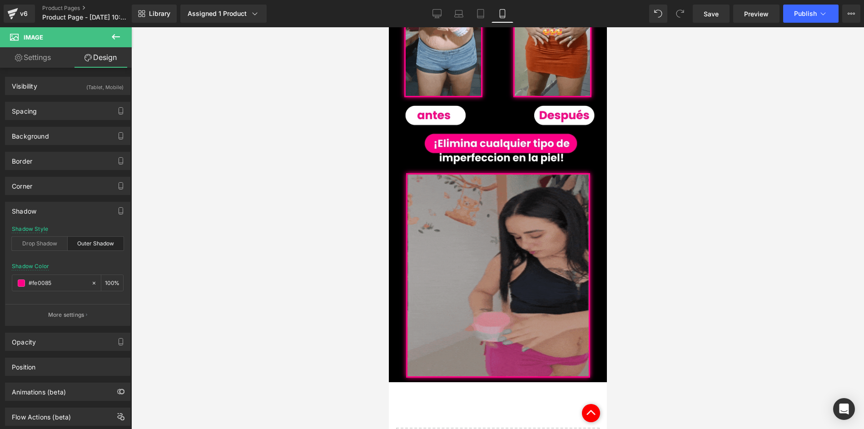
click at [220, 234] on div at bounding box center [497, 228] width 733 height 402
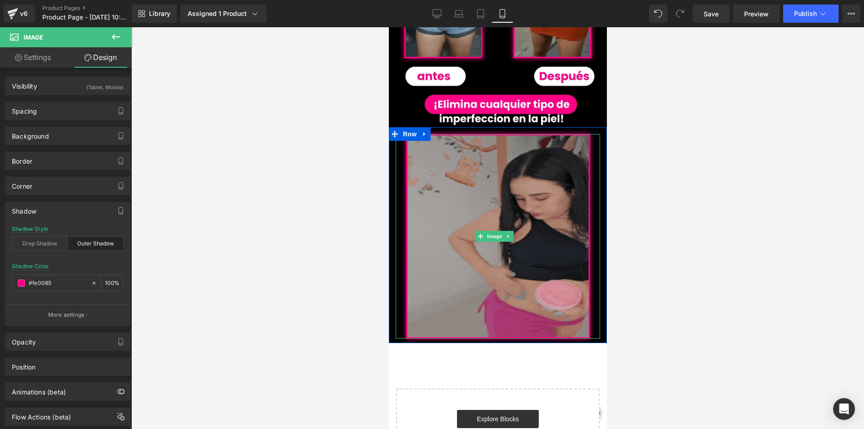
scroll to position [803, 0]
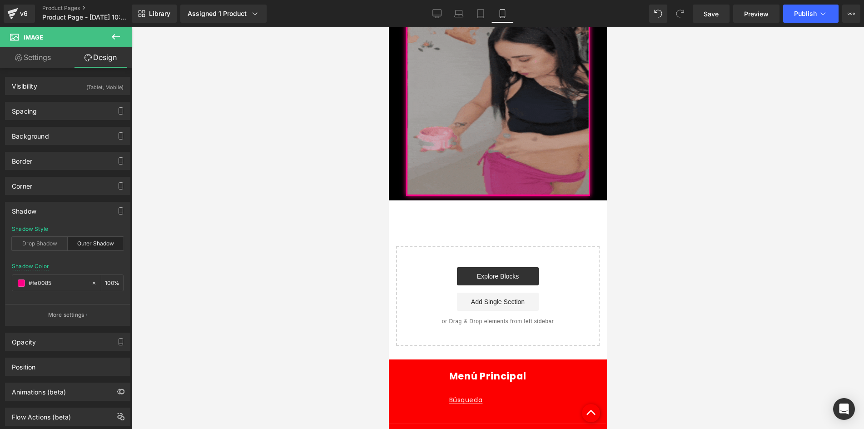
click at [114, 36] on icon at bounding box center [116, 36] width 8 height 5
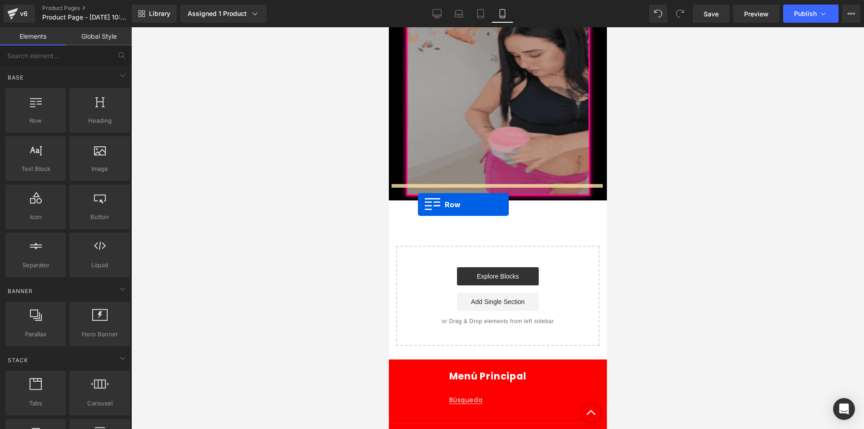
drag, startPoint x: 424, startPoint y: 140, endPoint x: 418, endPoint y: 205, distance: 64.4
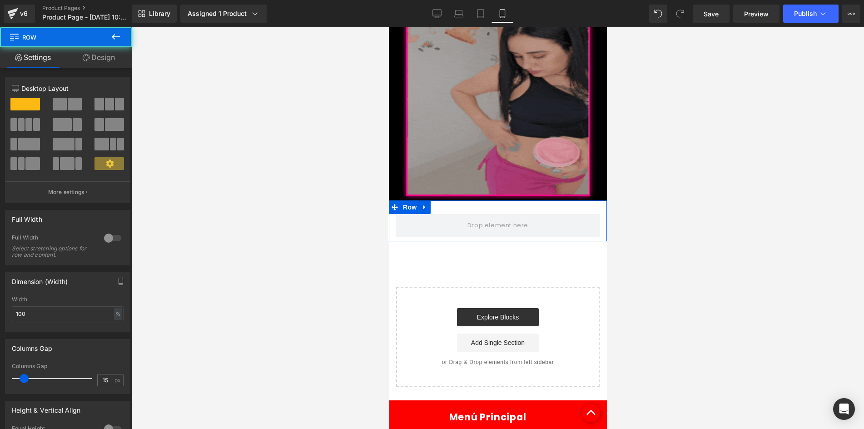
click at [106, 71] on div "Column Size Customizer 12 Desktop Layout Laptop Layout Tablet Layout Mobile Lay…" at bounding box center [68, 136] width 136 height 133
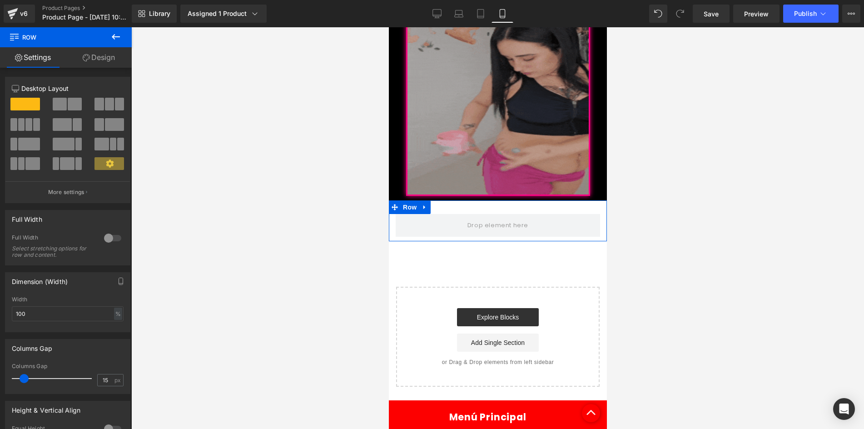
drag, startPoint x: 105, startPoint y: 63, endPoint x: 74, endPoint y: 87, distance: 39.8
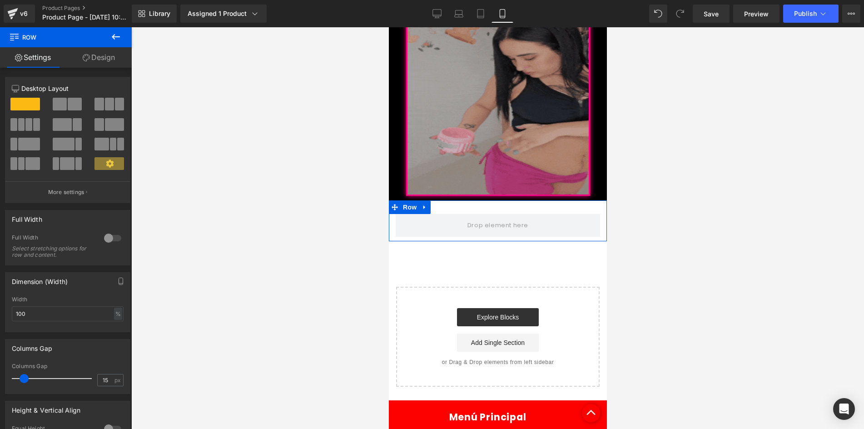
click at [106, 63] on link "Design" at bounding box center [99, 57] width 66 height 20
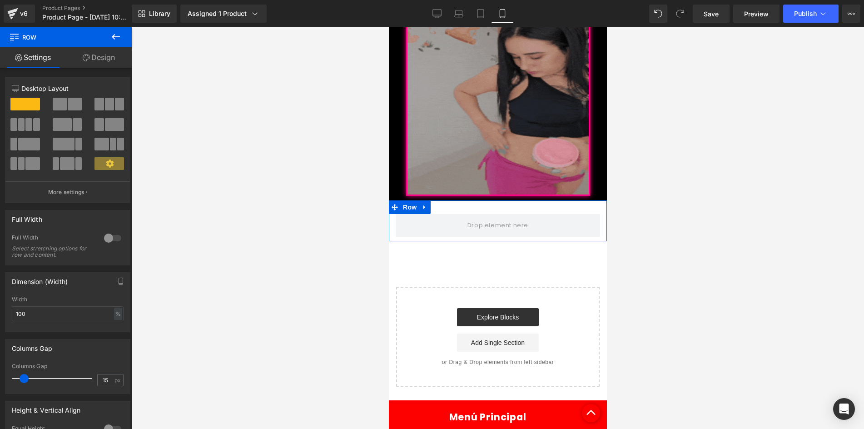
click at [0, 0] on div "Visibility" at bounding box center [0, 0] width 0 height 0
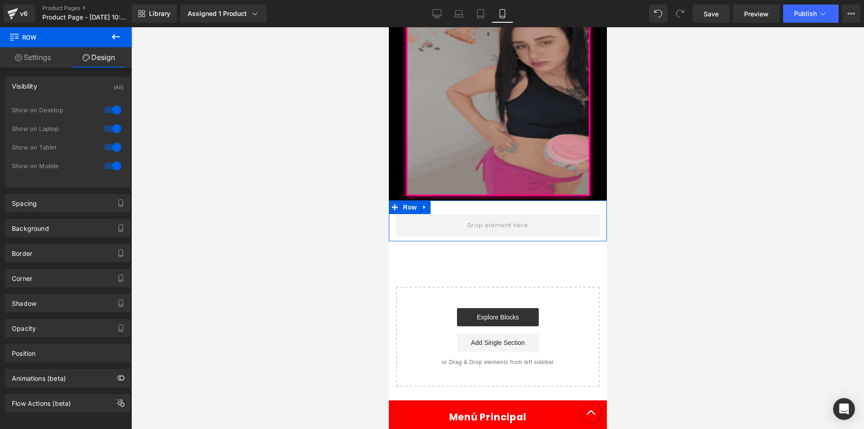
click at [113, 113] on div at bounding box center [113, 110] width 22 height 15
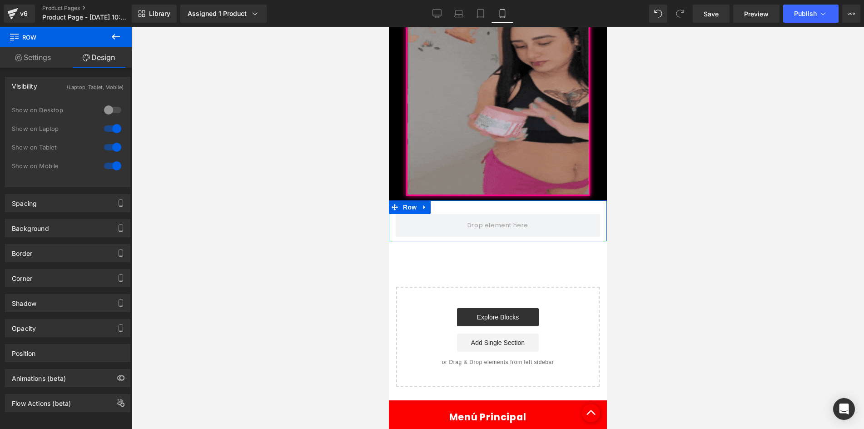
click at [108, 130] on div at bounding box center [113, 128] width 22 height 15
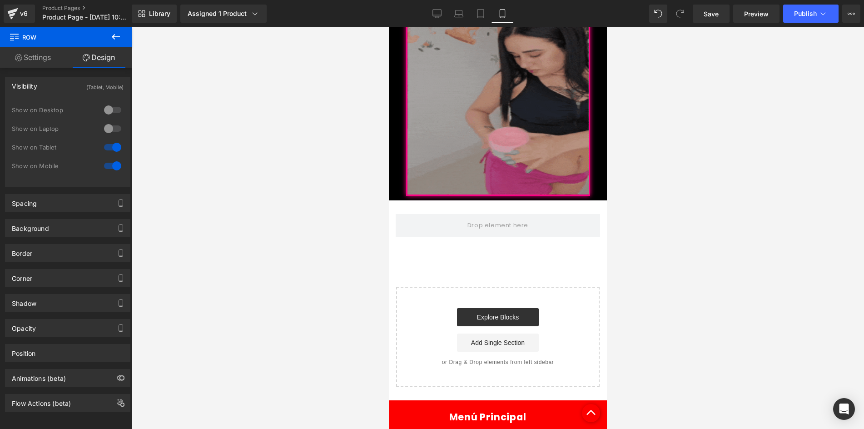
click at [120, 40] on icon at bounding box center [115, 36] width 11 height 11
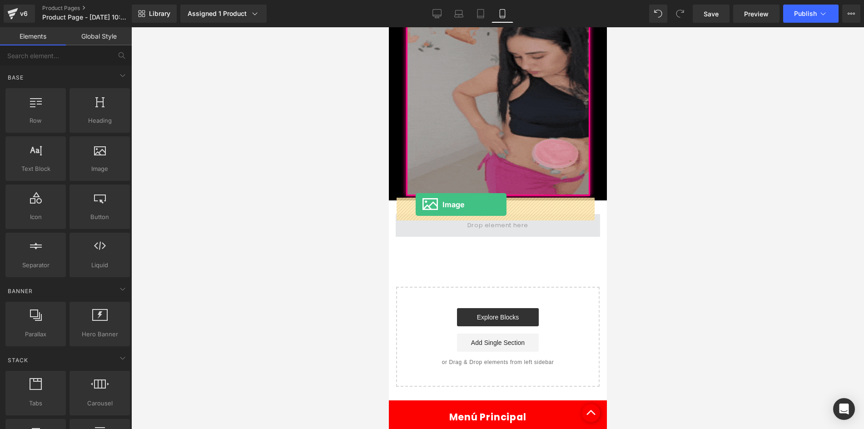
drag, startPoint x: 481, startPoint y: 196, endPoint x: 768, endPoint y: 168, distance: 288.6
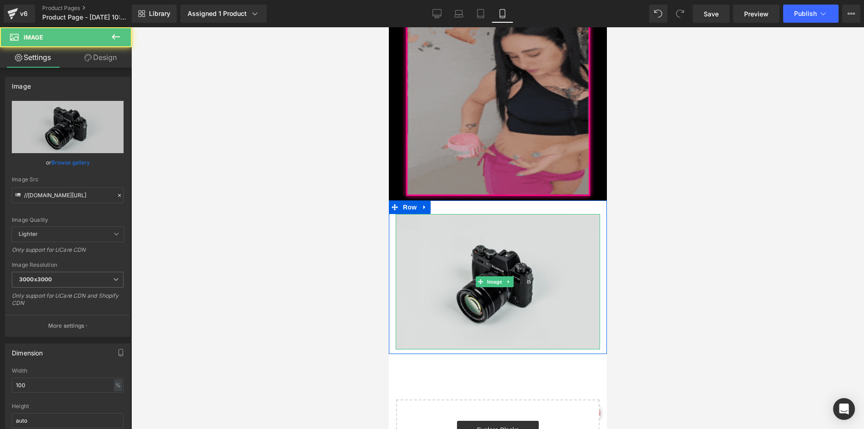
drag, startPoint x: 421, startPoint y: 236, endPoint x: 776, endPoint y: 257, distance: 355.5
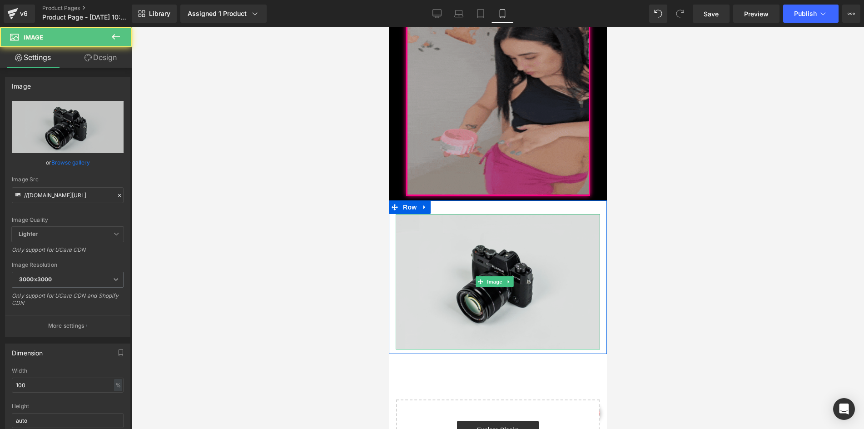
click at [421, 236] on img at bounding box center [497, 281] width 205 height 135
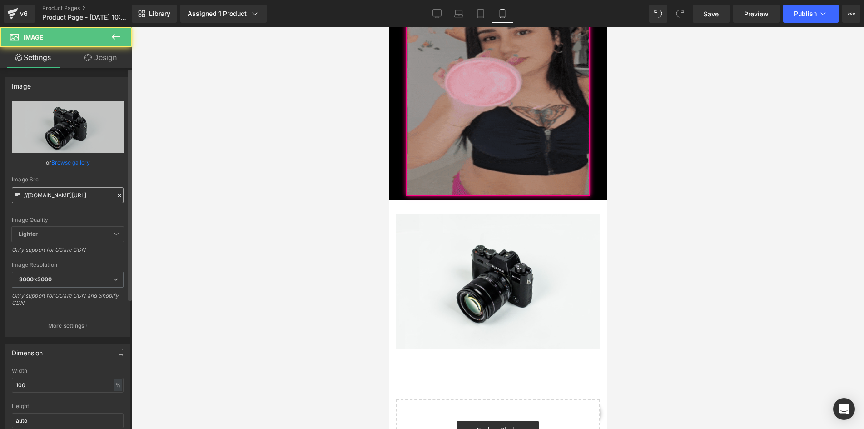
click at [85, 193] on input "//[DOMAIN_NAME][URL]" at bounding box center [68, 195] width 112 height 16
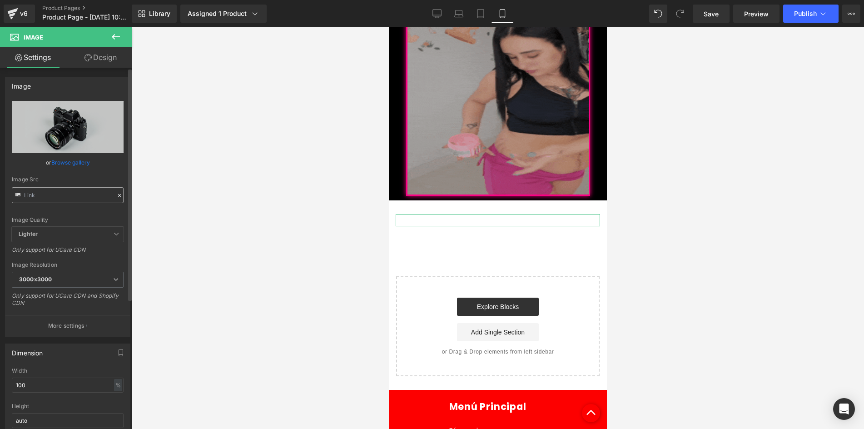
scroll to position [0, 0]
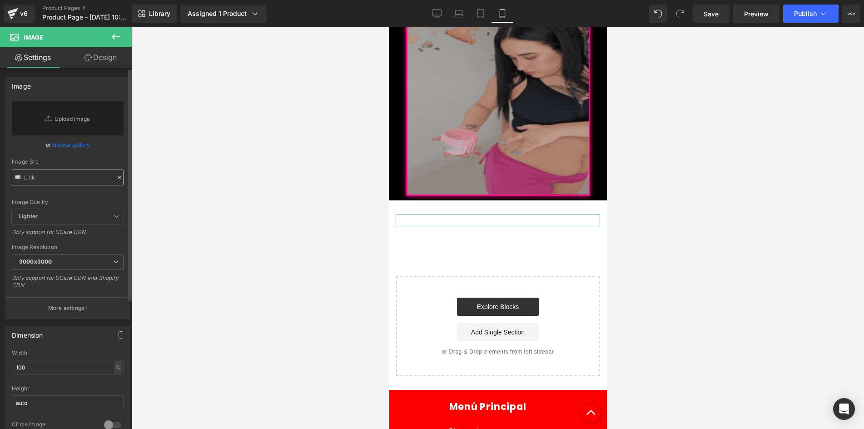
click at [84, 179] on input "text" at bounding box center [68, 178] width 112 height 16
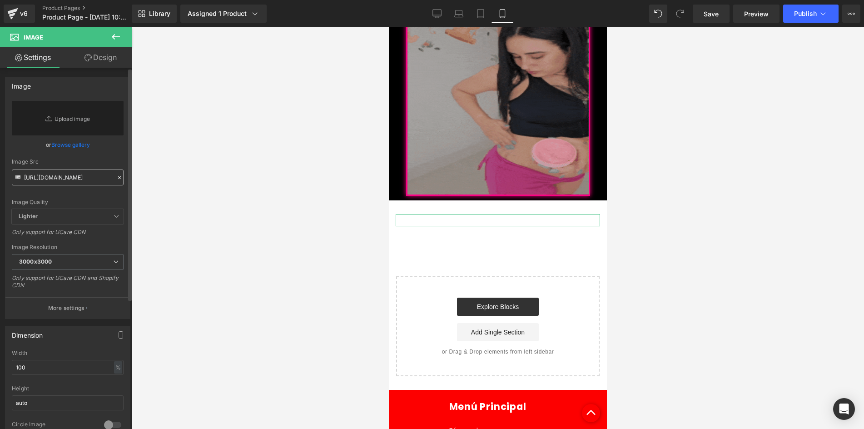
scroll to position [0, 3]
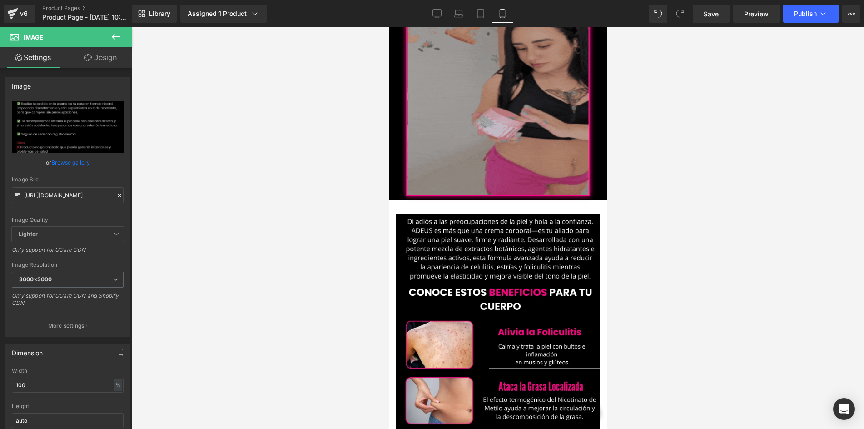
drag, startPoint x: 82, startPoint y: 64, endPoint x: 85, endPoint y: 105, distance: 41.4
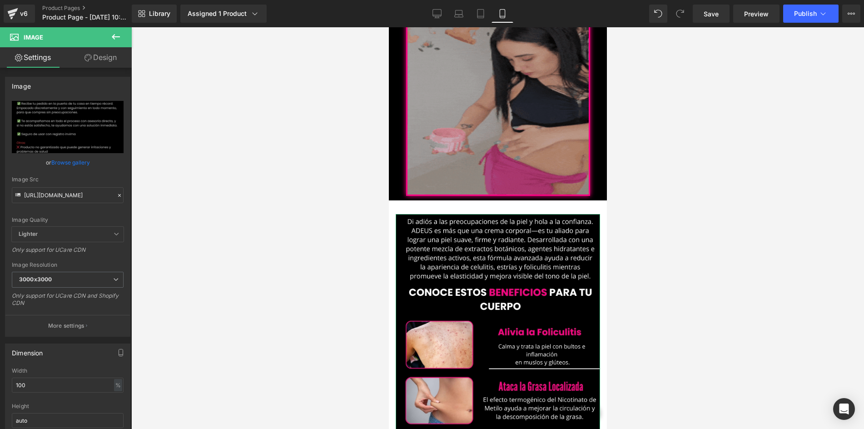
click at [83, 64] on link "Design" at bounding box center [101, 57] width 66 height 20
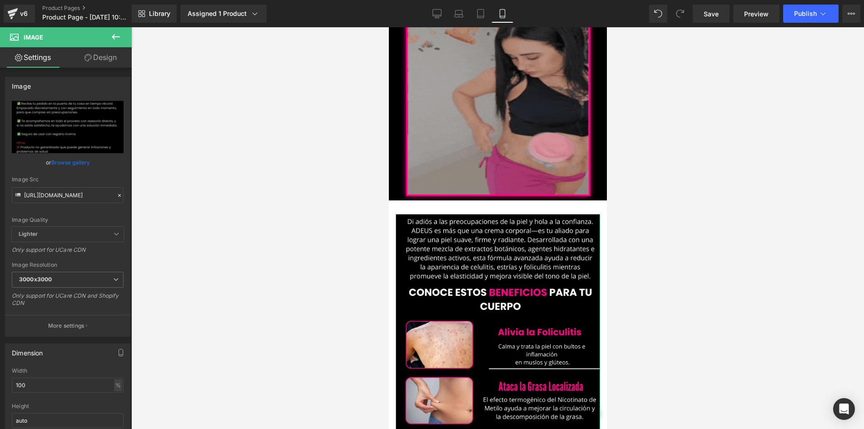
scroll to position [0, 0]
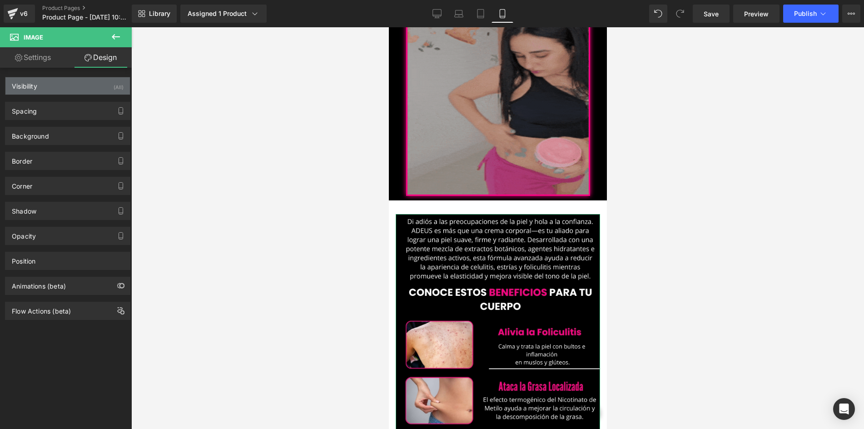
click at [77, 86] on div "Visibility (All)" at bounding box center [67, 85] width 125 height 17
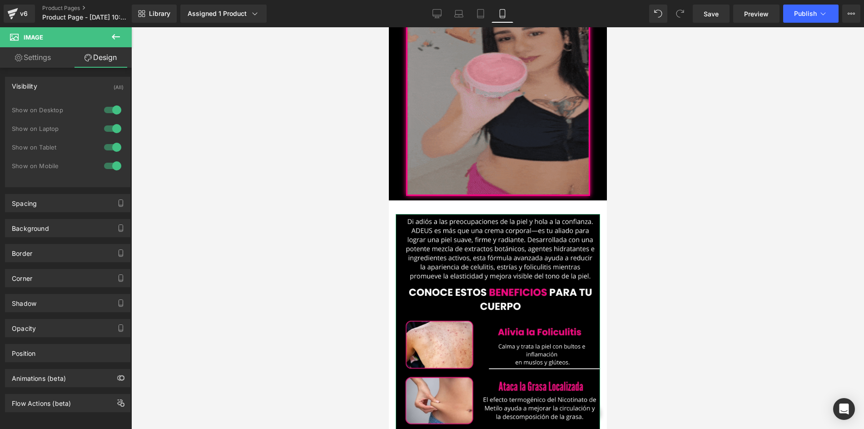
click at [108, 113] on div at bounding box center [113, 110] width 22 height 15
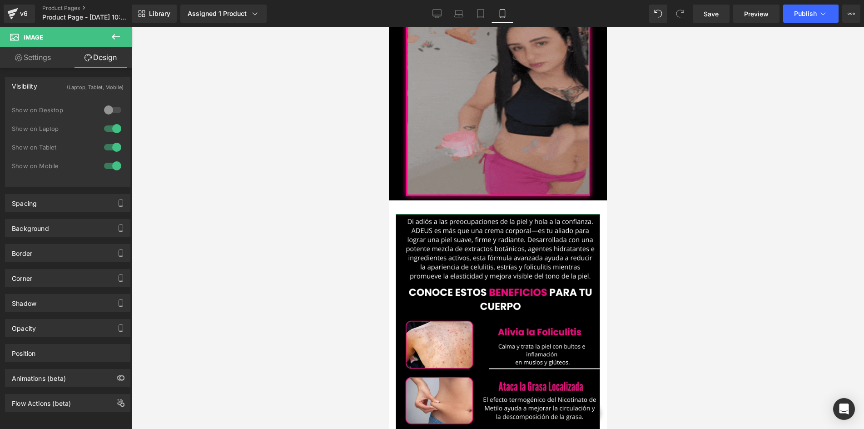
click at [108, 127] on div at bounding box center [113, 128] width 22 height 15
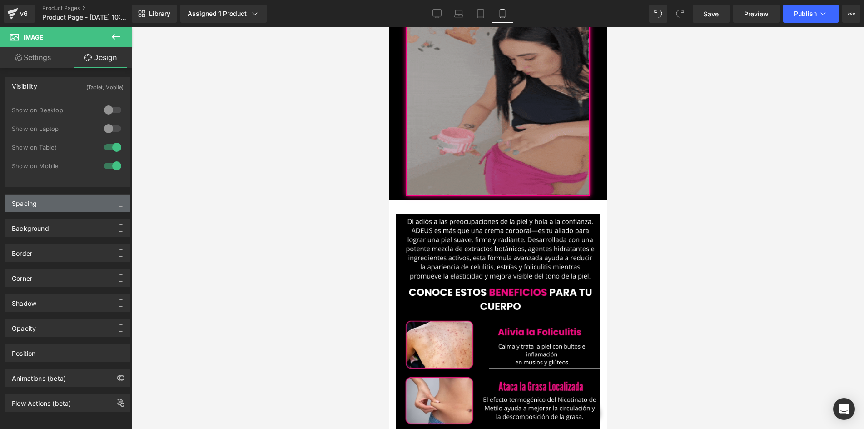
click at [64, 198] on div "Spacing" at bounding box center [67, 203] width 125 height 17
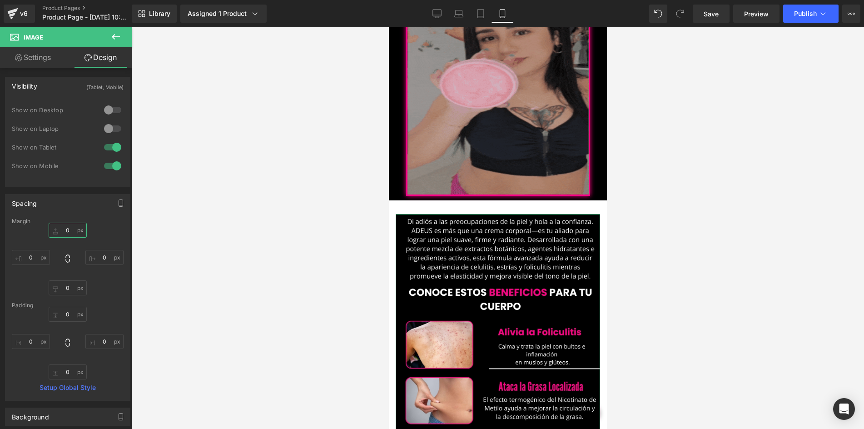
click at [77, 226] on input "0" at bounding box center [68, 230] width 38 height 15
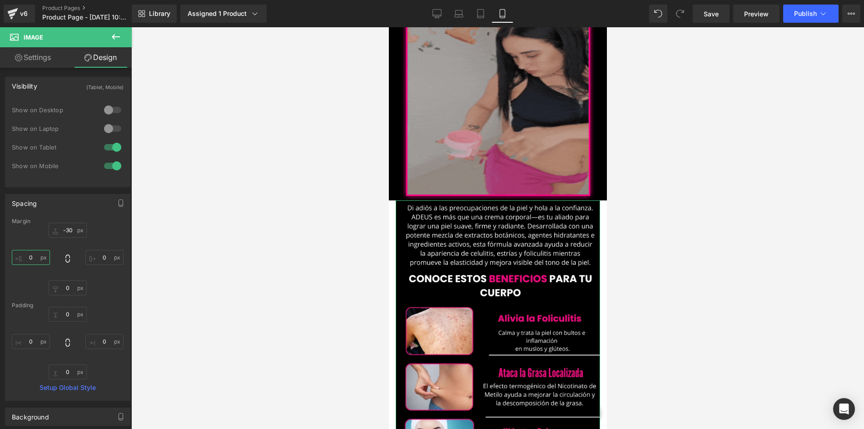
click at [14, 256] on input "0" at bounding box center [31, 257] width 38 height 15
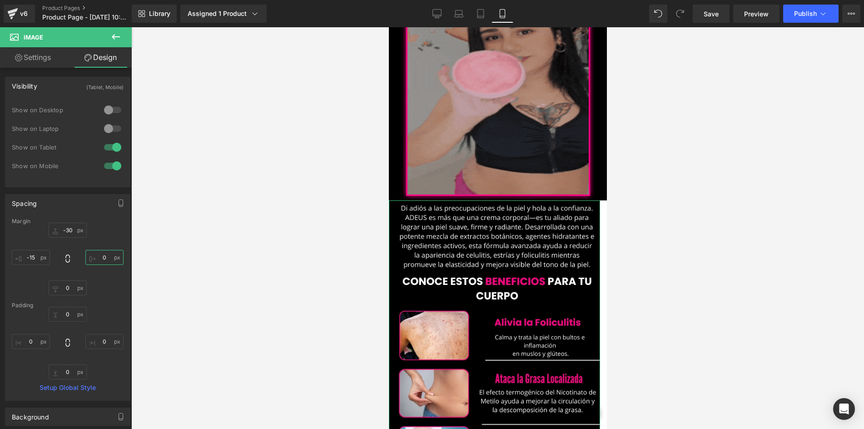
click at [107, 254] on input "0" at bounding box center [104, 257] width 38 height 15
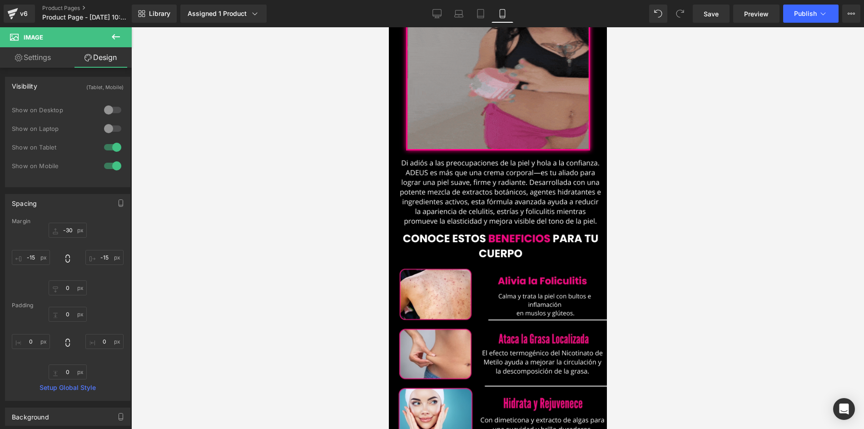
click at [310, 219] on div at bounding box center [497, 228] width 733 height 402
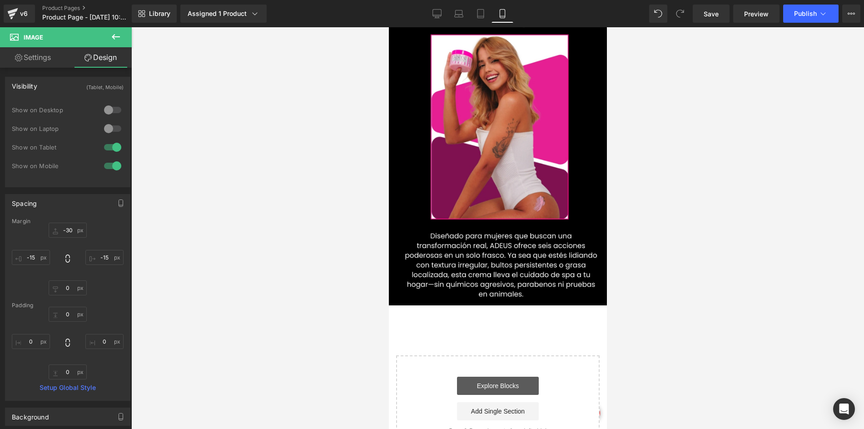
scroll to position [1708, 0]
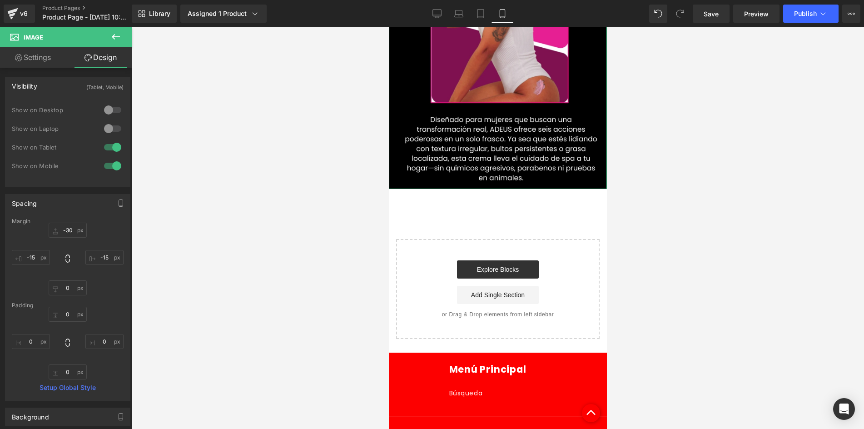
click at [99, 50] on link "Design" at bounding box center [101, 57] width 66 height 20
click at [115, 36] on icon at bounding box center [116, 36] width 8 height 5
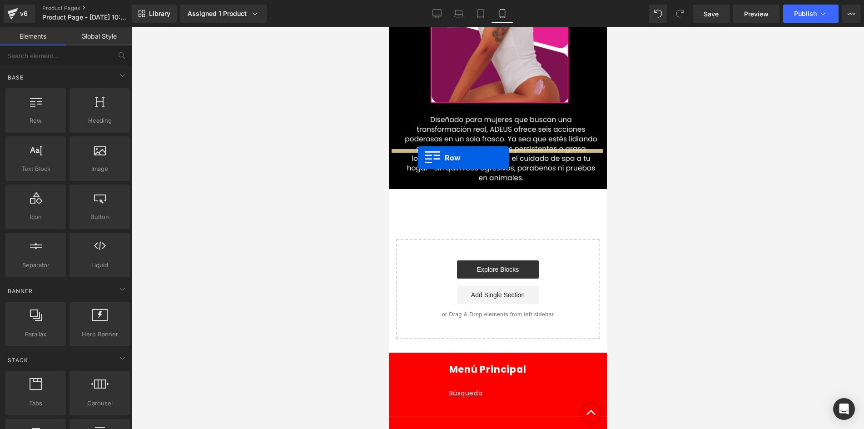
drag, startPoint x: 402, startPoint y: 138, endPoint x: 418, endPoint y: 158, distance: 25.2
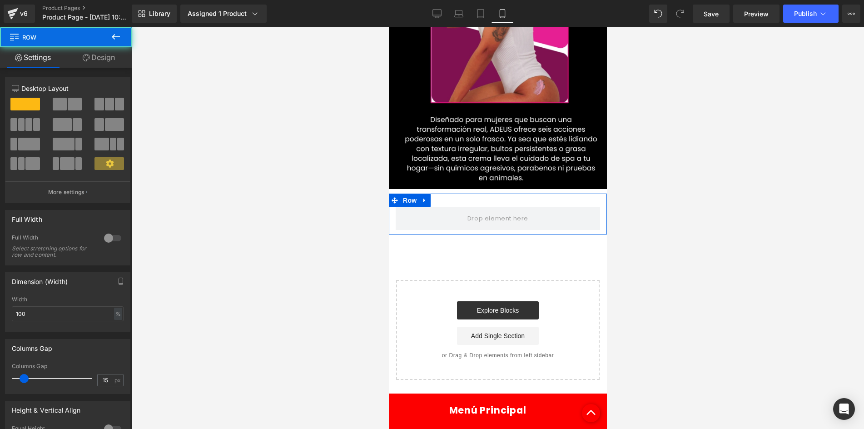
click at [100, 66] on link "Design" at bounding box center [99, 57] width 66 height 20
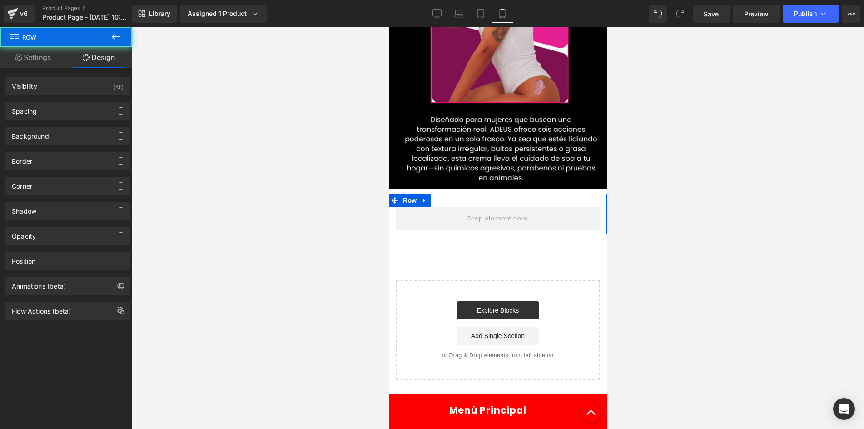
click at [115, 87] on div "(All)" at bounding box center [119, 84] width 10 height 15
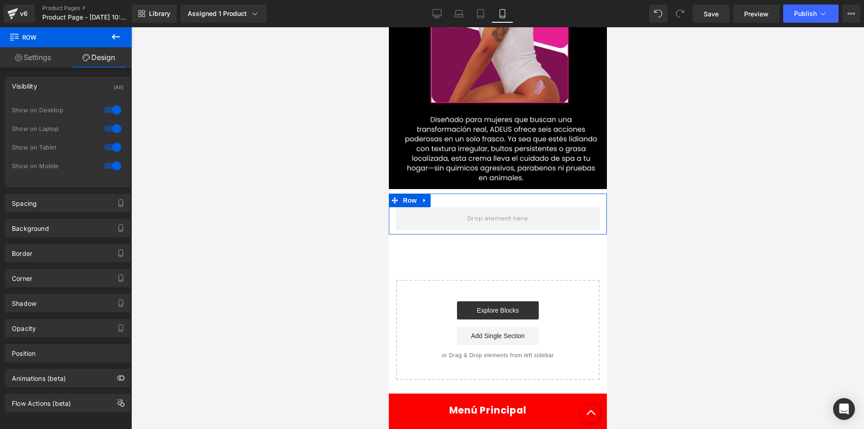
click at [109, 121] on div "Show on Desktop" at bounding box center [68, 114] width 112 height 19
click at [108, 128] on div at bounding box center [113, 128] width 22 height 15
click at [105, 109] on div at bounding box center [113, 110] width 22 height 15
click at [115, 34] on icon at bounding box center [115, 36] width 11 height 11
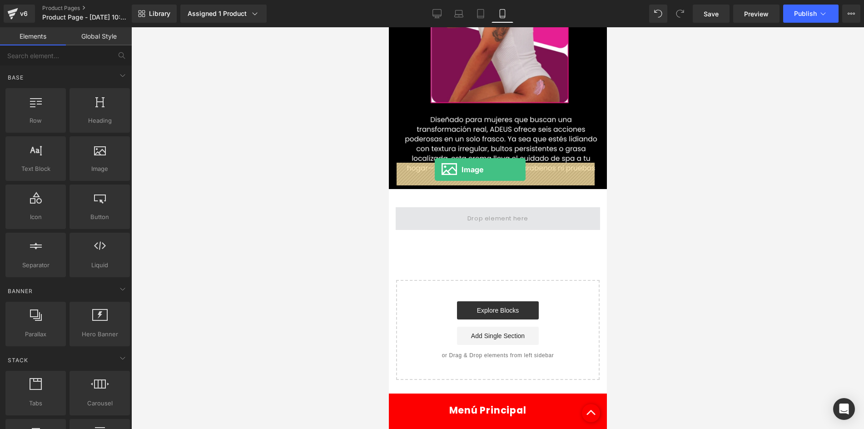
drag, startPoint x: 481, startPoint y: 186, endPoint x: 434, endPoint y: 170, distance: 49.3
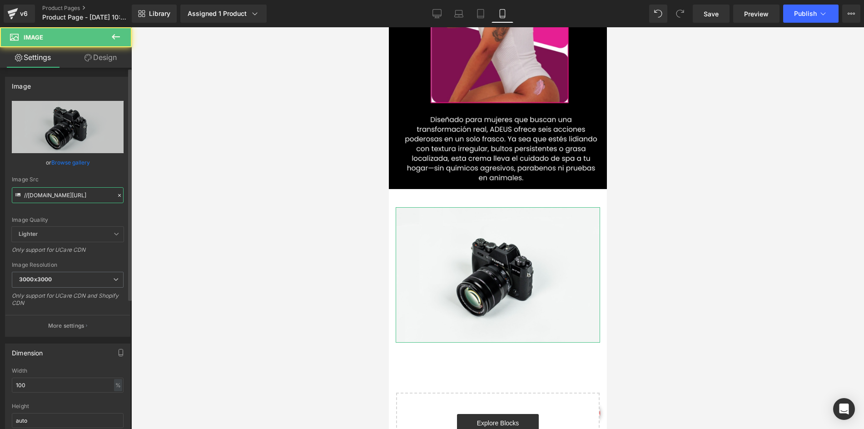
click at [61, 190] on input "//[DOMAIN_NAME][URL]" at bounding box center [68, 195] width 112 height 16
paste input "[URL][DOMAIN_NAME]"
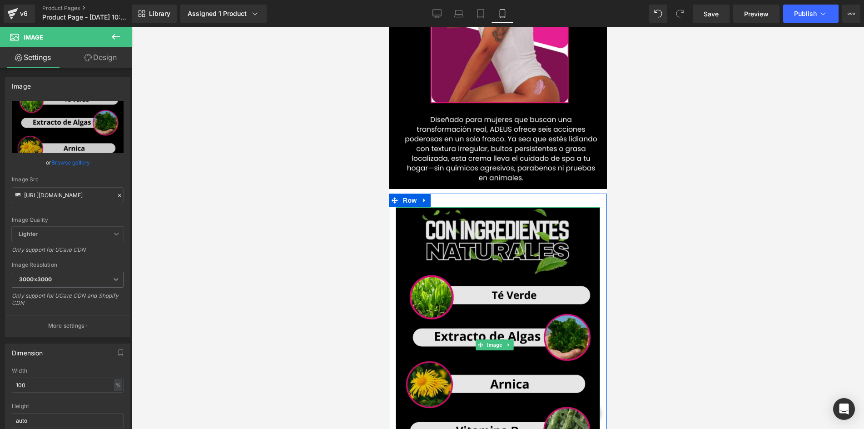
click at [436, 212] on img at bounding box center [497, 345] width 205 height 276
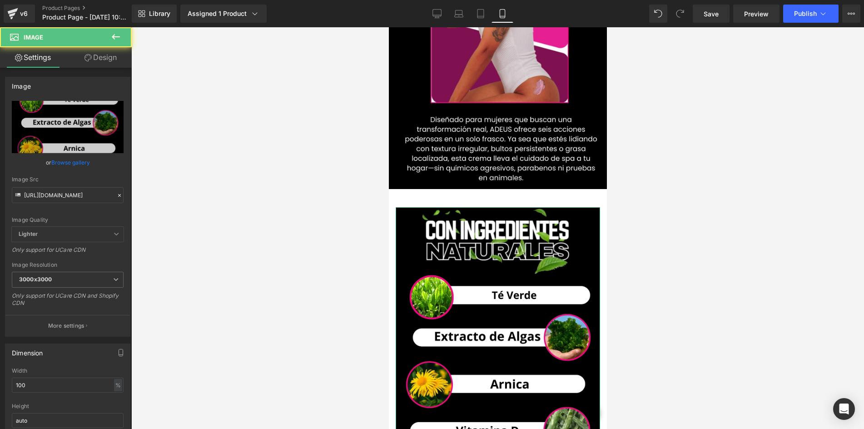
click at [85, 58] on icon at bounding box center [88, 57] width 7 height 7
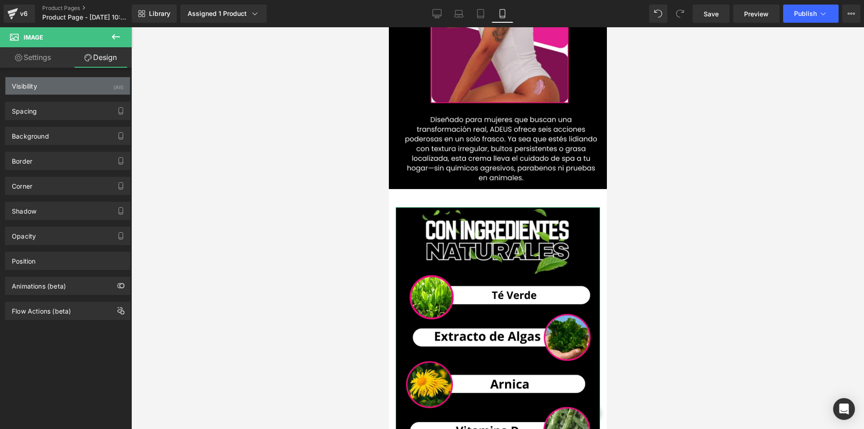
click at [99, 86] on div "Visibility (All)" at bounding box center [67, 85] width 125 height 17
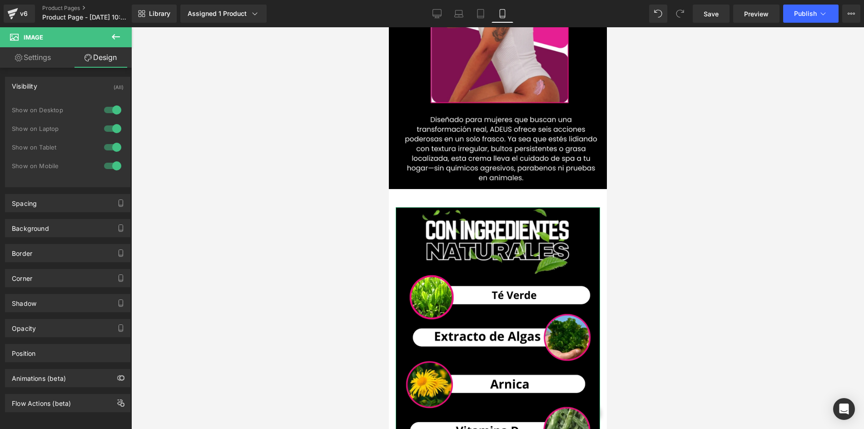
click at [113, 111] on div at bounding box center [113, 110] width 22 height 15
click at [111, 134] on div at bounding box center [113, 128] width 22 height 15
click at [62, 197] on div "Spacing" at bounding box center [67, 203] width 125 height 17
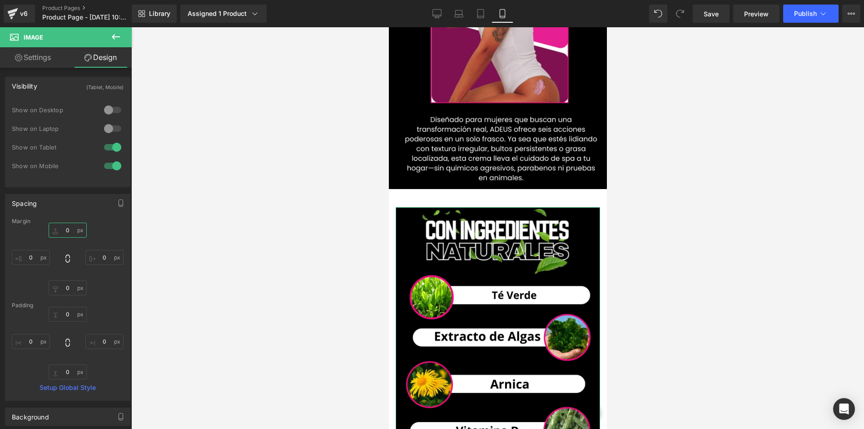
click at [75, 234] on input "0" at bounding box center [68, 230] width 38 height 15
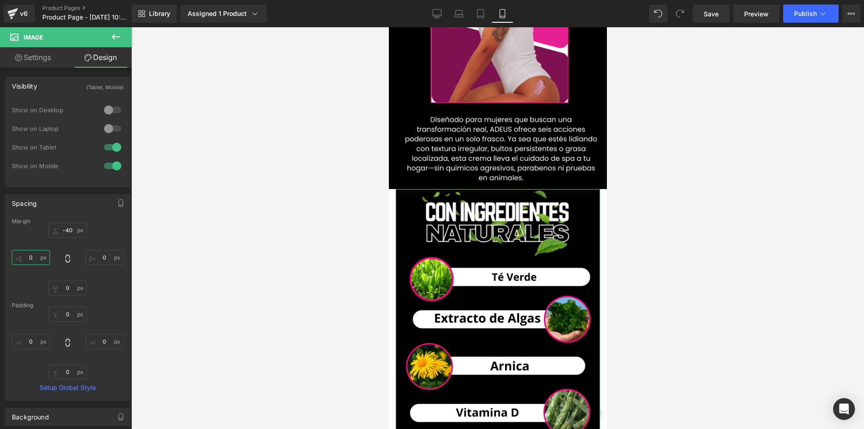
click at [35, 259] on input "0" at bounding box center [31, 257] width 38 height 15
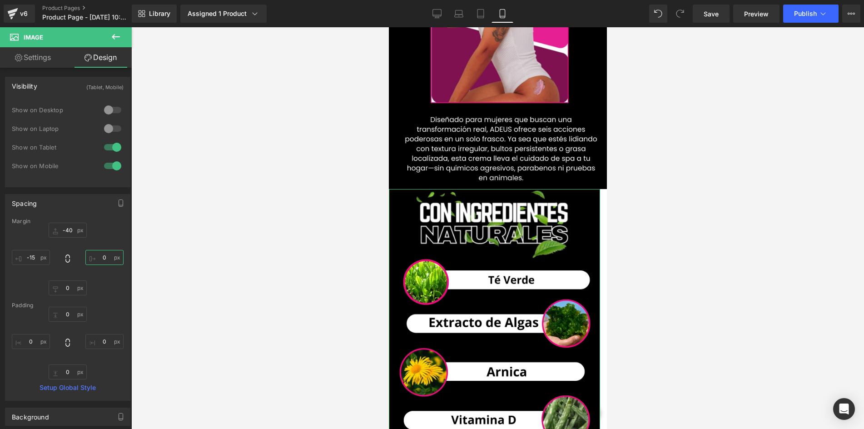
click at [109, 261] on input "0" at bounding box center [104, 257] width 38 height 15
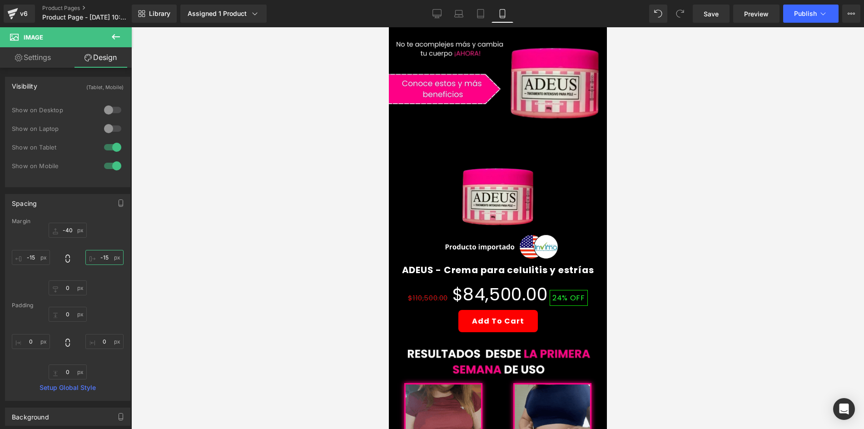
scroll to position [208, 0]
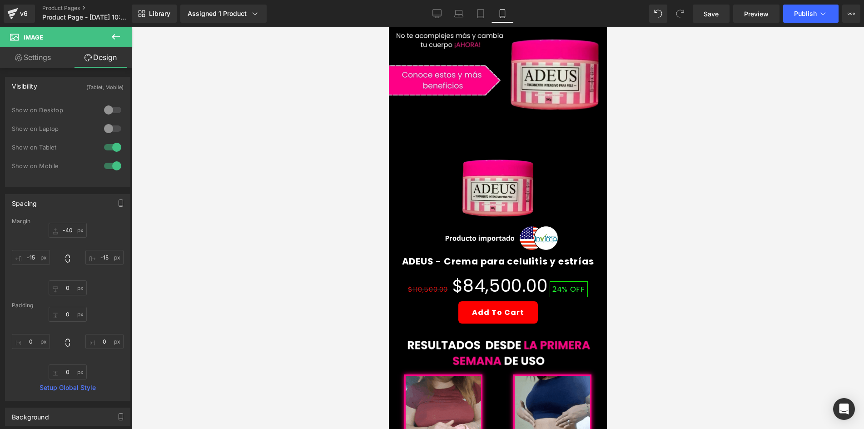
click at [118, 37] on icon at bounding box center [116, 36] width 8 height 5
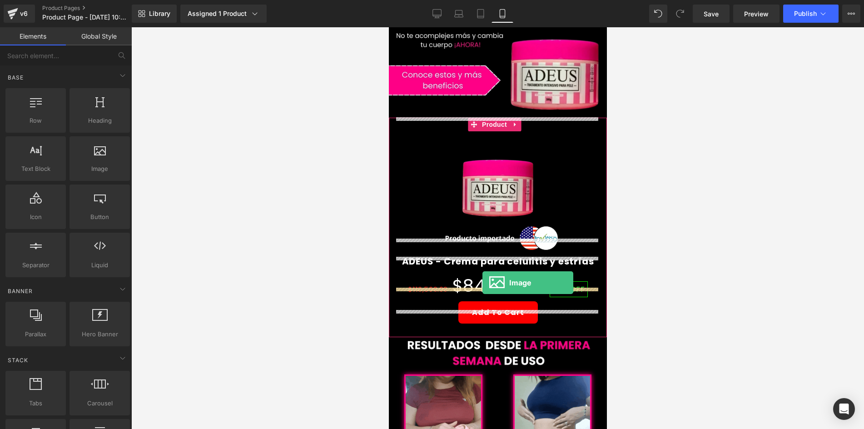
drag, startPoint x: 517, startPoint y: 201, endPoint x: 482, endPoint y: 283, distance: 88.6
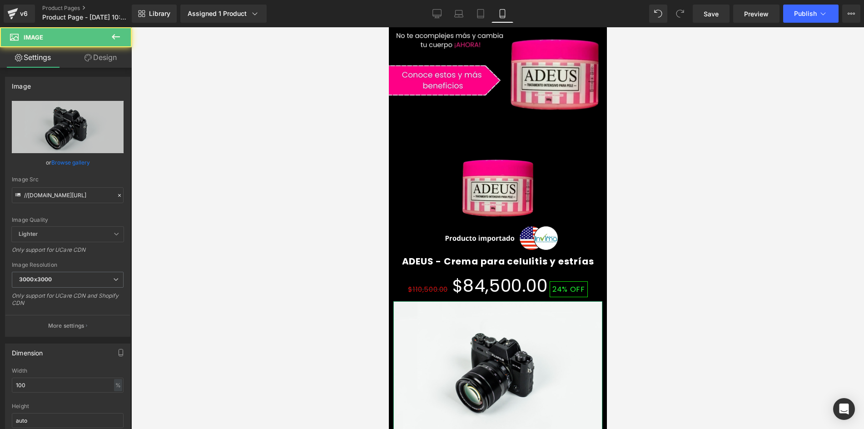
click at [105, 55] on link "Design" at bounding box center [101, 57] width 66 height 20
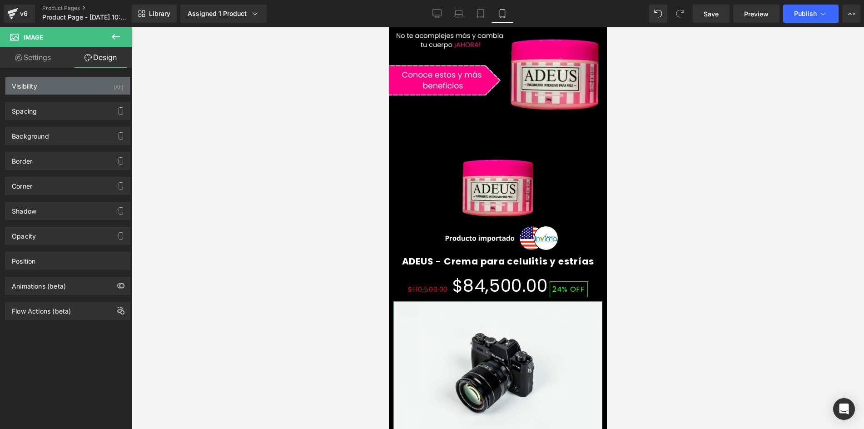
click at [99, 90] on div "Visibility (All)" at bounding box center [67, 85] width 125 height 17
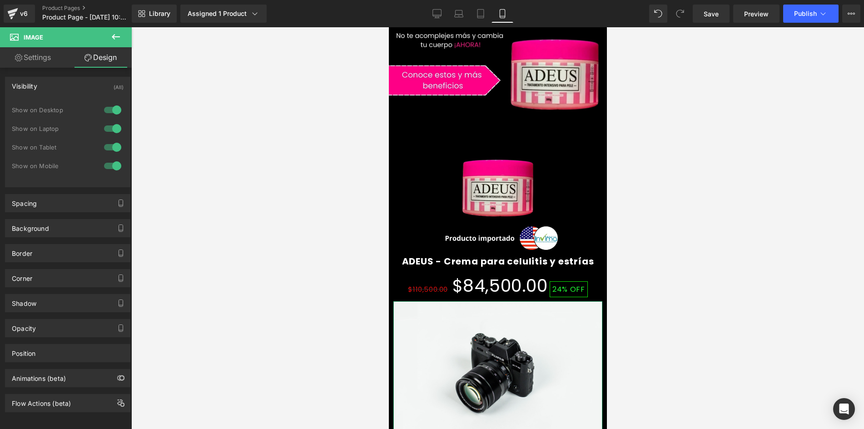
click at [110, 105] on div at bounding box center [113, 110] width 22 height 15
click at [104, 130] on div at bounding box center [113, 128] width 22 height 15
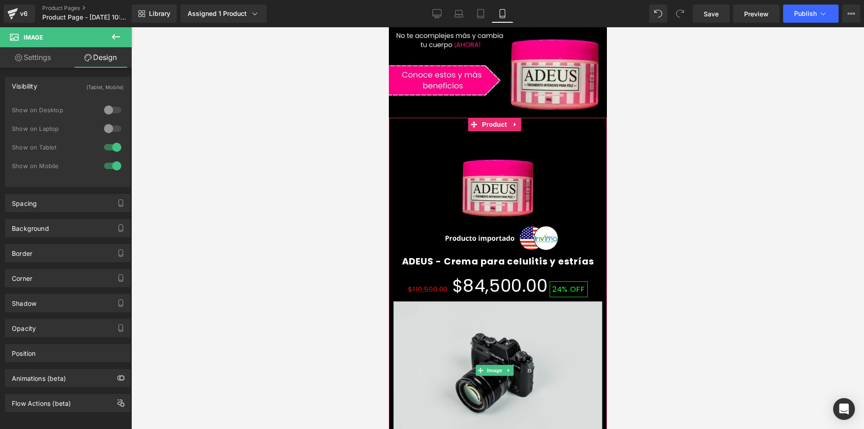
click at [469, 318] on img at bounding box center [497, 370] width 209 height 139
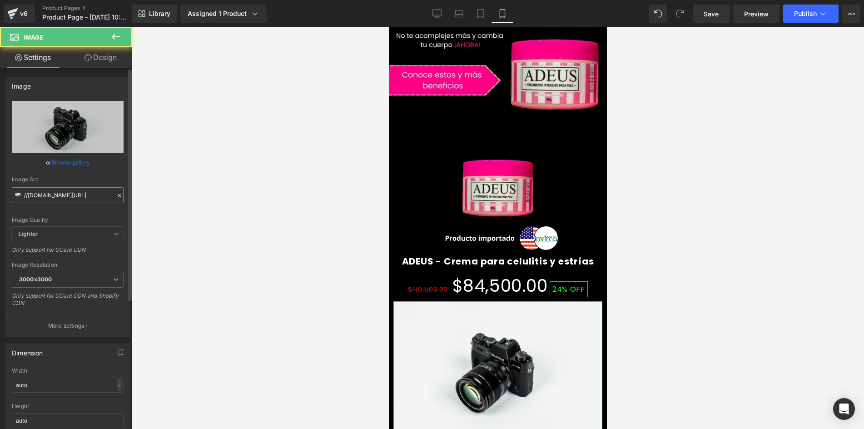
click at [39, 192] on input "//[DOMAIN_NAME][URL]" at bounding box center [68, 195] width 112 height 16
click at [45, 194] on input "//[DOMAIN_NAME][URL]" at bounding box center [68, 195] width 112 height 16
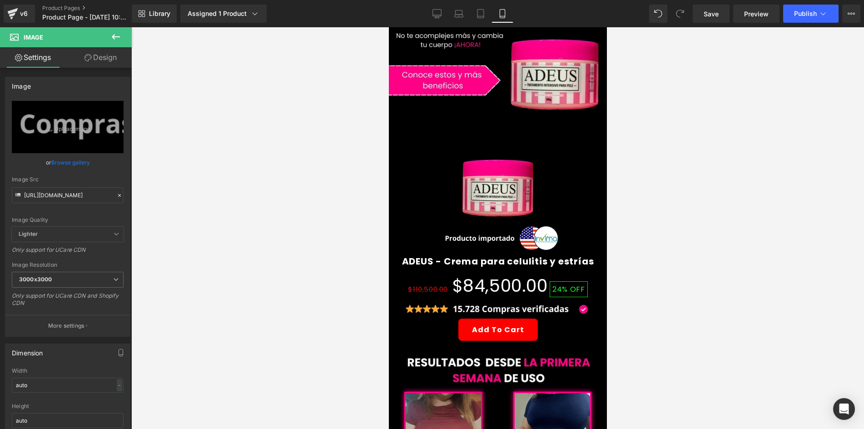
click at [259, 180] on div at bounding box center [497, 228] width 733 height 402
click at [716, 10] on span "Save" at bounding box center [711, 14] width 15 height 10
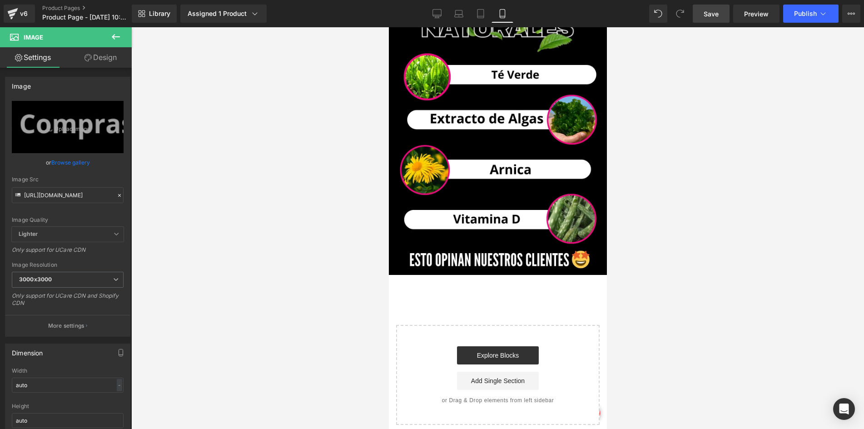
scroll to position [1919, 0]
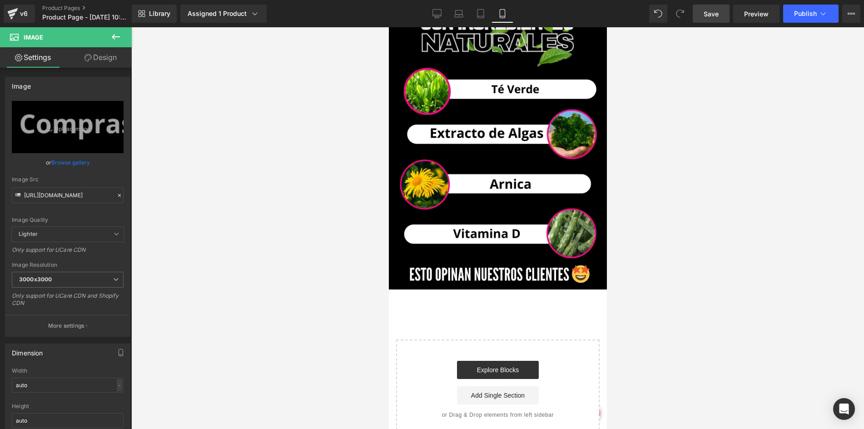
click at [119, 34] on icon at bounding box center [115, 36] width 11 height 11
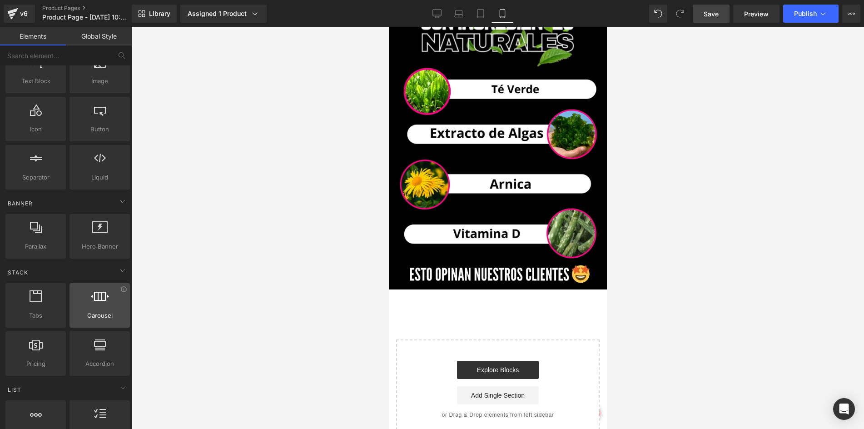
scroll to position [91, 0]
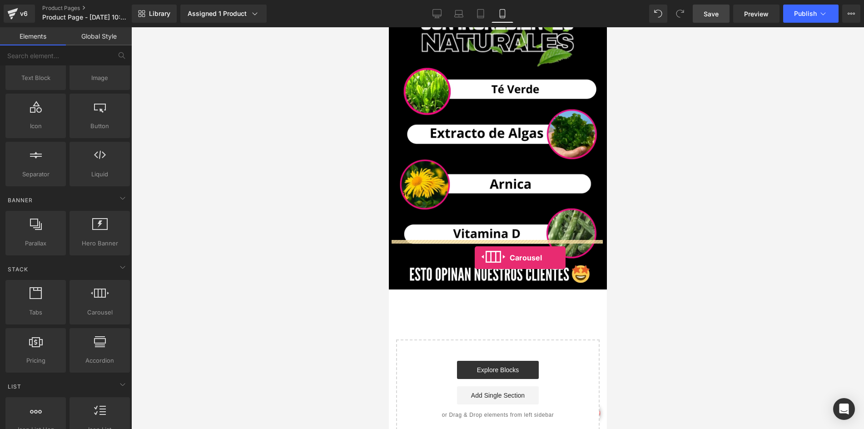
drag, startPoint x: 504, startPoint y: 325, endPoint x: 472, endPoint y: 258, distance: 74.4
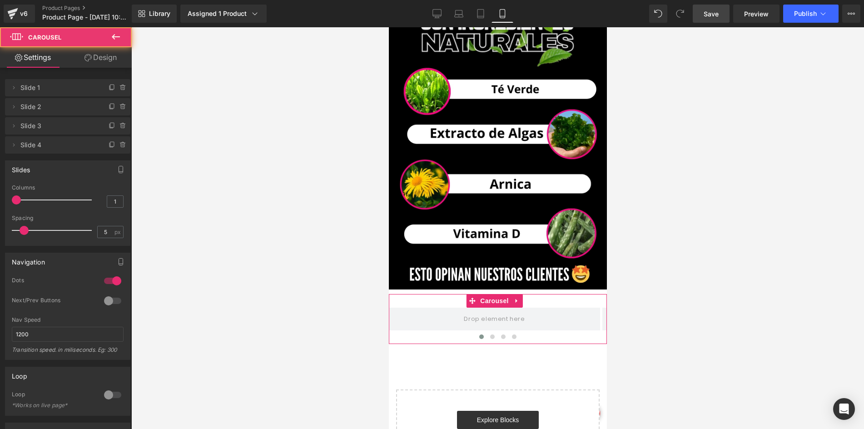
click at [97, 55] on link "Design" at bounding box center [101, 57] width 66 height 20
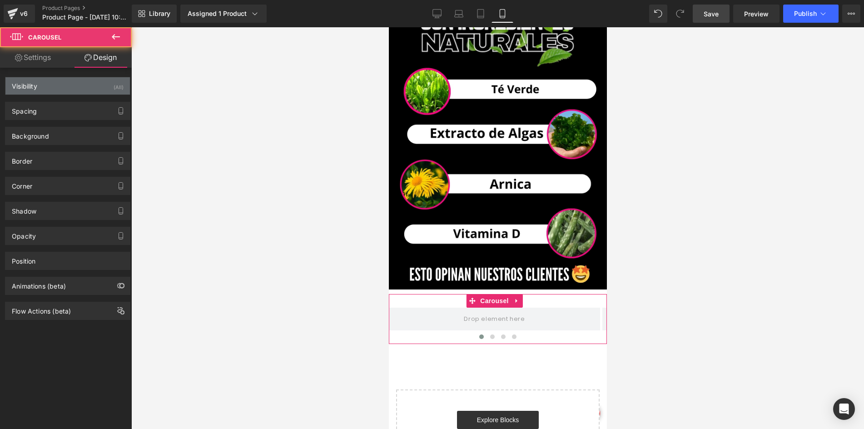
click at [107, 86] on div "Visibility (All)" at bounding box center [67, 85] width 125 height 17
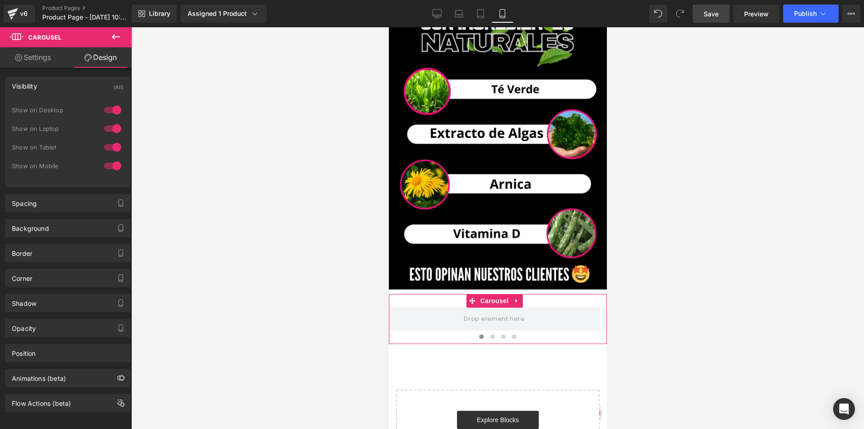
click at [104, 119] on div "Show on Desktop" at bounding box center [68, 114] width 112 height 19
click at [105, 128] on div at bounding box center [113, 128] width 22 height 15
click at [101, 102] on div "1 Show on Desktop 0 Show on Laptop 1 Show on Tablet 1 Show on Mobile" at bounding box center [68, 140] width 112 height 79
click at [47, 59] on link "Settings" at bounding box center [33, 57] width 66 height 20
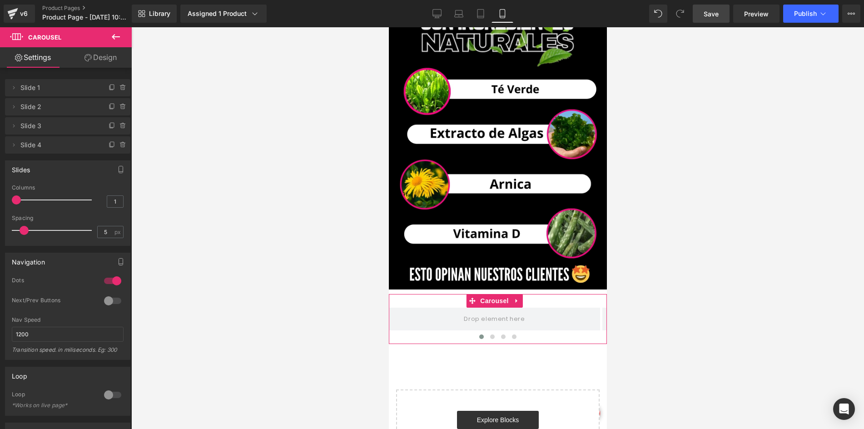
click at [94, 50] on link "Design" at bounding box center [101, 57] width 66 height 20
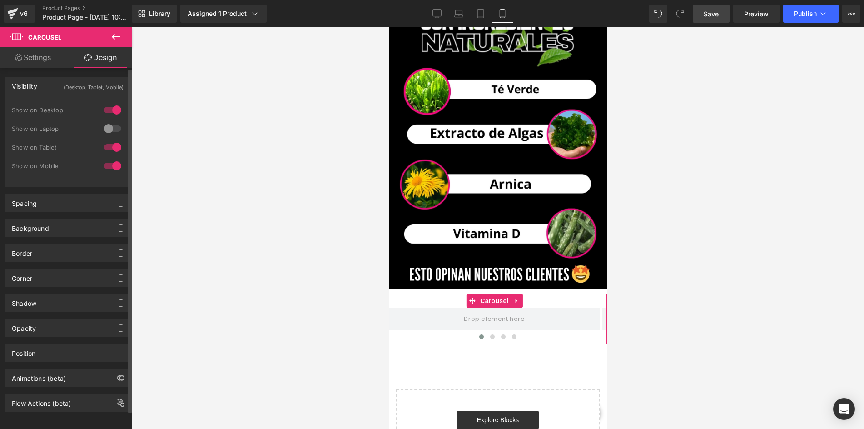
click at [102, 114] on div at bounding box center [113, 110] width 22 height 15
click at [34, 56] on link "Settings" at bounding box center [33, 57] width 66 height 20
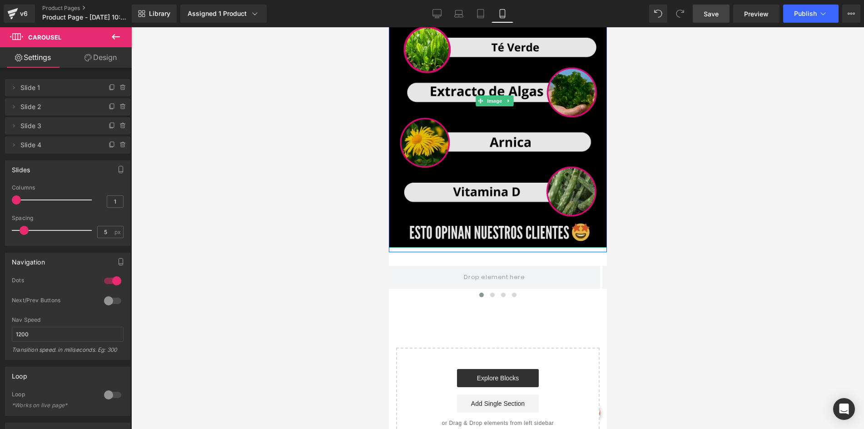
scroll to position [1964, 0]
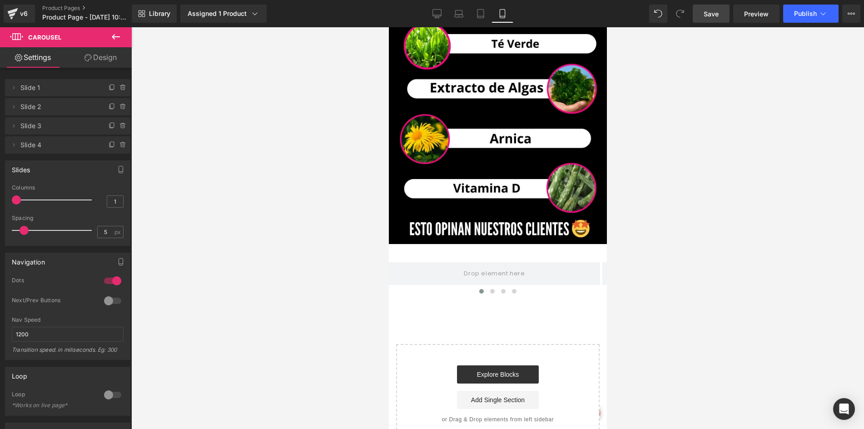
click at [112, 35] on icon at bounding box center [115, 36] width 11 height 11
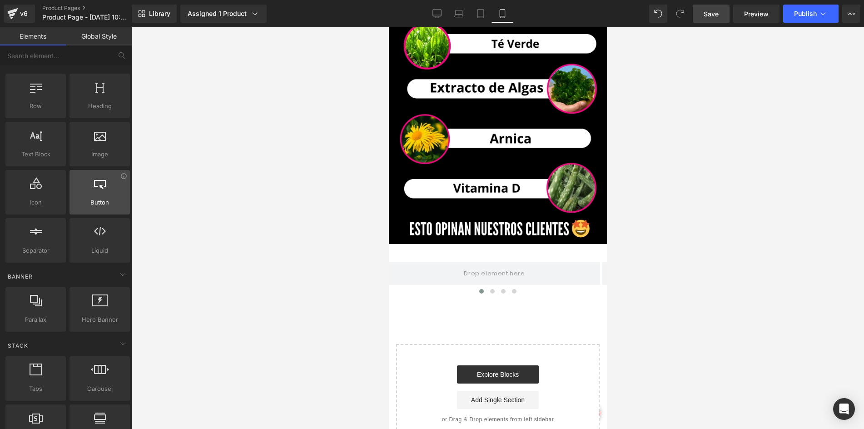
scroll to position [0, 0]
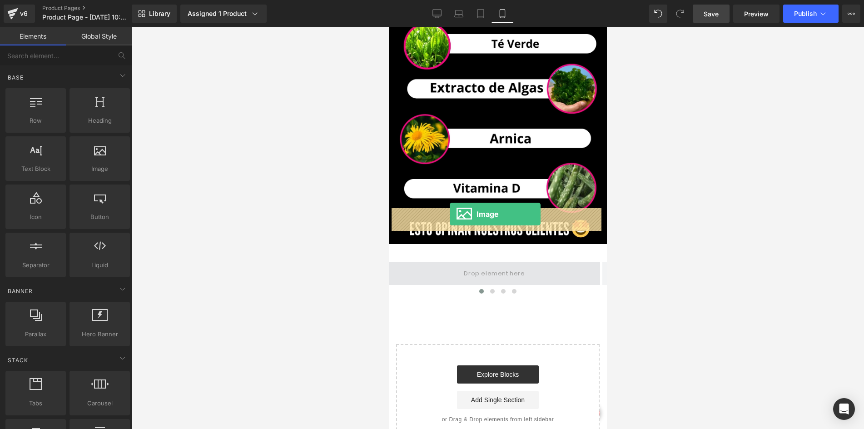
drag, startPoint x: 474, startPoint y: 178, endPoint x: 449, endPoint y: 215, distance: 44.5
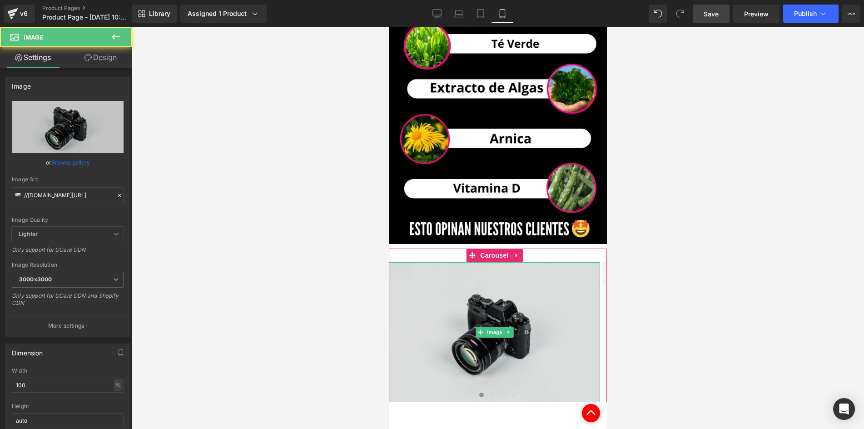
click at [430, 268] on img at bounding box center [494, 332] width 211 height 140
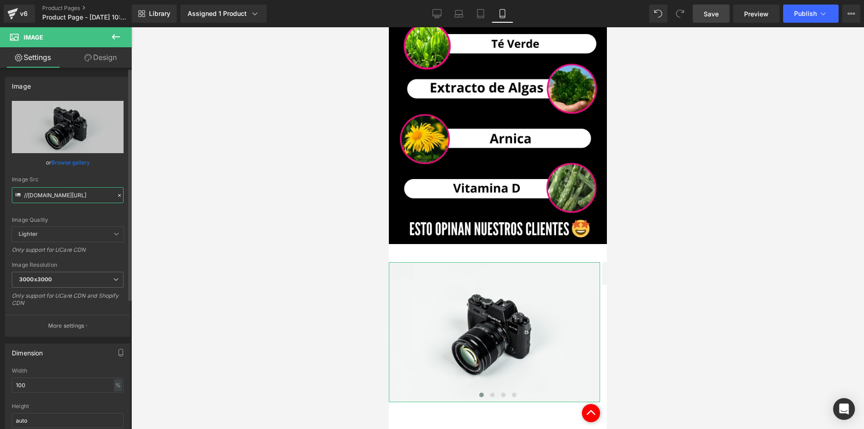
click at [64, 200] on input "//[DOMAIN_NAME][URL]" at bounding box center [68, 195] width 112 height 16
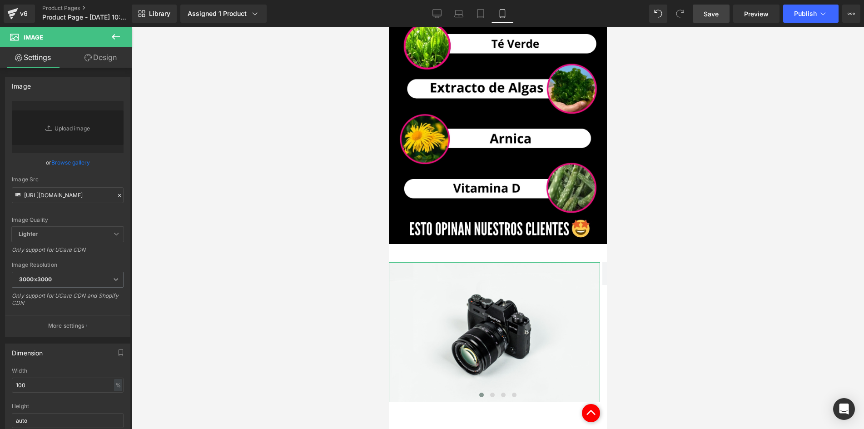
click at [104, 65] on link "Design" at bounding box center [101, 57] width 66 height 20
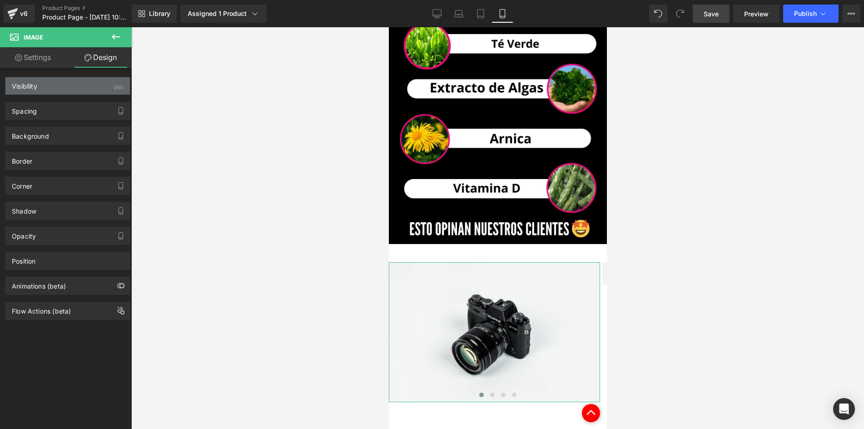
click at [89, 82] on div "Visibility (All)" at bounding box center [67, 85] width 125 height 17
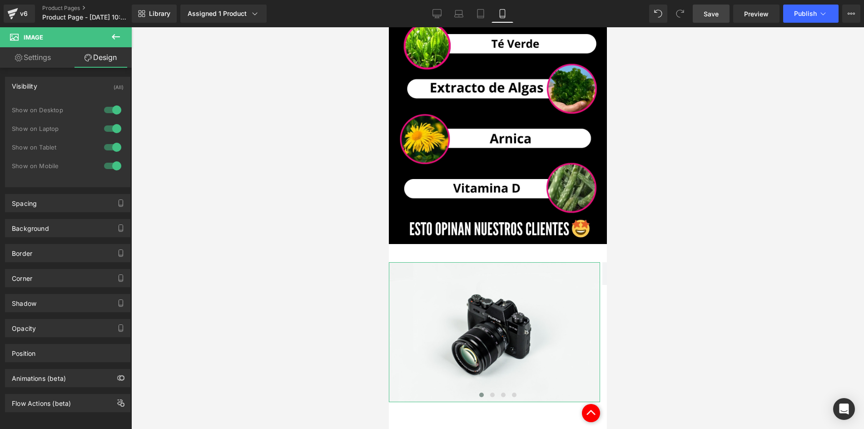
click at [115, 105] on div at bounding box center [113, 110] width 22 height 15
click at [110, 128] on div at bounding box center [113, 128] width 22 height 15
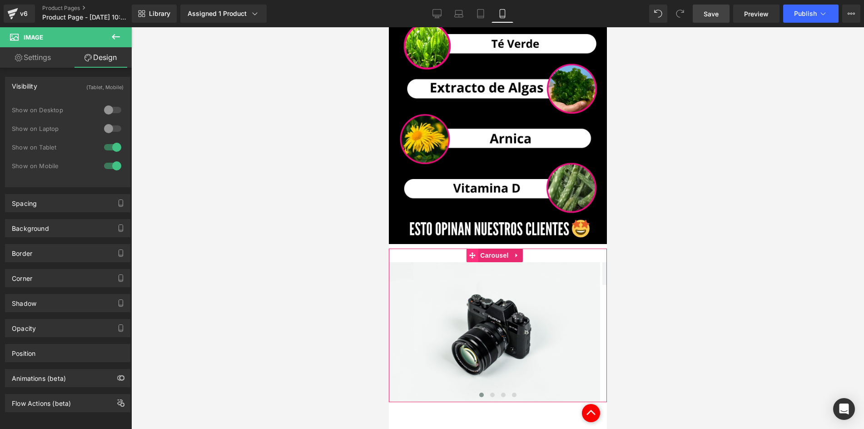
click at [475, 252] on icon at bounding box center [472, 255] width 6 height 7
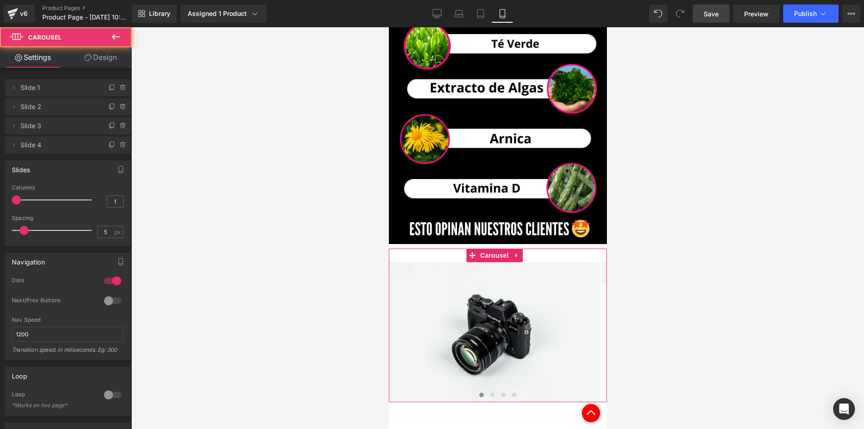
click at [104, 68] on div "Delete Cancel Slide 1 Slide 1 Name Slide 1 Delete Cancel Slide 2 Slide 2 Name S…" at bounding box center [68, 327] width 136 height 519
click at [100, 58] on link "Design" at bounding box center [101, 57] width 66 height 20
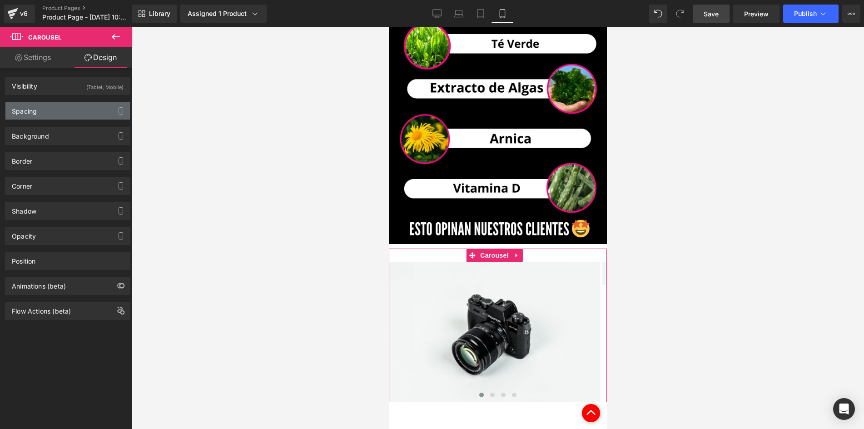
click at [55, 108] on div "Spacing" at bounding box center [67, 110] width 125 height 17
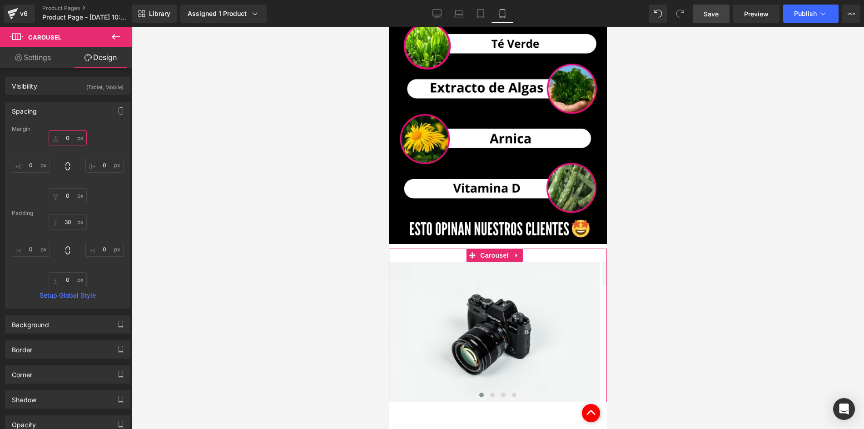
click at [68, 140] on input "0" at bounding box center [68, 137] width 38 height 15
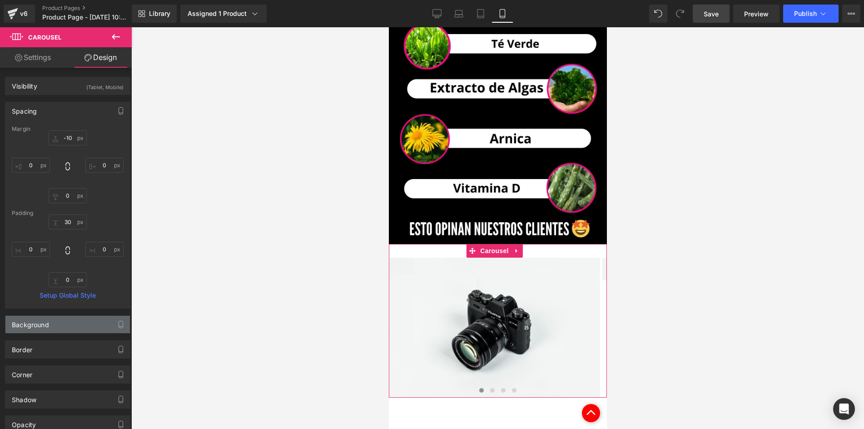
click at [59, 321] on div "Background" at bounding box center [67, 324] width 125 height 17
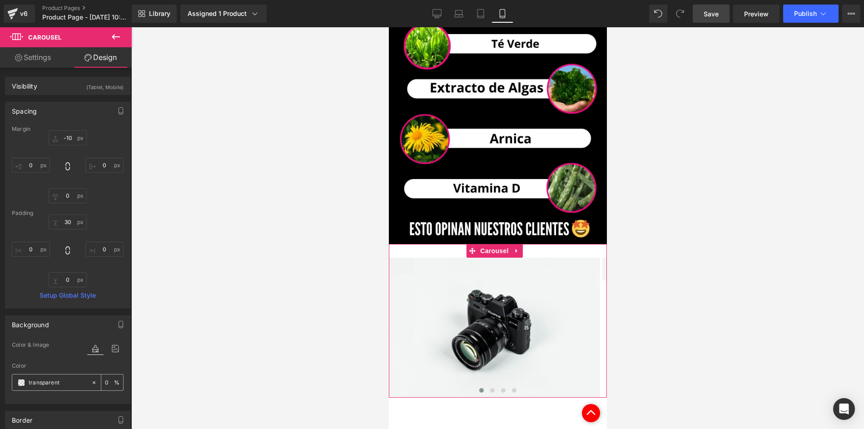
click at [24, 376] on div "transparent" at bounding box center [51, 382] width 79 height 16
click at [24, 385] on span at bounding box center [21, 382] width 7 height 7
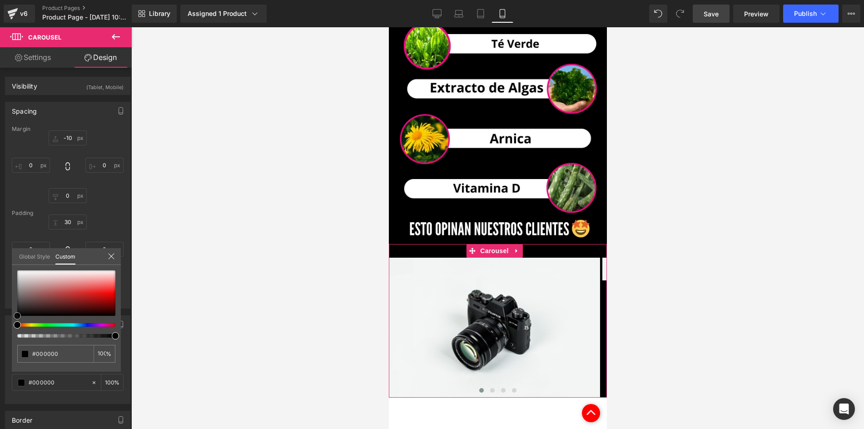
drag, startPoint x: 69, startPoint y: 304, endPoint x: 14, endPoint y: 321, distance: 58.1
click at [14, 321] on div "#000000 100 %" at bounding box center [66, 320] width 109 height 101
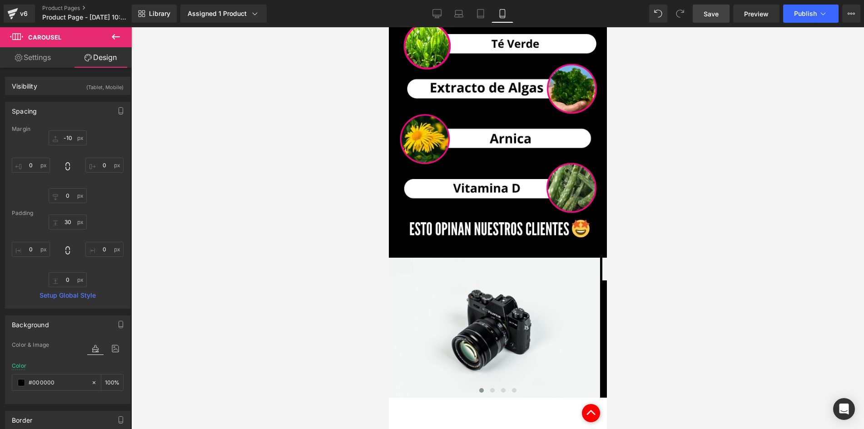
click at [204, 255] on div at bounding box center [497, 228] width 733 height 402
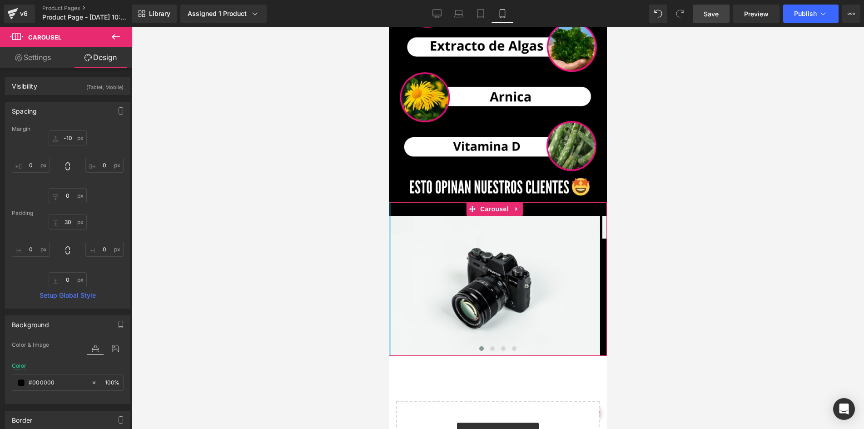
scroll to position [2010, 0]
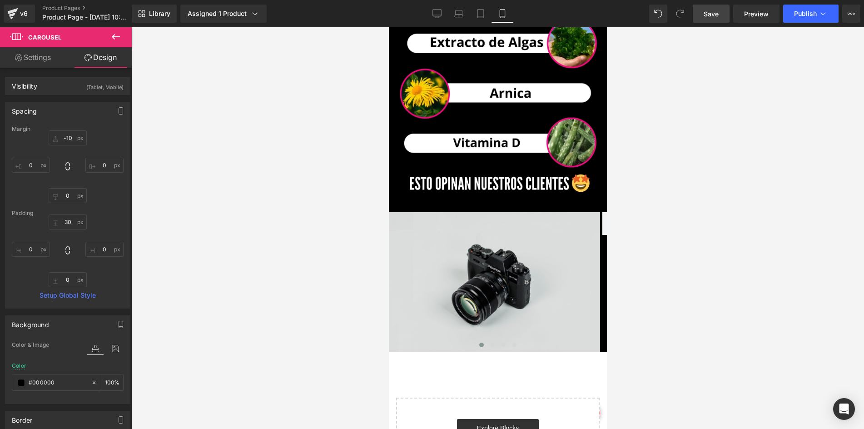
click at [461, 212] on img at bounding box center [494, 282] width 211 height 140
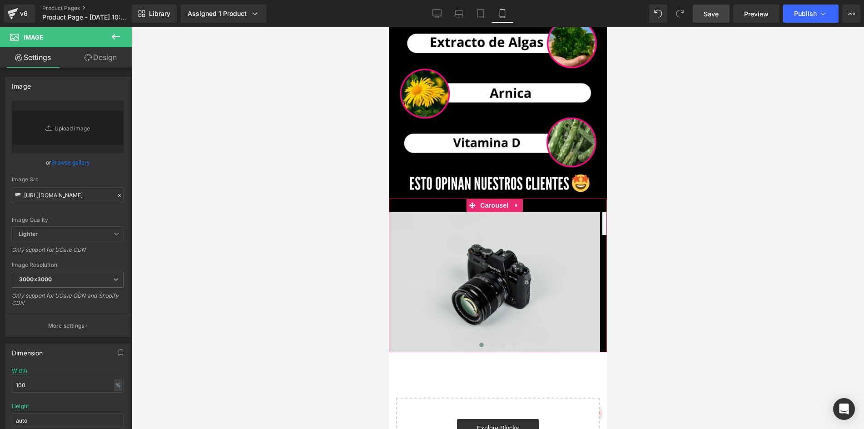
click at [477, 212] on img at bounding box center [494, 282] width 211 height 140
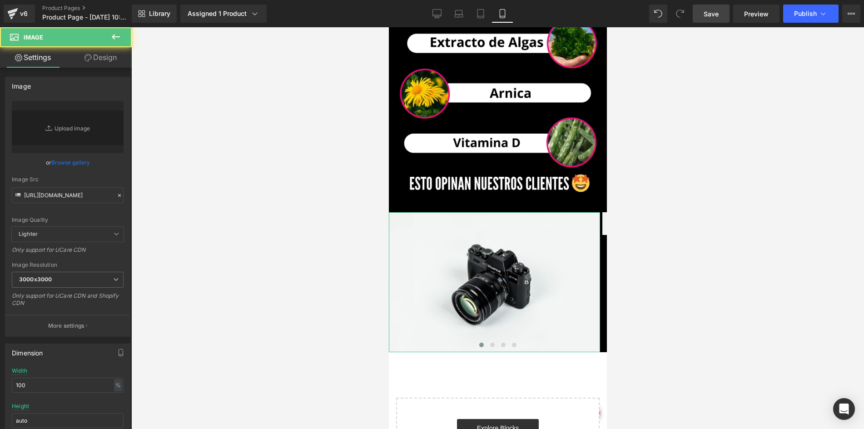
click at [108, 65] on link "Design" at bounding box center [101, 57] width 66 height 20
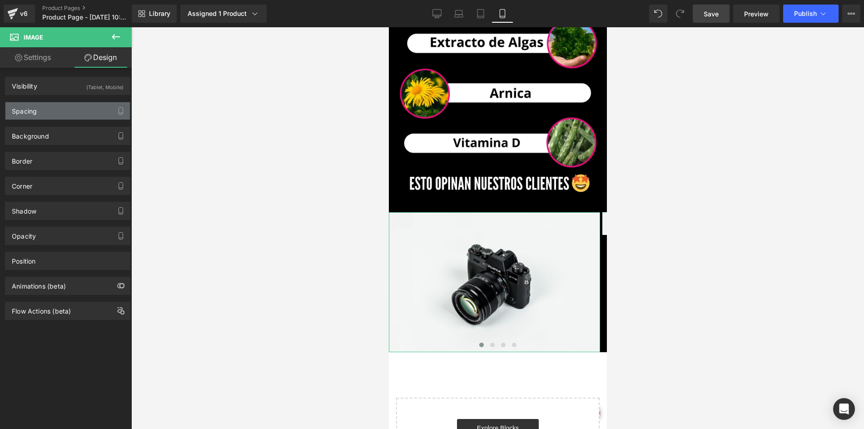
click at [65, 110] on div "Spacing" at bounding box center [67, 110] width 125 height 17
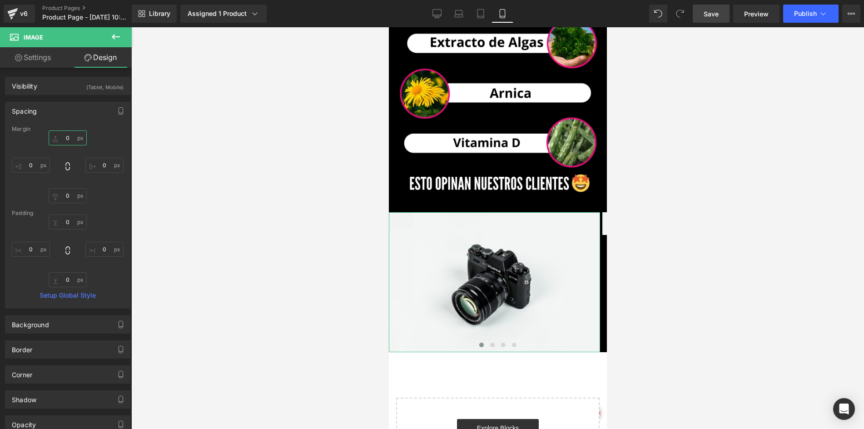
click at [71, 139] on input "0" at bounding box center [68, 137] width 38 height 15
click at [257, 160] on div at bounding box center [497, 228] width 733 height 402
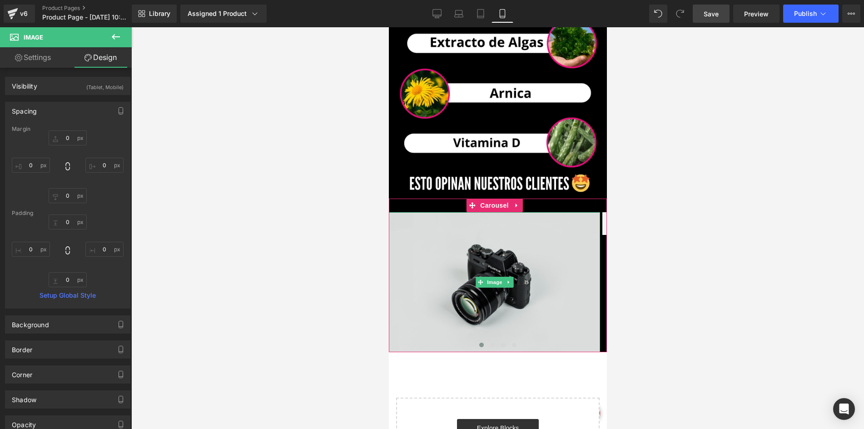
click at [468, 212] on img at bounding box center [494, 282] width 211 height 140
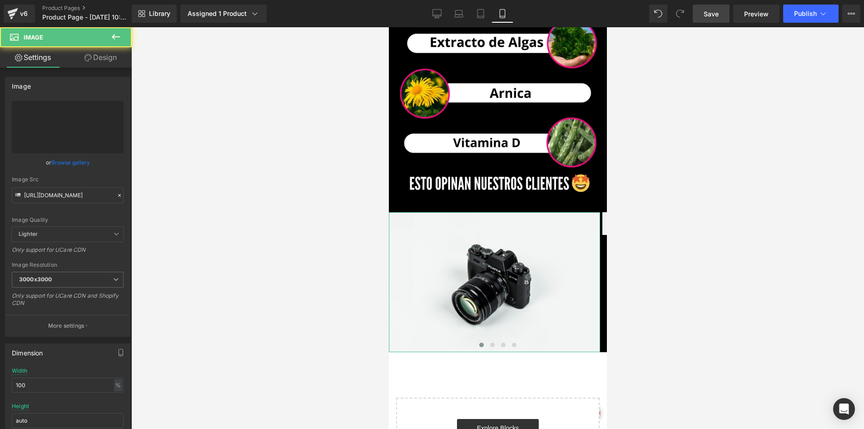
click at [85, 60] on icon at bounding box center [88, 57] width 7 height 7
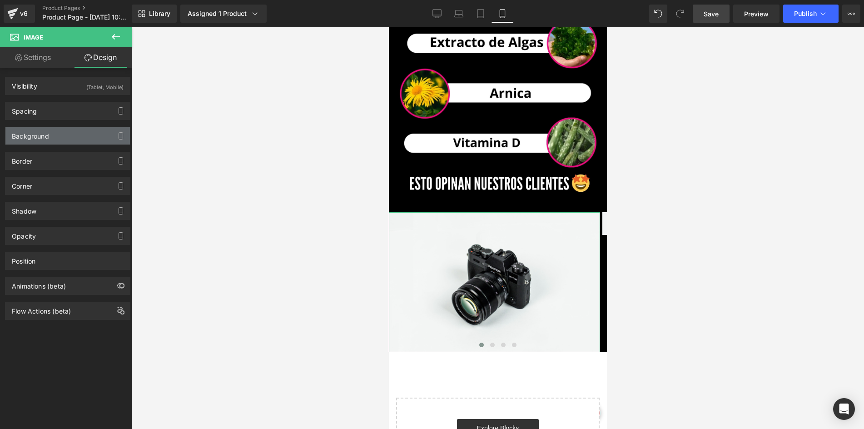
click at [53, 130] on div "Background" at bounding box center [67, 135] width 125 height 17
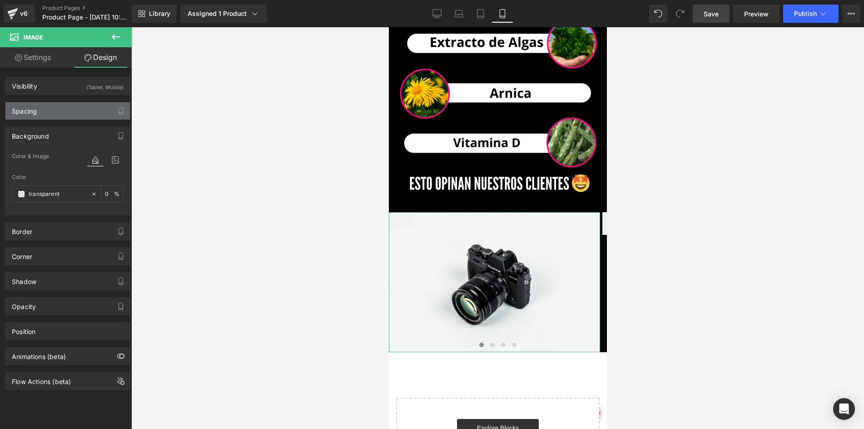
click at [44, 111] on div "Spacing" at bounding box center [67, 110] width 125 height 17
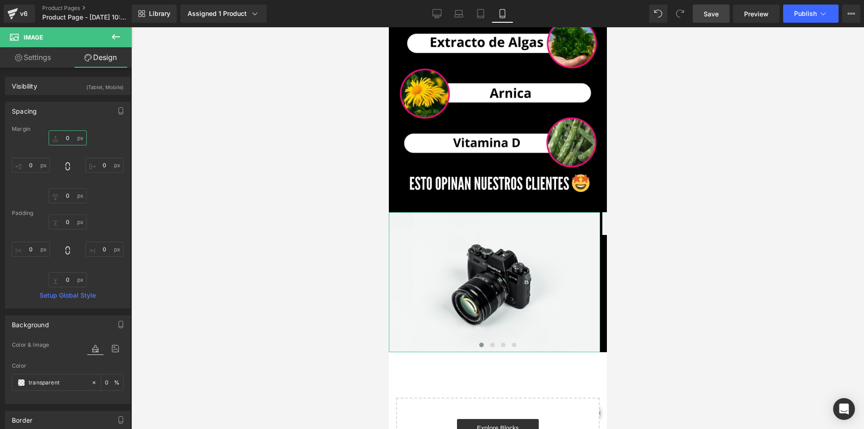
click at [73, 138] on input "0" at bounding box center [68, 137] width 38 height 15
click at [187, 175] on div at bounding box center [497, 228] width 733 height 402
click at [484, 199] on span "Carousel" at bounding box center [494, 206] width 33 height 14
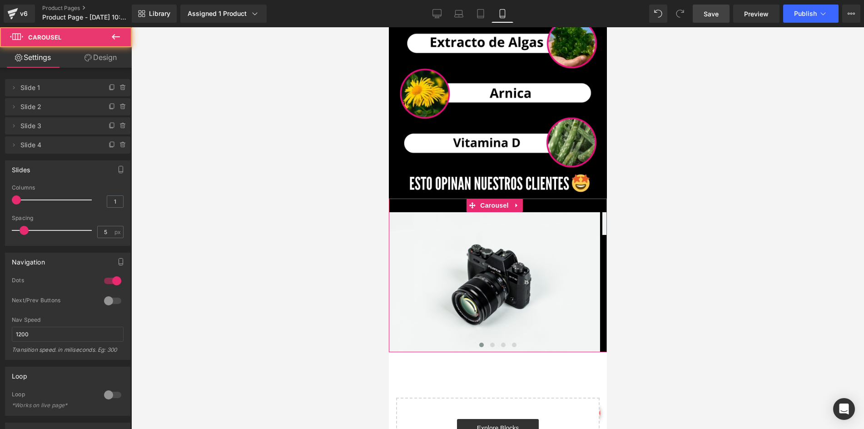
click at [111, 60] on link "Design" at bounding box center [101, 57] width 66 height 20
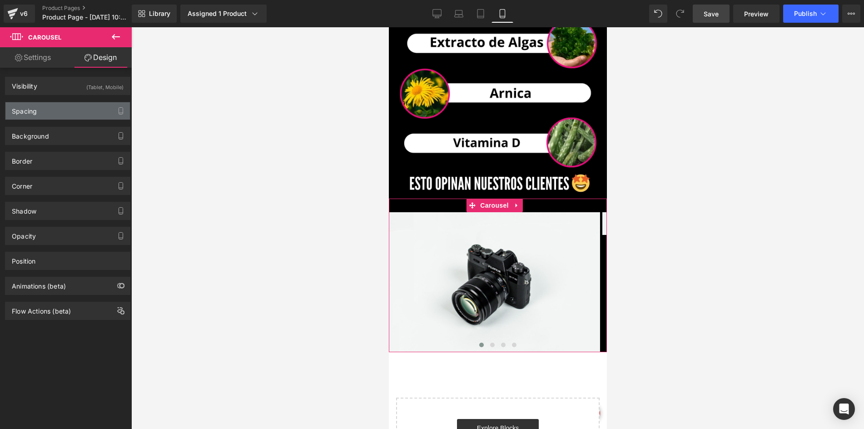
click at [72, 106] on div "Spacing" at bounding box center [67, 110] width 125 height 17
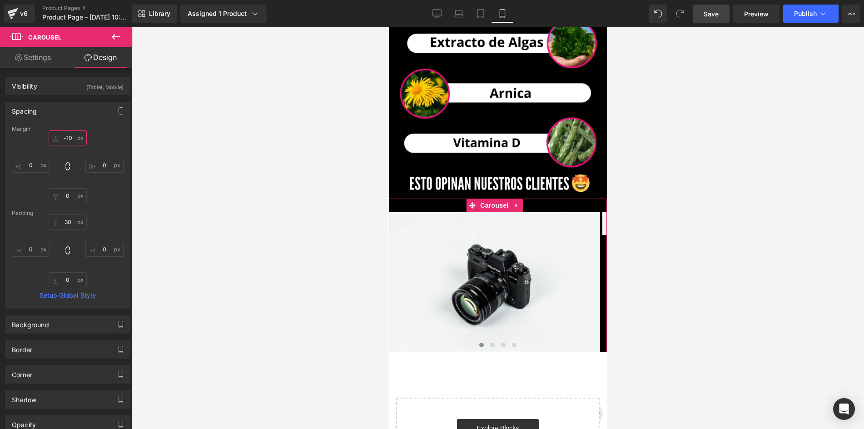
click at [75, 136] on input "-10" at bounding box center [68, 137] width 38 height 15
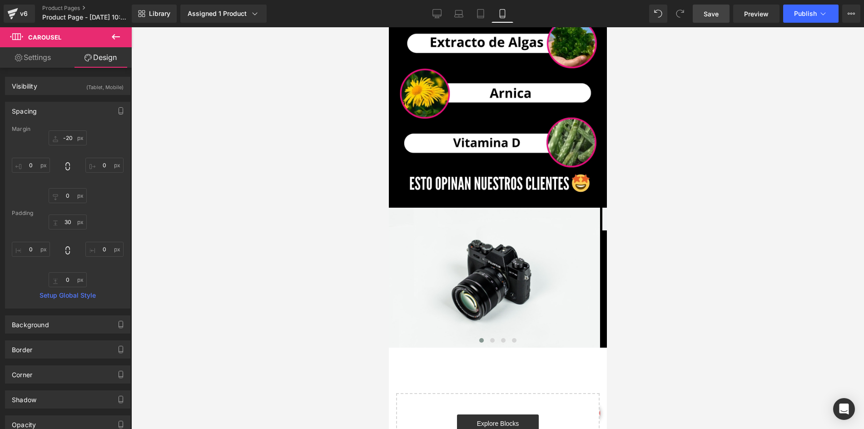
click at [234, 204] on div at bounding box center [497, 228] width 733 height 402
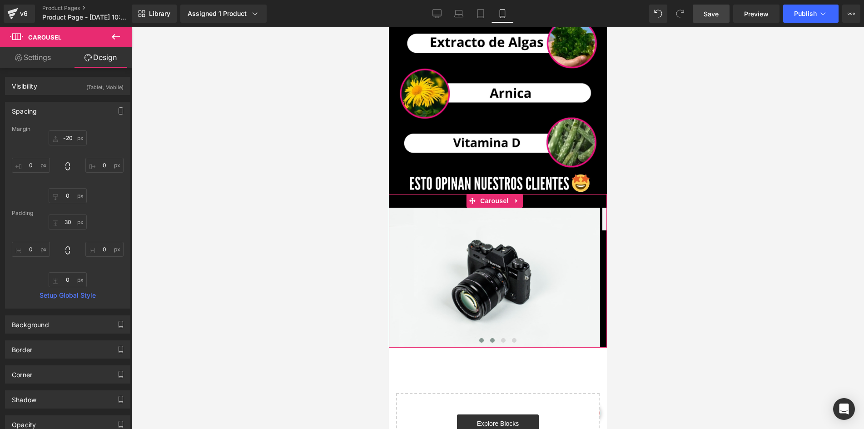
click at [490, 343] on span at bounding box center [492, 340] width 5 height 5
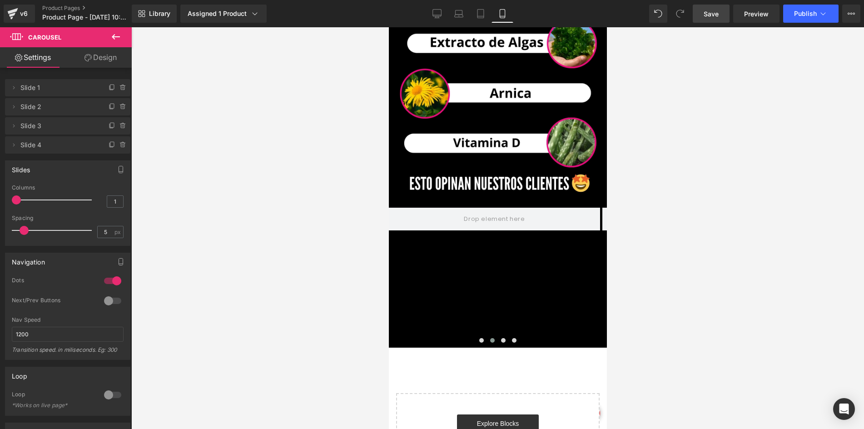
click at [124, 31] on button at bounding box center [116, 37] width 32 height 20
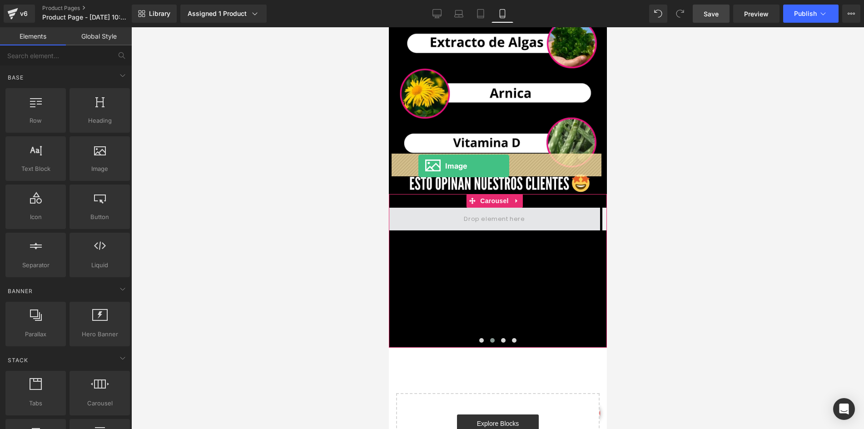
drag, startPoint x: 499, startPoint y: 193, endPoint x: 418, endPoint y: 166, distance: 85.8
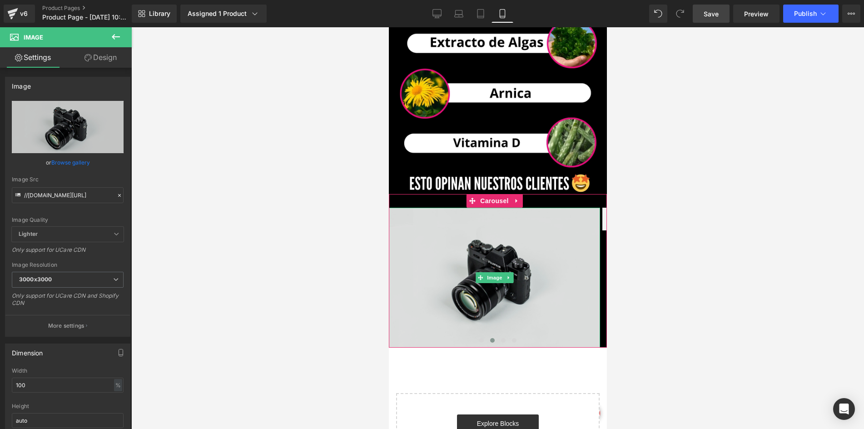
click at [449, 266] on img at bounding box center [494, 278] width 211 height 140
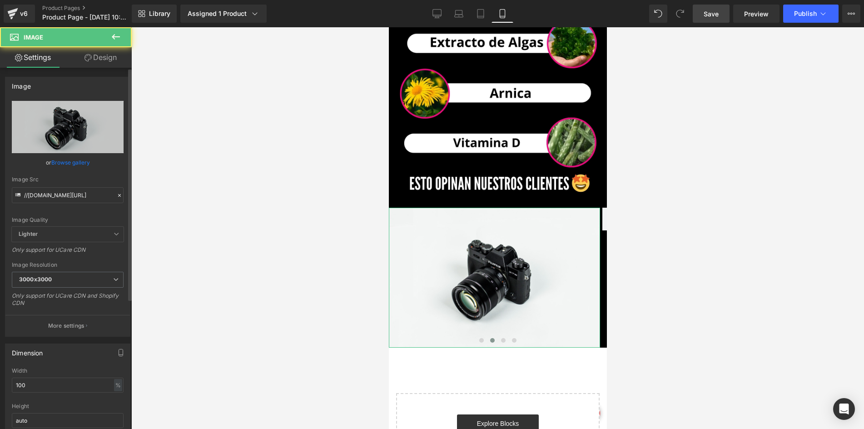
click at [60, 187] on div "Image Src //[DOMAIN_NAME][URL]" at bounding box center [68, 189] width 112 height 27
click at [61, 195] on input "//[DOMAIN_NAME][URL]" at bounding box center [68, 195] width 112 height 16
click at [62, 195] on input "//[DOMAIN_NAME][URL]" at bounding box center [68, 195] width 112 height 16
click at [67, 196] on input "//[DOMAIN_NAME][URL]" at bounding box center [68, 195] width 112 height 16
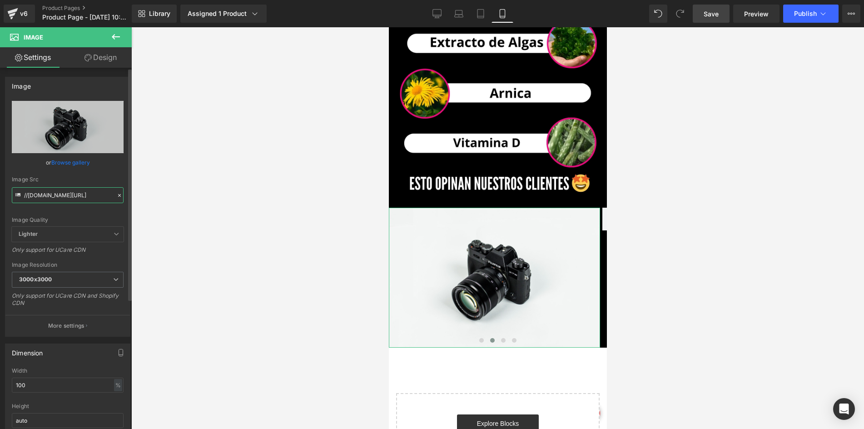
click at [67, 196] on input "//[DOMAIN_NAME][URL]" at bounding box center [68, 195] width 112 height 16
paste input "[URL][DOMAIN_NAME]"
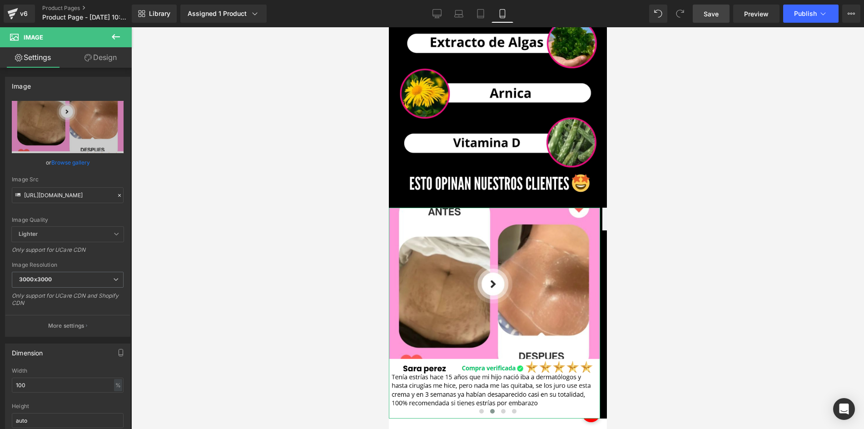
drag, startPoint x: 102, startPoint y: 66, endPoint x: 86, endPoint y: 107, distance: 43.7
click at [102, 66] on link "Design" at bounding box center [101, 57] width 66 height 20
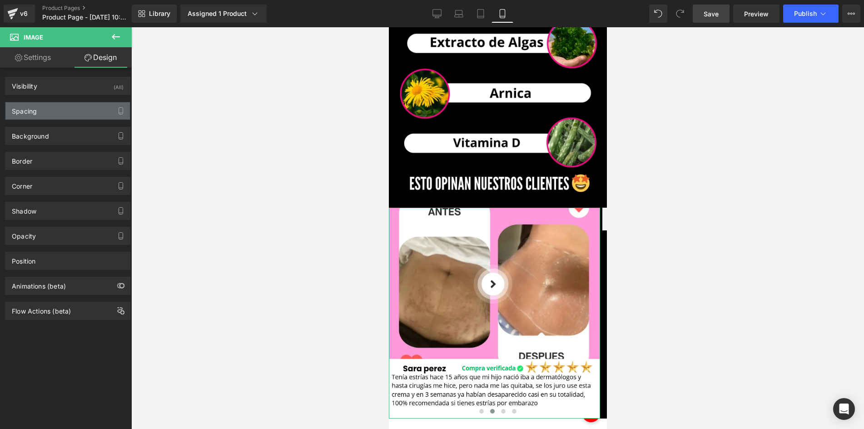
click at [86, 107] on div "Spacing" at bounding box center [67, 110] width 125 height 17
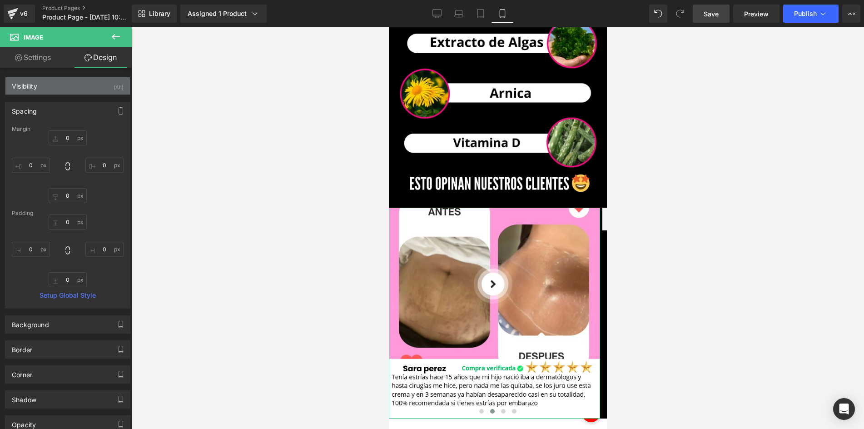
click at [115, 86] on div "(All)" at bounding box center [119, 84] width 10 height 15
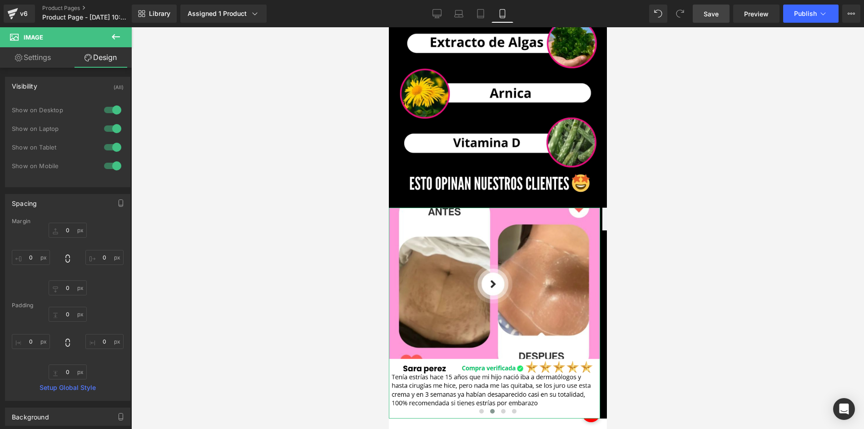
click at [104, 112] on div at bounding box center [113, 110] width 22 height 15
click at [105, 131] on div at bounding box center [113, 128] width 22 height 15
click at [59, 199] on div "Spacing" at bounding box center [67, 203] width 125 height 17
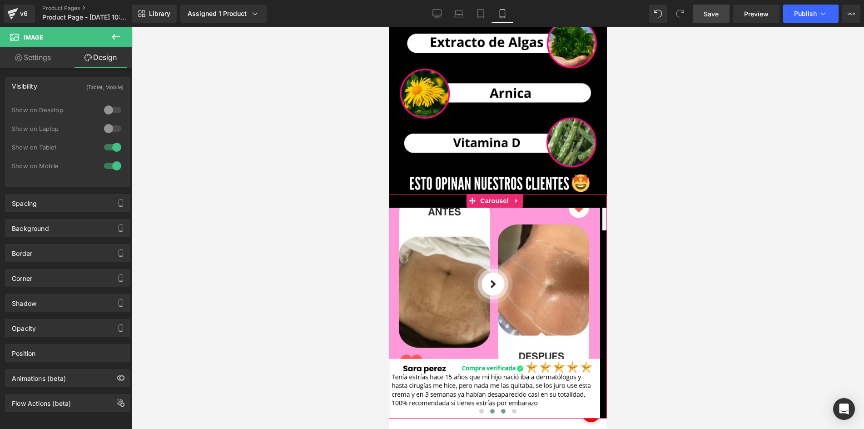
click at [498, 407] on button at bounding box center [503, 411] width 11 height 9
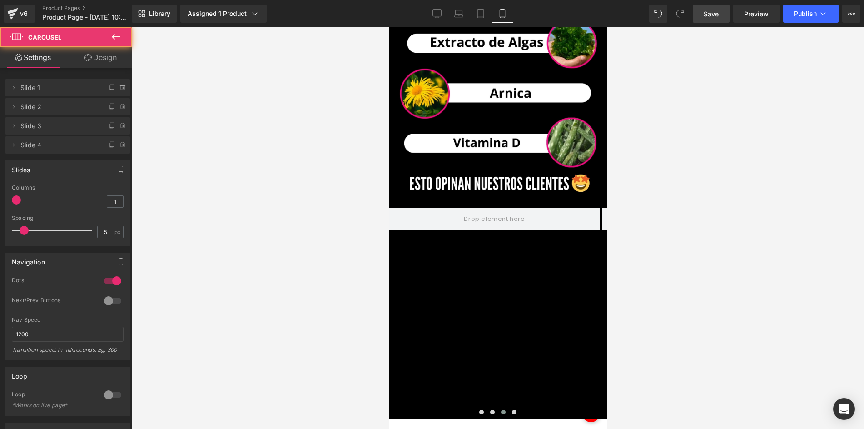
click at [115, 33] on icon at bounding box center [115, 36] width 11 height 11
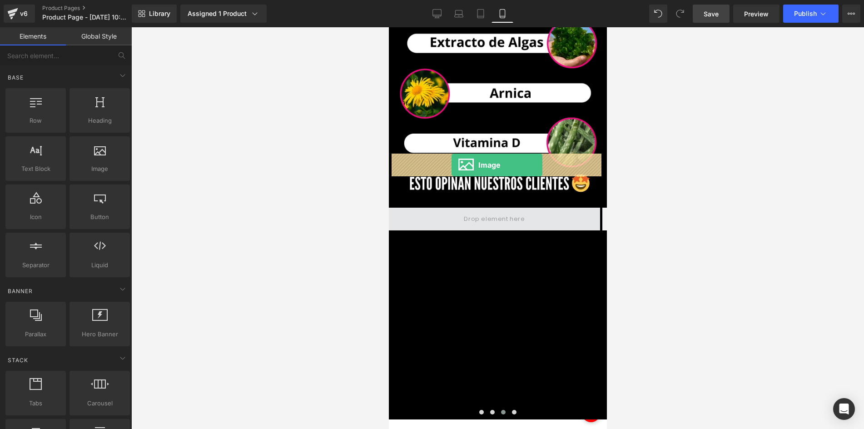
drag, startPoint x: 498, startPoint y: 187, endPoint x: 727, endPoint y: 104, distance: 244.1
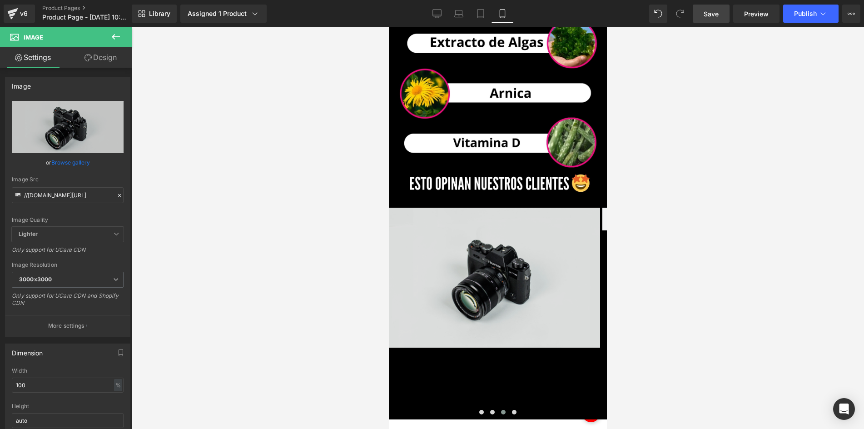
click at [415, 208] on img at bounding box center [494, 278] width 211 height 140
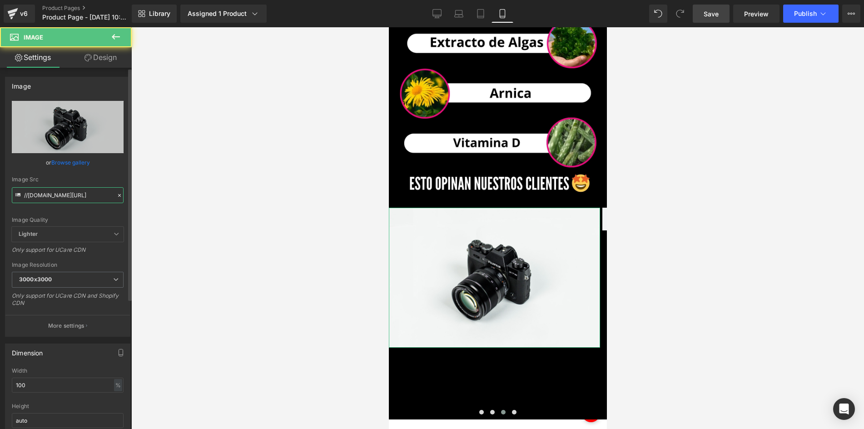
click at [72, 190] on input "//[DOMAIN_NAME][URL]" at bounding box center [68, 195] width 112 height 16
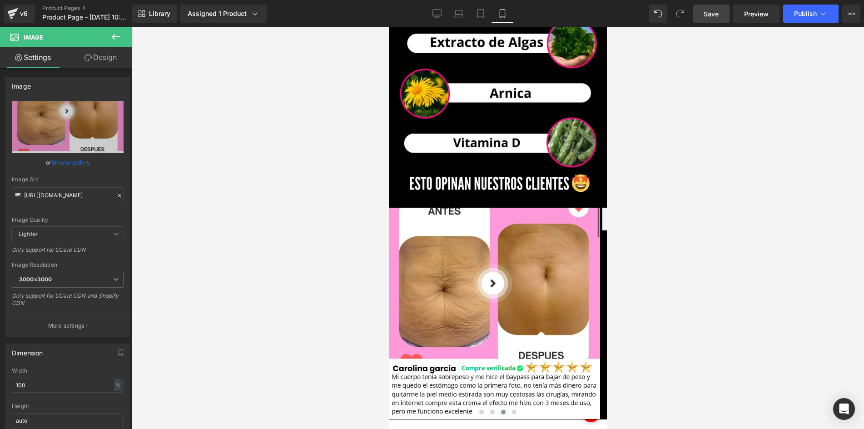
click at [281, 259] on div at bounding box center [497, 228] width 733 height 402
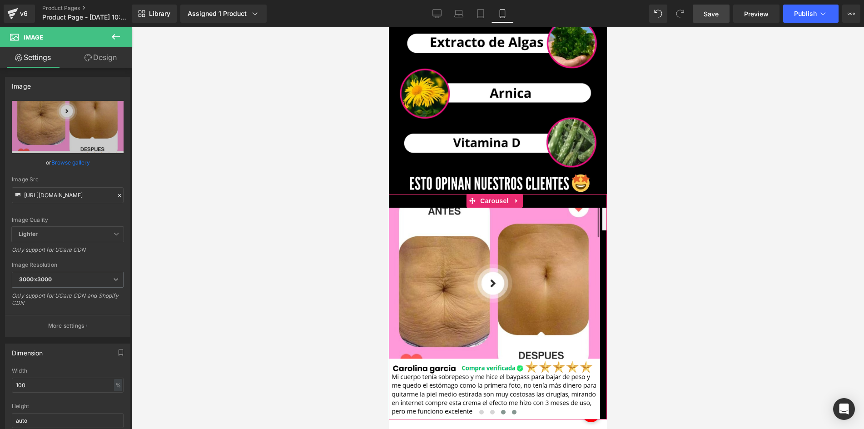
click at [517, 408] on div at bounding box center [498, 414] width 218 height 13
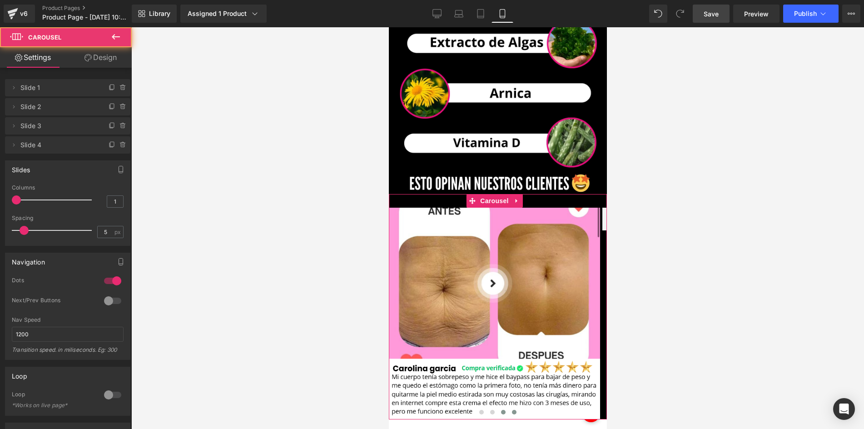
click at [514, 408] on button at bounding box center [514, 412] width 11 height 9
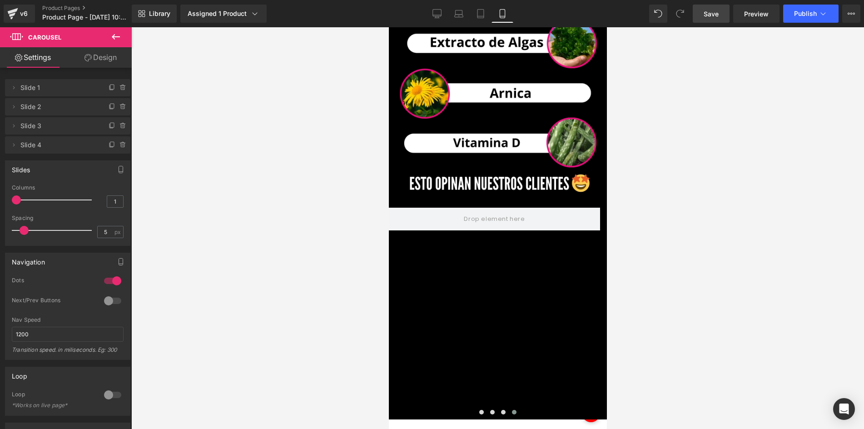
click at [117, 38] on icon at bounding box center [115, 36] width 11 height 11
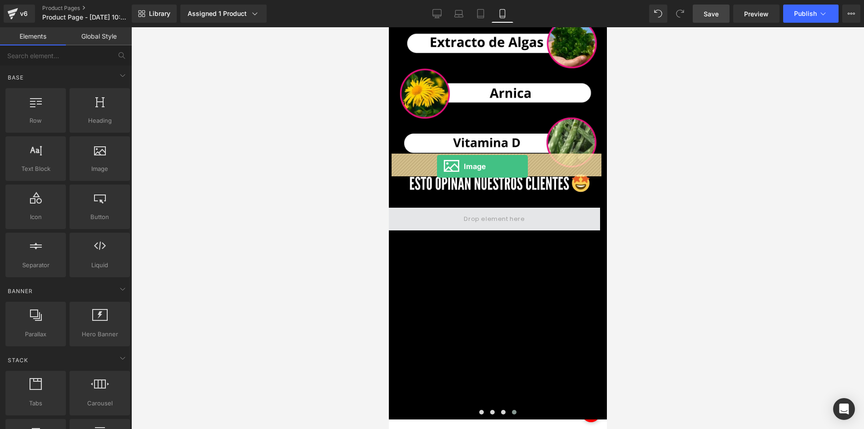
drag, startPoint x: 516, startPoint y: 186, endPoint x: 437, endPoint y: 166, distance: 82.0
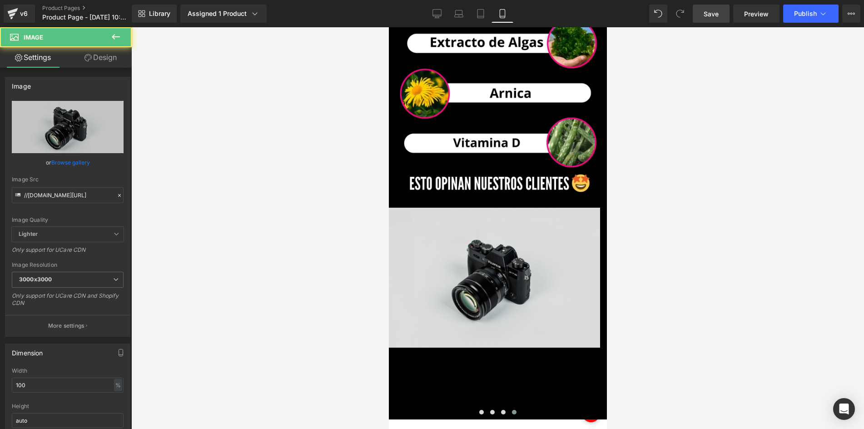
click at [463, 208] on img at bounding box center [494, 278] width 211 height 140
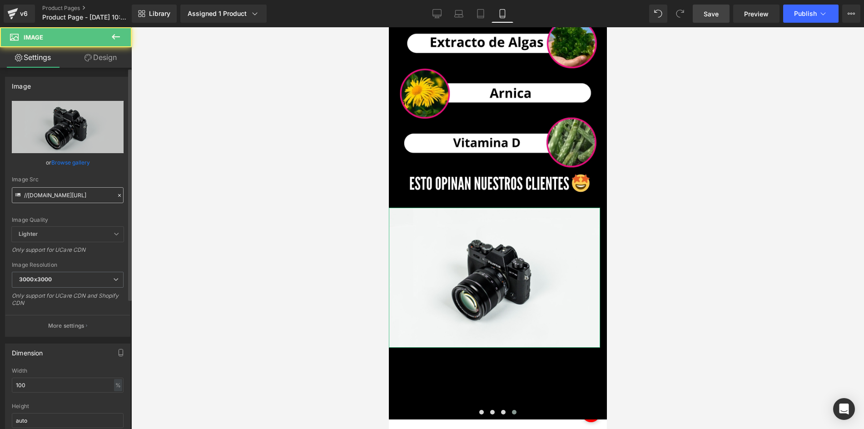
click at [72, 194] on input "//[DOMAIN_NAME][URL]" at bounding box center [68, 195] width 112 height 16
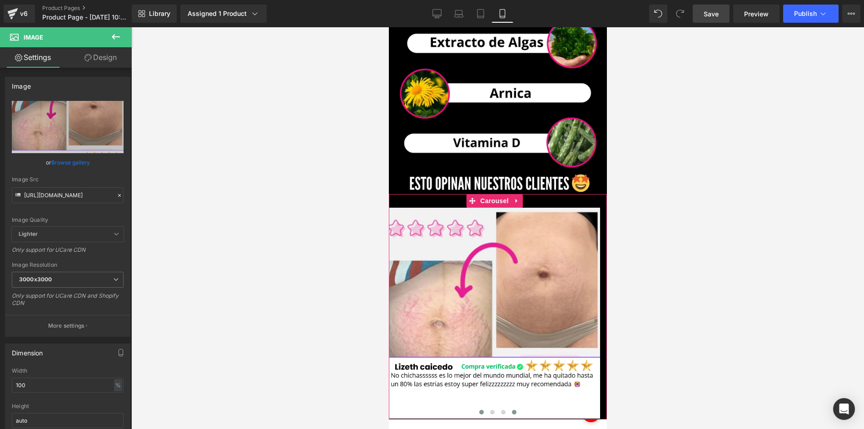
click at [477, 408] on button at bounding box center [481, 412] width 11 height 9
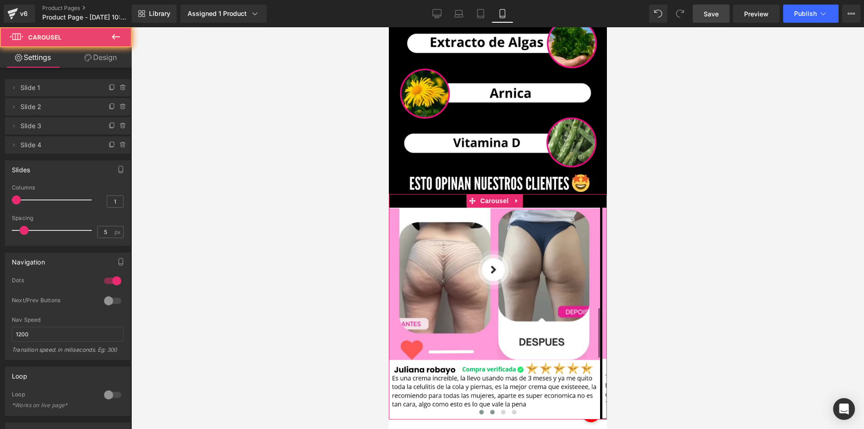
click at [490, 410] on span at bounding box center [492, 412] width 5 height 5
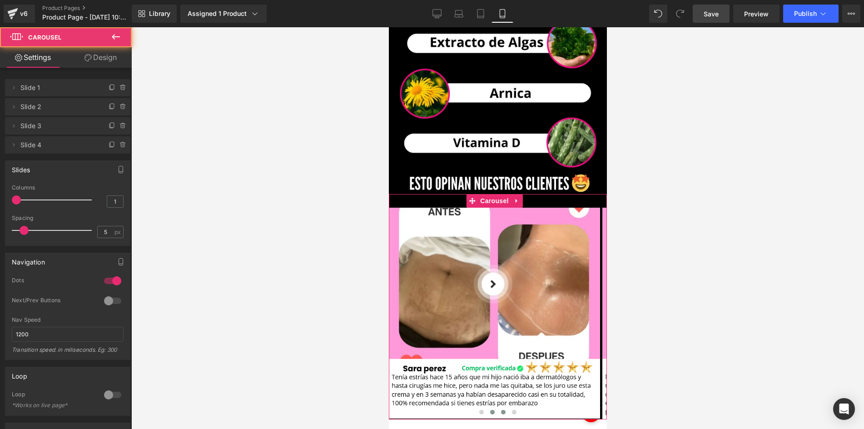
click at [498, 408] on button at bounding box center [503, 412] width 11 height 9
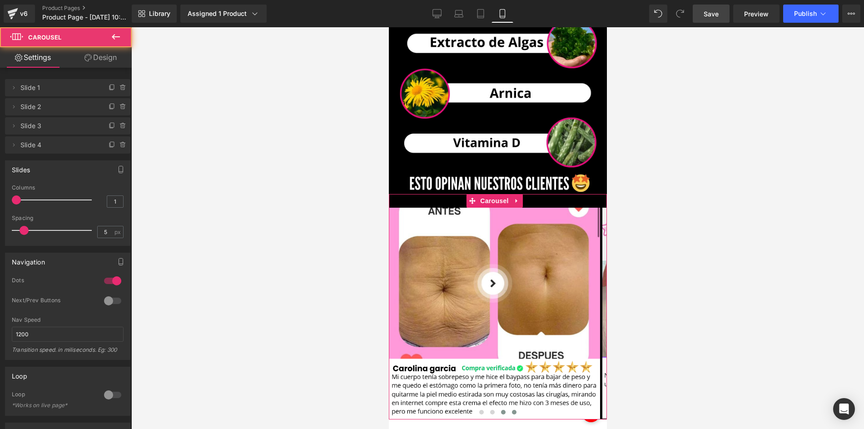
click at [512, 410] on span at bounding box center [514, 412] width 5 height 5
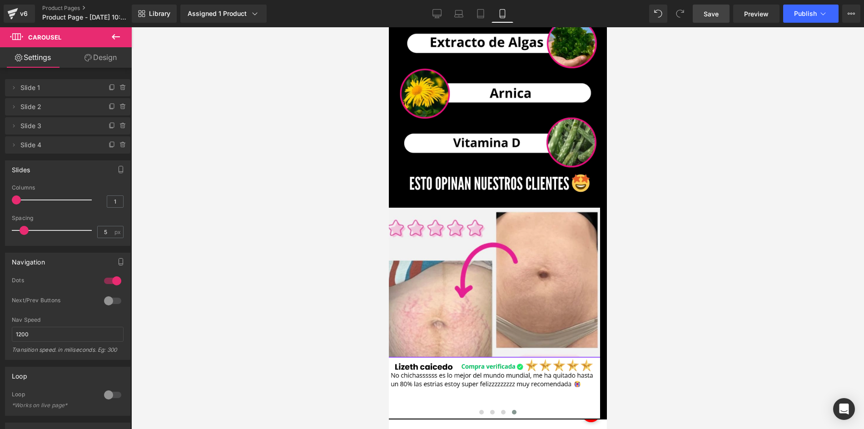
click at [767, 201] on div at bounding box center [497, 228] width 733 height 402
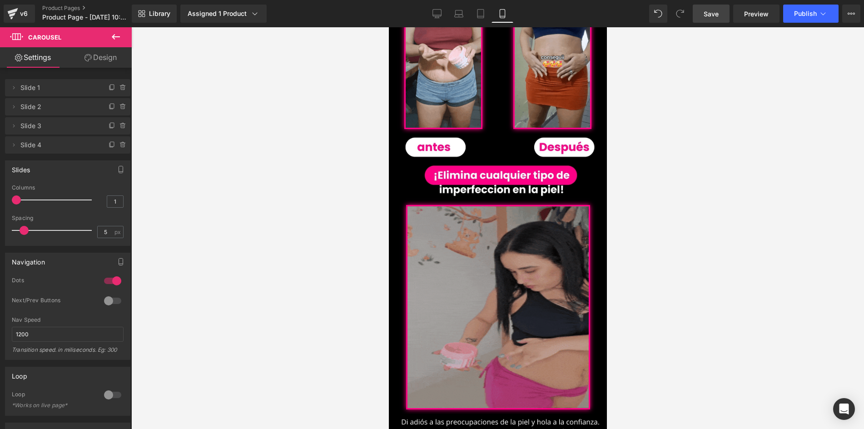
scroll to position [464, 0]
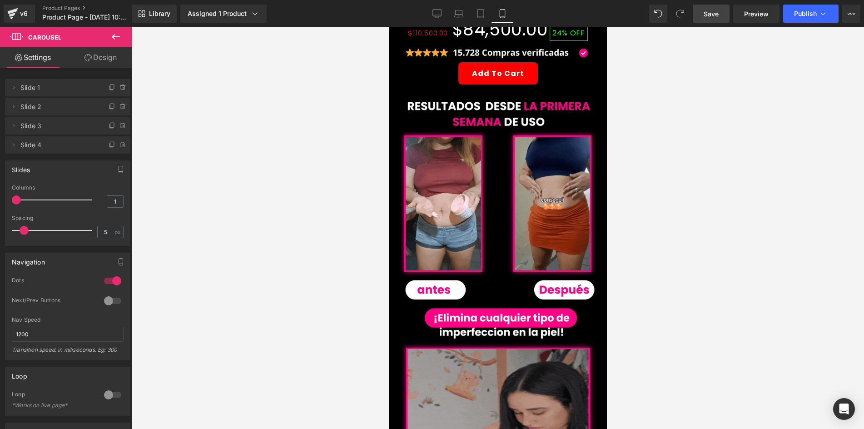
click at [723, 14] on link "Save" at bounding box center [711, 14] width 37 height 18
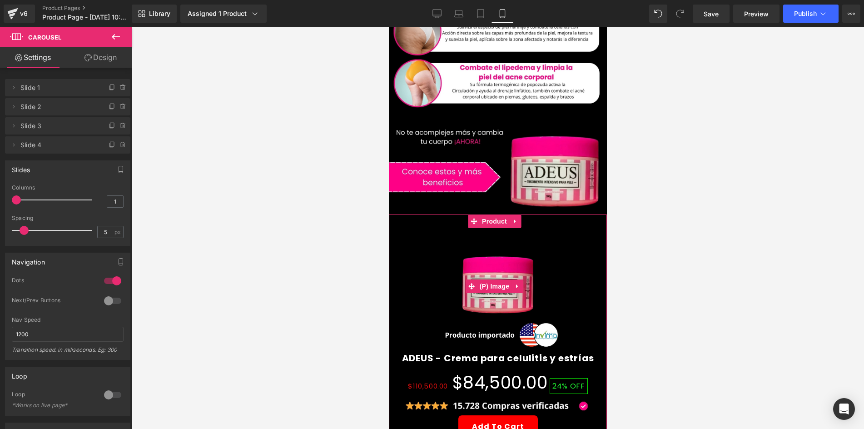
scroll to position [91, 0]
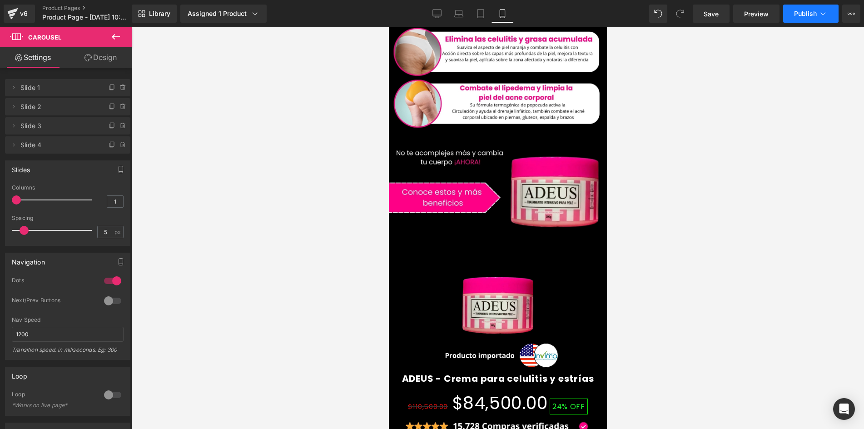
click at [804, 14] on span "Publish" at bounding box center [805, 13] width 23 height 7
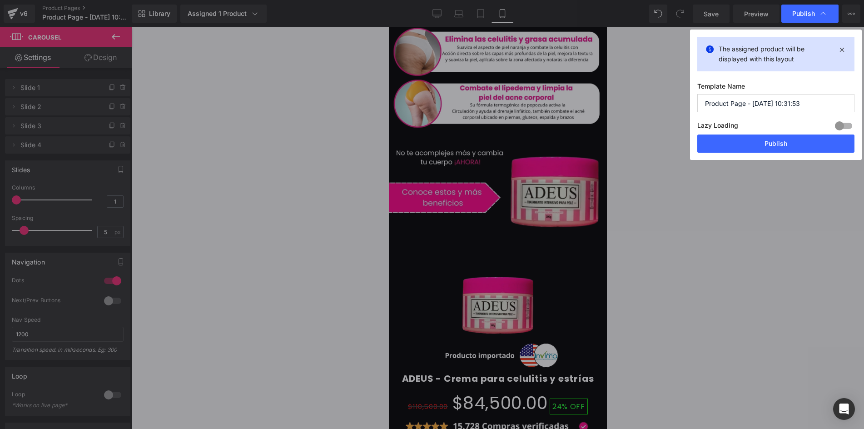
click at [753, 101] on input "Product Page - [DATE] 10:31:53" at bounding box center [776, 103] width 157 height 18
click at [762, 146] on button "Publish" at bounding box center [776, 144] width 157 height 18
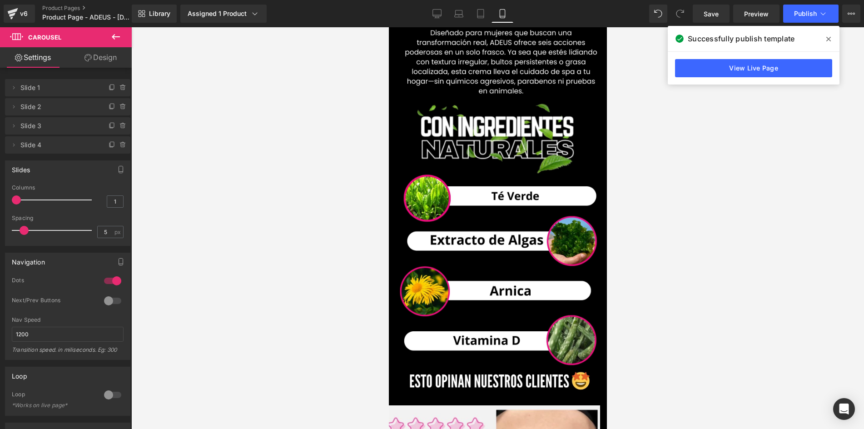
scroll to position [1818, 0]
